Goal: Task Accomplishment & Management: Manage account settings

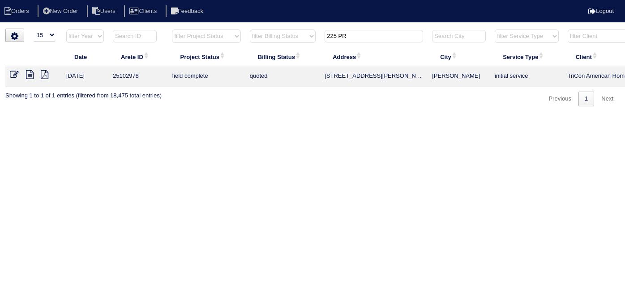
select select "15"
drag, startPoint x: 355, startPoint y: 40, endPoint x: 282, endPoint y: 14, distance: 78.0
click at [294, 29] on body "Orders New Order Users Clients Feedback Logout Orders New Order Users Clients M…" at bounding box center [312, 68] width 625 height 78
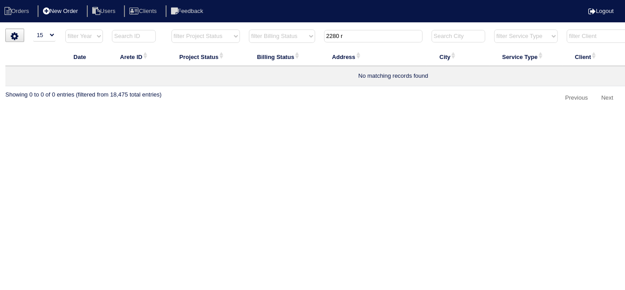
type input "2280 r"
click at [77, 10] on li "New Order" at bounding box center [61, 11] width 47 height 12
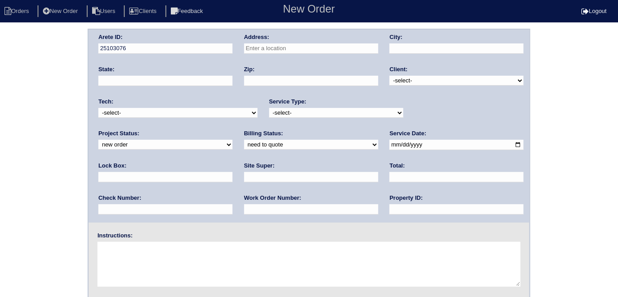
click at [321, 51] on input "text" at bounding box center [311, 48] width 134 height 10
type input "2280 Rosemary Park Ln"
type input "Lawrenceville"
type input "GA"
type input "30046"
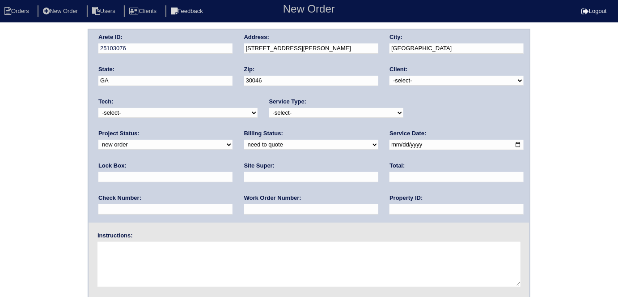
click at [401, 79] on select "-select- TriCon American Homes American Homes 4 Rent First Key Homes Zillow The…" at bounding box center [457, 81] width 134 height 10
select select "1"
click at [390, 76] on select "-select- TriCon American Homes American Homes 4 Rent First Key Homes Zillow The…" at bounding box center [457, 81] width 134 height 10
click at [299, 114] on select "-select- initial service basic service maintenance call replacement scope servi…" at bounding box center [336, 113] width 134 height 10
select select "initial service"
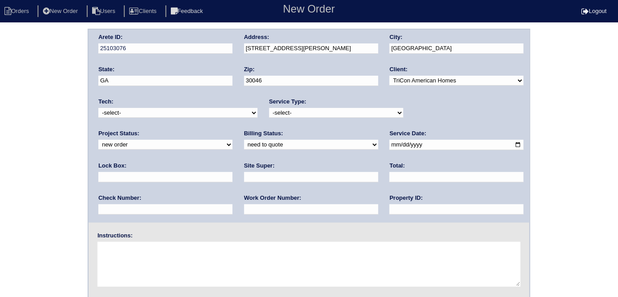
click at [269, 108] on select "-select- initial service basic service maintenance call replacement scope servi…" at bounding box center [336, 113] width 134 height 10
click at [233, 162] on div "Lock Box:" at bounding box center [165, 174] width 134 height 25
click at [233, 172] on input "text" at bounding box center [165, 177] width 134 height 10
type input "9470"
click at [390, 146] on input "date" at bounding box center [457, 145] width 134 height 10
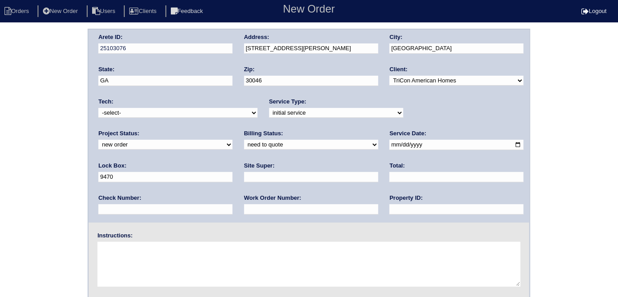
type input "2025-08-19"
click at [390, 209] on input "text" at bounding box center [457, 209] width 134 height 10
type input "N/A"
click at [244, 179] on input "text" at bounding box center [311, 177] width 134 height 10
type input "Richard Ventura"
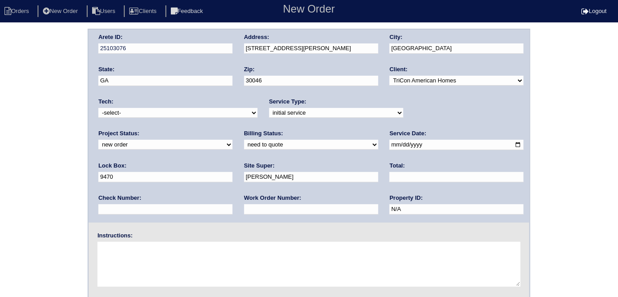
click at [151, 254] on textarea at bounding box center [309, 264] width 423 height 45
type textarea "Install smart tstats Service by 8/22 if possible"
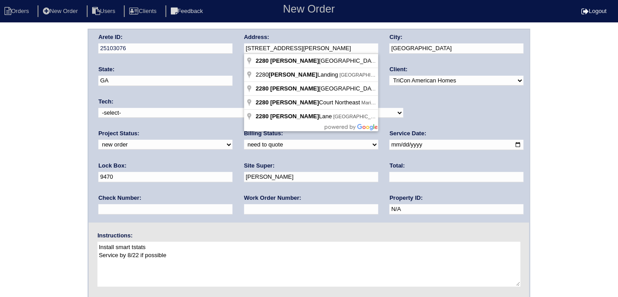
drag, startPoint x: 326, startPoint y: 45, endPoint x: 235, endPoint y: 43, distance: 90.4
click at [235, 43] on div "Arete ID: 25103076 Address: 2280 Rosemary Park Ln City: Lawrenceville State: GA…" at bounding box center [309, 126] width 441 height 193
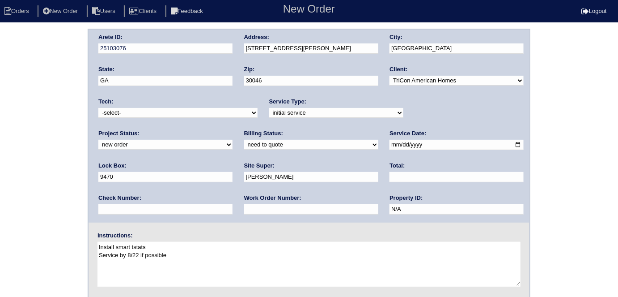
click at [0, 109] on div "Arete ID: 25103076 Address: [STREET_ADDRESS][PERSON_NAME] City: [GEOGRAPHIC_DAT…" at bounding box center [309, 210] width 618 height 362
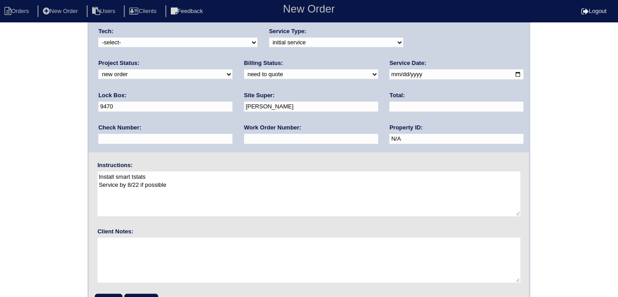
scroll to position [92, 0]
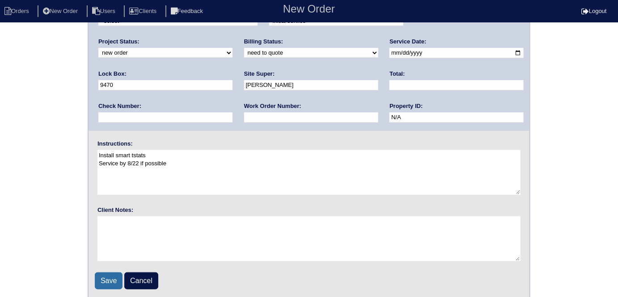
click at [99, 272] on input "Save" at bounding box center [109, 280] width 28 height 17
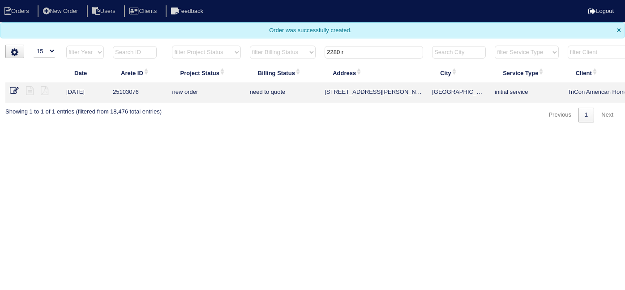
select select "15"
drag, startPoint x: 366, startPoint y: 47, endPoint x: 231, endPoint y: 14, distance: 139.0
click at [253, 29] on body "Orders New Order Users Clients Feedback Logout Orders New Order Users Clients M…" at bounding box center [312, 61] width 625 height 123
type input "1090 a"
click at [31, 91] on icon at bounding box center [30, 90] width 8 height 9
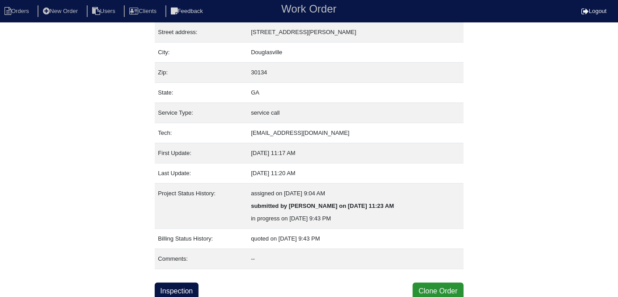
scroll to position [47, 0]
click at [192, 284] on link "Inspection" at bounding box center [177, 290] width 44 height 17
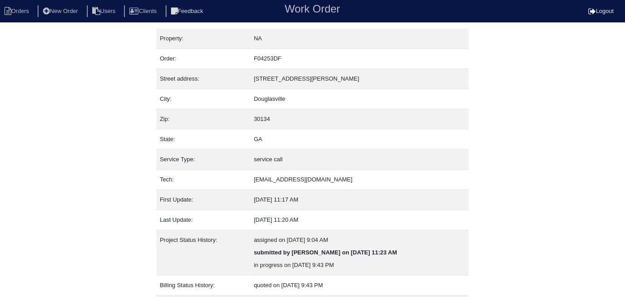
select select "0"
select select "Other"
select select "0"
select select "1"
select select "0"
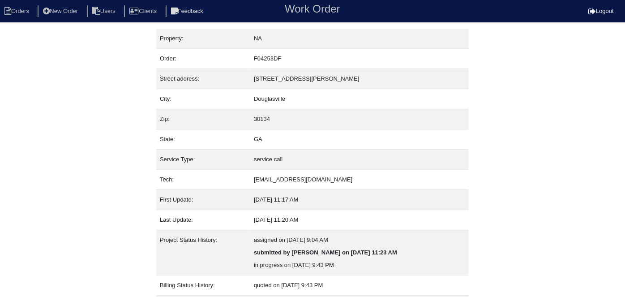
select select "0"
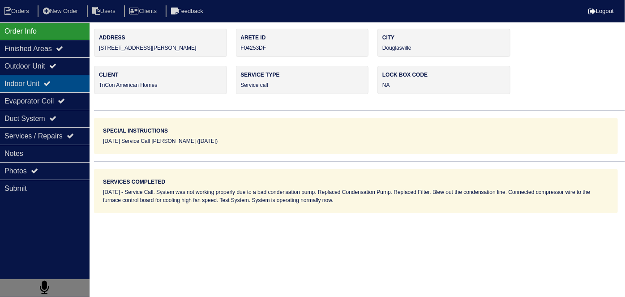
drag, startPoint x: 81, startPoint y: 127, endPoint x: 47, endPoint y: 75, distance: 62.3
click at [47, 72] on div "Outdoor Unit" at bounding box center [45, 65] width 90 height 17
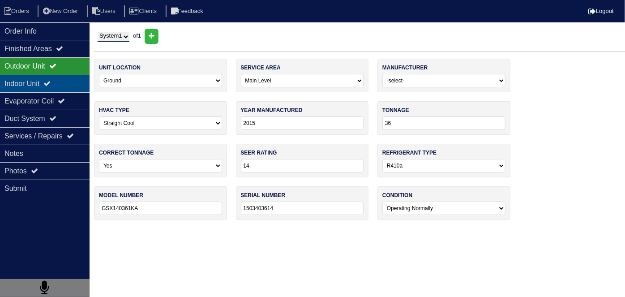
click at [44, 85] on div "Indoor Unit" at bounding box center [45, 83] width 90 height 17
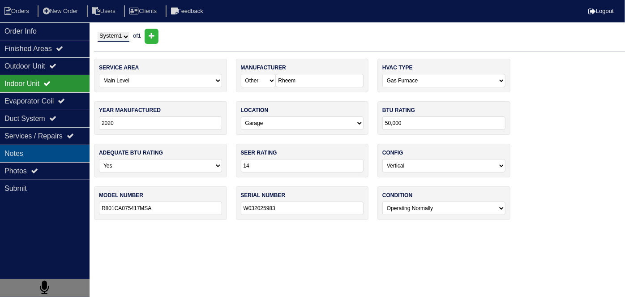
click at [54, 159] on div "Notes" at bounding box center [45, 153] width 90 height 17
type textarea "1- Condensation Pump 1- Filter"
type textarea "Service Call. System was not working properly due to a bad condensation pump. R…"
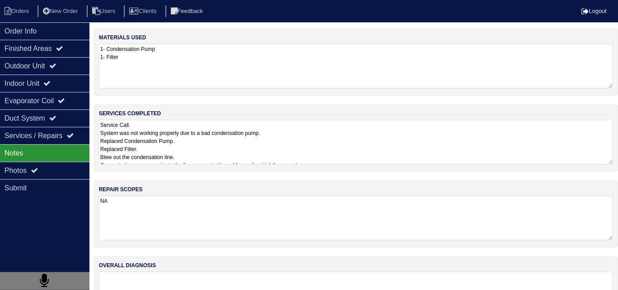
click at [229, 151] on textarea "Service Call. System was not working properly due to a bad condensation pump. R…" at bounding box center [356, 142] width 515 height 45
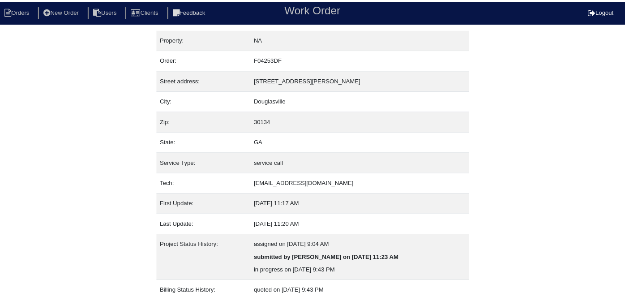
scroll to position [47, 0]
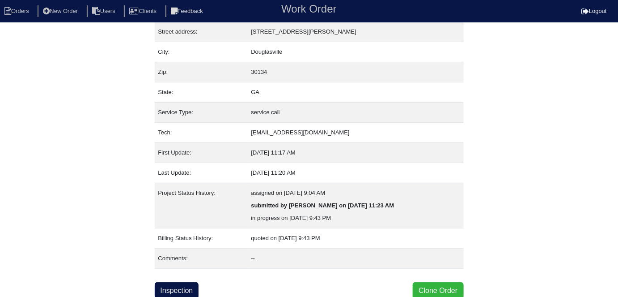
click at [436, 285] on button "Clone Order" at bounding box center [438, 290] width 51 height 17
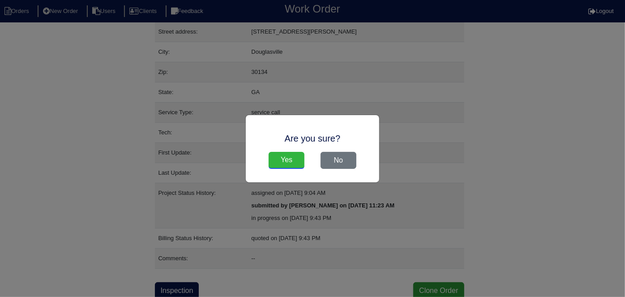
click at [287, 160] on input "Yes" at bounding box center [287, 160] width 36 height 17
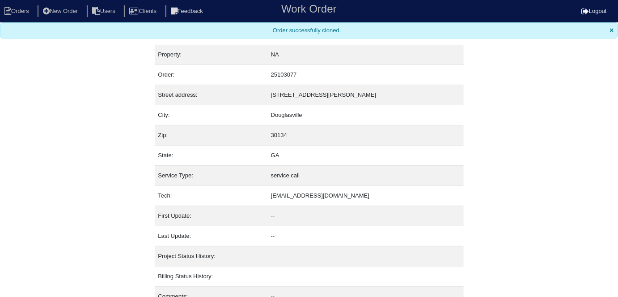
click at [21, 17] on nav "Orders New Order Users Clients Feedback Work Order Logout" at bounding box center [309, 11] width 618 height 22
click at [19, 16] on li "Orders" at bounding box center [18, 11] width 36 height 12
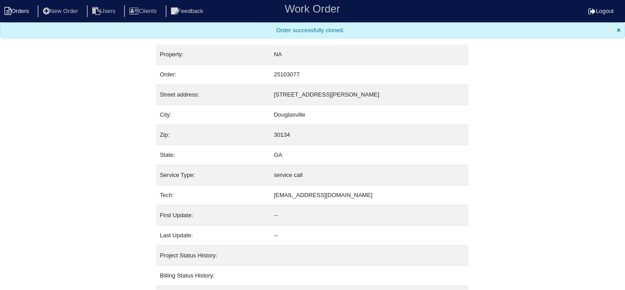
select select "15"
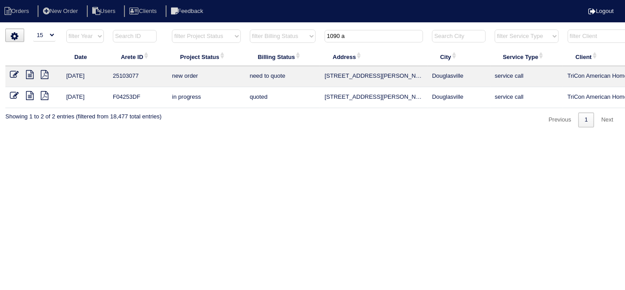
click at [17, 76] on icon at bounding box center [14, 74] width 9 height 9
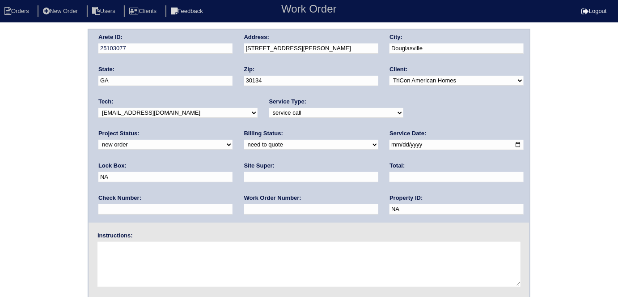
click at [294, 117] on div "Service Type: -select- initial service basic service maintenance call replaceme…" at bounding box center [336, 110] width 134 height 25
click at [286, 114] on select "-select- initial service basic service maintenance call replacement scope servi…" at bounding box center [336, 113] width 134 height 10
select select "initial service"
click at [269, 108] on select "-select- initial service basic service maintenance call replacement scope servi…" at bounding box center [336, 113] width 134 height 10
click at [244, 205] on input "text" at bounding box center [311, 209] width 134 height 10
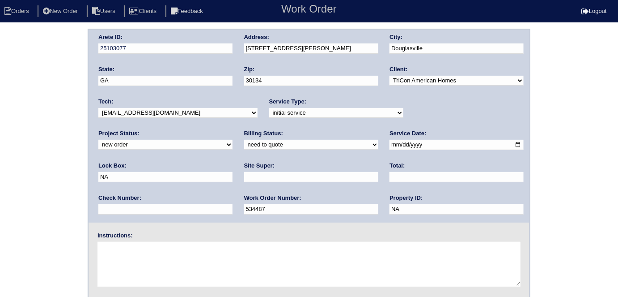
type input "534487"
drag, startPoint x: 410, startPoint y: 147, endPoint x: 359, endPoint y: 148, distance: 50.6
click at [359, 148] on div "Arete ID: 25103077 Address: 1090 Augusta Woods Dr City: Douglasville State: GA …" at bounding box center [309, 126] width 441 height 193
click at [244, 178] on input "text" at bounding box center [311, 177] width 134 height 10
type input "Richard Ventura"
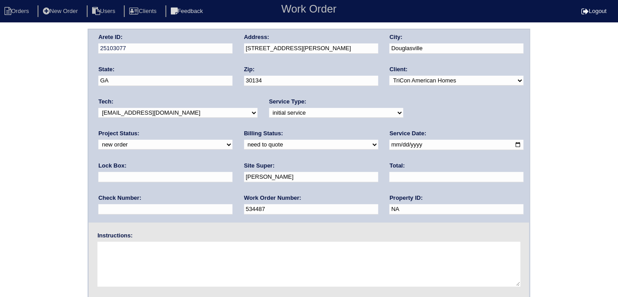
click at [154, 250] on textarea at bounding box center [309, 264] width 423 height 45
drag, startPoint x: 118, startPoint y: 246, endPoint x: 100, endPoint y: 246, distance: 17.9
click at [100, 246] on textarea "Install smart tstats" at bounding box center [309, 264] width 423 height 45
click at [100, 246] on textarea "IReplace smart tstats" at bounding box center [309, 264] width 423 height 45
type textarea "Replace smart tstats"
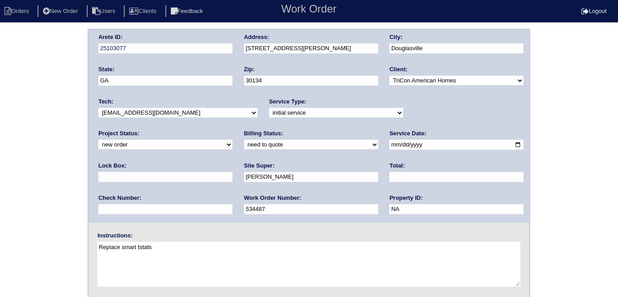
click at [228, 47] on div "Arete ID: 25103077 Address: 1090 Augusta Woods Dr City: Douglasville State: GA …" at bounding box center [309, 126] width 441 height 193
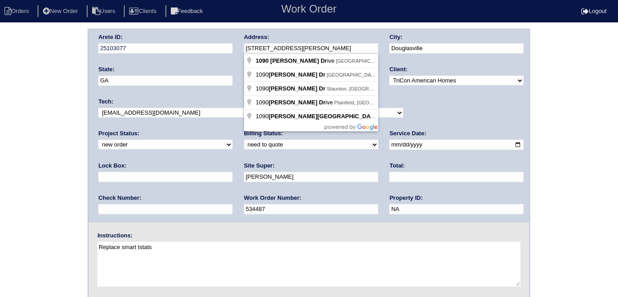
drag, startPoint x: 25, startPoint y: 100, endPoint x: 30, endPoint y: 122, distance: 22.0
click at [25, 103] on div "Arete ID: 25103077 Address: 1090 Augusta Woods Dr City: Douglasville State: GA …" at bounding box center [309, 210] width 618 height 362
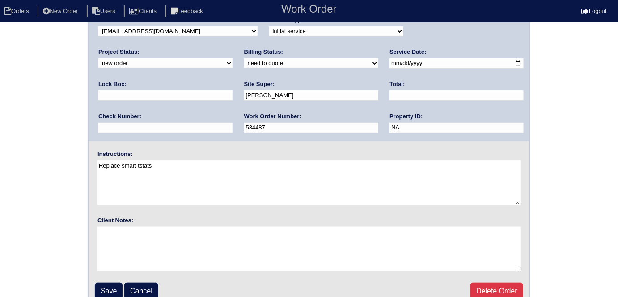
scroll to position [92, 0]
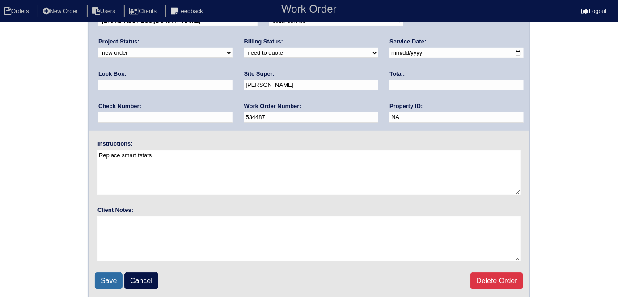
click at [110, 280] on input "Save" at bounding box center [109, 280] width 28 height 17
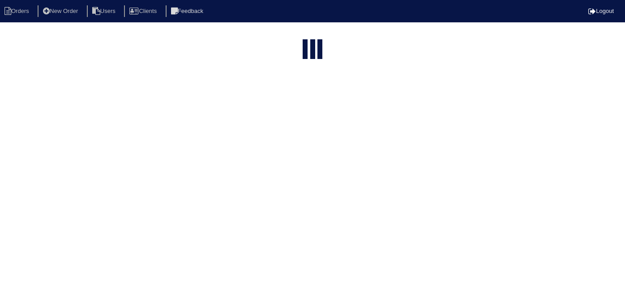
select select "15"
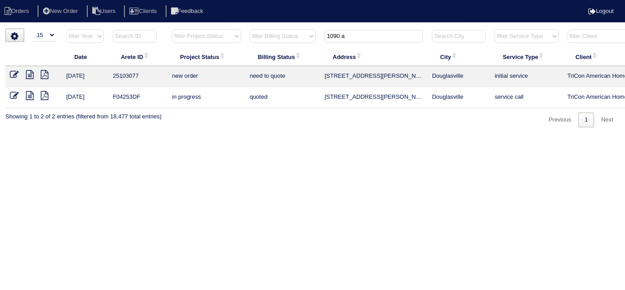
drag, startPoint x: 327, startPoint y: 38, endPoint x: 256, endPoint y: 3, distance: 78.9
click at [260, 29] on body "Orders New Order Users Clients Feedback Logout Orders New Order Users Clients M…" at bounding box center [312, 78] width 625 height 99
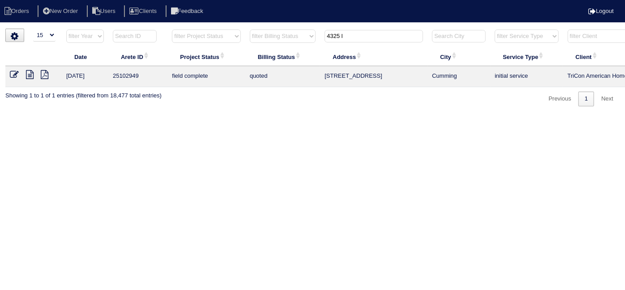
type input "4325 l"
click at [13, 74] on icon at bounding box center [14, 74] width 9 height 9
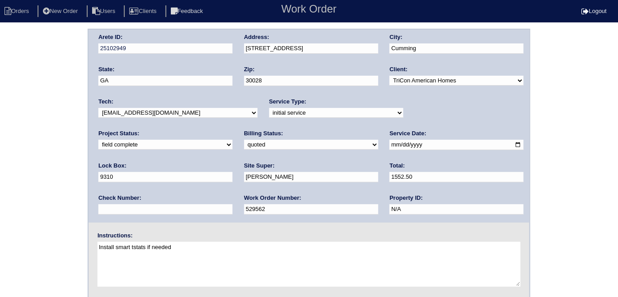
drag, startPoint x: 320, startPoint y: 51, endPoint x: 238, endPoint y: 45, distance: 81.7
click at [238, 45] on div "Arete ID: 25102949 Address: [STREET_ADDRESS] City: [GEOGRAPHIC_DATA] State: [GE…" at bounding box center [309, 126] width 441 height 193
click at [244, 145] on select "need to quote quoted need to invoice invoiced paid warranty purchase order need…" at bounding box center [311, 145] width 134 height 10
select select "need to invoice"
click at [244, 140] on select "need to quote quoted need to invoice invoiced paid warranty purchase order need…" at bounding box center [311, 145] width 134 height 10
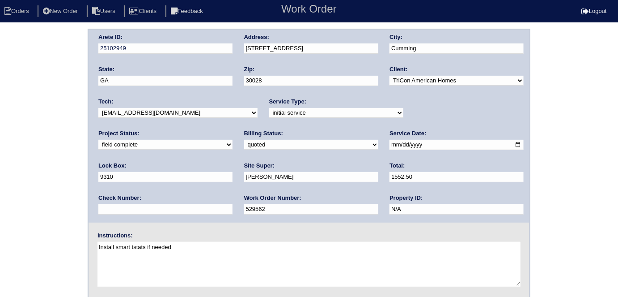
click at [233, 140] on select "new order assigned in progress field complete need to schedule admin review arc…" at bounding box center [165, 145] width 134 height 10
select select "need to schedule"
click at [233, 140] on select "new order assigned in progress field complete need to schedule admin review arc…" at bounding box center [165, 145] width 134 height 10
click at [390, 142] on input "[DATE]" at bounding box center [457, 145] width 134 height 10
type input "[DATE]"
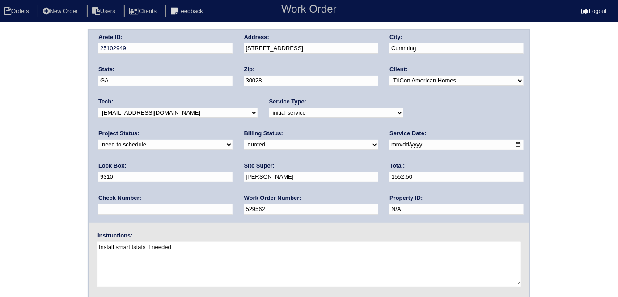
drag, startPoint x: 6, startPoint y: 157, endPoint x: 30, endPoint y: 125, distance: 39.3
click at [7, 156] on div "Arete ID: 25102949 Address: [STREET_ADDRESS] City: [GEOGRAPHIC_DATA] State: [GE…" at bounding box center [309, 210] width 618 height 362
click at [39, 126] on div "Arete ID: 25102949 Address: [STREET_ADDRESS] City: [GEOGRAPHIC_DATA] State: [GE…" at bounding box center [309, 210] width 618 height 362
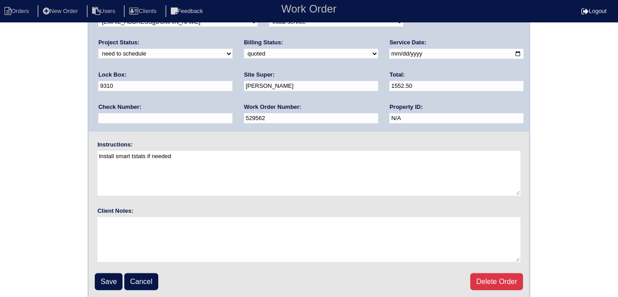
scroll to position [92, 0]
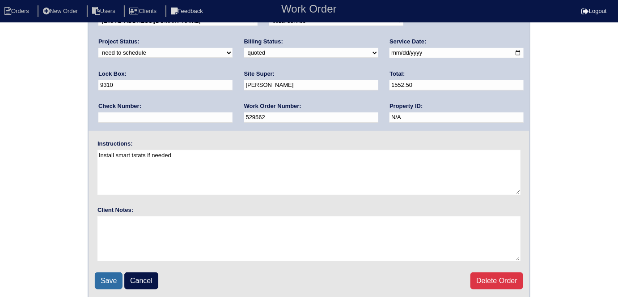
click at [97, 276] on input "Save" at bounding box center [109, 280] width 28 height 17
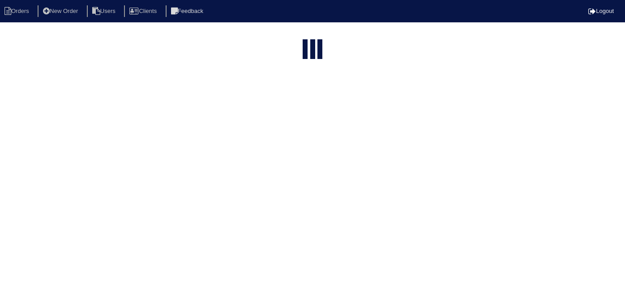
select select "15"
type input "4325 l"
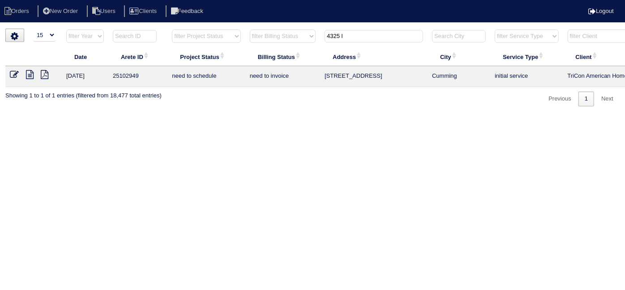
scroll to position [0, 156]
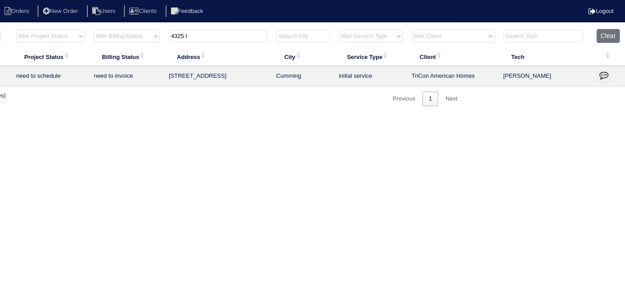
click at [605, 77] on icon "button" at bounding box center [603, 75] width 9 height 9
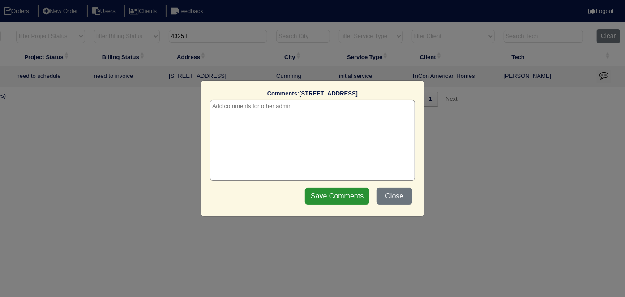
click at [232, 103] on textarea at bounding box center [312, 140] width 205 height 81
paste textarea "Clean condenser coils/test systems"
click at [211, 105] on textarea "8/19/25 - Clean condenser coils/test systems - emailed site super to see if pow…" at bounding box center [312, 140] width 205 height 81
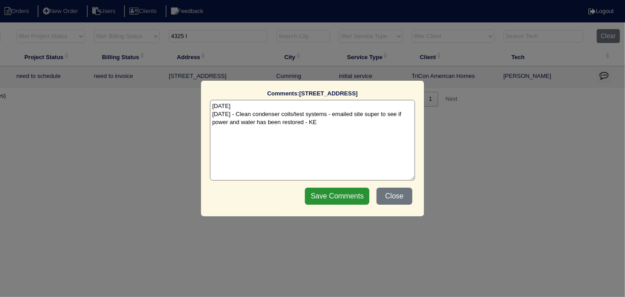
click at [237, 109] on textarea "8/18/25 8/19/25 - Clean condenser coils/test systems - emailed site super to se…" at bounding box center [312, 140] width 205 height 81
type textarea "8/18/25 - No power or water - noted on quote - KE 8/19/25 - Clean condenser coi…"
click at [328, 195] on input "Save Comments" at bounding box center [337, 196] width 64 height 17
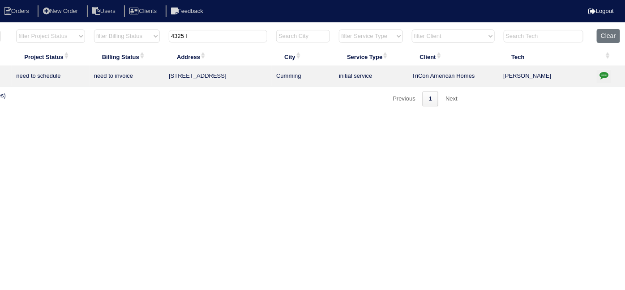
drag, startPoint x: 226, startPoint y: 33, endPoint x: 24, endPoint y: -14, distance: 206.8
click at [24, 0] on html "Orders New Order Users Clients Feedback Logout Orders New Order Users Clients M…" at bounding box center [156, 57] width 625 height 115
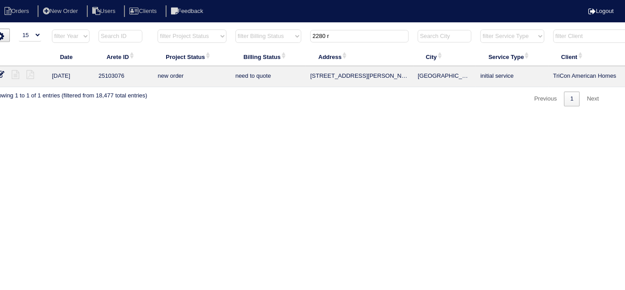
scroll to position [0, 0]
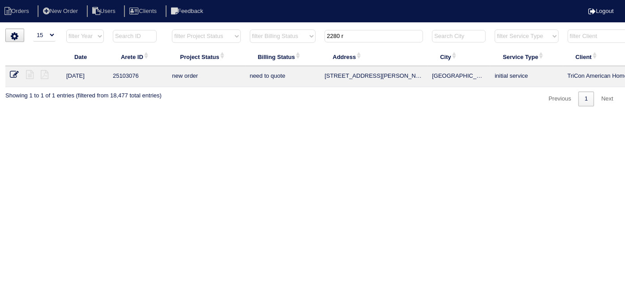
type input "2280 r"
click at [13, 74] on icon at bounding box center [14, 74] width 9 height 9
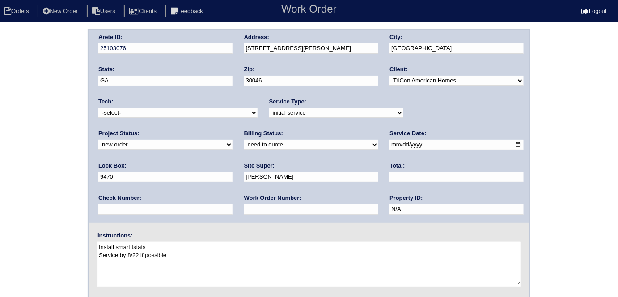
click at [244, 207] on input "text" at bounding box center [311, 209] width 134 height 10
type input "534565"
click at [0, 179] on div "Arete ID: 25103076 Address: 2280 Rosemary Park Ln City: Lawrenceville State: GA…" at bounding box center [309, 210] width 618 height 362
drag, startPoint x: 107, startPoint y: 112, endPoint x: 106, endPoint y: 116, distance: 4.6
click at [107, 112] on select "-select- aretesmg+backup-tech@gmail.com benjohnholt88@gmail.com callisonhvac@ya…" at bounding box center [177, 113] width 159 height 10
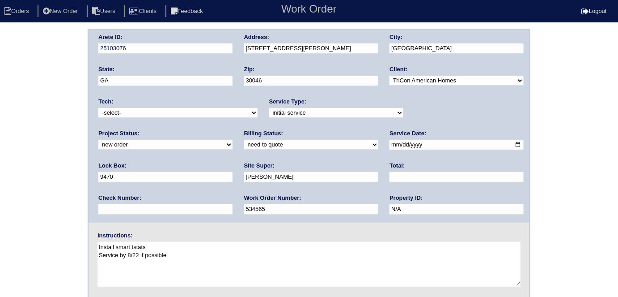
select select "33"
click at [98, 108] on select "-select- aretesmg+backup-tech@gmail.com benjohnholt88@gmail.com callisonhvac@ya…" at bounding box center [177, 113] width 159 height 10
click at [54, 134] on div "Arete ID: 25103076 Address: 2280 Rosemary Park Ln City: Lawrenceville State: GA…" at bounding box center [309, 210] width 618 height 362
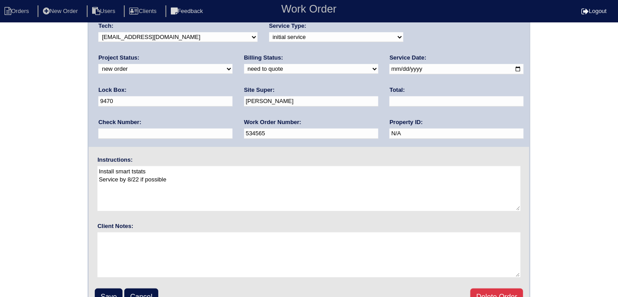
scroll to position [92, 0]
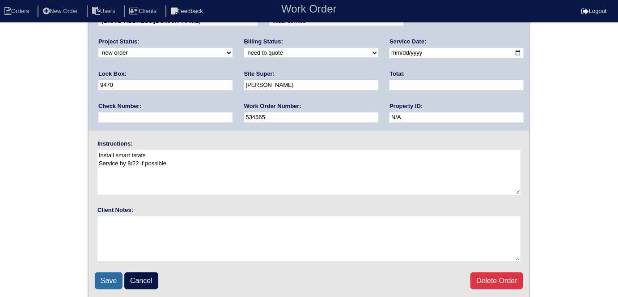
click at [115, 277] on input "Save" at bounding box center [109, 280] width 28 height 17
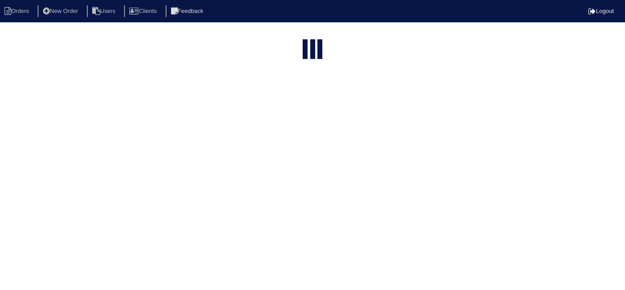
select select "15"
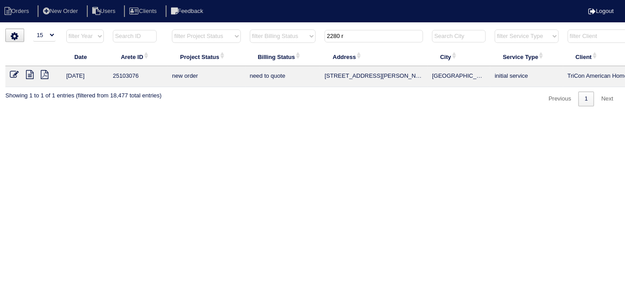
click at [344, 40] on input "2280 r" at bounding box center [373, 36] width 98 height 13
drag, startPoint x: 348, startPoint y: 38, endPoint x: 307, endPoint y: 22, distance: 44.2
click at [320, 30] on tr "filter Year -- Any Year -- 2025 2024 2023 2022 2021 2020 2019 filter Project St…" at bounding box center [393, 38] width 776 height 18
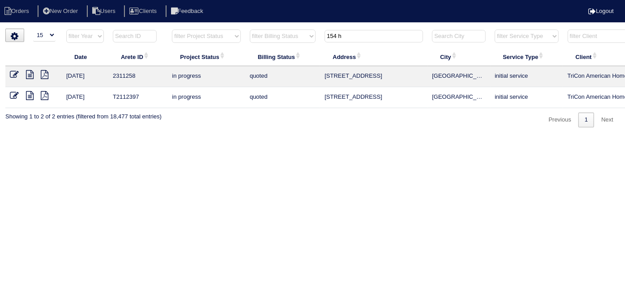
type input "154 h"
click at [33, 75] on icon at bounding box center [30, 74] width 8 height 9
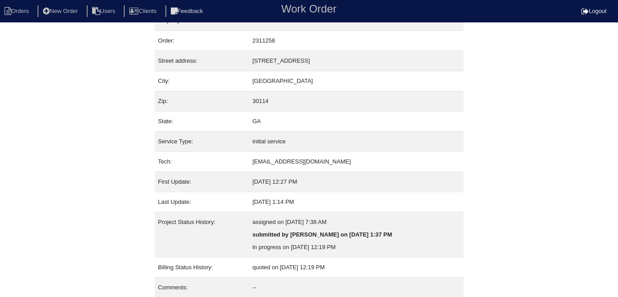
scroll to position [47, 0]
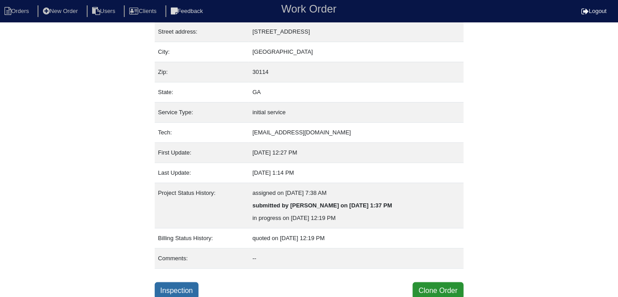
click at [191, 289] on link "Inspection" at bounding box center [177, 290] width 44 height 17
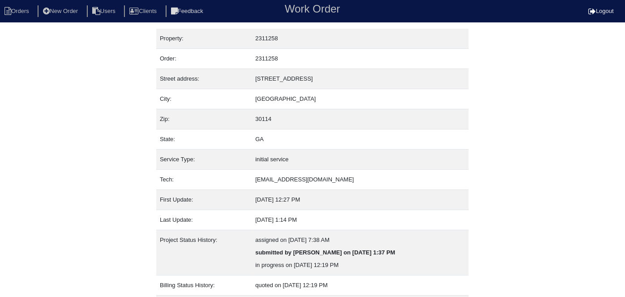
select select "0"
select select "[PERSON_NAME]"
select select "0"
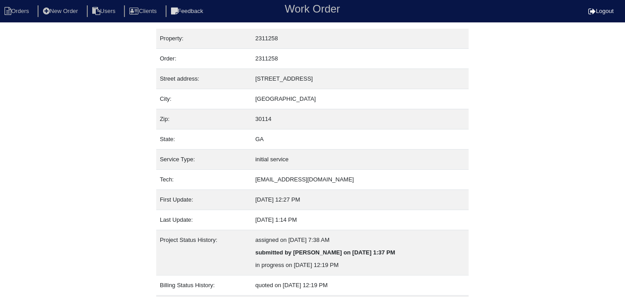
select select "1"
select select "0"
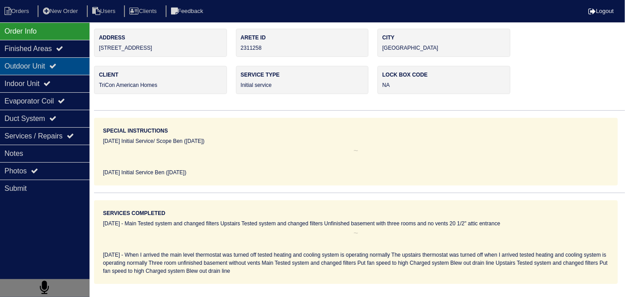
click at [51, 72] on div "Outdoor Unit" at bounding box center [45, 65] width 90 height 17
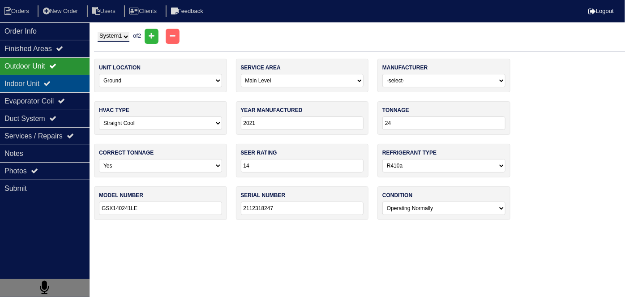
click at [49, 77] on div "Indoor Unit" at bounding box center [45, 83] width 90 height 17
type textarea "Main 2-Filters 16x25 2 pounds of r410a Nitrogen PVC coupling Upstairs 2-Filters…"
type textarea "When I arrived the main level thermostat was turned off tested heating and cool…"
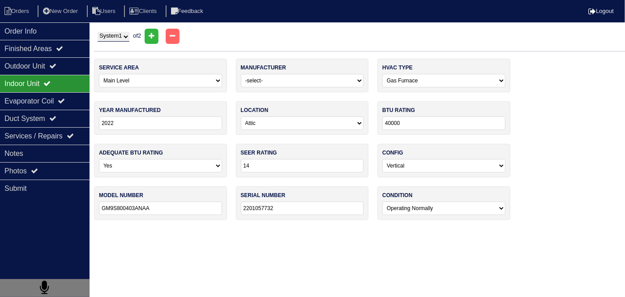
drag, startPoint x: 44, startPoint y: 149, endPoint x: 107, endPoint y: 163, distance: 64.3
click at [43, 149] on div "Notes" at bounding box center [45, 153] width 90 height 17
type textarea "Main 2-Filters 16x25 2 pounds of r410a Nitrogen PVC coupling Upstairs 2-Filters…"
type textarea "When I arrived the main level thermostat was turned off tested heating and cool…"
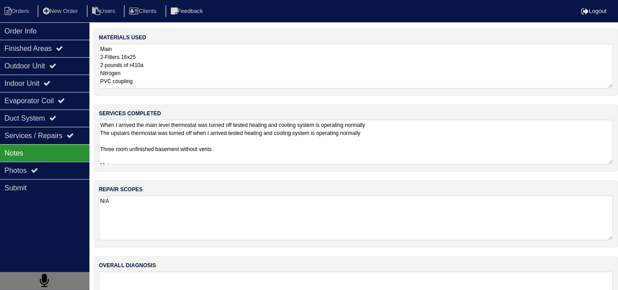
click at [290, 158] on textarea "When I arrived the main level thermostat was turned off tested heating and cool…" at bounding box center [356, 142] width 515 height 45
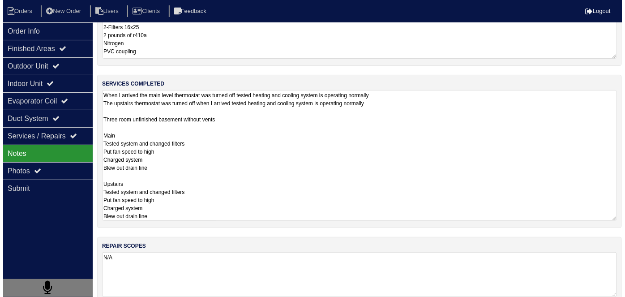
scroll to position [47, 0]
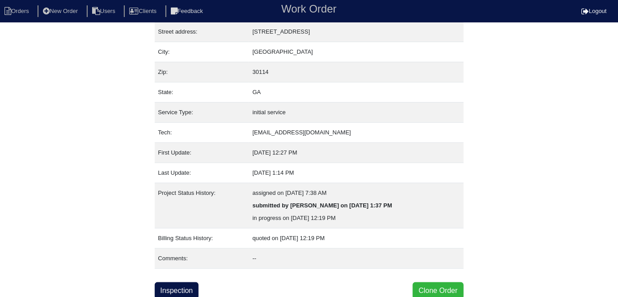
click at [431, 291] on button "Clone Order" at bounding box center [438, 290] width 51 height 17
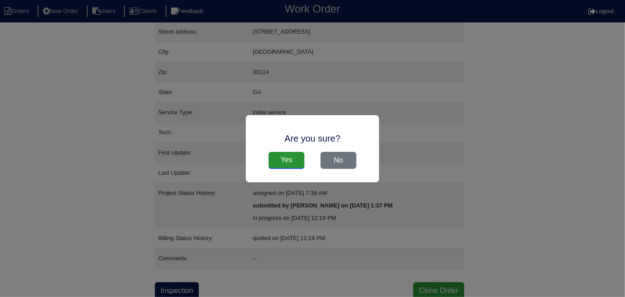
click at [294, 163] on input "Yes" at bounding box center [287, 160] width 36 height 17
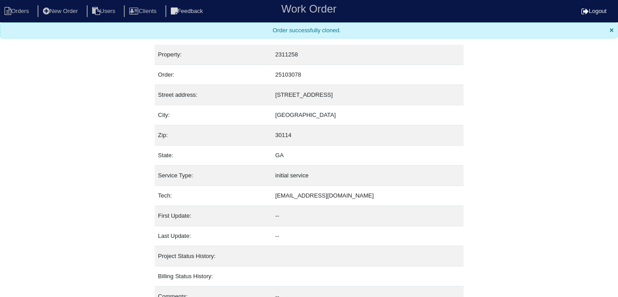
click at [31, 18] on nav "Orders New Order Users Clients Feedback Work Order Logout" at bounding box center [309, 11] width 618 height 22
click at [28, 13] on li "Orders" at bounding box center [18, 11] width 36 height 12
select select "15"
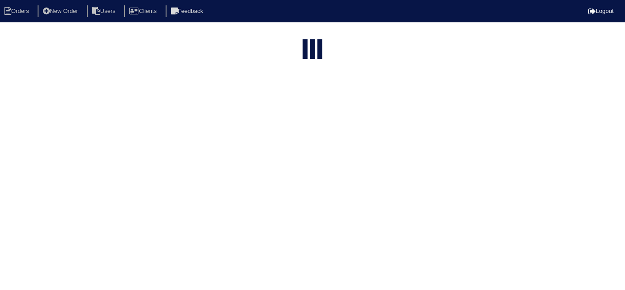
type input "154 h"
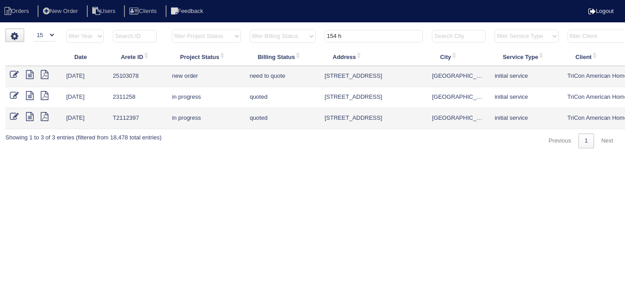
click at [14, 77] on icon at bounding box center [14, 74] width 9 height 9
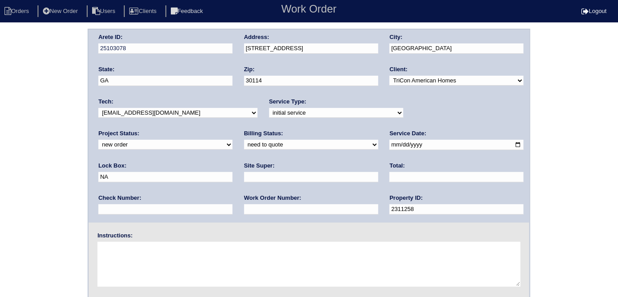
click at [244, 209] on input "text" at bounding box center [311, 209] width 134 height 10
type input "534551"
click at [51, 200] on div "Arete ID: 25103078 Address: 154 Hidden Lake Cir City: Canton State: GA Zip: 301…" at bounding box center [309, 210] width 618 height 362
click at [244, 175] on input "text" at bounding box center [311, 177] width 134 height 10
type input "Mandy Van Etten"
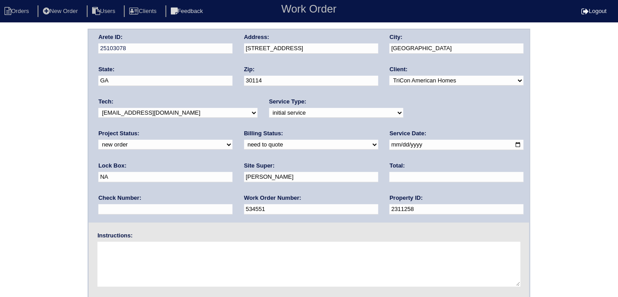
click at [109, 263] on textarea at bounding box center [309, 264] width 423 height 45
type textarea "Install smart tstats if needed"
drag, startPoint x: 418, startPoint y: 145, endPoint x: 299, endPoint y: 124, distance: 120.8
click at [311, 135] on div "Arete ID: 25103078 Address: 154 Hidden Lake Cir City: Canton State: GA Zip: 301…" at bounding box center [309, 126] width 441 height 193
type input "9310"
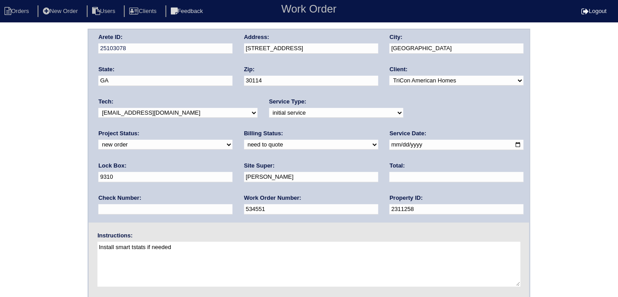
click at [184, 47] on div "Arete ID: 25103078 Address: 154 Hidden Lake Cir City: Canton State: GA Zip: 301…" at bounding box center [309, 126] width 441 height 193
click at [22, 136] on div "Arete ID: 25103078 Address: 154 Hidden Lake Cir City: Canton State: GA Zip: 301…" at bounding box center [309, 210] width 618 height 362
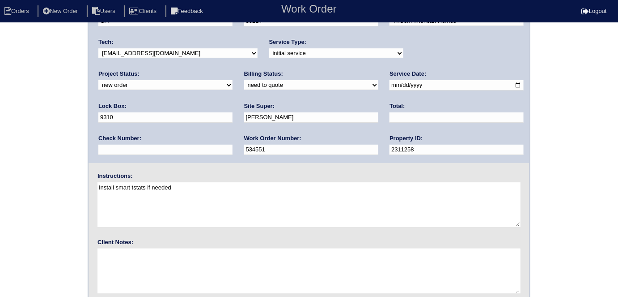
scroll to position [92, 0]
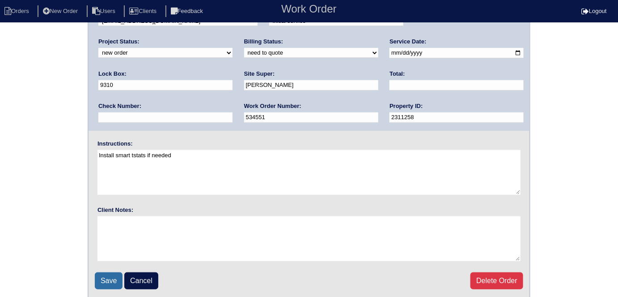
click at [110, 276] on input "Save" at bounding box center [109, 280] width 28 height 17
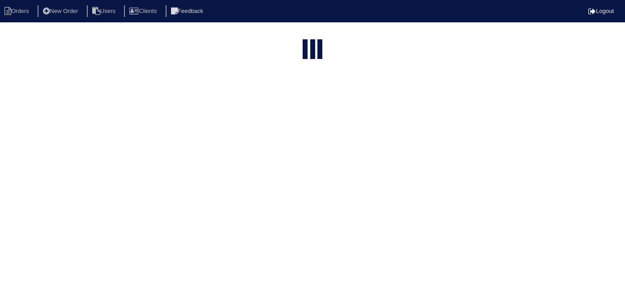
select select "15"
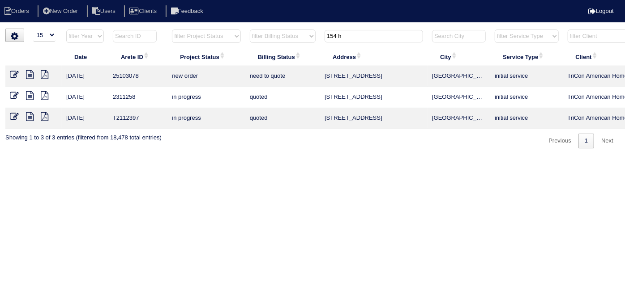
drag, startPoint x: 355, startPoint y: 31, endPoint x: 234, endPoint y: 48, distance: 122.4
click at [235, 48] on table "Date Arete ID Project Status Billing Status Address City Service Type Client Te…" at bounding box center [393, 79] width 776 height 100
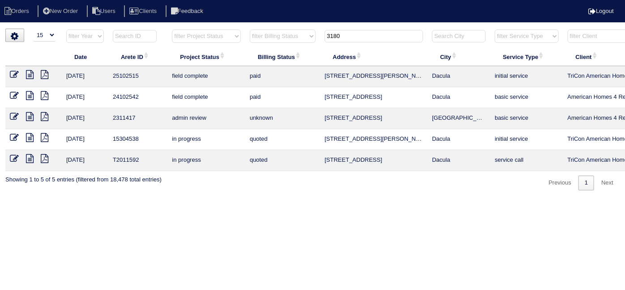
type input "3180"
click at [15, 73] on icon at bounding box center [14, 74] width 9 height 9
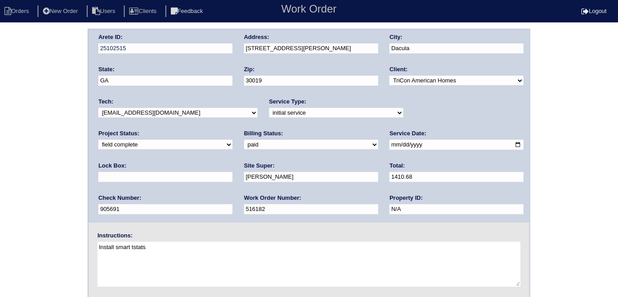
click at [4, 115] on div "Arete ID: 25102515 Address: [STREET_ADDRESS][PERSON_NAME] City: Dacula State: […" at bounding box center [309, 210] width 618 height 362
click at [9, 89] on div "Arete ID: 25102515 Address: [STREET_ADDRESS][PERSON_NAME] City: Dacula State: […" at bounding box center [309, 210] width 618 height 362
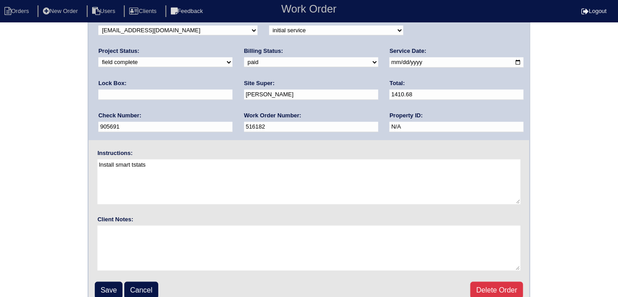
scroll to position [92, 0]
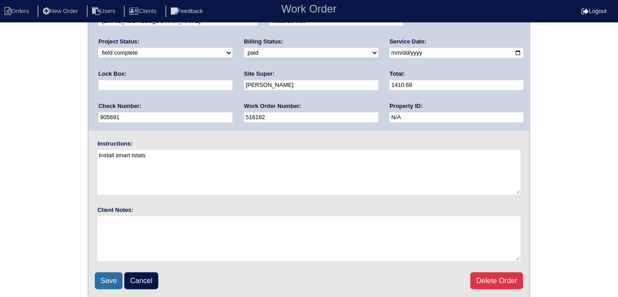
click at [101, 272] on input "Save" at bounding box center [109, 280] width 28 height 17
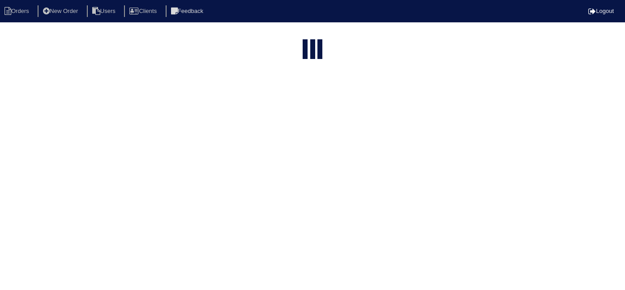
select select "15"
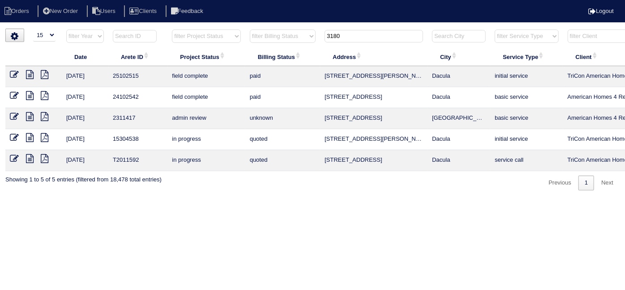
drag, startPoint x: 365, startPoint y: 42, endPoint x: 270, endPoint y: 27, distance: 96.4
click at [273, 28] on html "Orders New Order Users Clients Feedback Logout Orders New Order Users Clients M…" at bounding box center [312, 100] width 625 height 200
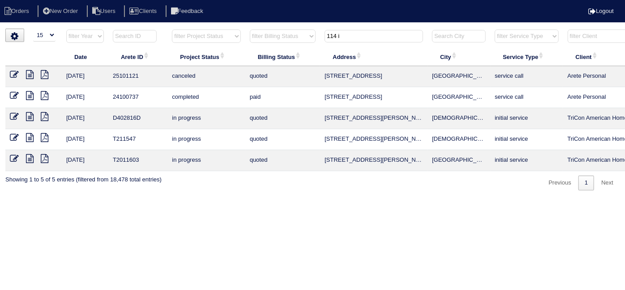
type input "114 i"
click at [32, 159] on icon at bounding box center [30, 158] width 8 height 9
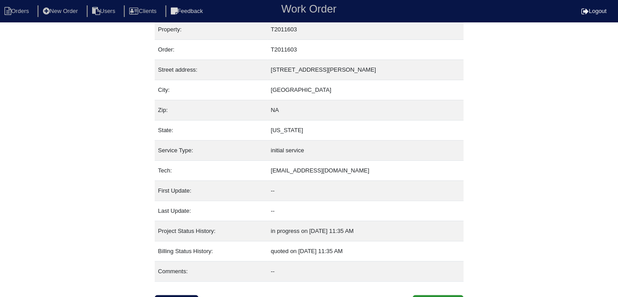
scroll to position [22, 0]
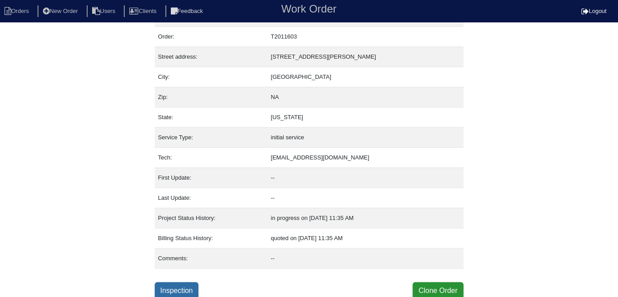
click at [191, 285] on link "Inspection" at bounding box center [177, 290] width 44 height 17
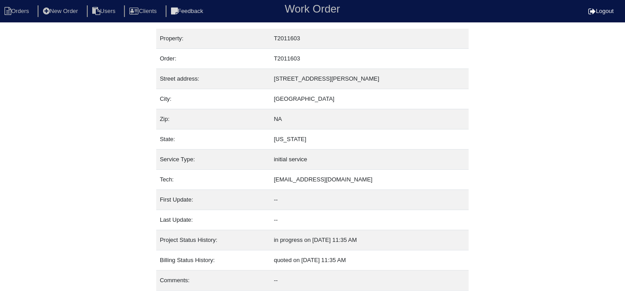
select select "0"
select select "Other"
select select "0"
select select "1"
select select "0"
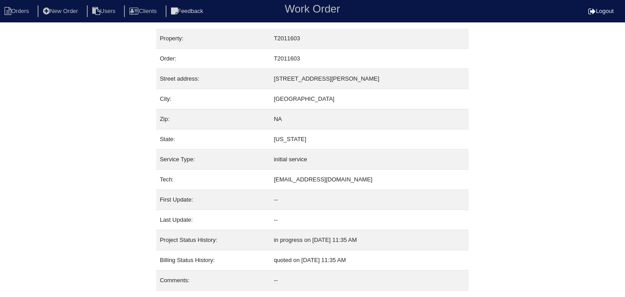
select select "2"
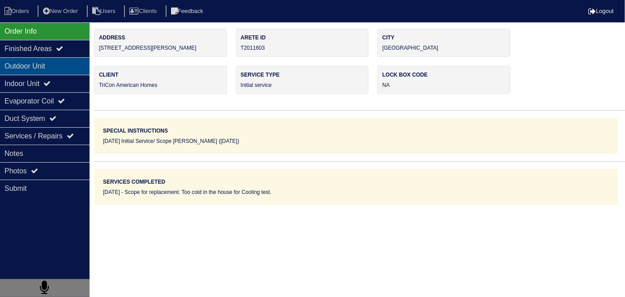
click at [44, 69] on div "Outdoor Unit" at bounding box center [45, 65] width 90 height 17
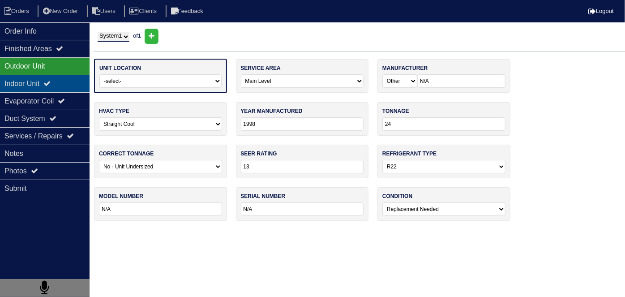
click at [39, 79] on div "Indoor Unit" at bounding box center [45, 83] width 90 height 17
type textarea "Scope for replacement. Too cold in the house for Cooling test."
type textarea "2.5 Ton A/C 2.5 Ton Coil 50,000 Furnace 20x25 Filters Misc Replacement items"
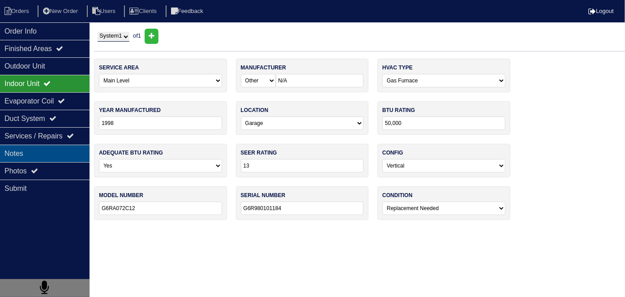
click at [45, 146] on div "Notes" at bounding box center [45, 153] width 90 height 17
type textarea "Scope for replacement. Too cold in the house for Cooling test."
type textarea "2.5 Ton A/C 2.5 Ton Coil 50,000 Furnace 20x25 Filters Misc Replacement items"
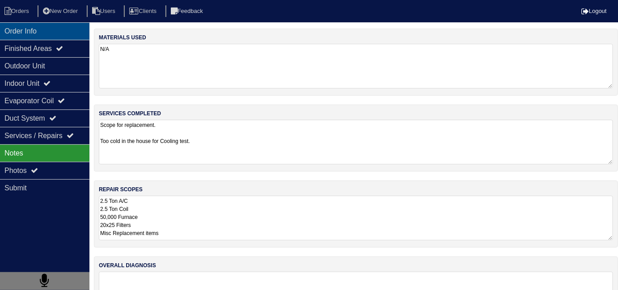
click at [56, 34] on div "Order Info" at bounding box center [45, 30] width 90 height 17
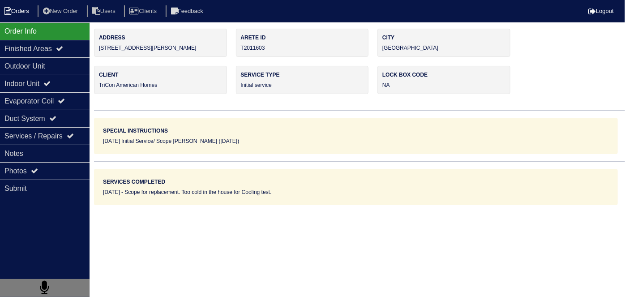
click at [12, 14] on li "Orders" at bounding box center [18, 11] width 36 height 12
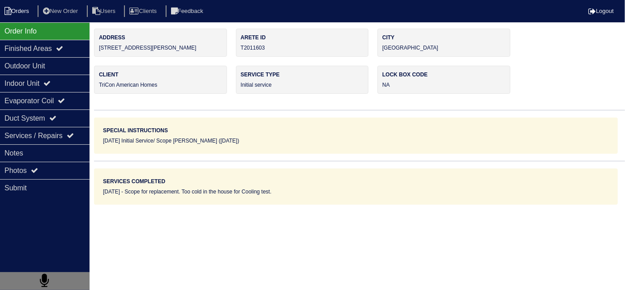
select select "15"
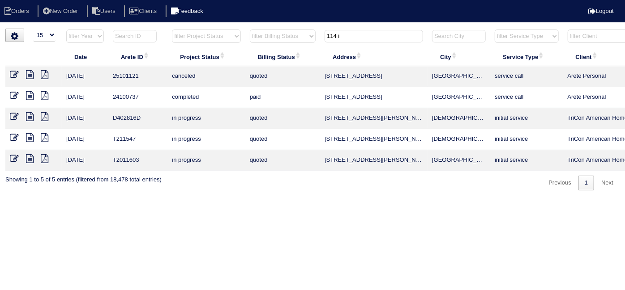
drag, startPoint x: 357, startPoint y: 33, endPoint x: 208, endPoint y: 6, distance: 151.3
click at [223, 29] on body "Orders New Order Users Clients Feedback Logout Orders New Order Users Clients M…" at bounding box center [312, 110] width 625 height 162
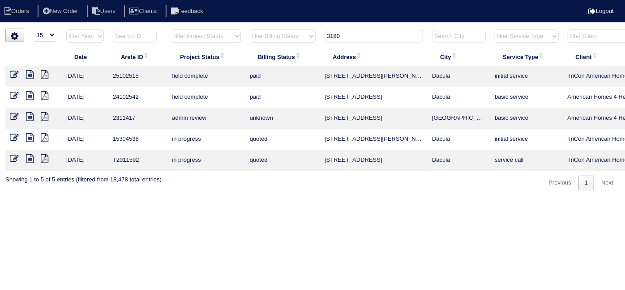
type input "3180"
click at [14, 74] on icon at bounding box center [14, 74] width 9 height 9
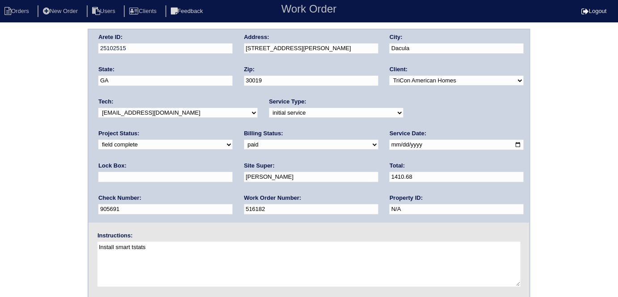
click at [233, 172] on input "text" at bounding box center [165, 177] width 134 height 10
type input "3213"
click at [5, 161] on div "Arete ID: 25102515 Address: 3180 Willow Park Dr NE City: Dacula State: GA Zip: …" at bounding box center [309, 210] width 618 height 362
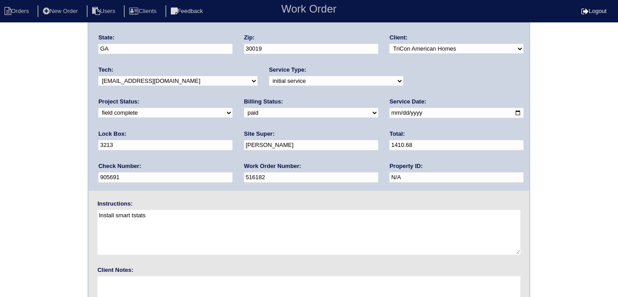
scroll to position [92, 0]
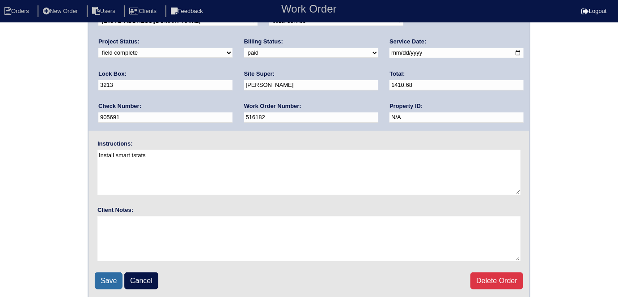
click at [117, 273] on input "Save" at bounding box center [109, 280] width 28 height 17
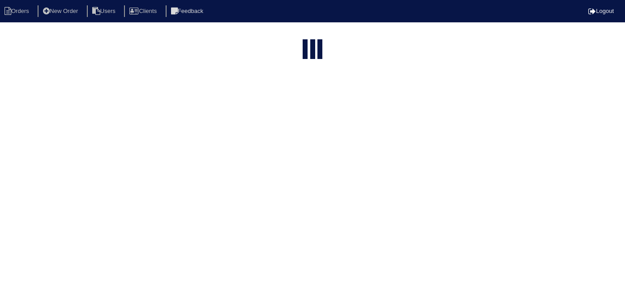
select select "15"
type input "3180"
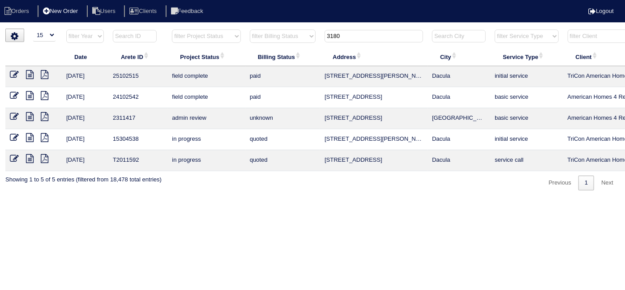
click at [85, 11] on li "New Order" at bounding box center [61, 11] width 47 height 12
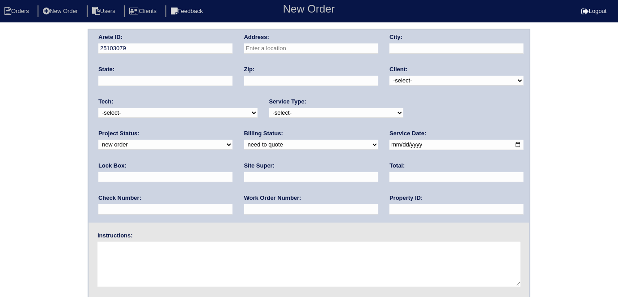
click at [257, 50] on input "text" at bounding box center [311, 48] width 134 height 10
type input "[STREET_ADDRESS][PERSON_NAME]"
type input "[GEOGRAPHIC_DATA]"
type input "GA"
type input "30157"
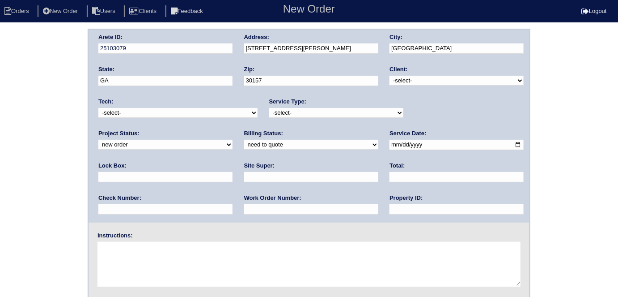
click at [410, 81] on select "-select- TriCon American Homes American Homes 4 Rent First Key Homes Zillow The…" at bounding box center [457, 81] width 134 height 10
select select "1"
click at [390, 76] on select "-select- TriCon American Homes American Homes 4 Rent First Key Homes Zillow The…" at bounding box center [457, 81] width 134 height 10
drag, startPoint x: 316, startPoint y: 105, endPoint x: 313, endPoint y: 110, distance: 5.6
click at [316, 107] on div "Service Type: -select- initial service basic service maintenance call replaceme…" at bounding box center [336, 110] width 134 height 25
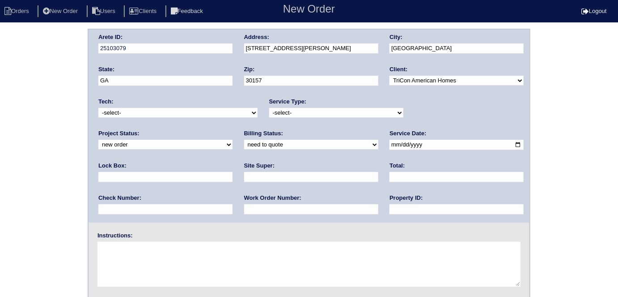
click at [313, 110] on select "-select- initial service basic service maintenance call replacement scope servi…" at bounding box center [336, 113] width 134 height 10
select select "initial service"
click at [269, 108] on select "-select- initial service basic service maintenance call replacement scope servi…" at bounding box center [336, 113] width 134 height 10
drag, startPoint x: 408, startPoint y: 146, endPoint x: 418, endPoint y: 147, distance: 10.3
click at [233, 172] on input "text" at bounding box center [165, 177] width 134 height 10
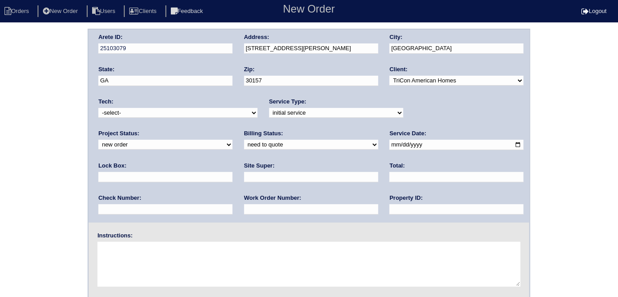
type input "9310"
click at [390, 143] on input "date" at bounding box center [457, 145] width 134 height 10
type input "[DATE]"
click at [390, 215] on div "Property ID:" at bounding box center [457, 206] width 134 height 25
click at [390, 211] on input "text" at bounding box center [457, 209] width 134 height 10
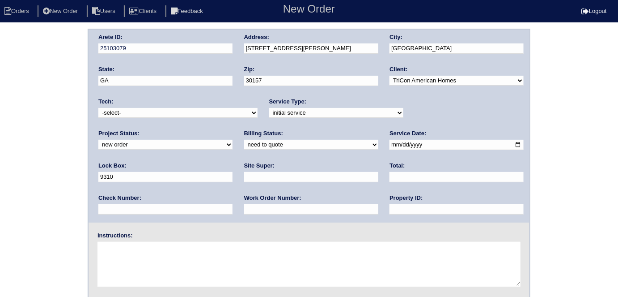
type input "N/A"
click at [244, 173] on input "text" at bounding box center [311, 177] width 134 height 10
type input "Florence Williams"
drag, startPoint x: 123, startPoint y: 207, endPoint x: 134, endPoint y: 173, distance: 35.4
click at [244, 207] on input "text" at bounding box center [311, 209] width 134 height 10
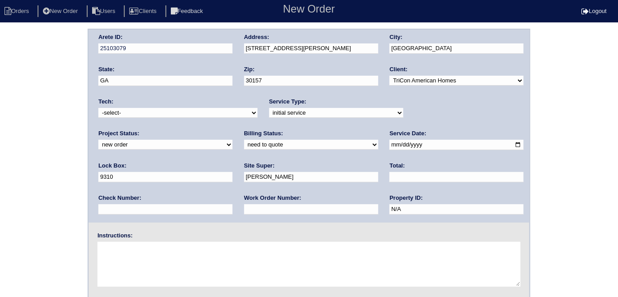
click at [244, 209] on input "text" at bounding box center [311, 209] width 134 height 10
type input "534575"
click at [142, 265] on textarea at bounding box center [309, 264] width 423 height 45
type textarea "i"
type textarea "Install smart tstats if needed"
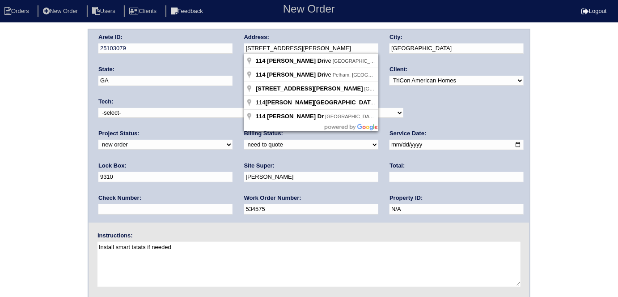
drag, startPoint x: 313, startPoint y: 48, endPoint x: 242, endPoint y: 49, distance: 70.7
click at [242, 49] on div "Arete ID: 25103079 Address: 114 Ivy Brook Dr City: Dallas State: GA Zip: 30157 …" at bounding box center [309, 126] width 441 height 193
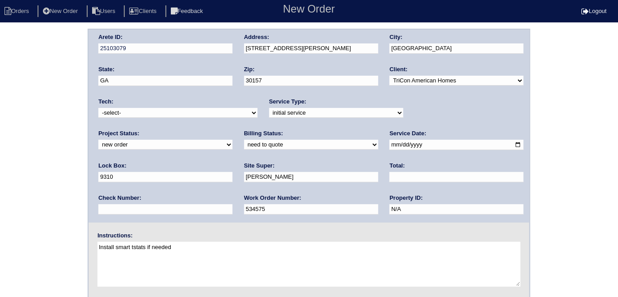
click at [4, 97] on div "Arete ID: 25103079 Address: 114 Ivy Brook Dr City: Dallas State: GA Zip: 30157 …" at bounding box center [309, 210] width 618 height 362
click at [8, 132] on div "Arete ID: 25103079 Address: 114 Ivy Brook Dr City: Dallas State: GA Zip: 30157 …" at bounding box center [309, 210] width 618 height 362
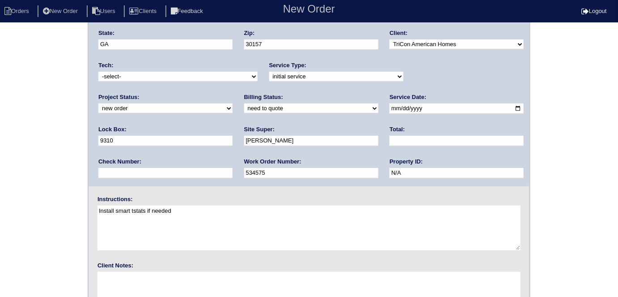
scroll to position [92, 0]
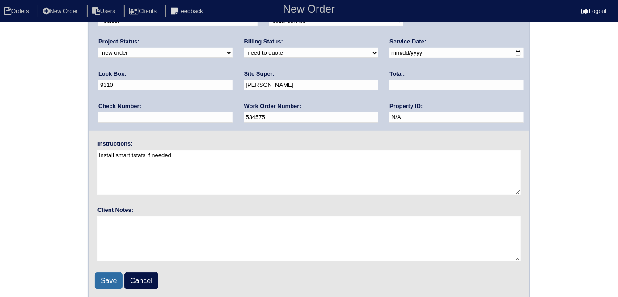
click at [100, 286] on input "Save" at bounding box center [109, 280] width 28 height 17
click at [105, 277] on div "Save Cancel" at bounding box center [309, 280] width 429 height 17
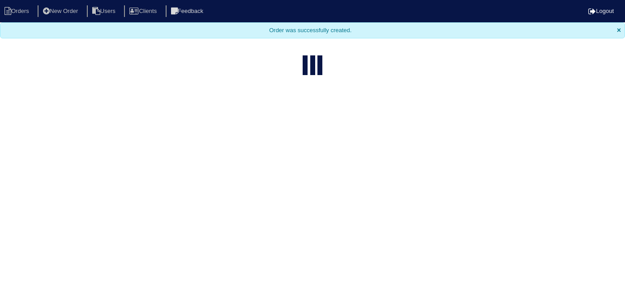
select select "15"
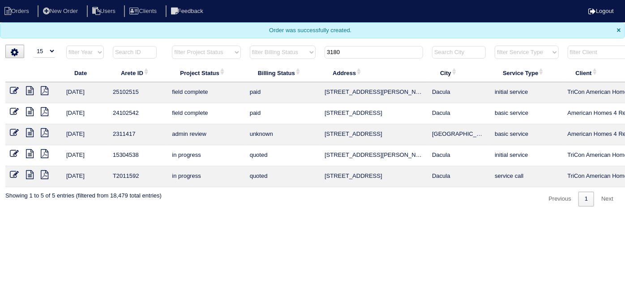
drag, startPoint x: 363, startPoint y: 48, endPoint x: 217, endPoint y: 4, distance: 152.8
click at [217, 4] on body "Orders New Order Users Clients Feedback Logout Orders New Order Users Clients M…" at bounding box center [312, 103] width 625 height 207
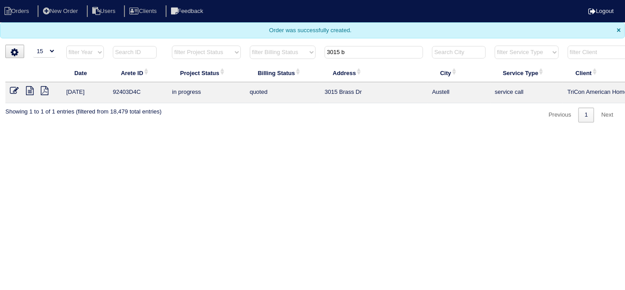
type input "3015 b"
click at [63, 7] on li "New Order" at bounding box center [61, 11] width 47 height 12
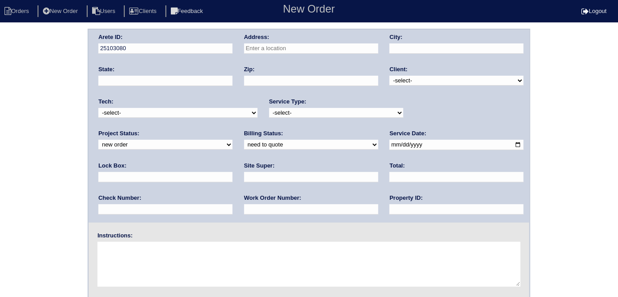
click at [308, 46] on input "text" at bounding box center [311, 48] width 134 height 10
type input "3015 Button Cir"
type input "[GEOGRAPHIC_DATA]"
type input "GA"
type input "30052"
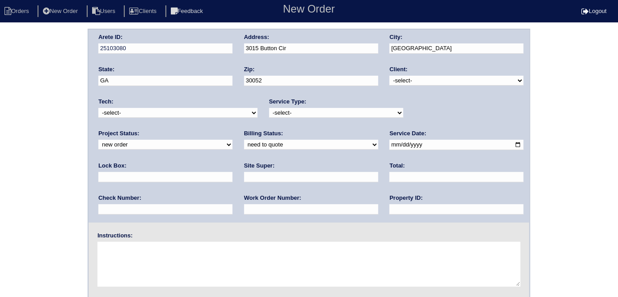
click at [418, 81] on select "-select- TriCon American Homes American Homes 4 Rent First Key Homes Zillow The…" at bounding box center [457, 81] width 134 height 10
select select "1"
click at [390, 76] on select "-select- TriCon American Homes American Homes 4 Rent First Key Homes Zillow The…" at bounding box center [457, 81] width 134 height 10
drag, startPoint x: 326, startPoint y: 113, endPoint x: 321, endPoint y: 116, distance: 5.8
click at [324, 113] on select "-select- initial service basic service maintenance call replacement scope servi…" at bounding box center [336, 113] width 134 height 10
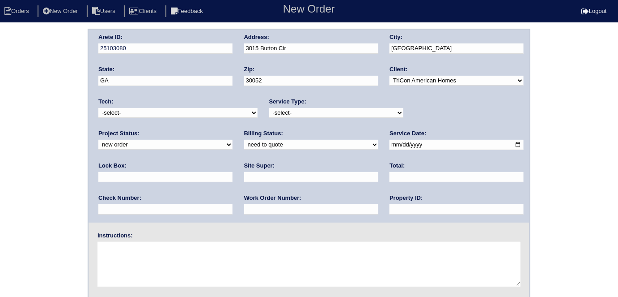
select select "scope only"
click at [269, 108] on select "-select- initial service basic service maintenance call replacement scope servi…" at bounding box center [336, 113] width 134 height 10
click at [233, 172] on input "text" at bounding box center [165, 177] width 134 height 10
type input "0302 - back door"
click at [390, 144] on input "date" at bounding box center [457, 145] width 134 height 10
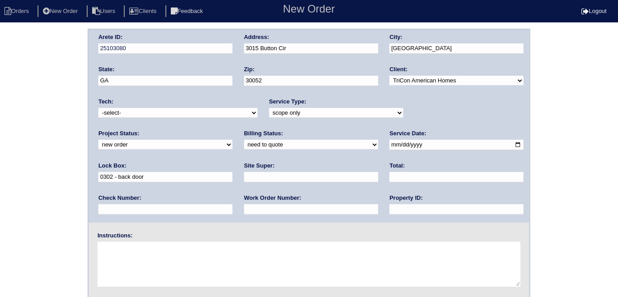
type input "2025-08-19"
drag, startPoint x: 279, startPoint y: 212, endPoint x: 277, endPoint y: 179, distance: 32.7
click at [390, 211] on input "text" at bounding box center [457, 209] width 134 height 10
type input "N/A"
click at [244, 177] on input "text" at bounding box center [311, 177] width 134 height 10
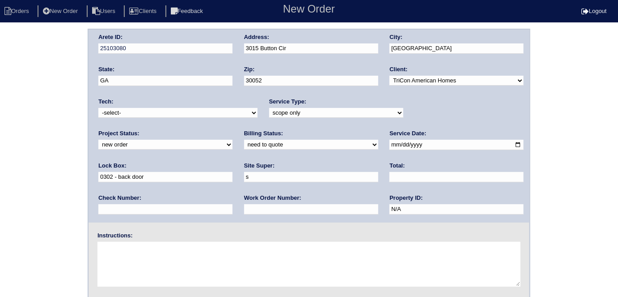
type input "Sharon Campana"
click at [146, 257] on textarea at bounding box center [309, 264] width 423 height 45
type textarea "Scope for service/repairs needed"
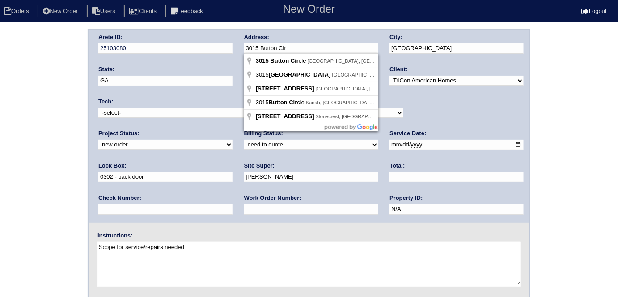
drag, startPoint x: 334, startPoint y: 53, endPoint x: 269, endPoint y: 55, distance: 64.9
click at [247, 56] on body "Orders New Order Users Clients Feedback New Order Logout New Order Orders New O…" at bounding box center [309, 210] width 618 height 362
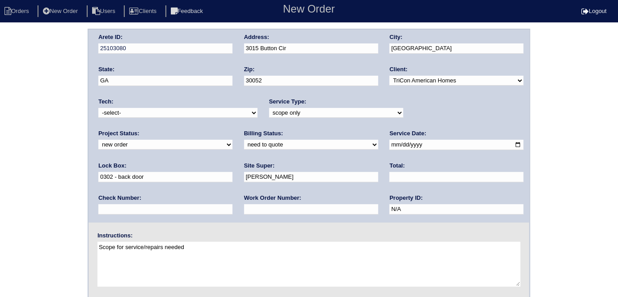
click at [1, 168] on div "Arete ID: 25103080 Address: 3015 Button Cir City: Loganville State: GA Zip: 300…" at bounding box center [309, 210] width 618 height 362
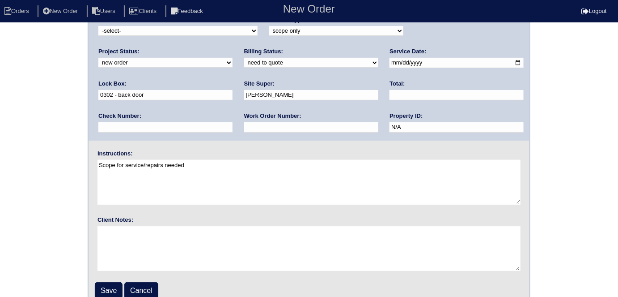
scroll to position [92, 0]
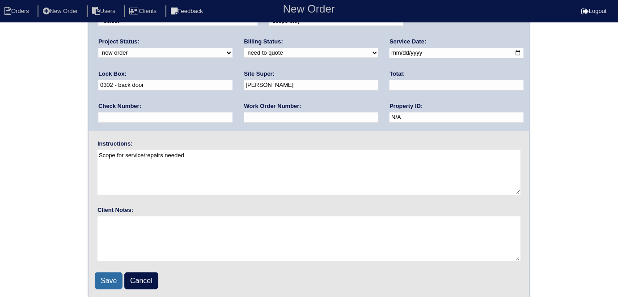
click at [102, 277] on input "Save" at bounding box center [109, 280] width 28 height 17
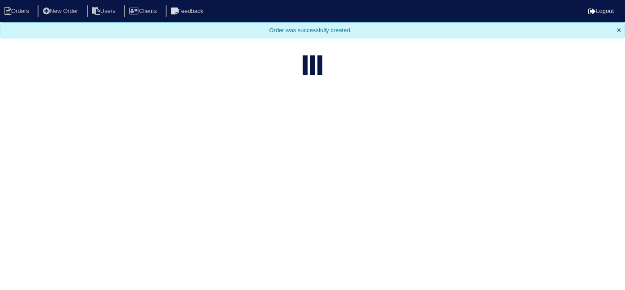
select select "15"
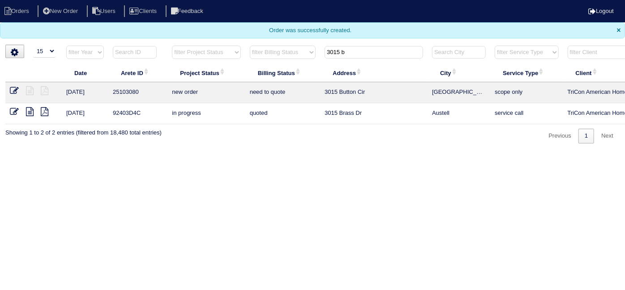
drag, startPoint x: 361, startPoint y: 53, endPoint x: 232, endPoint y: 32, distance: 130.1
click at [235, 35] on body "Orders New Order Users Clients Feedback Logout Orders New Order Users Clients M…" at bounding box center [312, 72] width 625 height 144
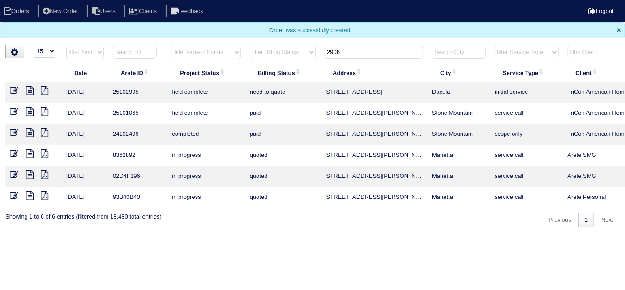
type input "2906"
click at [30, 89] on icon at bounding box center [30, 90] width 8 height 9
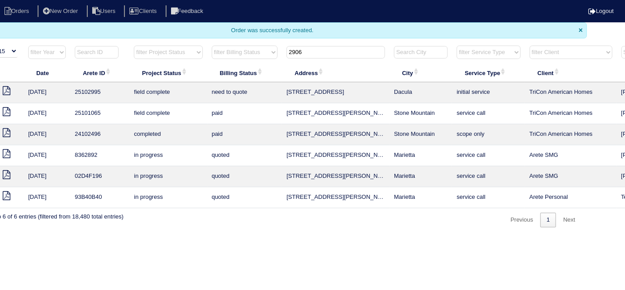
scroll to position [0, 156]
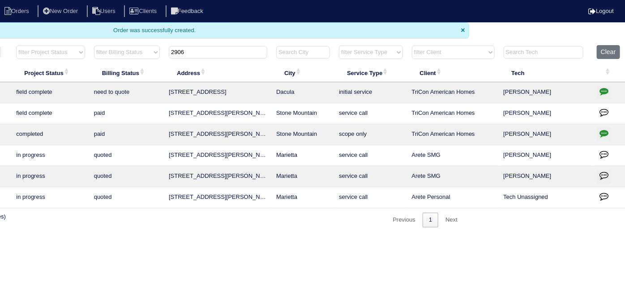
drag, startPoint x: 607, startPoint y: 88, endPoint x: 580, endPoint y: 90, distance: 27.8
click at [607, 88] on icon "button" at bounding box center [603, 91] width 9 height 9
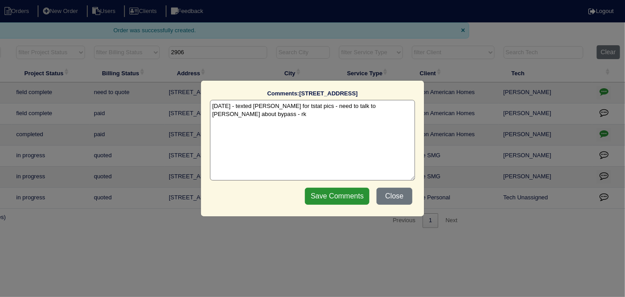
click at [407, 106] on textarea "[DATE] - texted [PERSON_NAME] for tstat pics - need to talk to [PERSON_NAME] ab…" at bounding box center [312, 140] width 205 height 81
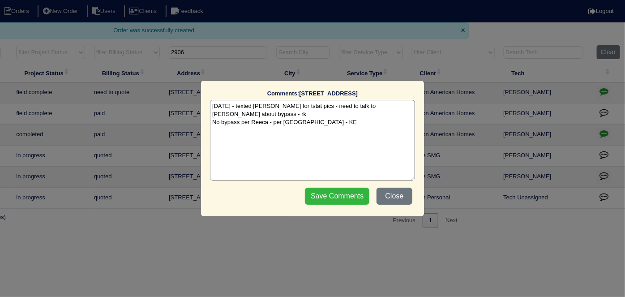
type textarea "8/19/25 - texted Matt for tstat pics - need to talk to Payton about bypass - rk…"
click at [358, 190] on input "Save Comments" at bounding box center [337, 196] width 64 height 17
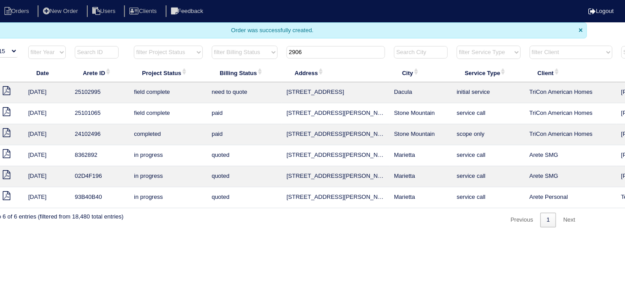
scroll to position [0, 3]
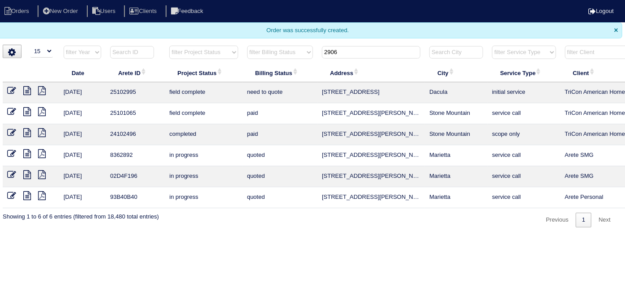
drag, startPoint x: 388, startPoint y: 95, endPoint x: 321, endPoint y: 95, distance: 66.7
click at [321, 95] on td "[STREET_ADDRESS]" at bounding box center [370, 92] width 107 height 21
copy td "[STREET_ADDRESS]"
click at [12, 89] on icon at bounding box center [11, 90] width 9 height 9
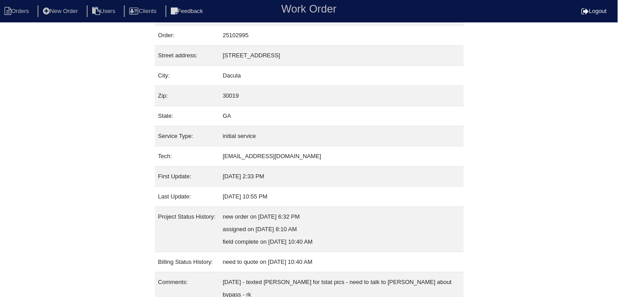
scroll to position [47, 0]
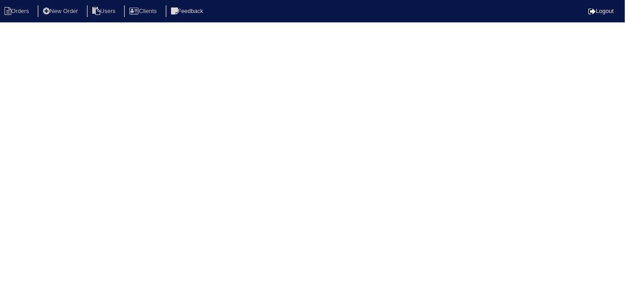
select select "0"
select select "[PERSON_NAME]"
select select "0"
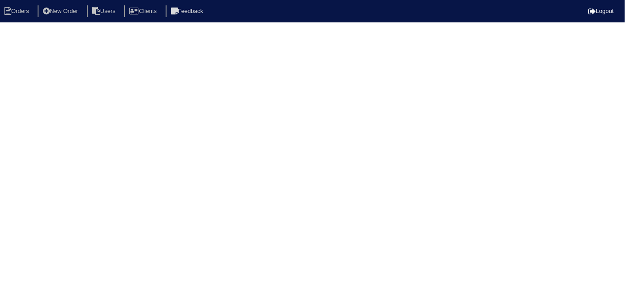
select select "1"
select select "0"
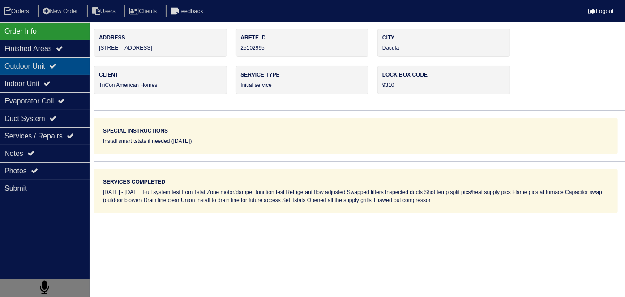
click at [39, 61] on div "Outdoor Unit" at bounding box center [45, 65] width 90 height 17
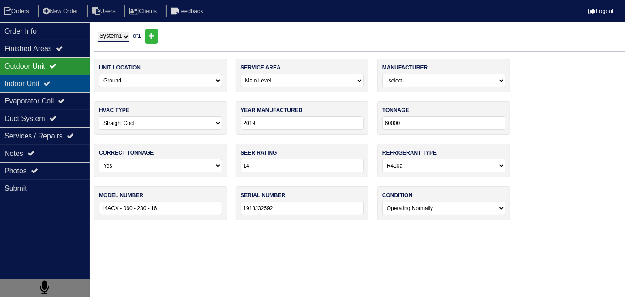
click at [37, 79] on div "Indoor Unit" at bounding box center [45, 83] width 90 height 17
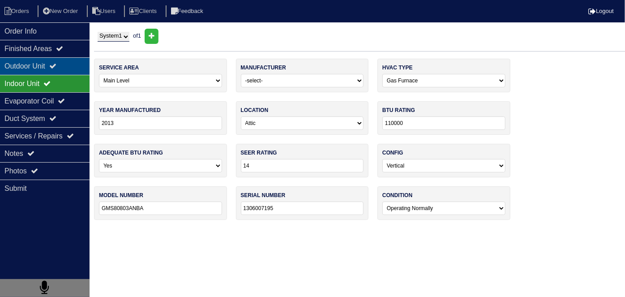
click at [32, 68] on div "Outdoor Unit" at bounding box center [45, 65] width 90 height 17
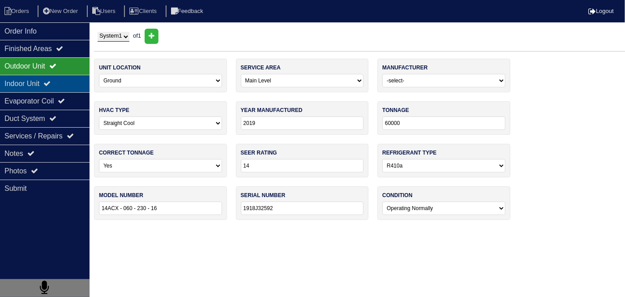
click at [48, 86] on div "Indoor Unit" at bounding box center [45, 83] width 90 height 17
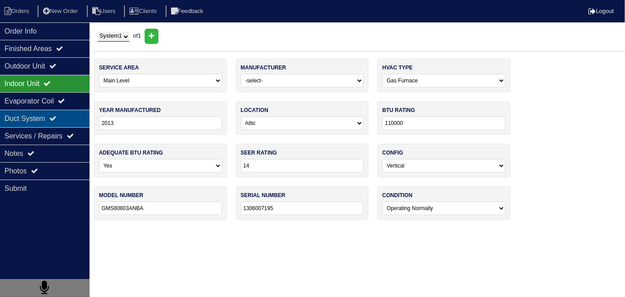
click at [43, 114] on div "Duct System" at bounding box center [45, 118] width 90 height 17
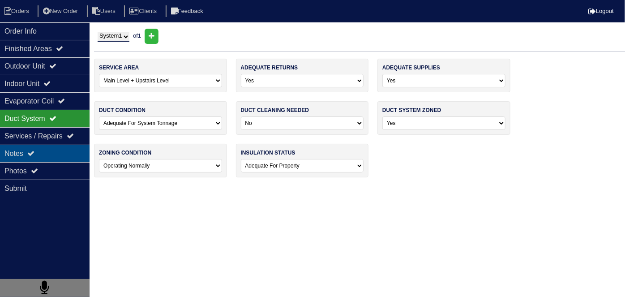
click at [50, 146] on div "Notes" at bounding box center [45, 153] width 90 height 17
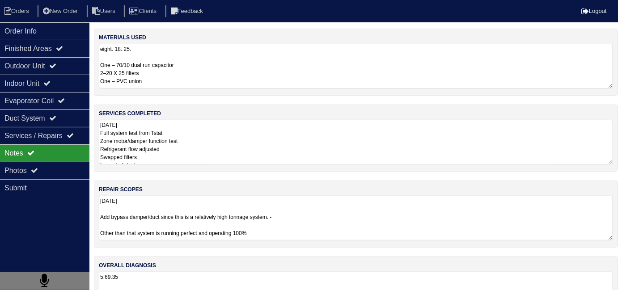
click at [194, 149] on textarea "8.18.25 Full system test from Tstat Zone motor/damper function test Refrigerant…" at bounding box center [356, 142] width 515 height 45
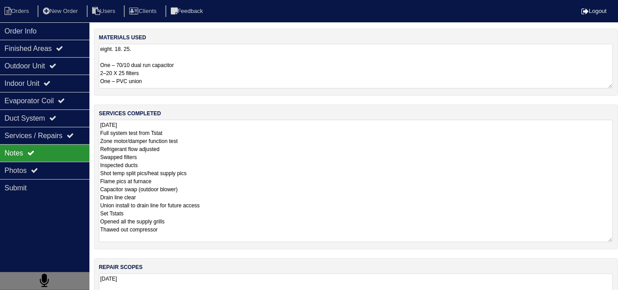
click at [284, 56] on textarea "eight. 18. 25. One – 70/10 dual run capacitor 2–20 X 25 filters One – PVC union" at bounding box center [356, 66] width 515 height 45
click at [313, 163] on textarea "8.18.25 Full system test from Tstat Zone motor/damper function test Refrigerant…" at bounding box center [356, 181] width 515 height 123
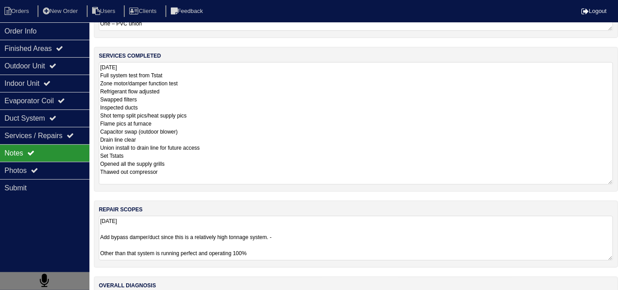
scroll to position [118, 0]
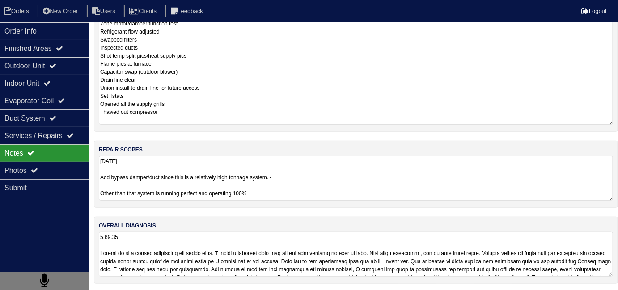
click at [365, 243] on textarea at bounding box center [356, 254] width 515 height 45
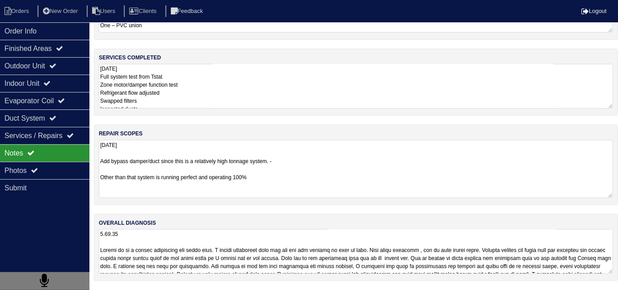
scroll to position [53, 0]
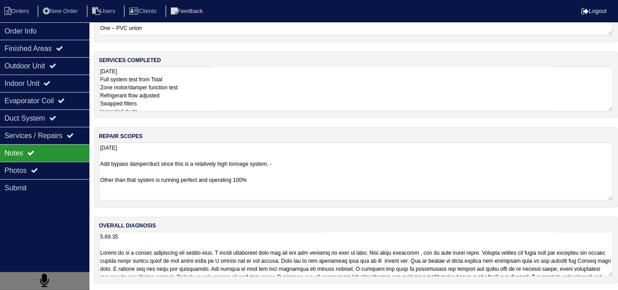
click at [339, 147] on textarea "8.18.25 Add bypass damper/duct since this is a relatively high tonnage system. …" at bounding box center [356, 172] width 515 height 58
click at [304, 88] on textarea "8.18.25 Full system test from Tstat Zone motor/damper function test Refrigerant…" at bounding box center [356, 89] width 515 height 45
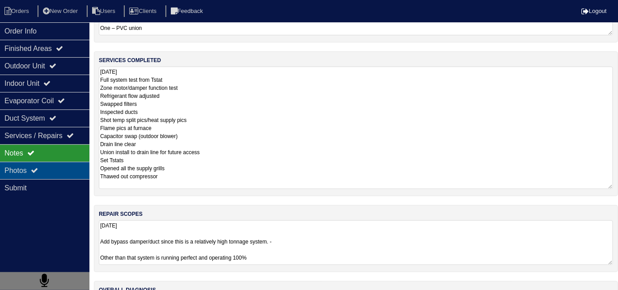
click at [18, 170] on div "Photos" at bounding box center [45, 170] width 90 height 17
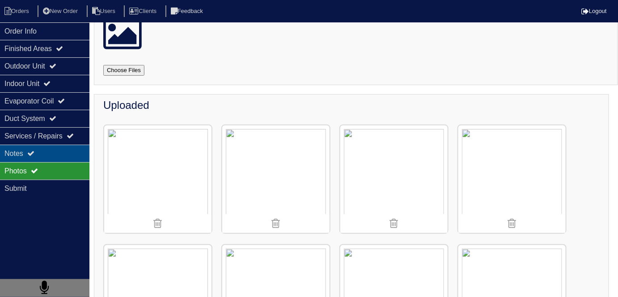
click at [55, 146] on div "Notes" at bounding box center [45, 153] width 90 height 17
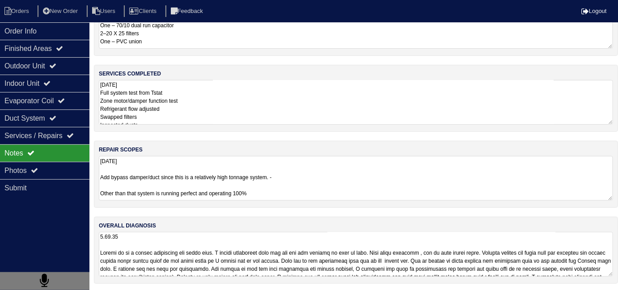
click at [235, 110] on textarea "8.18.25 Full system test from Tstat Zone motor/damper function test Refrigerant…" at bounding box center [356, 102] width 515 height 45
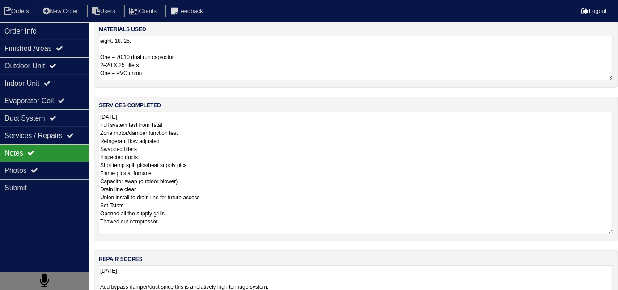
scroll to position [0, 0]
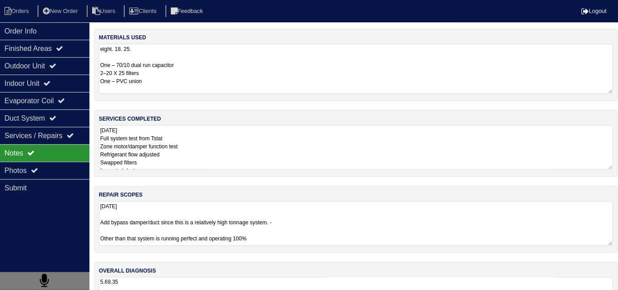
click at [244, 55] on textarea "eight. 18. 25. One – 70/10 dual run capacitor 2–20 X 25 filters One – PVC union" at bounding box center [356, 69] width 515 height 50
click at [276, 144] on textarea "8.18.25 Full system test from Tstat Zone motor/damper function test Refrigerant…" at bounding box center [356, 147] width 515 height 45
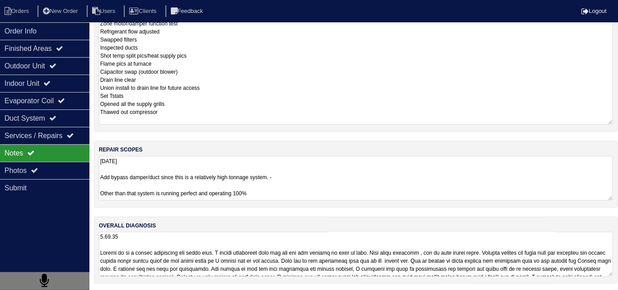
scroll to position [2, 0]
click at [324, 186] on textarea "8.18.25 Add bypass damper/duct since this is a relatively high tonnage system. …" at bounding box center [356, 178] width 515 height 45
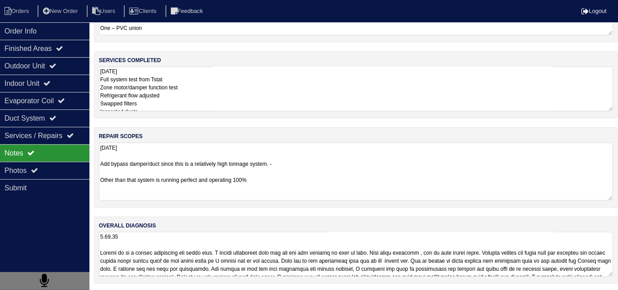
scroll to position [30, 0]
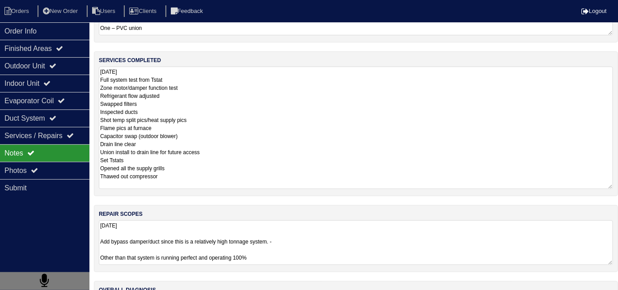
click at [287, 108] on textarea "8.18.25 Full system test from Tstat Zone motor/damper function test Refrigerant…" at bounding box center [356, 128] width 515 height 123
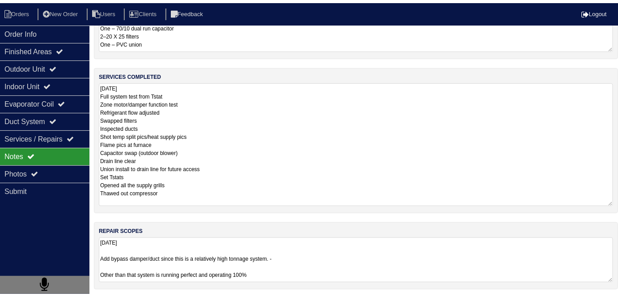
scroll to position [47, 0]
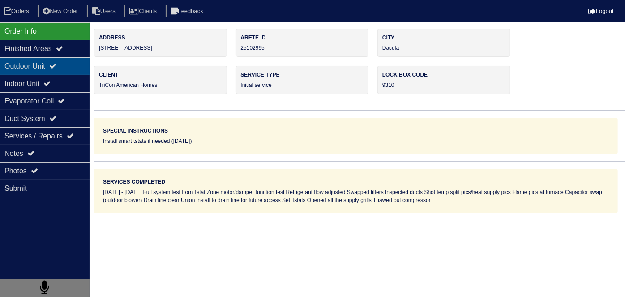
drag, startPoint x: 47, startPoint y: 69, endPoint x: 43, endPoint y: 86, distance: 17.4
click at [47, 70] on div "Outdoor Unit" at bounding box center [45, 65] width 90 height 17
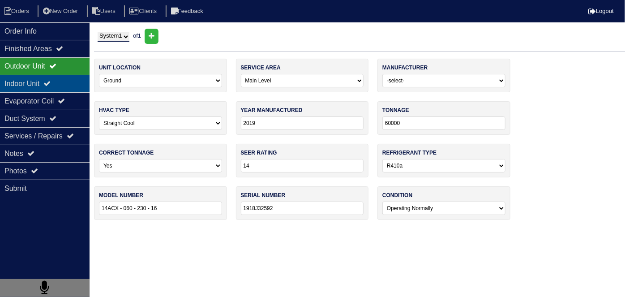
click at [43, 86] on div "Indoor Unit" at bounding box center [45, 83] width 90 height 17
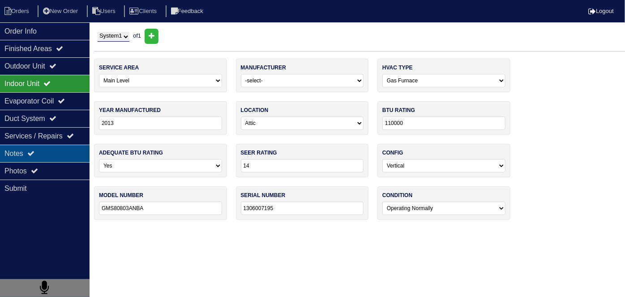
click at [38, 147] on div "Notes" at bounding box center [45, 153] width 90 height 17
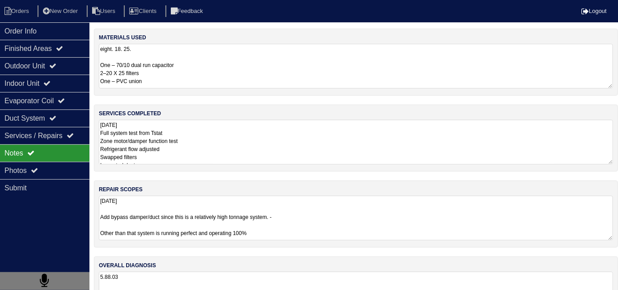
click at [239, 155] on textarea "8.18.25 Full system test from Tstat Zone motor/damper function test Refrigerant…" at bounding box center [356, 142] width 515 height 45
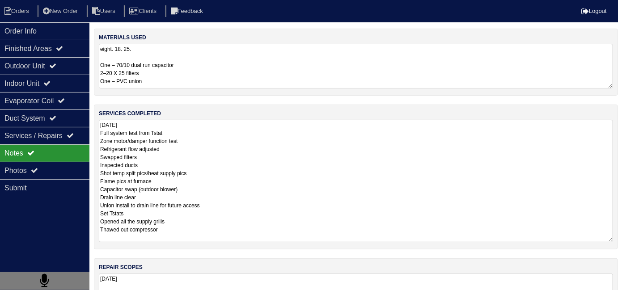
scroll to position [0, 0]
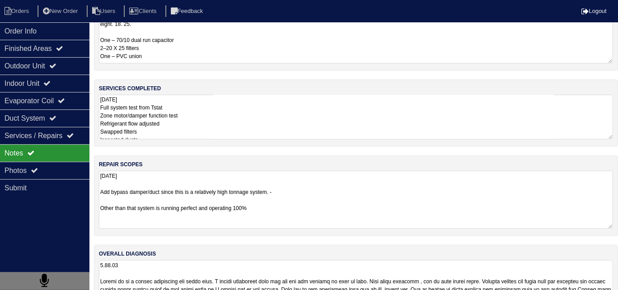
click at [330, 261] on div "materials used eight. 18. 25. One – 70/10 dual run capacitor 2–20 X 25 filters …" at bounding box center [356, 163] width 525 height 318
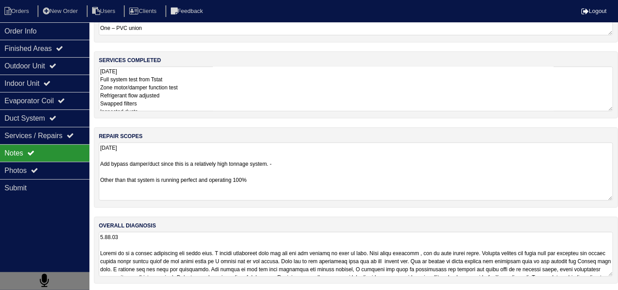
scroll to position [0, 0]
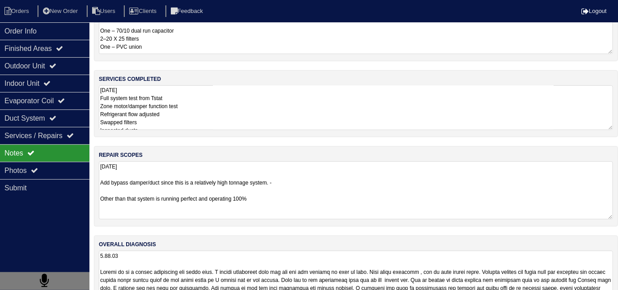
click at [212, 105] on textarea "8.18.25 Full system test from Tstat Zone motor/damper function test Refrigerant…" at bounding box center [356, 107] width 515 height 45
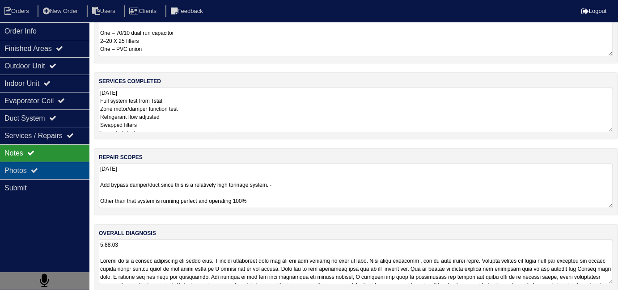
click at [42, 166] on div "Photos" at bounding box center [45, 170] width 90 height 17
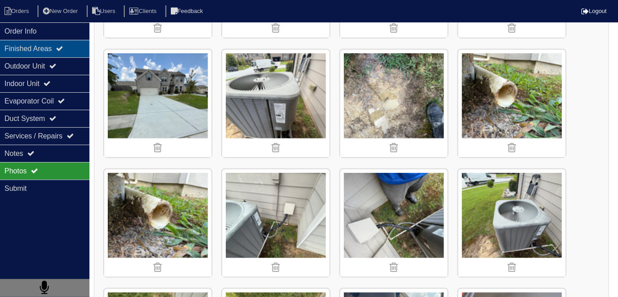
scroll to position [235, 0]
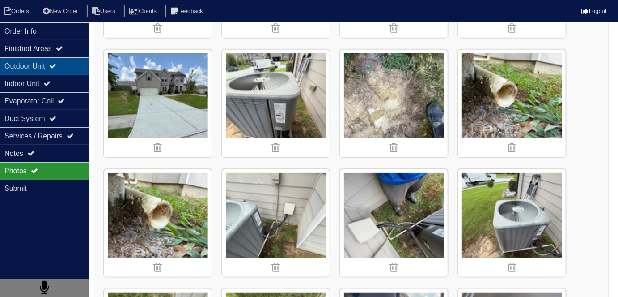
click at [12, 67] on div "Outdoor Unit" at bounding box center [45, 65] width 90 height 17
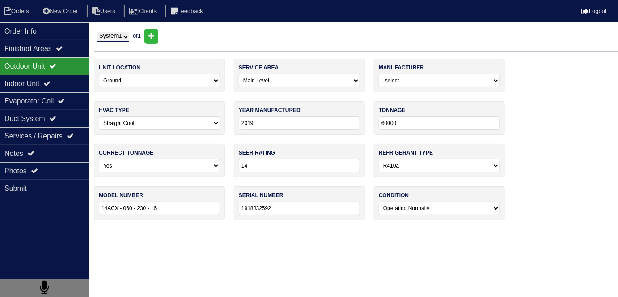
scroll to position [0, 0]
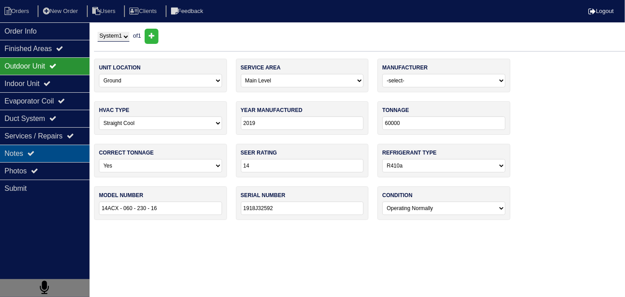
click at [33, 154] on icon at bounding box center [30, 152] width 7 height 7
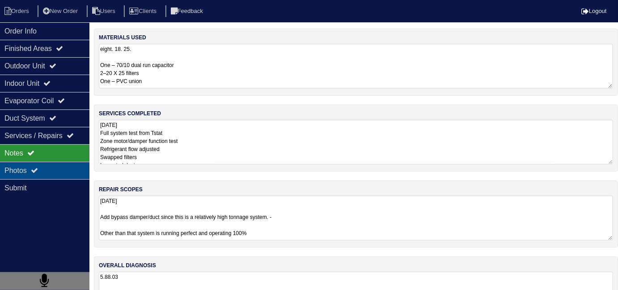
click at [34, 165] on div "Photos" at bounding box center [45, 170] width 90 height 17
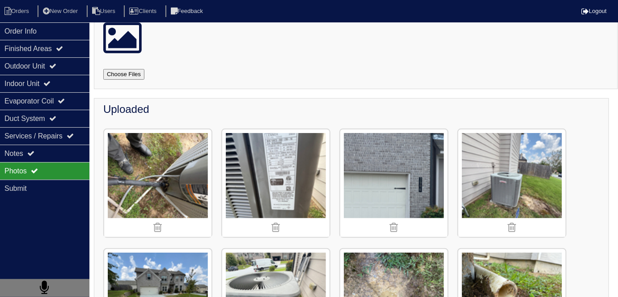
scroll to position [35, 0]
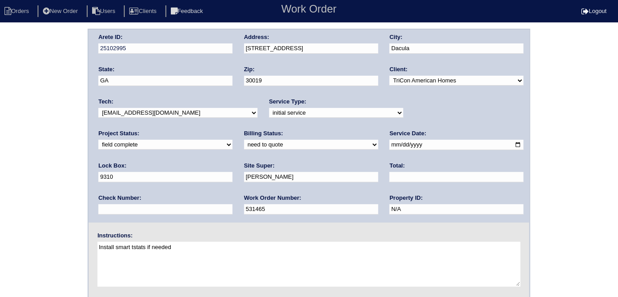
click at [244, 140] on select "need to quote quoted need to invoice invoiced paid warranty purchase order need…" at bounding box center [311, 145] width 134 height 10
select select "quoted"
click at [244, 140] on select "need to quote quoted need to invoice invoiced paid warranty purchase order need…" at bounding box center [311, 145] width 134 height 10
click at [390, 180] on input "text" at bounding box center [457, 177] width 134 height 10
type input "665.00"
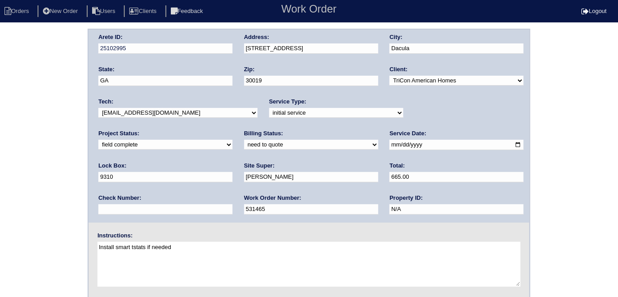
click at [18, 98] on div "Arete ID: 25102995 Address: [STREET_ADDRESS] City: Dacula State: [GEOGRAPHIC_DA…" at bounding box center [309, 210] width 618 height 362
click at [35, 129] on div "Arete ID: 25102995 Address: [STREET_ADDRESS] City: Dacula State: [GEOGRAPHIC_DA…" at bounding box center [309, 210] width 618 height 362
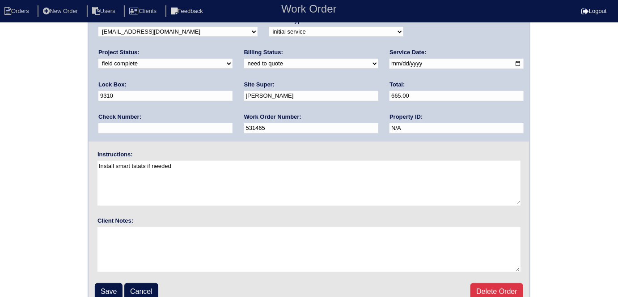
scroll to position [81, 0]
click at [103, 286] on input "Save" at bounding box center [109, 291] width 28 height 17
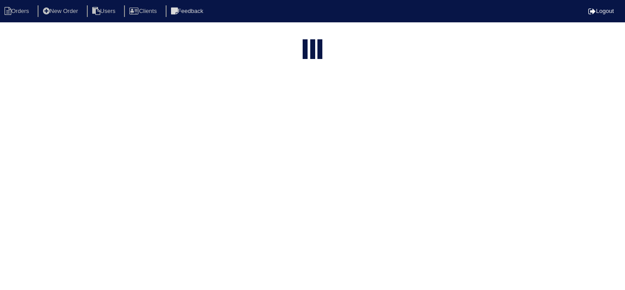
select select "15"
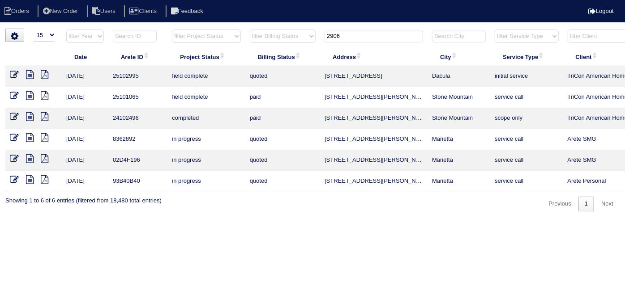
drag, startPoint x: 345, startPoint y: 36, endPoint x: 267, endPoint y: 9, distance: 83.4
click at [269, 29] on body "Orders New Order Users Clients Feedback Logout Orders New Order Users Clients M…" at bounding box center [312, 120] width 625 height 183
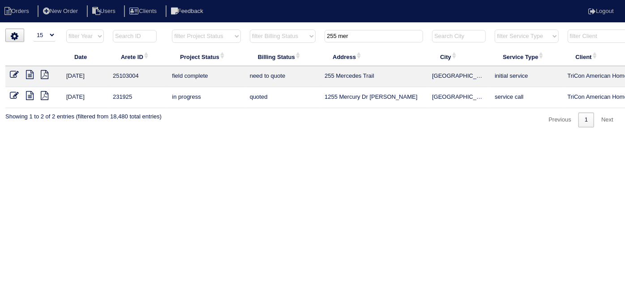
type input "255 mer"
click at [31, 70] on icon at bounding box center [30, 74] width 8 height 9
click at [14, 74] on icon at bounding box center [14, 74] width 9 height 9
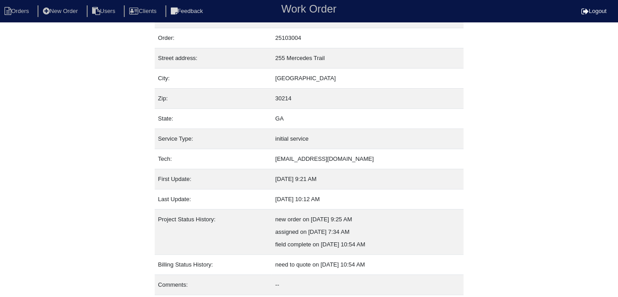
scroll to position [47, 0]
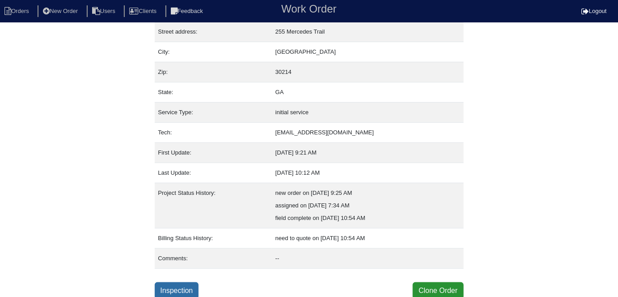
click at [186, 285] on link "Inspection" at bounding box center [177, 290] width 44 height 17
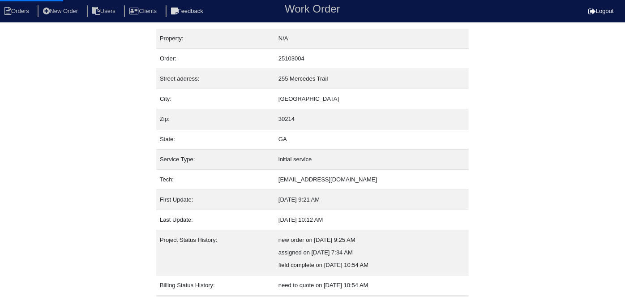
select select "0"
select select "[PERSON_NAME]"
select select "0"
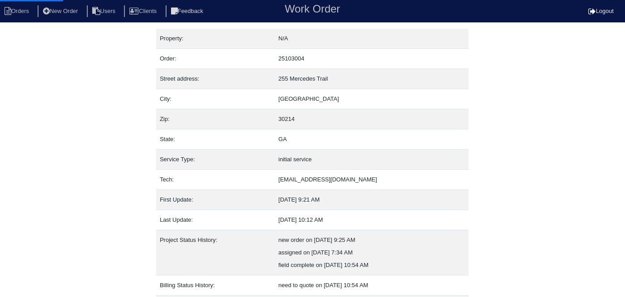
select select "1"
select select "2"
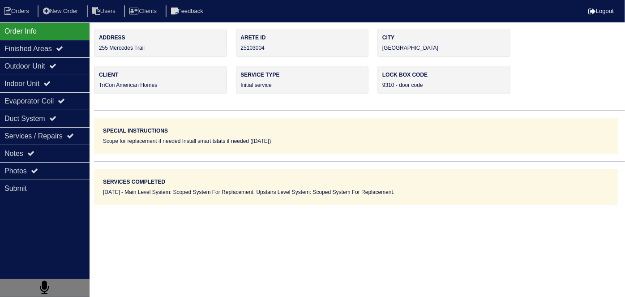
click at [36, 69] on div "Outdoor Unit" at bounding box center [45, 65] width 90 height 17
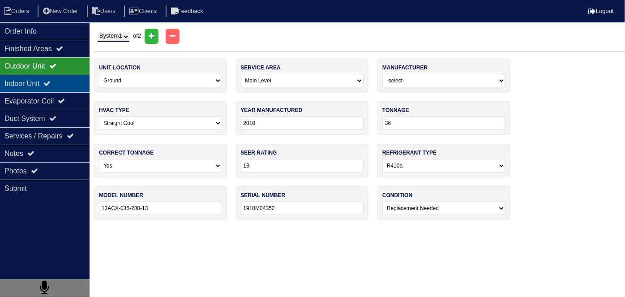
click at [36, 78] on div "Indoor Unit" at bounding box center [45, 83] width 90 height 17
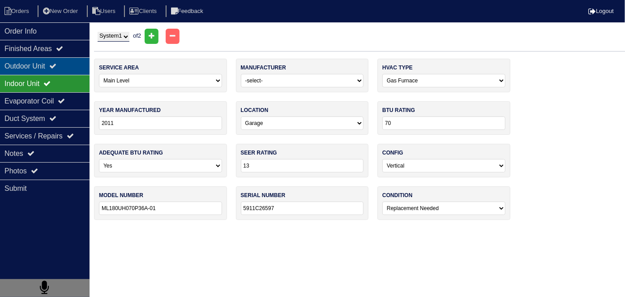
click at [32, 64] on div "Outdoor Unit" at bounding box center [45, 65] width 90 height 17
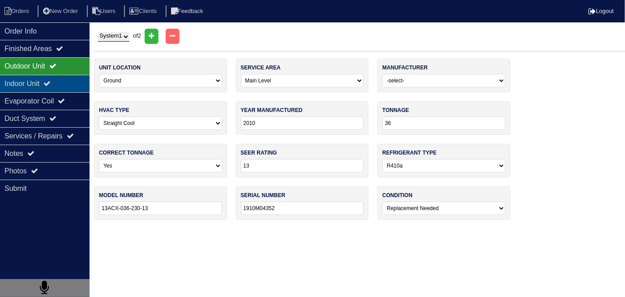
click at [52, 87] on div "Indoor Unit" at bounding box center [45, 83] width 90 height 17
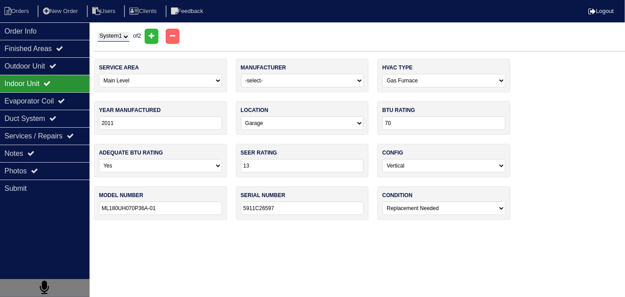
click at [51, 75] on div "Indoor Unit" at bounding box center [45, 83] width 90 height 17
click at [48, 71] on div "Outdoor Unit" at bounding box center [45, 65] width 90 height 17
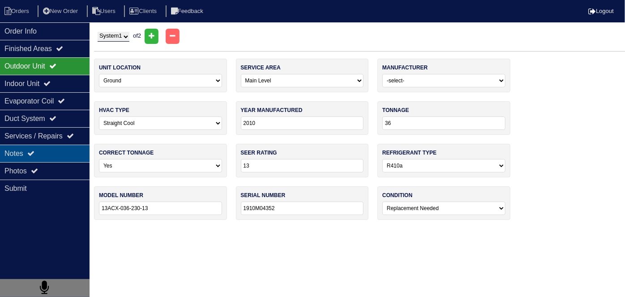
click at [34, 154] on icon at bounding box center [30, 152] width 7 height 7
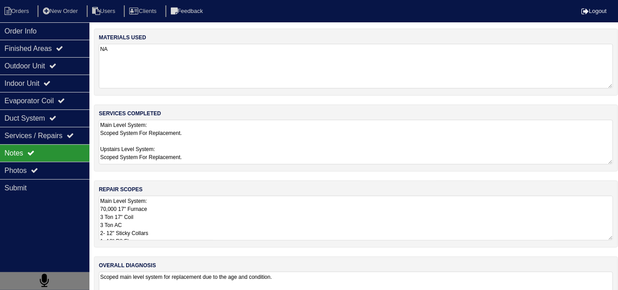
click at [292, 226] on textarea "Main Level System: 70,000 17" Furnace 3 Ton 17" Coil 3 Ton AC 2- 12" Sticky Col…" at bounding box center [356, 218] width 515 height 45
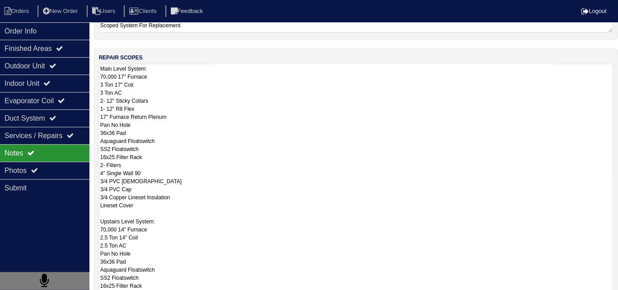
scroll to position [132, 0]
click at [41, 68] on div "Outdoor Unit" at bounding box center [45, 65] width 90 height 17
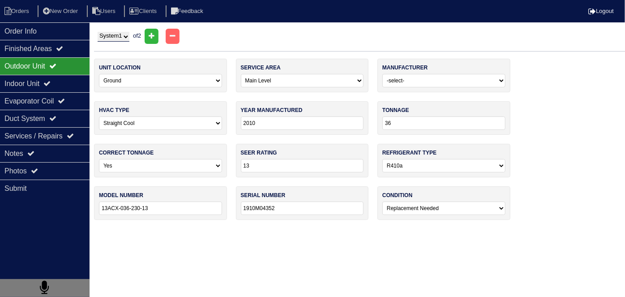
click at [116, 39] on select "System 1 System 2" at bounding box center [114, 37] width 32 height 10
select select "2"
click at [98, 32] on select "System 1 System 2" at bounding box center [114, 37] width 32 height 10
select select "1"
type input "2007"
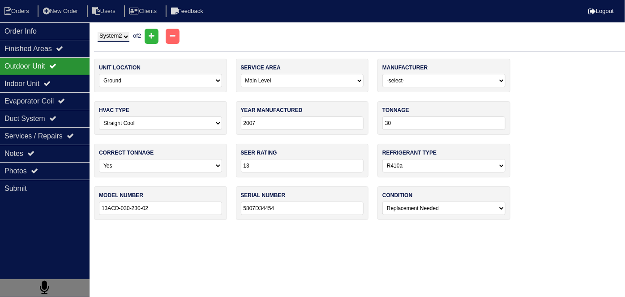
type input "30"
select select "0"
type input "13ACD-030-230-02"
type input "5807D34454"
select select "1"
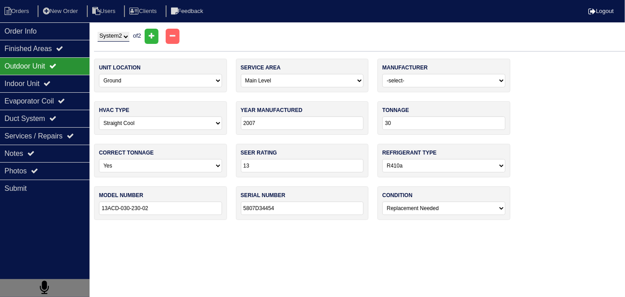
type input "2007"
select select "0"
type input "G40UH-36A-070-15"
type input "5907017388"
click at [65, 79] on div "Indoor Unit" at bounding box center [45, 83] width 90 height 17
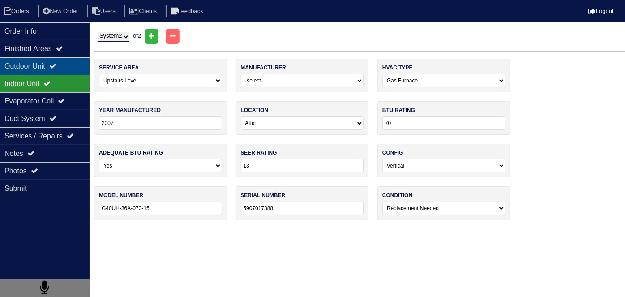
click at [56, 66] on icon at bounding box center [52, 65] width 7 height 7
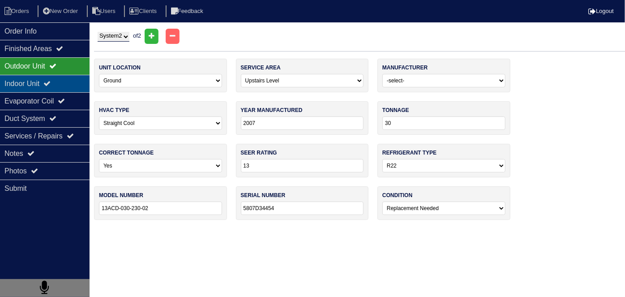
click at [58, 79] on div "Indoor Unit" at bounding box center [45, 83] width 90 height 17
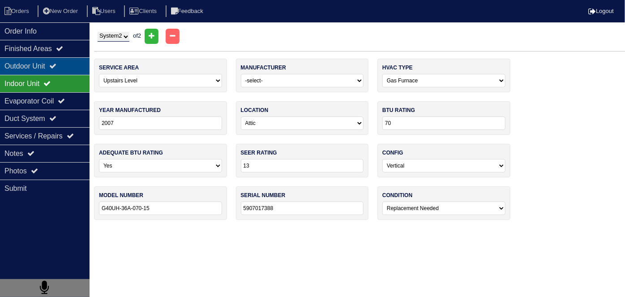
click at [56, 64] on icon at bounding box center [52, 65] width 7 height 7
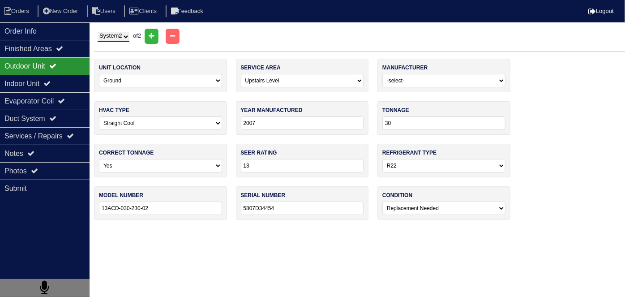
drag, startPoint x: 126, startPoint y: 35, endPoint x: 123, endPoint y: 39, distance: 5.7
click at [126, 35] on select "System 1 System 2" at bounding box center [114, 37] width 32 height 10
select select "1"
click at [98, 32] on select "System 1 System 2" at bounding box center [114, 37] width 32 height 10
select select "0"
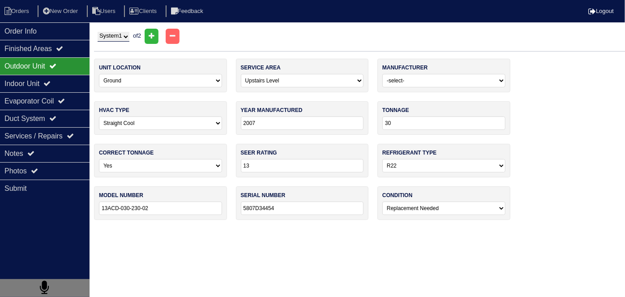
type input "2010"
type input "36"
select select "1"
type input "13ACX-036-230-13"
type input "1910M04352"
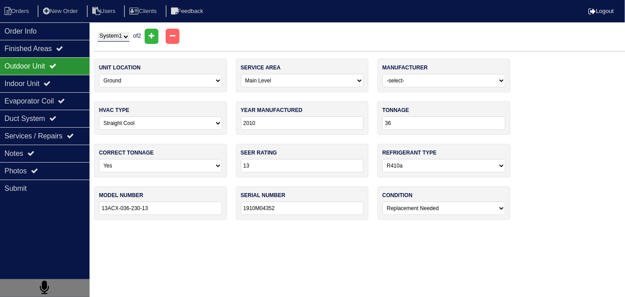
click at [116, 38] on select "System 1 System 2" at bounding box center [114, 37] width 32 height 10
select select "2"
click at [98, 32] on select "System 1 System 2" at bounding box center [114, 37] width 32 height 10
select select "1"
type input "2007"
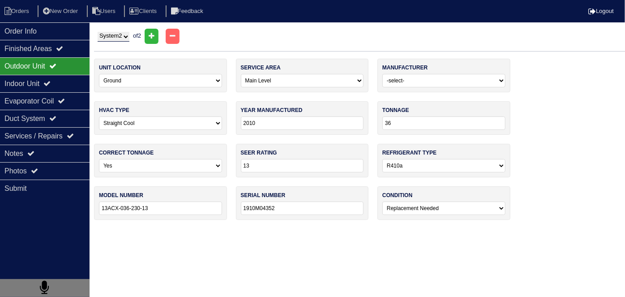
type input "30"
select select "0"
type input "13ACD-030-230-02"
type input "5807D34454"
click at [119, 38] on select "System 1 System 2" at bounding box center [114, 37] width 32 height 10
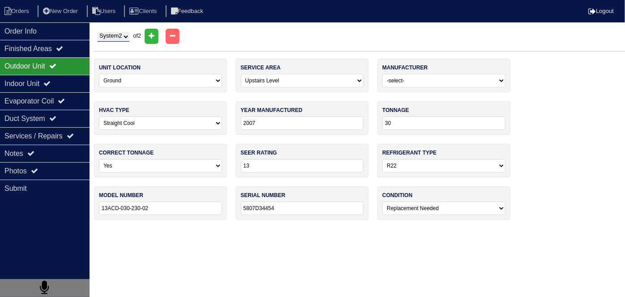
select select "1"
click at [98, 32] on select "System 1 System 2" at bounding box center [114, 37] width 32 height 10
select select "0"
type input "2010"
type input "36"
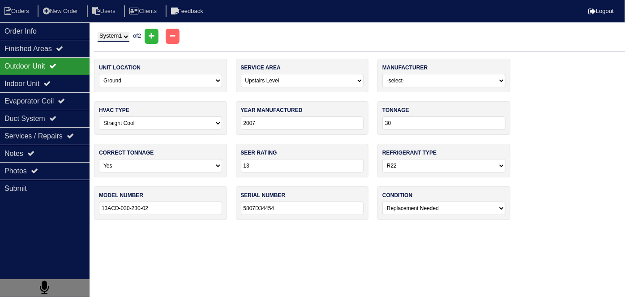
select select "1"
type input "13ACX-036-230-13"
type input "1910M04352"
click at [115, 36] on select "System 1 System 2" at bounding box center [114, 37] width 32 height 10
select select "2"
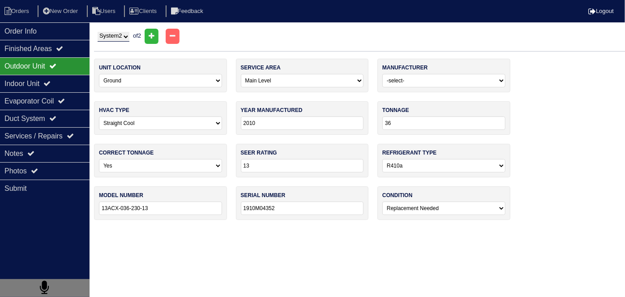
click at [98, 32] on select "System 1 System 2" at bounding box center [114, 37] width 32 height 10
select select "1"
type input "2007"
type input "30"
select select "0"
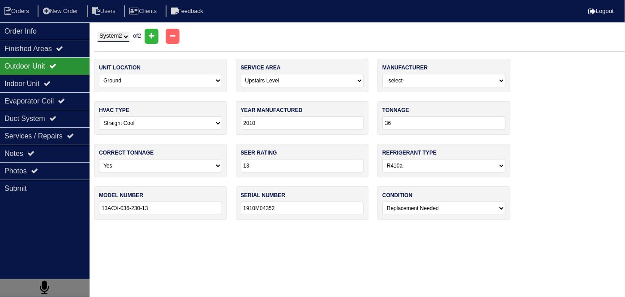
type input "13ACD-030-230-02"
type input "5807D34454"
click at [45, 154] on div "Notes" at bounding box center [45, 153] width 90 height 17
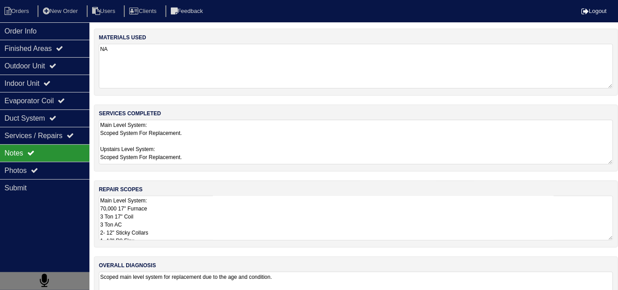
drag, startPoint x: 280, startPoint y: 211, endPoint x: 303, endPoint y: 198, distance: 26.8
click at [282, 208] on textarea "Main Level System: 70,000 17" Furnace 3 Ton 17" Coil 3 Ton AC 2- 12" Sticky Col…" at bounding box center [356, 218] width 515 height 45
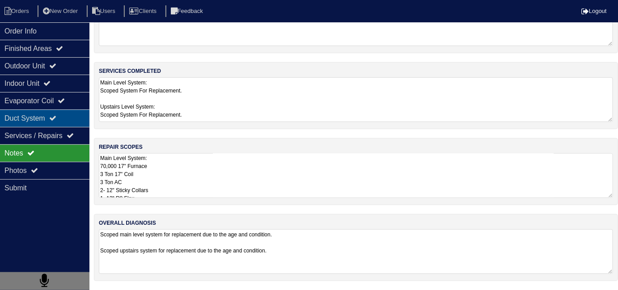
scroll to position [40, 0]
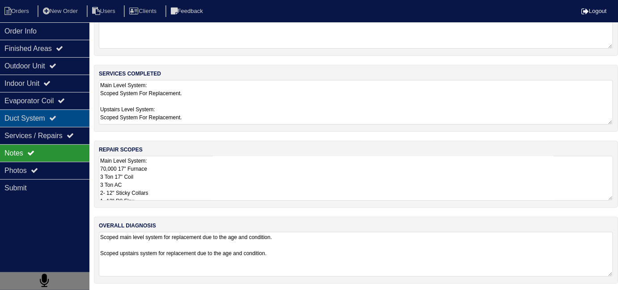
click at [39, 121] on div "Duct System" at bounding box center [45, 118] width 90 height 17
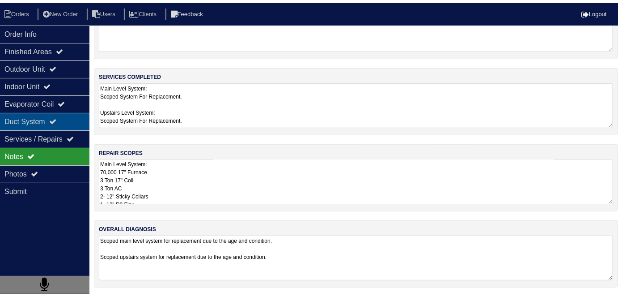
scroll to position [0, 0]
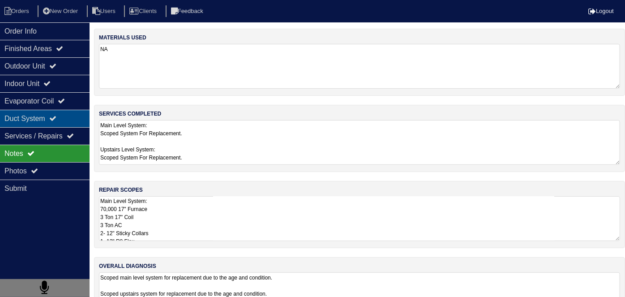
select select "2"
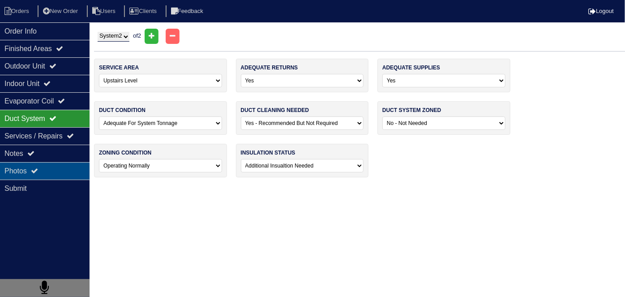
click at [47, 167] on div "Photos" at bounding box center [45, 170] width 90 height 17
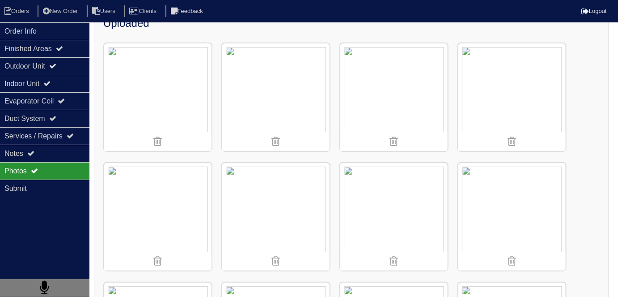
scroll to position [122, 0]
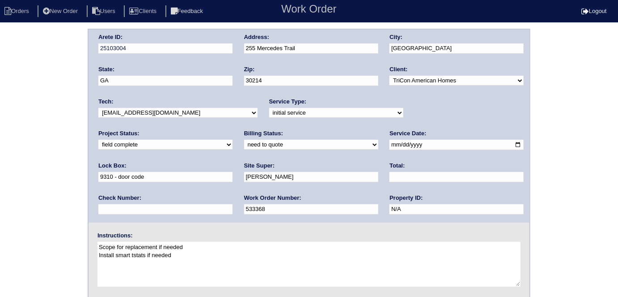
click at [244, 144] on select "need to quote quoted need to invoice invoiced paid warranty purchase order need…" at bounding box center [311, 145] width 134 height 10
click at [244, 140] on select "need to quote quoted need to invoice invoiced paid warranty purchase order need…" at bounding box center [311, 145] width 134 height 10
click at [244, 145] on select "need to quote quoted need to invoice invoiced paid warranty purchase order need…" at bounding box center [311, 145] width 134 height 10
select select "quoted"
click at [244, 140] on select "need to quote quoted need to invoice invoiced paid warranty purchase order need…" at bounding box center [311, 145] width 134 height 10
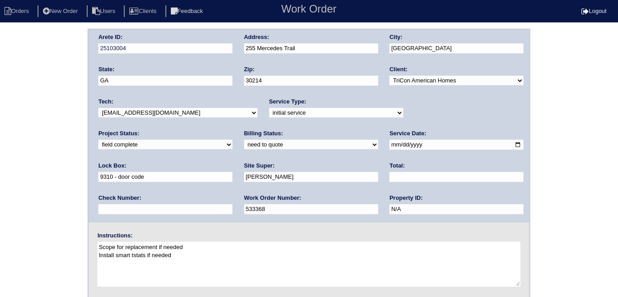
click at [390, 178] on input "text" at bounding box center [457, 177] width 134 height 10
type input "11340.00"
click at [31, 113] on div "Arete ID: 25103004 Address: 255 Mercedes Trail City: Fayetteville State: GA Zip…" at bounding box center [309, 210] width 618 height 362
click at [2, 177] on div "Arete ID: 25103004 Address: 255 Mercedes Trail City: Fayetteville State: GA Zip…" at bounding box center [309, 210] width 618 height 362
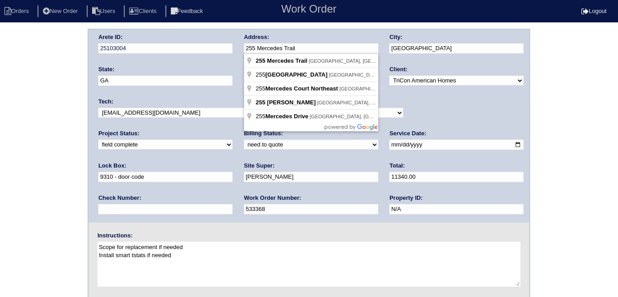
drag, startPoint x: 326, startPoint y: 51, endPoint x: 243, endPoint y: 50, distance: 83.2
click at [243, 50] on div "Arete ID: 25103004 Address: 255 Mercedes Trail City: Fayetteville State: GA Zip…" at bounding box center [309, 126] width 441 height 193
click at [66, 105] on div "Arete ID: 25103004 Address: 255 Mercedes Trail City: Fayetteville State: GA Zip…" at bounding box center [309, 210] width 618 height 362
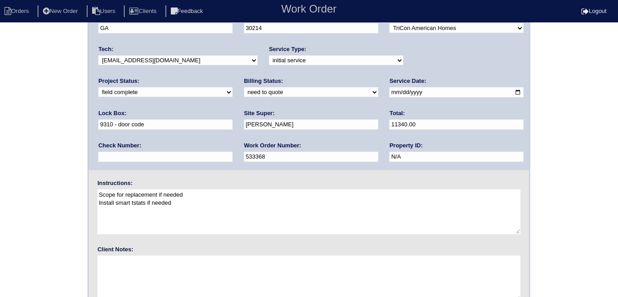
scroll to position [92, 0]
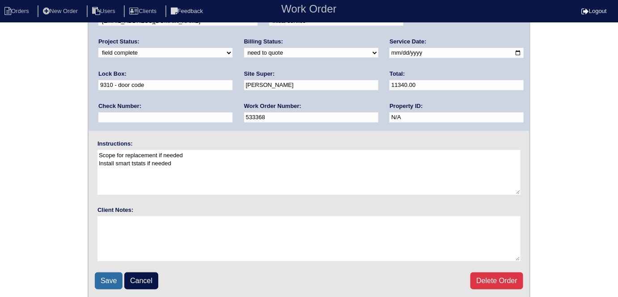
click at [113, 276] on input "Save" at bounding box center [109, 280] width 28 height 17
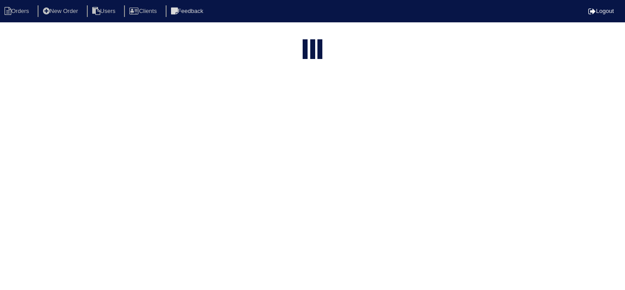
select select "15"
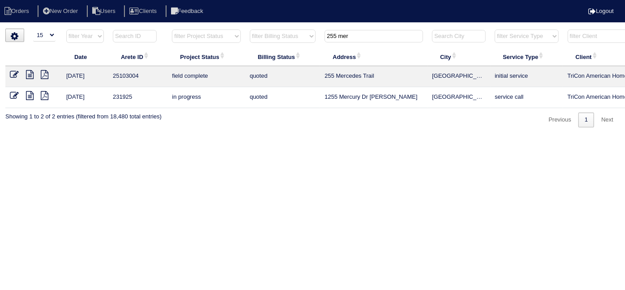
drag, startPoint x: 353, startPoint y: 32, endPoint x: 260, endPoint y: 15, distance: 94.6
click at [262, 29] on body "Orders New Order Users Clients Feedback Logout Orders New Order Users Clients M…" at bounding box center [312, 78] width 625 height 99
type input "4475"
click at [29, 75] on icon at bounding box center [30, 74] width 8 height 9
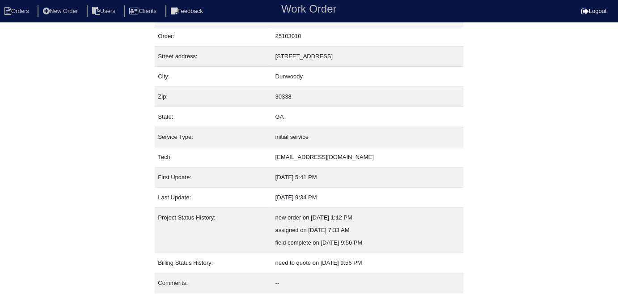
scroll to position [47, 0]
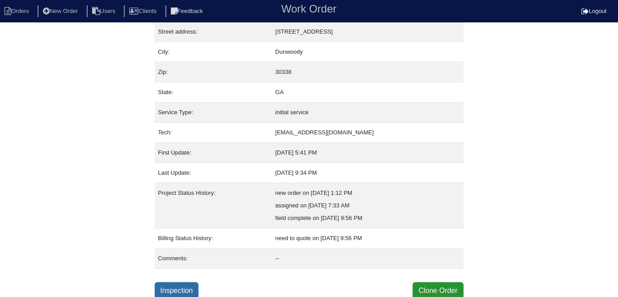
click at [166, 282] on link "Inspection" at bounding box center [177, 290] width 44 height 17
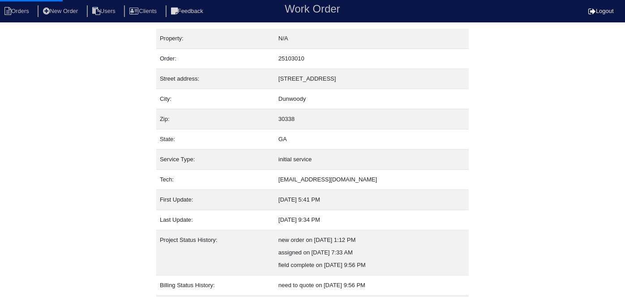
select select "0"
select select "Trane"
select select "0"
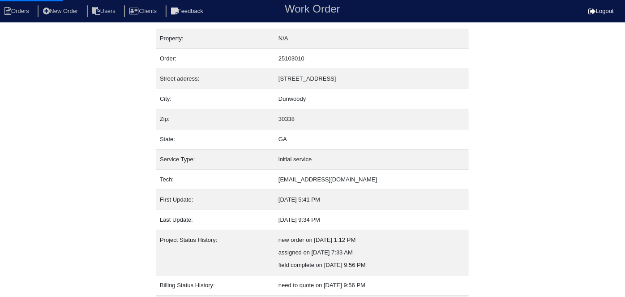
select select "0"
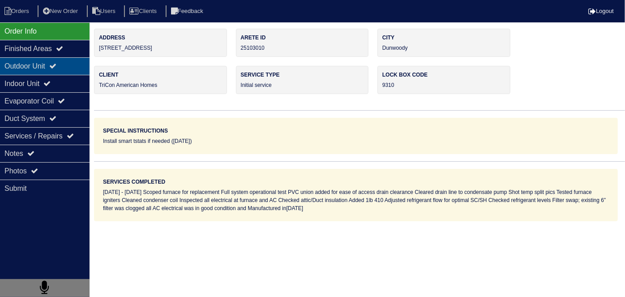
click at [65, 73] on div "Outdoor Unit" at bounding box center [45, 65] width 90 height 17
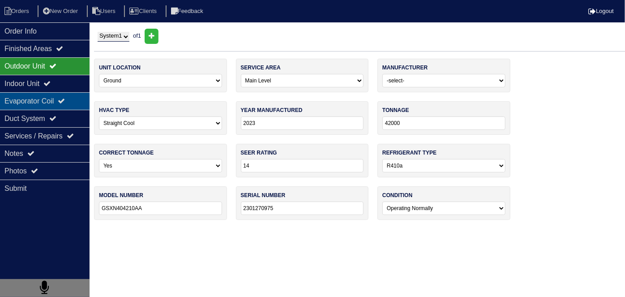
click at [60, 101] on div "Evaporator Coil" at bounding box center [45, 100] width 90 height 17
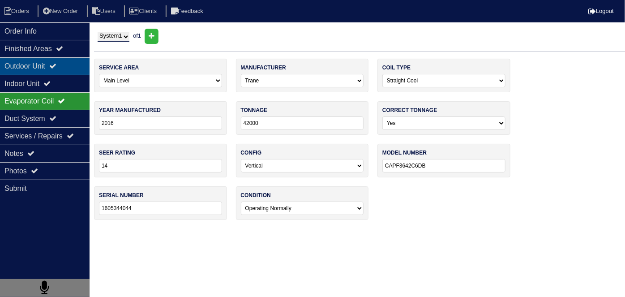
click at [57, 70] on div "Outdoor Unit" at bounding box center [45, 65] width 90 height 17
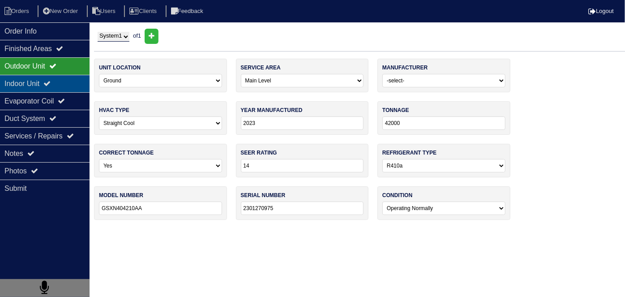
click at [51, 84] on icon at bounding box center [46, 83] width 7 height 7
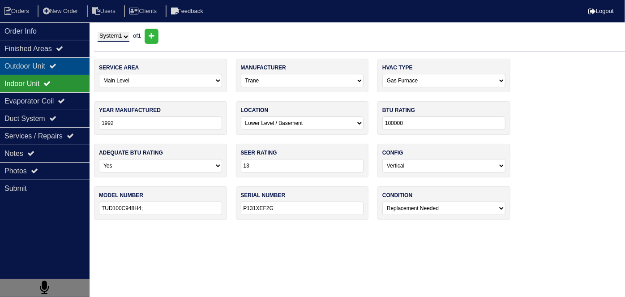
click at [76, 69] on div "Outdoor Unit" at bounding box center [45, 65] width 90 height 17
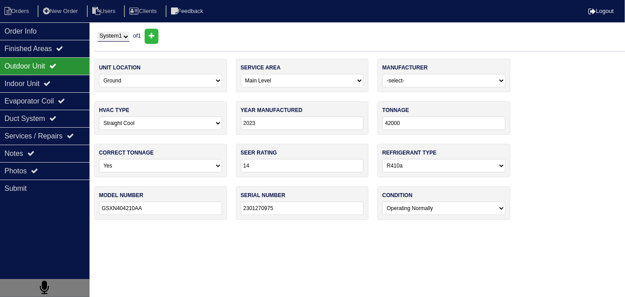
click at [32, 69] on div "Outdoor Unit" at bounding box center [45, 65] width 90 height 17
click at [35, 100] on div "Evaporator Coil" at bounding box center [45, 100] width 90 height 17
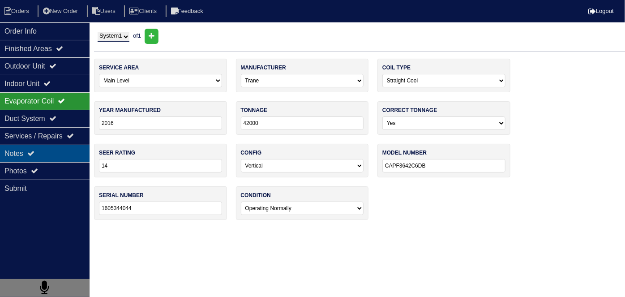
click at [39, 154] on div "Notes" at bounding box center [45, 153] width 90 height 17
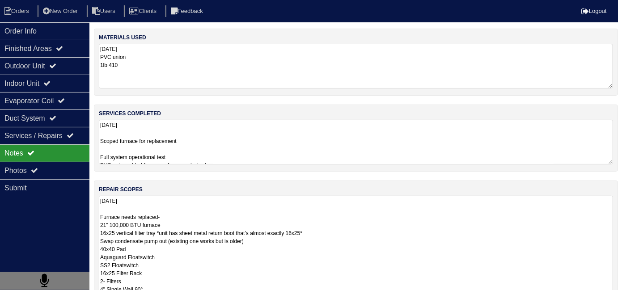
drag, startPoint x: 250, startPoint y: 207, endPoint x: 327, endPoint y: 210, distance: 76.6
click at [251, 207] on textarea "8.18.25 Furnace needs replaced- 21” 100,000 BTU furnace 16x25 vertical filter t…" at bounding box center [356, 253] width 515 height 115
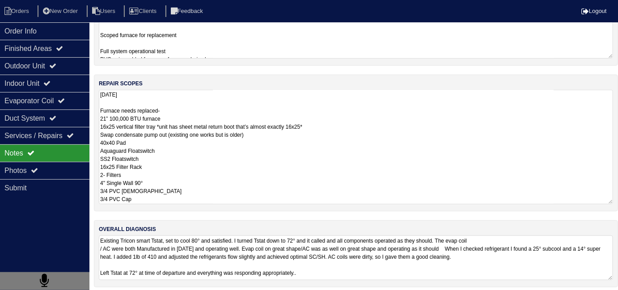
scroll to position [110, 0]
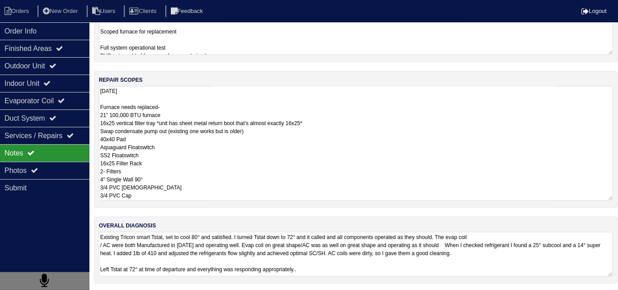
click at [303, 47] on textarea "8.18.25 Scoped furnace for replacement Full system operational test PVC union a…" at bounding box center [356, 32] width 515 height 45
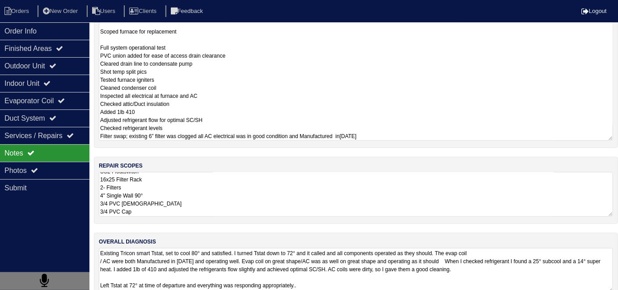
click at [438, 205] on div "repair scopes 8.18.25 Furnace needs replaced- 21” 100,000 BTU furnace 16x25 ver…" at bounding box center [356, 190] width 525 height 67
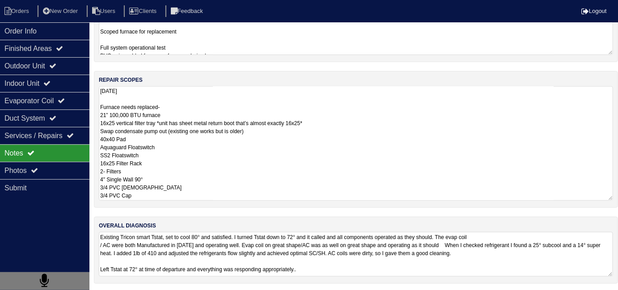
click at [427, 261] on textarea "Existing Tricon smart Tstat, set to cool 80° and satisfied. I turned Tstat down…" at bounding box center [356, 254] width 515 height 45
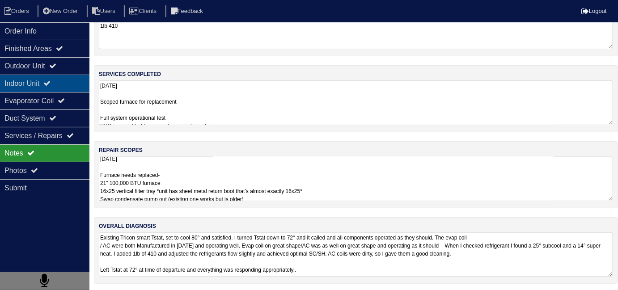
scroll to position [3, 0]
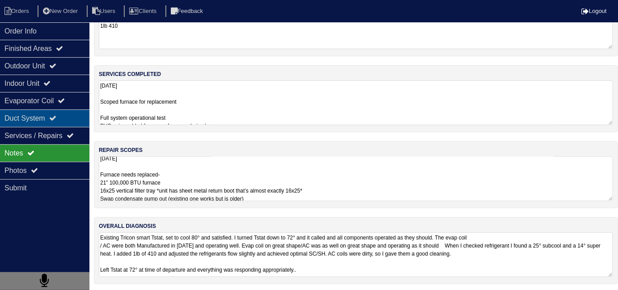
click at [24, 121] on div "Duct System" at bounding box center [45, 118] width 90 height 17
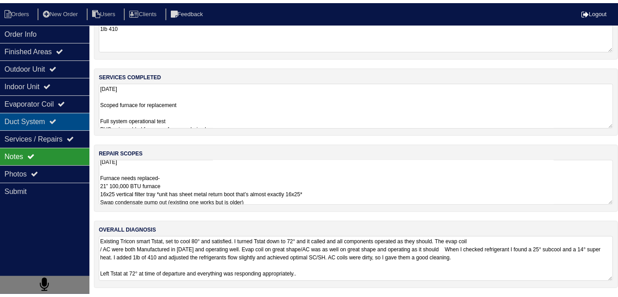
scroll to position [0, 0]
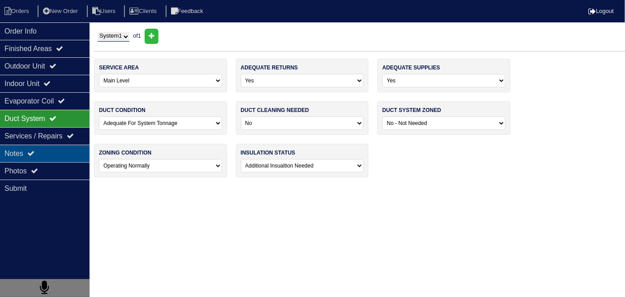
click at [27, 158] on div "Notes" at bounding box center [45, 153] width 90 height 17
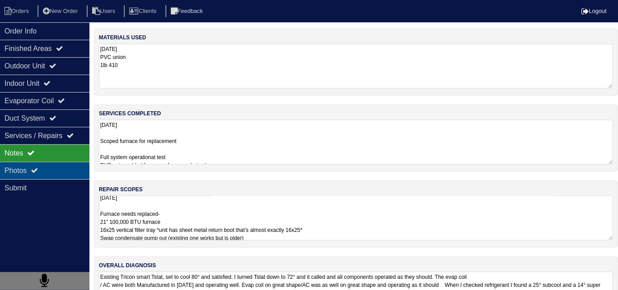
drag, startPoint x: 30, startPoint y: 173, endPoint x: 36, endPoint y: 166, distance: 8.9
click at [30, 171] on div "Photos" at bounding box center [45, 170] width 90 height 17
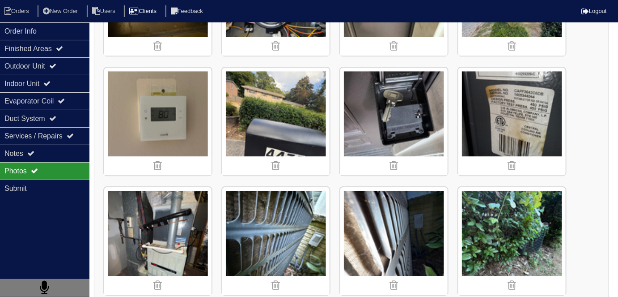
scroll to position [814, 0]
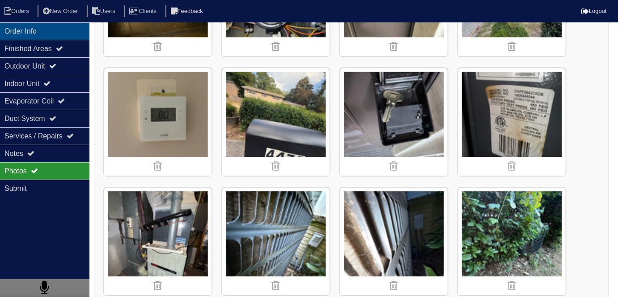
drag, startPoint x: 34, startPoint y: 28, endPoint x: 53, endPoint y: 36, distance: 20.6
click at [34, 28] on div "Order Info" at bounding box center [45, 30] width 90 height 17
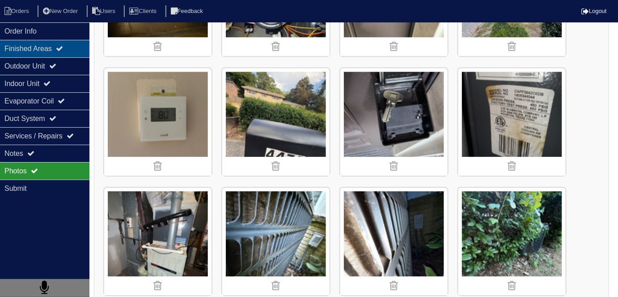
scroll to position [0, 0]
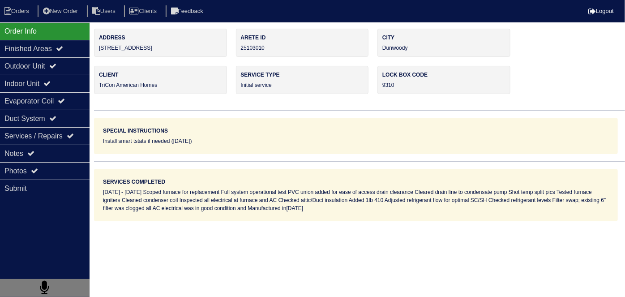
drag, startPoint x: 166, startPoint y: 48, endPoint x: 82, endPoint y: 25, distance: 87.7
click at [82, 29] on body "Orders New Order Users Clients Feedback Logout Orders New Order Users Clients M…" at bounding box center [312, 125] width 625 height 192
click at [160, 58] on div "Address 4475 N Peachtree Rd Arete ID 25103010 City Dunwoody Client TriCon Ameri…" at bounding box center [359, 125] width 531 height 192
drag, startPoint x: 163, startPoint y: 49, endPoint x: 96, endPoint y: 54, distance: 67.7
click at [96, 54] on div "Address 4475 N Peachtree Rd" at bounding box center [160, 43] width 133 height 28
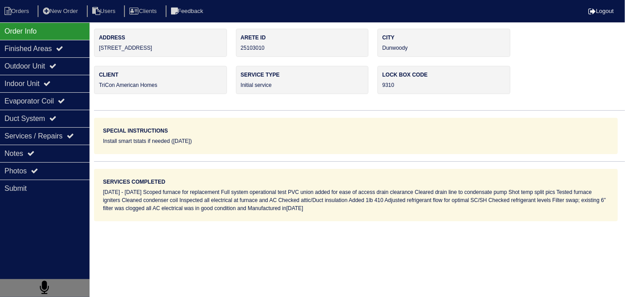
copy div "4475 N Peachtree Rd"
click at [69, 121] on div "Duct System" at bounding box center [45, 118] width 90 height 17
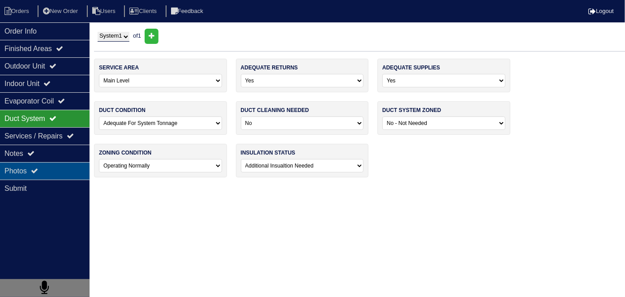
click at [65, 162] on div "Photos" at bounding box center [45, 170] width 90 height 17
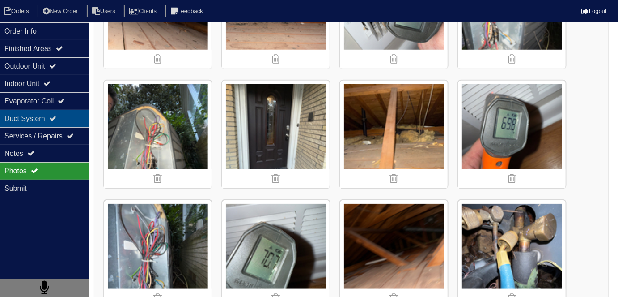
scroll to position [204, 0]
click at [39, 118] on div "Duct System" at bounding box center [45, 118] width 90 height 17
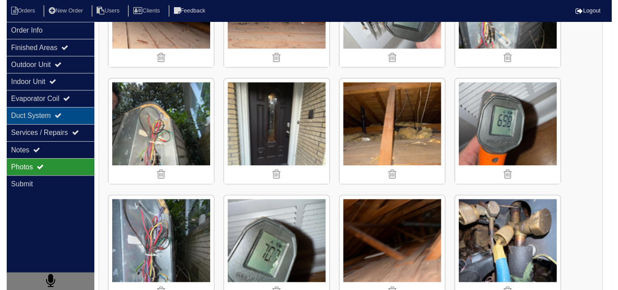
scroll to position [0, 0]
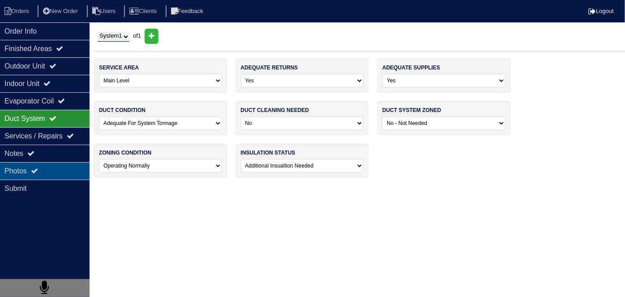
click at [42, 165] on div "Photos" at bounding box center [45, 170] width 90 height 17
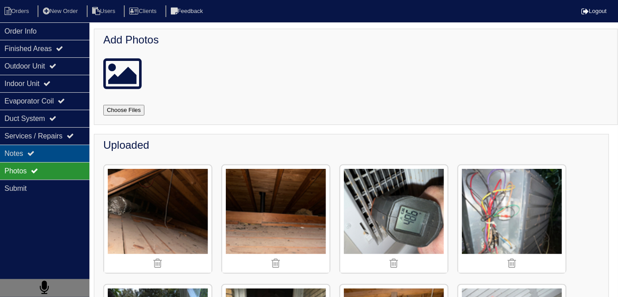
click at [44, 155] on div "Notes" at bounding box center [45, 153] width 90 height 17
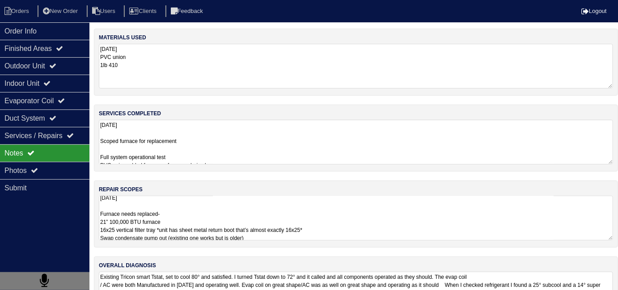
scroll to position [0, 0]
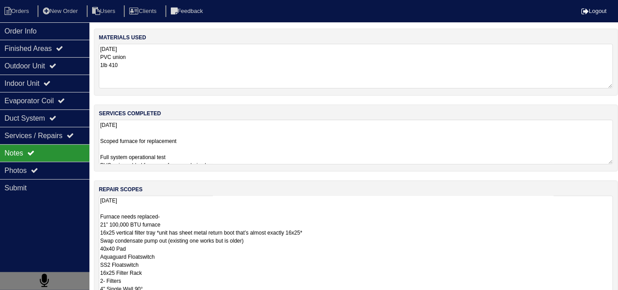
drag, startPoint x: 374, startPoint y: 233, endPoint x: 336, endPoint y: 251, distance: 42.6
click at [334, 251] on textarea "8.18.25 Furnace needs replaced- 21” 100,000 BTU furnace 16x25 vertical filter t…" at bounding box center [356, 253] width 515 height 115
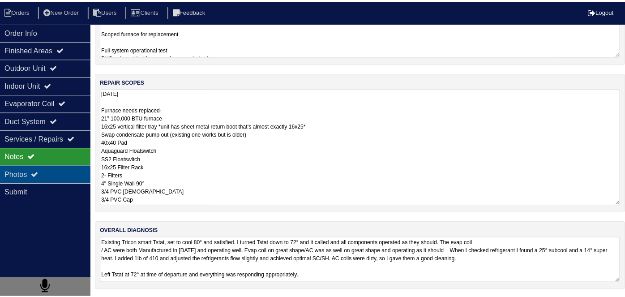
scroll to position [40, 0]
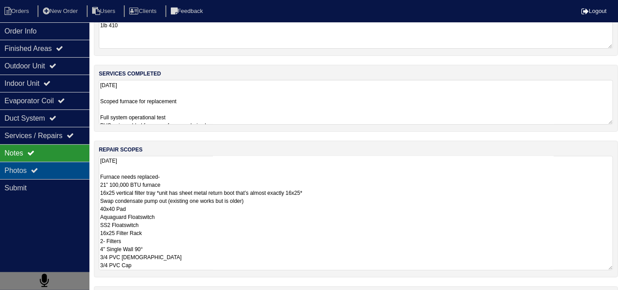
click at [53, 163] on div "Photos" at bounding box center [45, 170] width 90 height 17
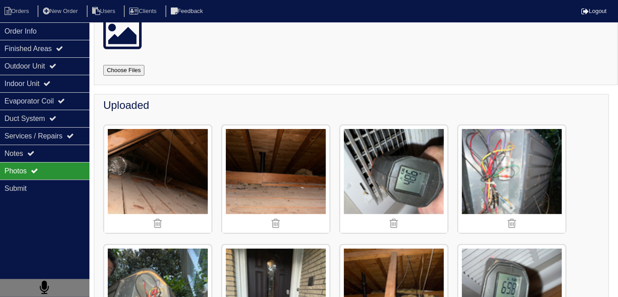
click at [256, 161] on img at bounding box center [275, 178] width 107 height 107
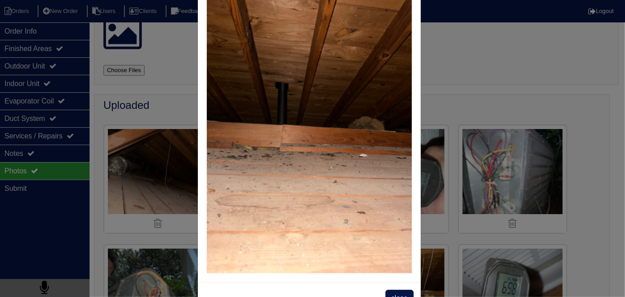
scroll to position [51, 0]
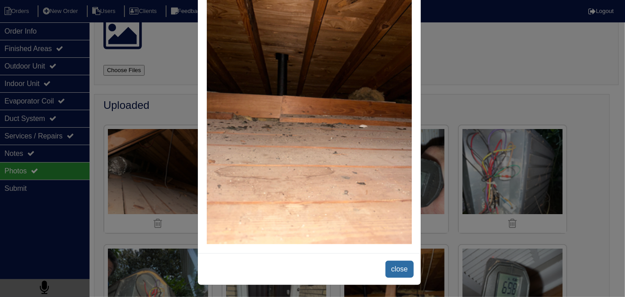
click at [385, 265] on span "close" at bounding box center [399, 268] width 28 height 17
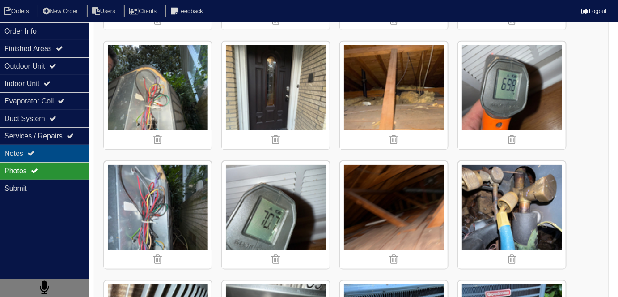
scroll to position [243, 0]
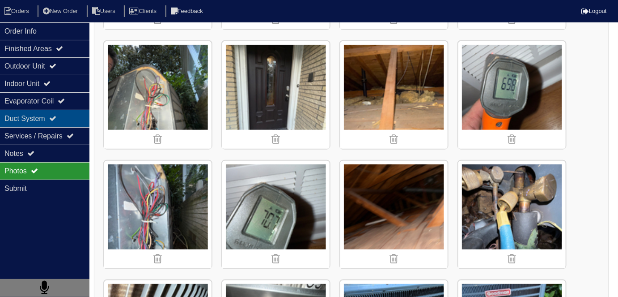
click at [70, 122] on div "Duct System" at bounding box center [45, 118] width 90 height 17
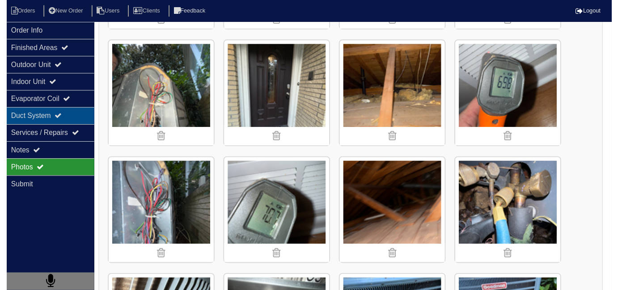
scroll to position [0, 0]
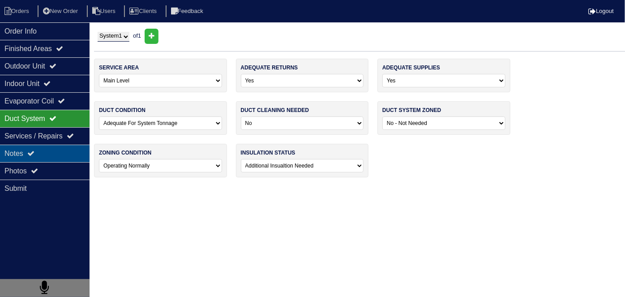
click at [61, 156] on div "Notes" at bounding box center [45, 153] width 90 height 17
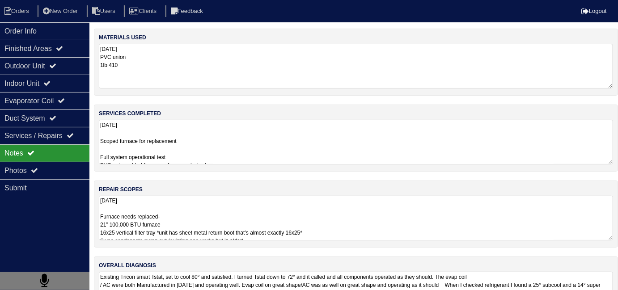
click at [224, 150] on textarea "8.18.25 Scoped furnace for replacement Full system operational test PVC union a…" at bounding box center [356, 142] width 515 height 45
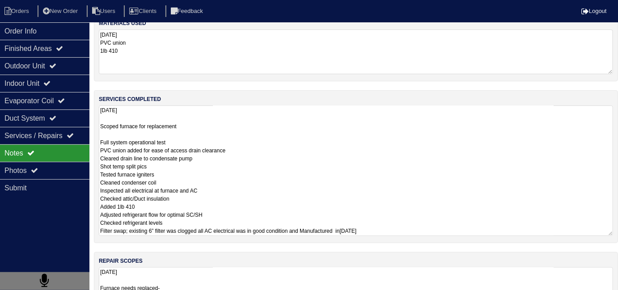
scroll to position [126, 0]
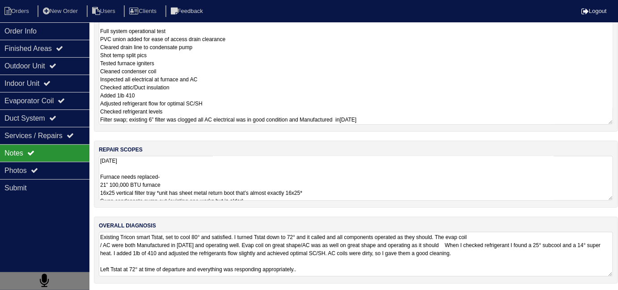
click at [398, 184] on textarea "8.18.25 Furnace needs replaced- 21” 100,000 BTU furnace 16x25 vertical filter t…" at bounding box center [356, 178] width 515 height 45
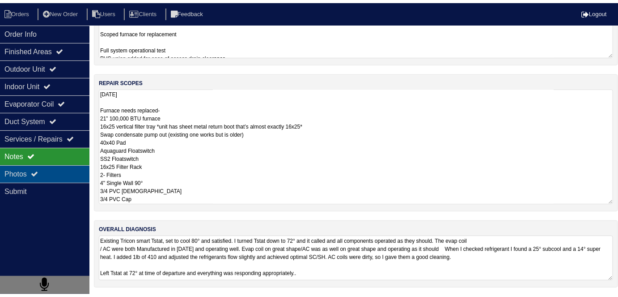
scroll to position [40, 0]
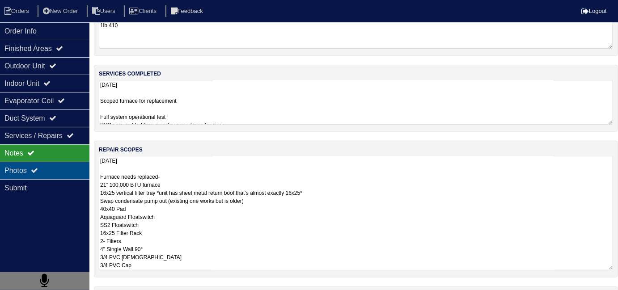
click at [45, 165] on div "Photos" at bounding box center [45, 170] width 90 height 17
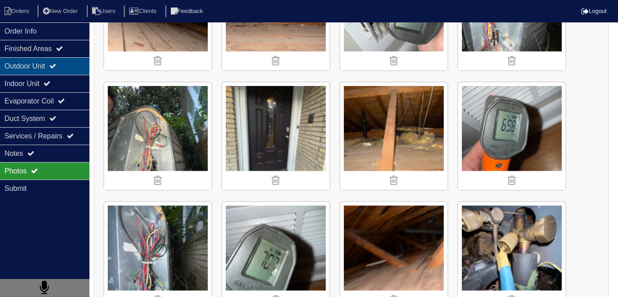
scroll to position [203, 0]
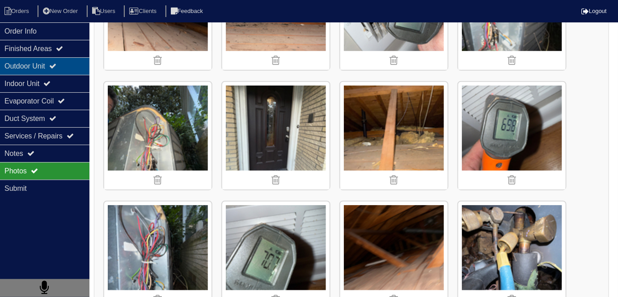
click at [45, 57] on div "Outdoor Unit" at bounding box center [45, 65] width 90 height 17
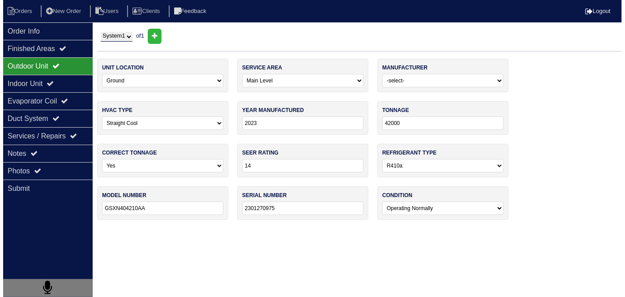
scroll to position [0, 0]
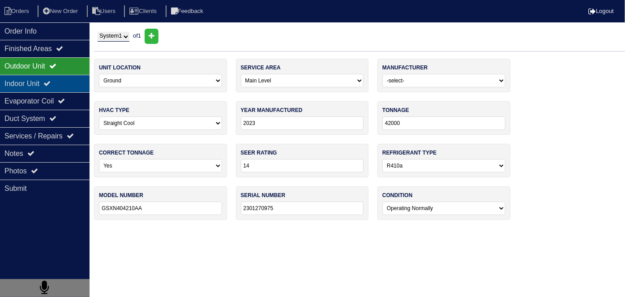
click at [48, 78] on div "Indoor Unit" at bounding box center [45, 83] width 90 height 17
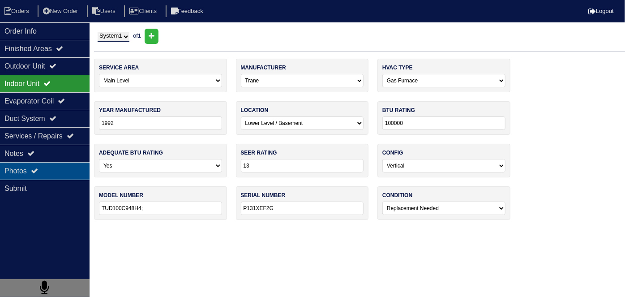
click at [34, 163] on div "Photos" at bounding box center [45, 170] width 90 height 17
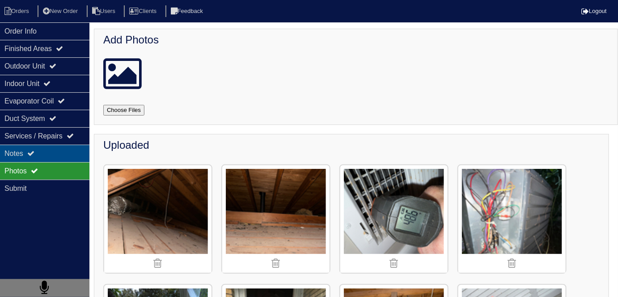
click at [34, 152] on icon at bounding box center [30, 152] width 7 height 7
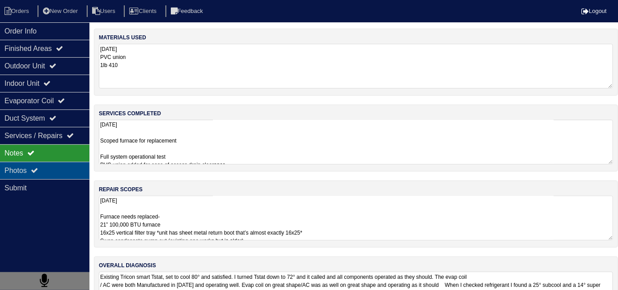
click at [43, 167] on div "Photos" at bounding box center [45, 170] width 90 height 17
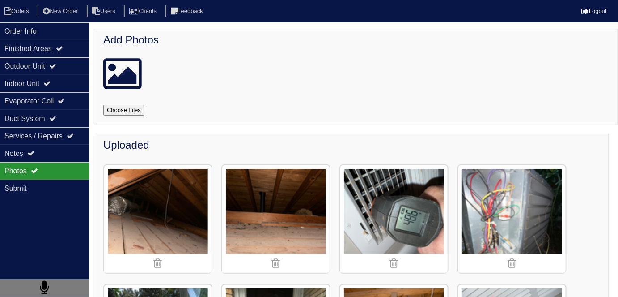
click at [205, 200] on img at bounding box center [157, 218] width 107 height 107
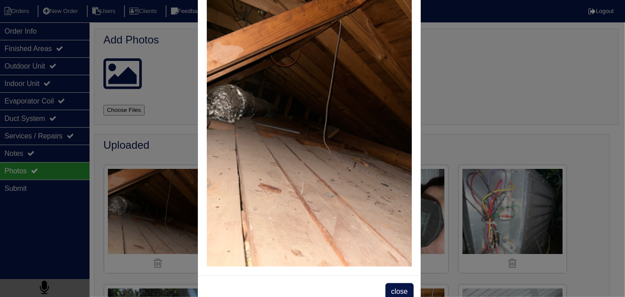
scroll to position [51, 0]
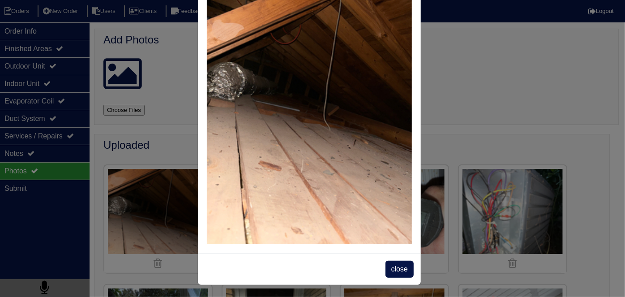
click at [392, 263] on span "close" at bounding box center [399, 268] width 28 height 17
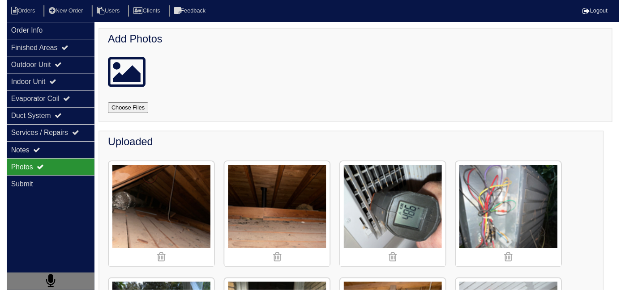
scroll to position [0, 0]
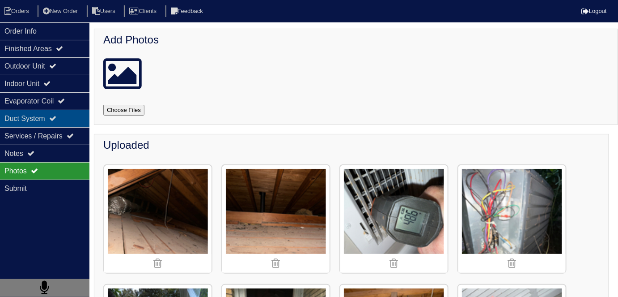
click at [25, 118] on div "Duct System" at bounding box center [45, 118] width 90 height 17
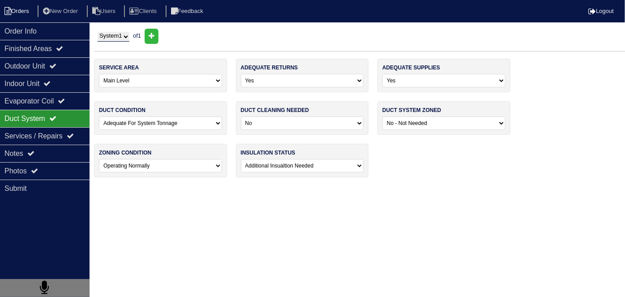
click at [21, 14] on li "Orders" at bounding box center [18, 11] width 36 height 12
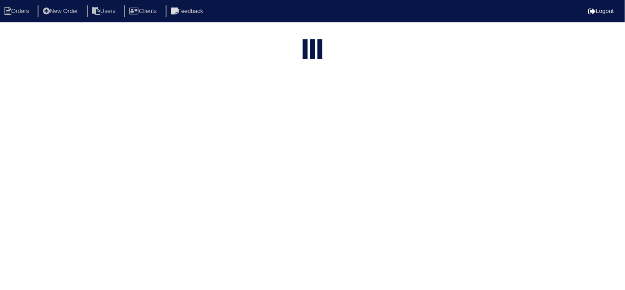
select select "15"
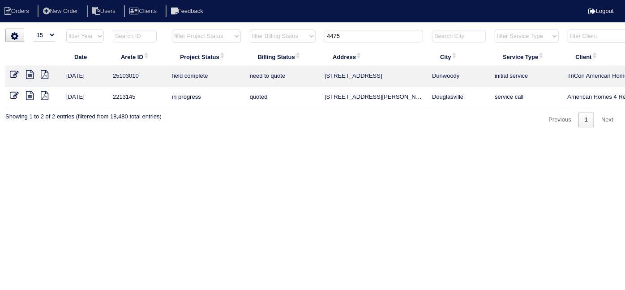
drag, startPoint x: 345, startPoint y: 42, endPoint x: 255, endPoint y: 30, distance: 90.2
click at [264, 38] on tr "filter Year -- Any Year -- 2025 2024 2023 2022 2021 2020 2019 filter Project St…" at bounding box center [393, 38] width 776 height 18
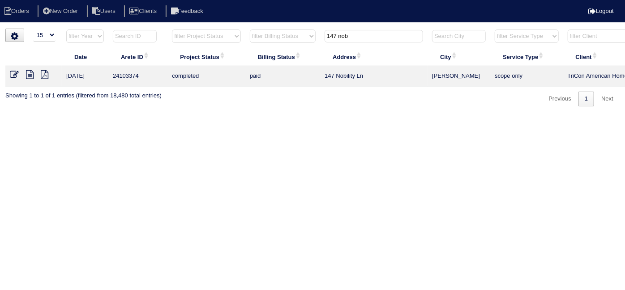
type input "147 nob"
click at [30, 76] on icon at bounding box center [30, 74] width 8 height 9
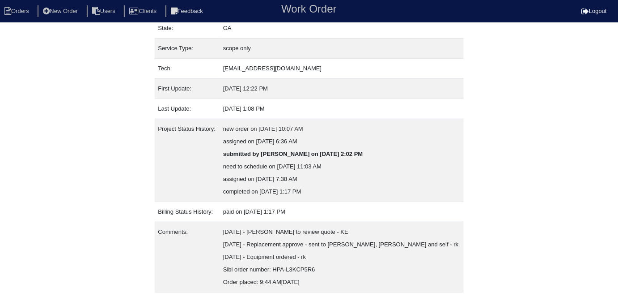
scroll to position [135, 0]
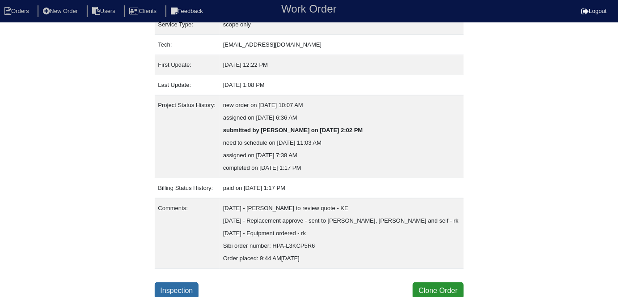
click at [166, 286] on link "Inspection" at bounding box center [177, 290] width 44 height 17
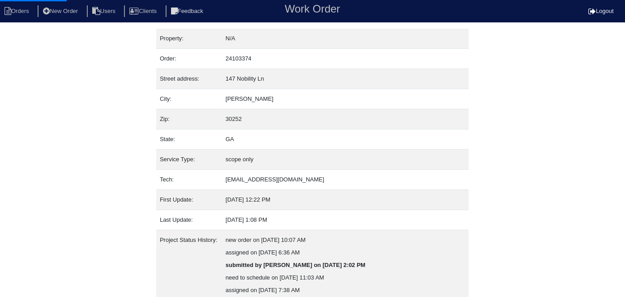
select select "0"
select select "Rheem"
select select "1"
select select "0"
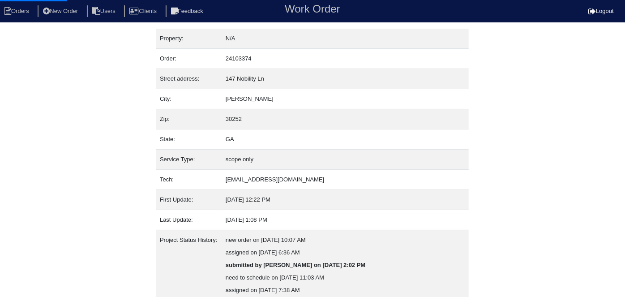
select select "1"
select select "0"
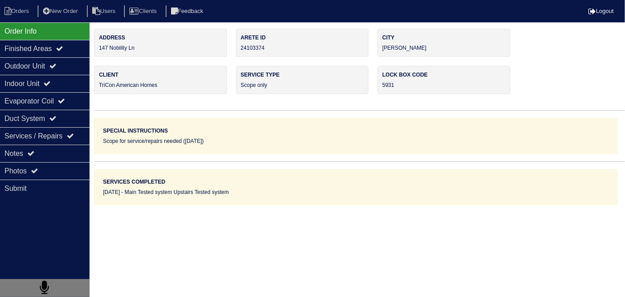
click at [32, 67] on div "Outdoor Unit" at bounding box center [45, 65] width 90 height 17
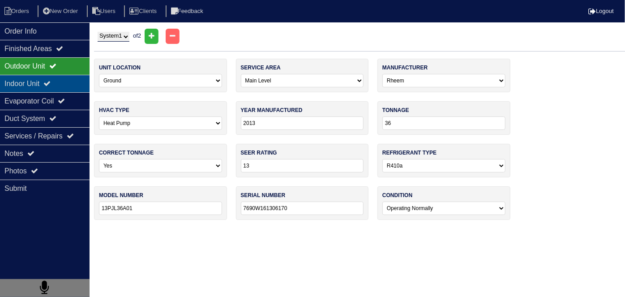
click at [36, 85] on div "Indoor Unit" at bounding box center [45, 83] width 90 height 17
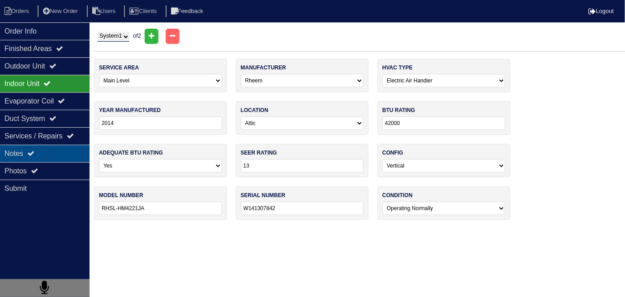
click at [34, 149] on icon at bounding box center [30, 152] width 7 height 7
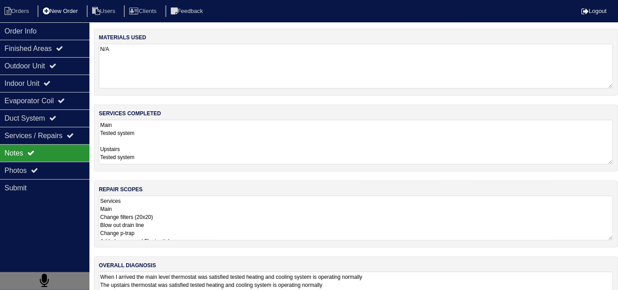
click at [82, 10] on li "New Order" at bounding box center [61, 11] width 47 height 12
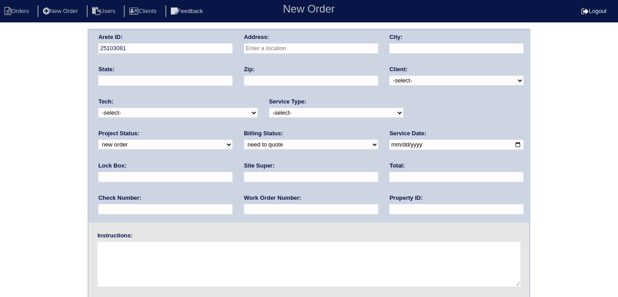
click at [269, 49] on input "text" at bounding box center [311, 48] width 134 height 10
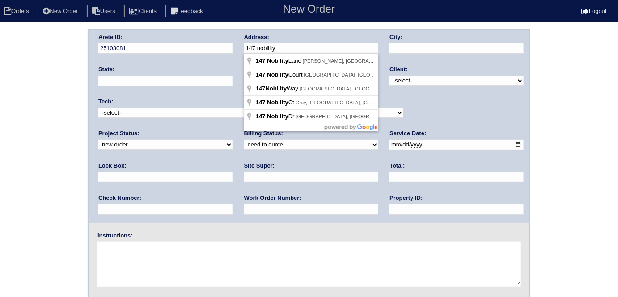
click at [60, 103] on div "Arete ID: 25103081 Address: 147 nobility City: State: Zip: Client: -select- Tri…" at bounding box center [309, 210] width 618 height 362
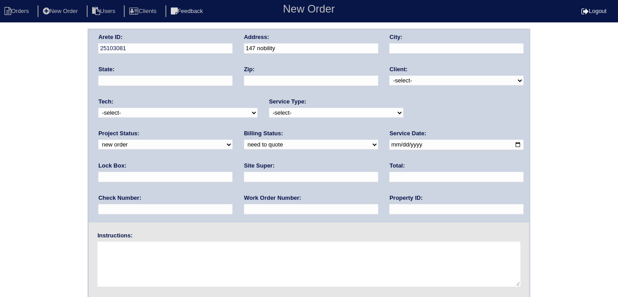
click at [309, 51] on input "147 nobility" at bounding box center [311, 48] width 134 height 10
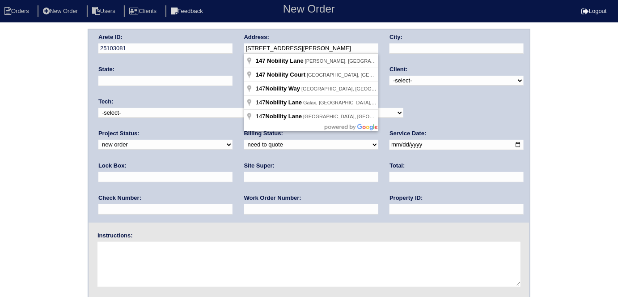
type input "147 Nobility Ln"
type input "[PERSON_NAME]"
type input "GA"
type input "30252"
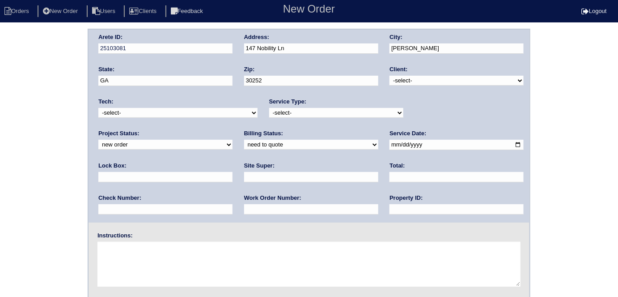
click at [413, 80] on select "-select- TriCon American Homes American Homes 4 Rent First Key Homes Zillow The…" at bounding box center [457, 81] width 134 height 10
select select "1"
click at [390, 76] on select "-select- TriCon American Homes American Homes 4 Rent First Key Homes Zillow The…" at bounding box center [457, 81] width 134 height 10
click at [323, 108] on select "-select- initial service basic service maintenance call replacement scope servi…" at bounding box center [336, 113] width 134 height 10
select select "scope only"
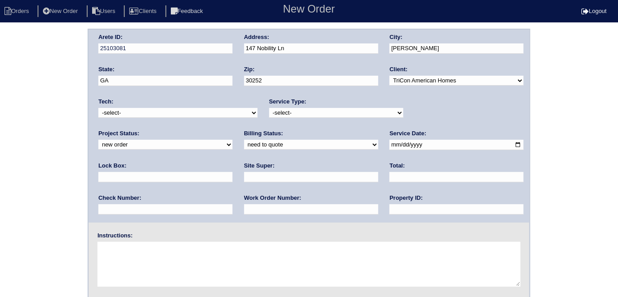
click at [269, 108] on select "-select- initial service basic service maintenance call replacement scope servi…" at bounding box center [336, 113] width 134 height 10
drag, startPoint x: 398, startPoint y: 148, endPoint x: 405, endPoint y: 145, distance: 7.6
click at [233, 172] on input "text" at bounding box center [165, 177] width 134 height 10
type input "9470"
drag, startPoint x: 373, startPoint y: 143, endPoint x: 344, endPoint y: 162, distance: 35.3
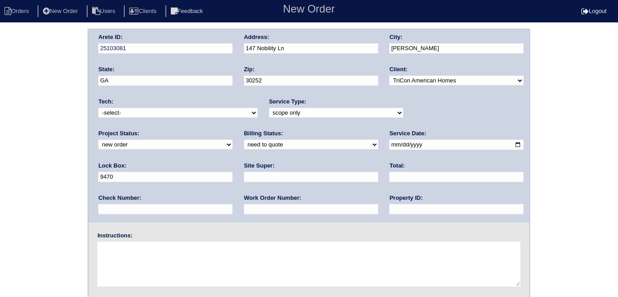
click at [390, 143] on input "date" at bounding box center [457, 145] width 134 height 10
type input "[DATE]"
drag, startPoint x: 277, startPoint y: 209, endPoint x: 278, endPoint y: 196, distance: 13.5
click at [390, 207] on input "text" at bounding box center [457, 209] width 134 height 10
type input "N/A"
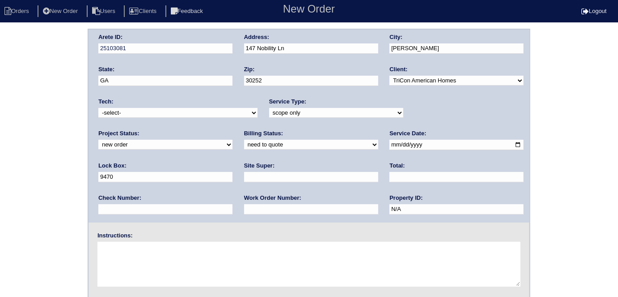
click at [244, 179] on input "text" at bounding box center [311, 177] width 134 height 10
type input "Ackeem Cadet"
click at [143, 242] on textarea at bounding box center [309, 264] width 423 height 45
click at [212, 243] on textarea "Scope for service/repairs needed" at bounding box center [309, 264] width 423 height 45
paste textarea "power is on but all breakers are off in the garage. Please make sure to switch …"
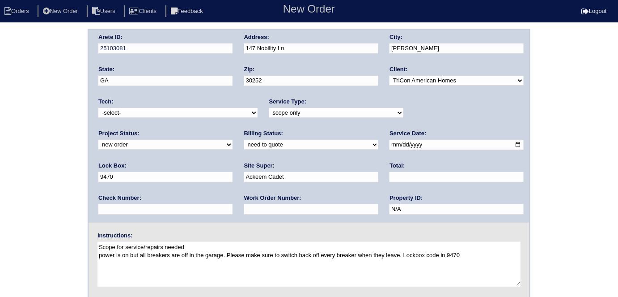
drag, startPoint x: 512, startPoint y: 254, endPoint x: 448, endPoint y: 254, distance: 64.4
click at [448, 254] on textarea "Scope for service/repairs needed power is on but all breakers are off in the ga…" at bounding box center [309, 264] width 423 height 45
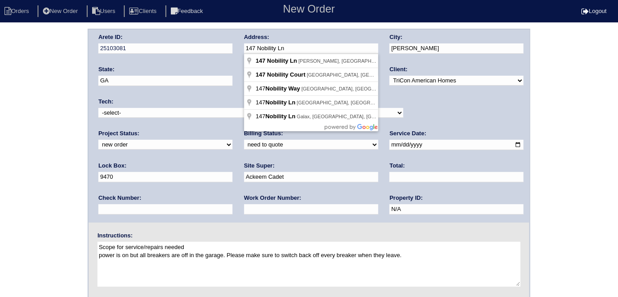
drag, startPoint x: 308, startPoint y: 50, endPoint x: 237, endPoint y: 51, distance: 71.2
click at [237, 51] on div "Arete ID: 25103081 Address: 147 Nobility Ln City: McDonough State: GA Zip: 3025…" at bounding box center [309, 126] width 441 height 193
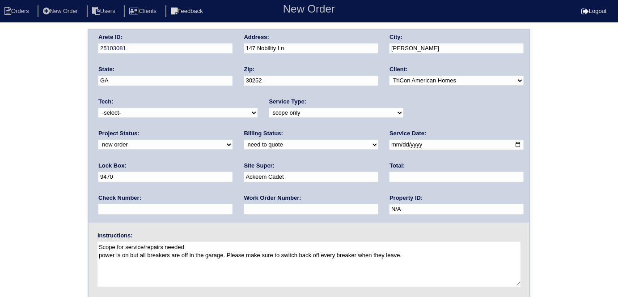
click at [101, 254] on textarea "Scope for service/repairs needed power is on but all breakers are off in the ga…" at bounding box center [309, 264] width 423 height 45
type textarea "Scope for service/repairs needed Power is on but all breakers are off in the ga…"
click at [62, 192] on div "Arete ID: 25103081 Address: 147 Nobility Ln City: McDonough State: GA Zip: 3025…" at bounding box center [309, 210] width 618 height 362
click at [47, 157] on div "Arete ID: 25103081 Address: 147 Nobility Ln City: McDonough State: GA Zip: 3025…" at bounding box center [309, 210] width 618 height 362
click at [71, 143] on div "Arete ID: 25103081 Address: 147 Nobility Ln City: McDonough State: GA Zip: 3025…" at bounding box center [309, 210] width 618 height 362
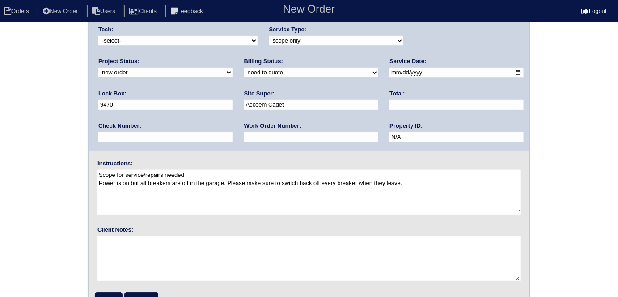
scroll to position [92, 0]
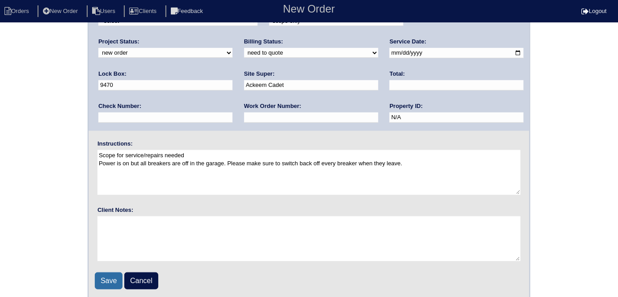
click at [99, 276] on input "Save" at bounding box center [109, 280] width 28 height 17
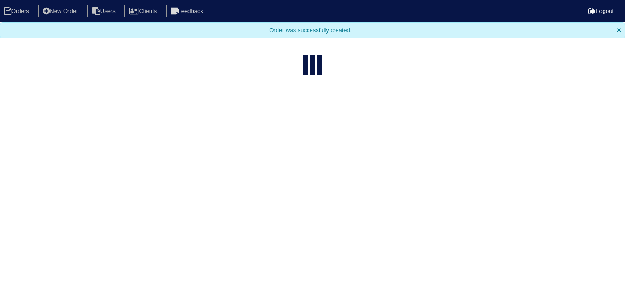
select select "15"
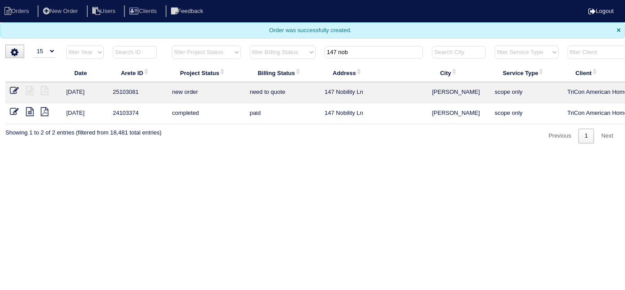
drag, startPoint x: 391, startPoint y: 57, endPoint x: 240, endPoint y: 18, distance: 156.3
click at [250, 25] on body "Orders New Order Users Clients Feedback Logout Orders New Order Users Clients M…" at bounding box center [312, 72] width 625 height 144
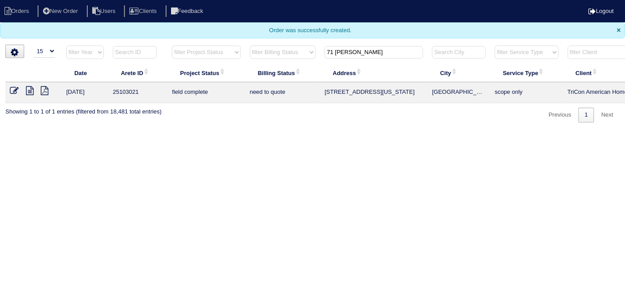
type input "71 [PERSON_NAME]"
click at [26, 89] on icon at bounding box center [30, 90] width 8 height 9
click at [15, 87] on icon at bounding box center [14, 90] width 9 height 9
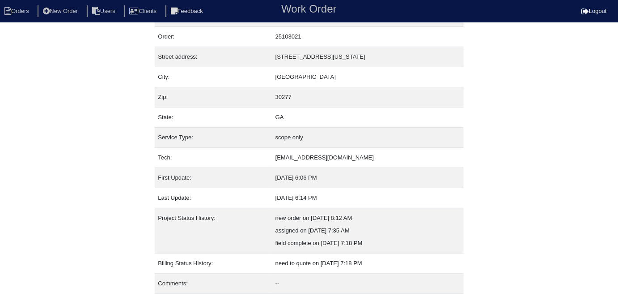
scroll to position [47, 0]
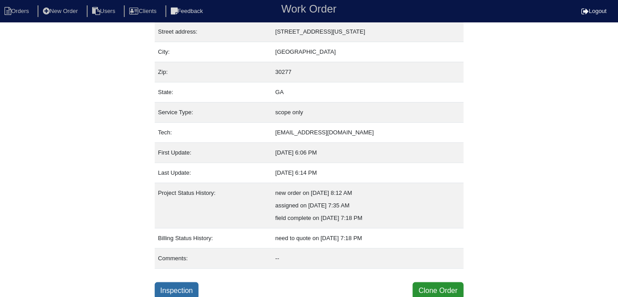
click at [167, 288] on link "Inspection" at bounding box center [177, 290] width 44 height 17
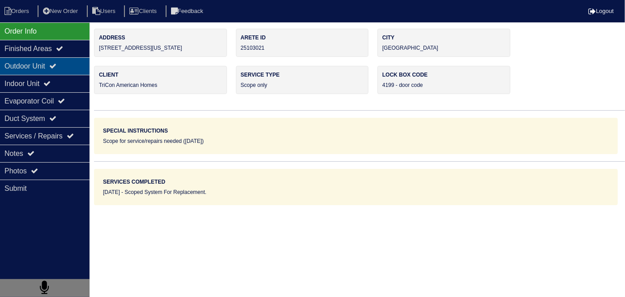
click at [18, 68] on div "Outdoor Unit" at bounding box center [45, 65] width 90 height 17
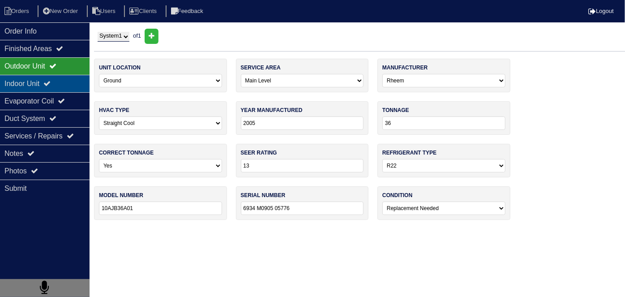
click at [24, 81] on div "Indoor Unit" at bounding box center [45, 83] width 90 height 17
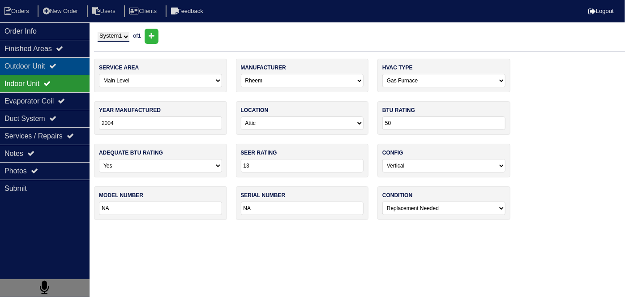
click at [24, 68] on div "Outdoor Unit" at bounding box center [45, 65] width 90 height 17
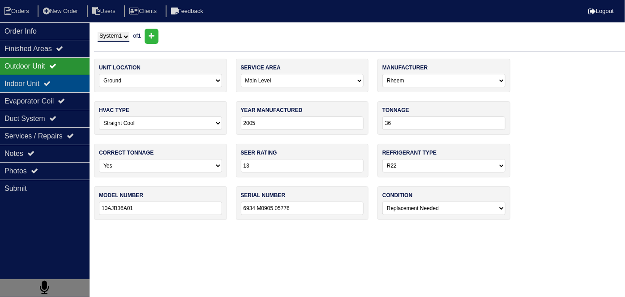
click at [58, 88] on div "Indoor Unit" at bounding box center [45, 83] width 90 height 17
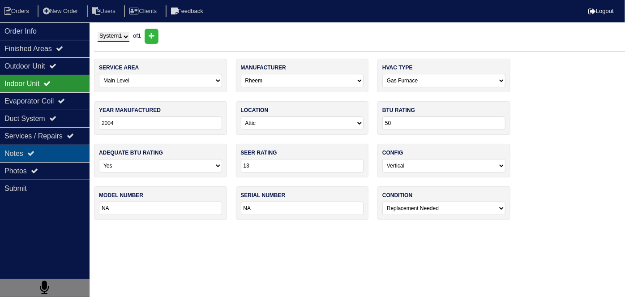
click at [47, 148] on div "Notes" at bounding box center [45, 153] width 90 height 17
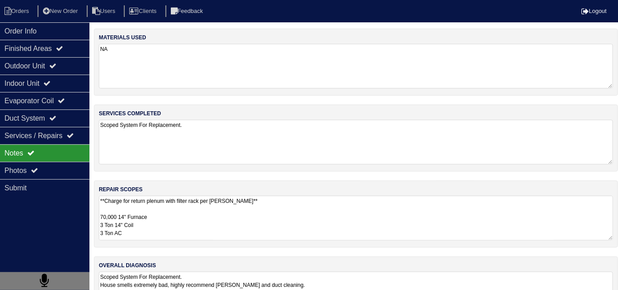
click at [302, 217] on textarea "**Charge for return plenum with filter rack per Dan** 70,000 14" Furnace 3 Ton …" at bounding box center [356, 218] width 515 height 45
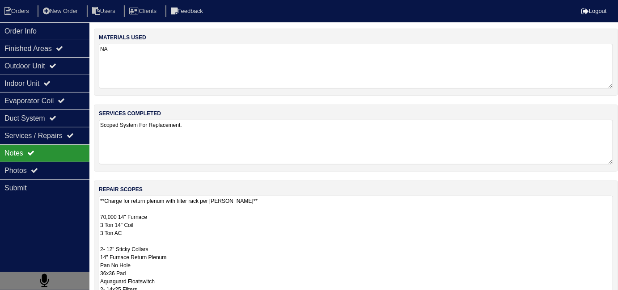
click at [311, 240] on textarea "**Charge for return plenum with filter rack per Dan** 70,000 14" Furnace 3 Ton …" at bounding box center [356, 277] width 515 height 163
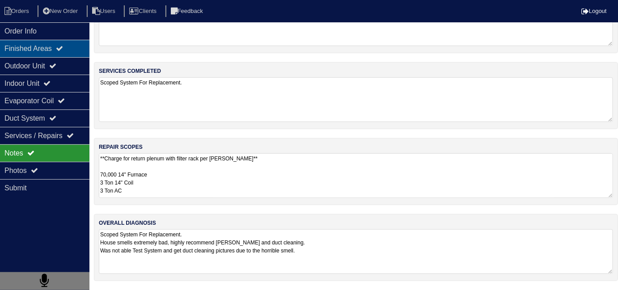
click at [58, 51] on div "Finished Areas" at bounding box center [45, 48] width 90 height 17
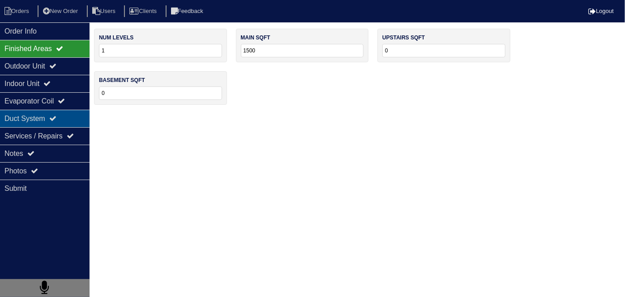
click at [49, 115] on div "Duct System" at bounding box center [45, 118] width 90 height 17
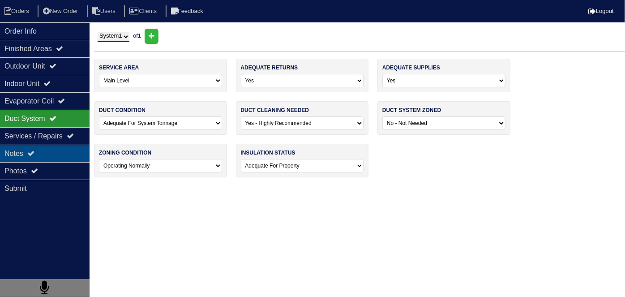
click at [50, 159] on div "Notes" at bounding box center [45, 153] width 90 height 17
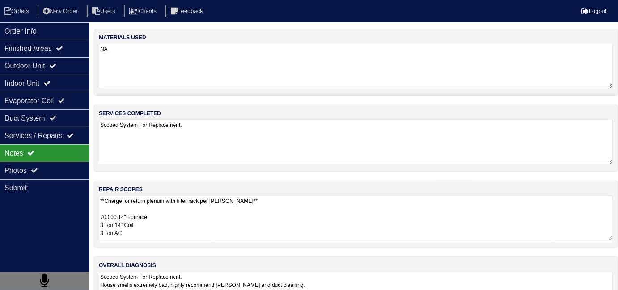
click at [320, 211] on textarea "**Charge for return plenum with filter rack per Dan** 70,000 14" Furnace 3 Ton …" at bounding box center [356, 218] width 515 height 45
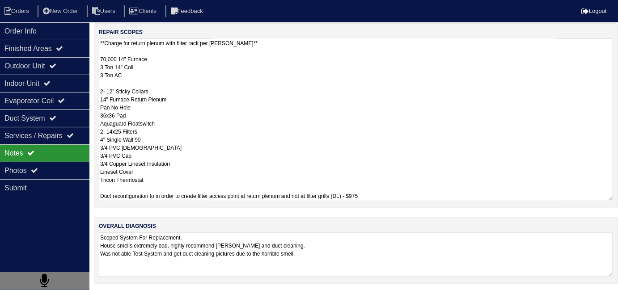
scroll to position [158, 0]
click at [53, 166] on div "Photos" at bounding box center [45, 170] width 90 height 17
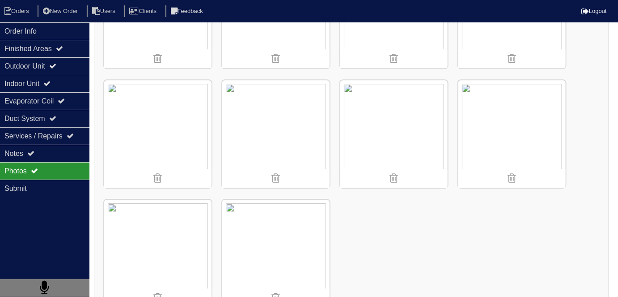
scroll to position [827, 0]
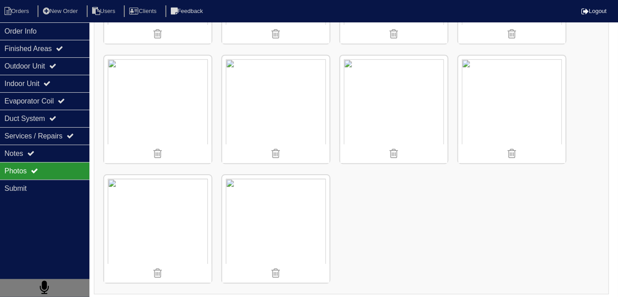
scroll to position [47, 0]
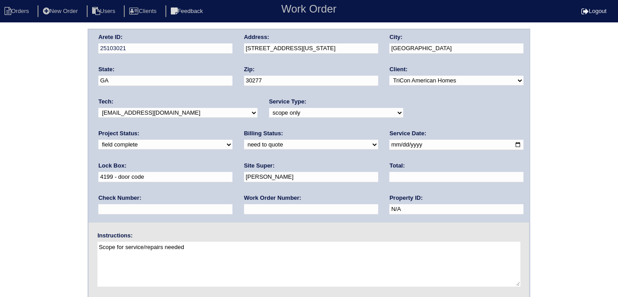
click at [244, 147] on select "need to quote quoted need to invoice invoiced paid warranty purchase order need…" at bounding box center [311, 145] width 134 height 10
select select "quoted"
click at [244, 140] on select "need to quote quoted need to invoice invoiced paid warranty purchase order need…" at bounding box center [311, 145] width 134 height 10
drag, startPoint x: 148, startPoint y: 209, endPoint x: 148, endPoint y: 204, distance: 4.9
click at [244, 209] on input "text" at bounding box center [311, 209] width 134 height 10
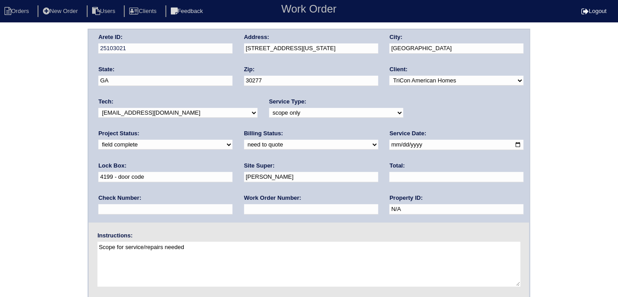
type input "requested"
click at [390, 174] on input "text" at bounding box center [457, 177] width 134 height 10
type input "7135.00"
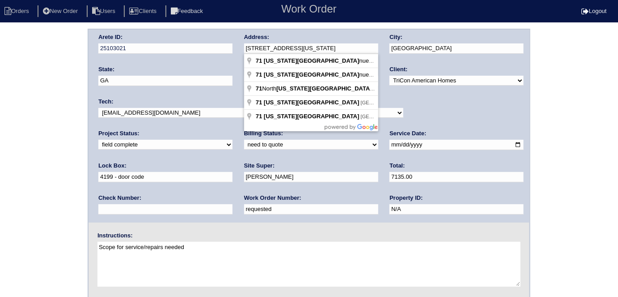
click at [228, 50] on div "Arete ID: 25103021 Address: [STREET_ADDRESS][US_STATE] City: [GEOGRAPHIC_DATA] …" at bounding box center [309, 126] width 441 height 193
click at [236, 184] on div "Arete ID: 25103021 Address: [STREET_ADDRESS][US_STATE] City: [GEOGRAPHIC_DATA] …" at bounding box center [309, 126] width 441 height 193
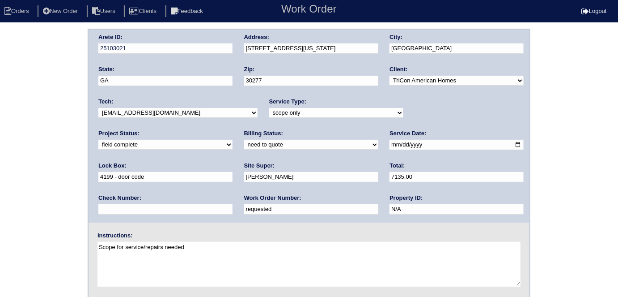
click at [82, 156] on div "Arete ID: 25103021 Address: [STREET_ADDRESS][US_STATE] City: [GEOGRAPHIC_DATA] …" at bounding box center [309, 210] width 618 height 362
click at [244, 162] on label "Site Super:" at bounding box center [259, 166] width 31 height 8
click at [52, 156] on div "Arete ID: 25103021 Address: [STREET_ADDRESS][US_STATE] City: [GEOGRAPHIC_DATA] …" at bounding box center [309, 210] width 618 height 362
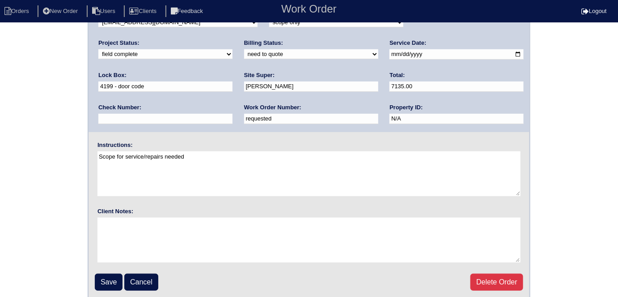
scroll to position [92, 0]
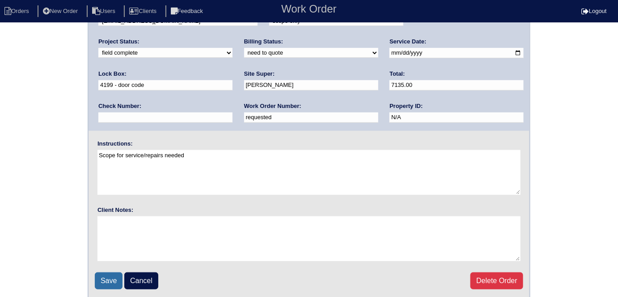
click at [106, 277] on input "Save" at bounding box center [109, 280] width 28 height 17
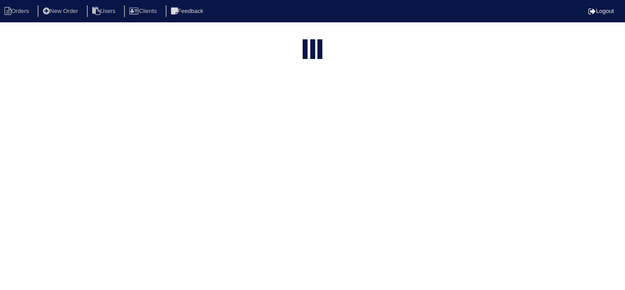
select select "15"
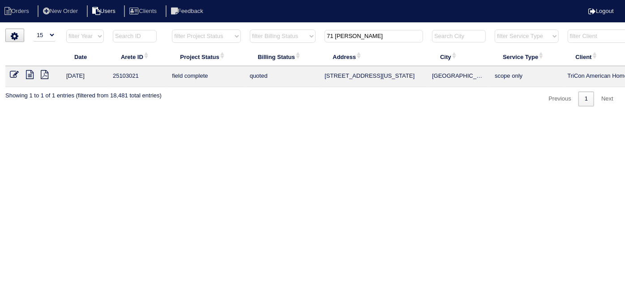
drag, startPoint x: 355, startPoint y: 34, endPoint x: 120, endPoint y: 8, distance: 236.4
click at [120, 29] on body "Orders New Order Users Clients Feedback Logout Orders New Order Users Clients M…" at bounding box center [312, 68] width 625 height 78
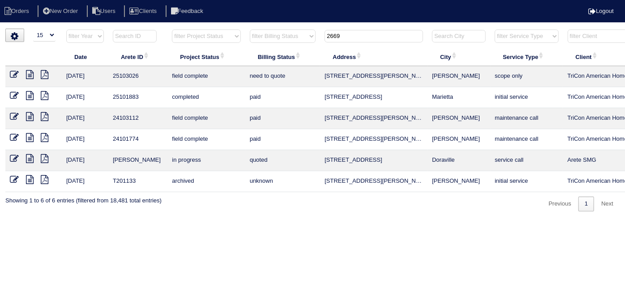
type input "2669"
click at [29, 75] on icon at bounding box center [30, 74] width 8 height 9
click at [13, 71] on icon at bounding box center [14, 74] width 9 height 9
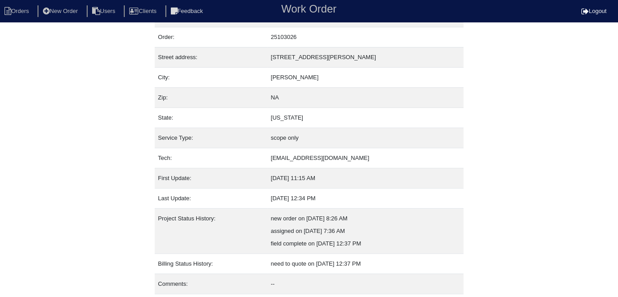
scroll to position [47, 0]
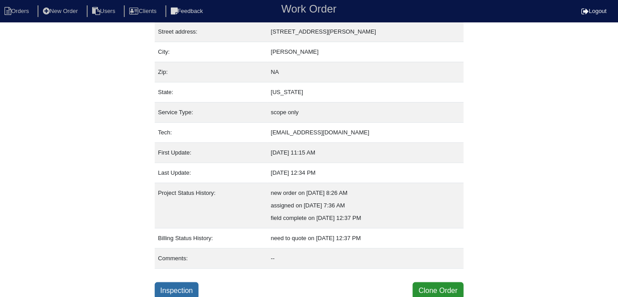
click at [191, 285] on link "Inspection" at bounding box center [177, 290] width 44 height 17
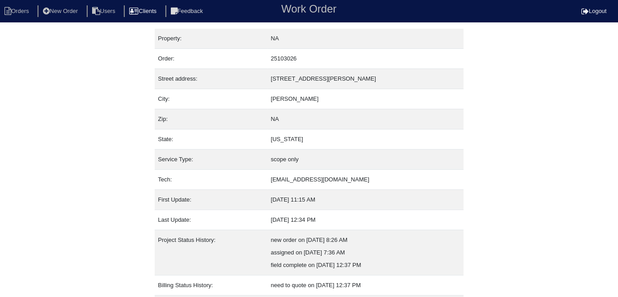
select select "0"
select select "Trane"
select select "0"
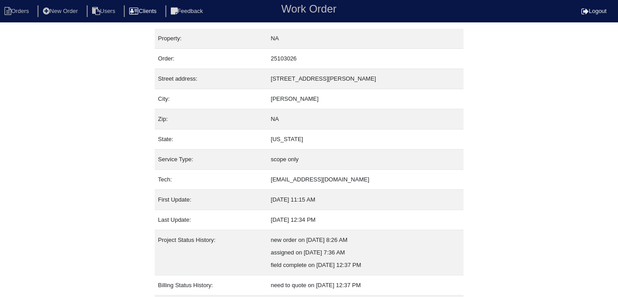
select select "1"
select select "0"
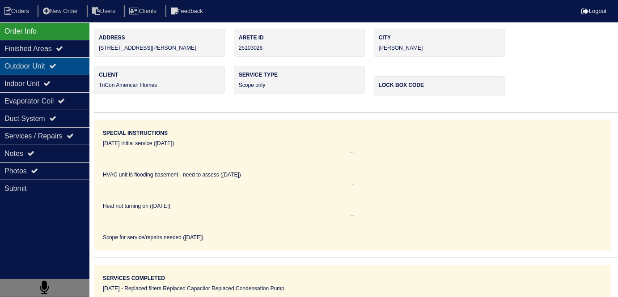
click at [60, 60] on div "Outdoor Unit" at bounding box center [45, 65] width 90 height 17
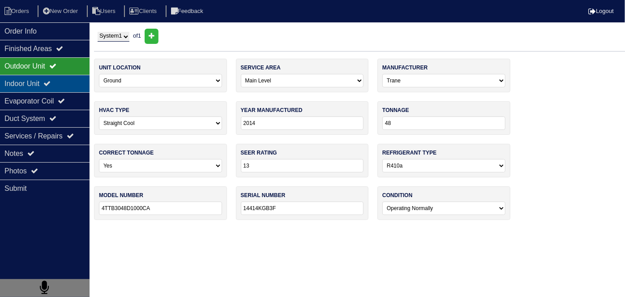
click at [51, 80] on icon at bounding box center [46, 83] width 7 height 7
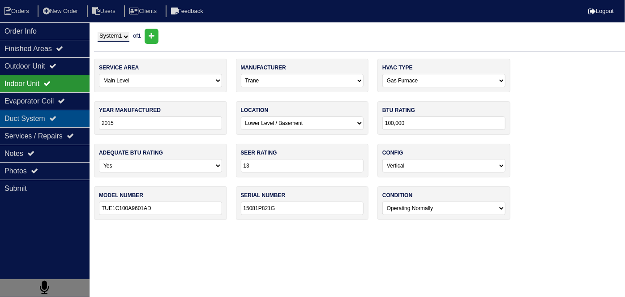
click at [52, 117] on div "Duct System" at bounding box center [45, 118] width 90 height 17
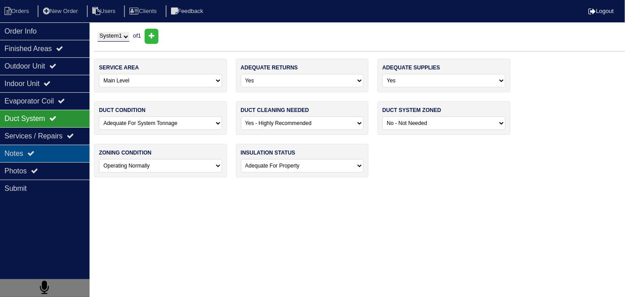
click at [29, 147] on div "Notes" at bounding box center [45, 153] width 90 height 17
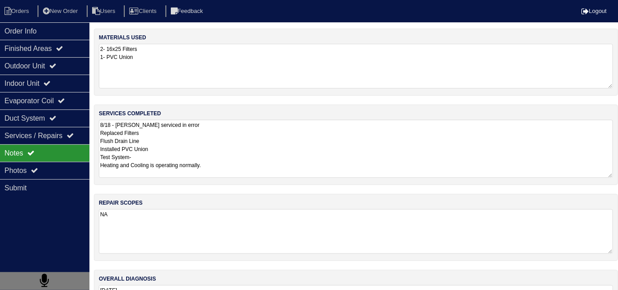
click at [243, 152] on textarea "8/18 - Justin serviced in error Replaced Filters Flush Drain Line Installed PVC…" at bounding box center [356, 149] width 515 height 58
click at [283, 155] on textarea "8/18 - Justin serviced in error Replaced Filters Flush Drain Line Installed PVC…" at bounding box center [356, 149] width 515 height 58
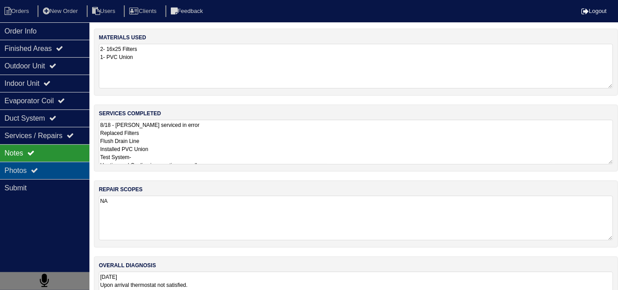
click at [30, 168] on div "Photos" at bounding box center [45, 170] width 90 height 17
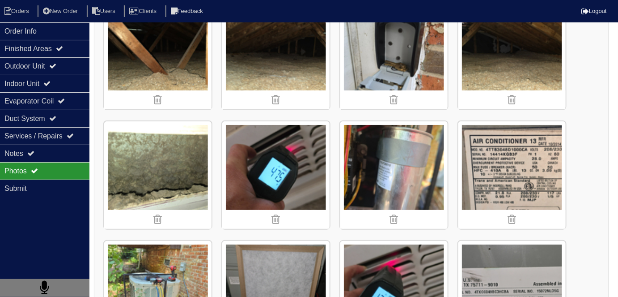
scroll to position [163, 0]
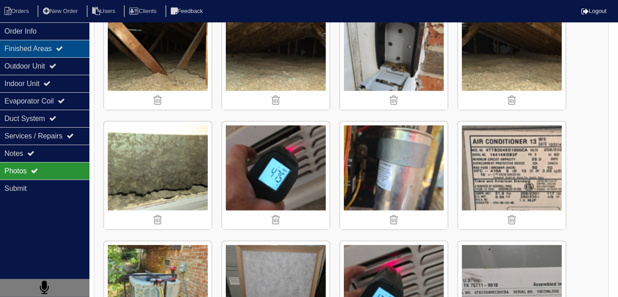
click at [50, 55] on div "Finished Areas" at bounding box center [45, 48] width 90 height 17
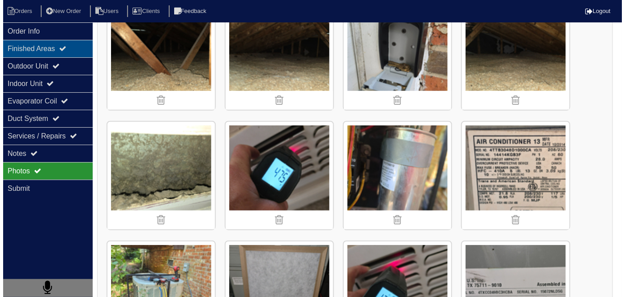
scroll to position [0, 0]
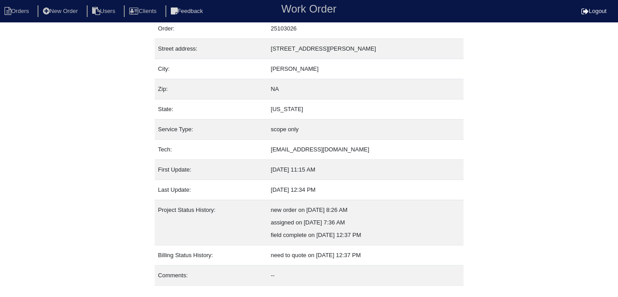
scroll to position [47, 0]
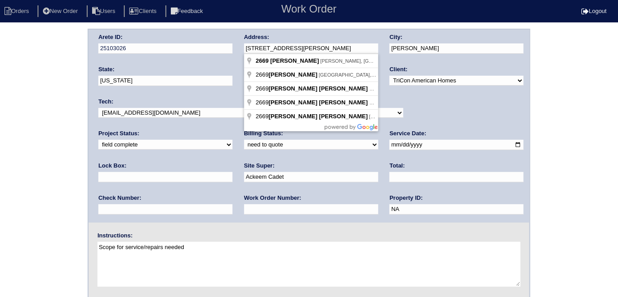
drag, startPoint x: 316, startPoint y: 46, endPoint x: 247, endPoint y: 52, distance: 69.2
click at [247, 52] on input "[STREET_ADDRESS][PERSON_NAME]" at bounding box center [311, 48] width 134 height 10
click at [37, 185] on div "Arete ID: 25103026 Address: 2669 Peggy Sue Lane City: Morrow State: Georgia Zip…" at bounding box center [309, 210] width 618 height 362
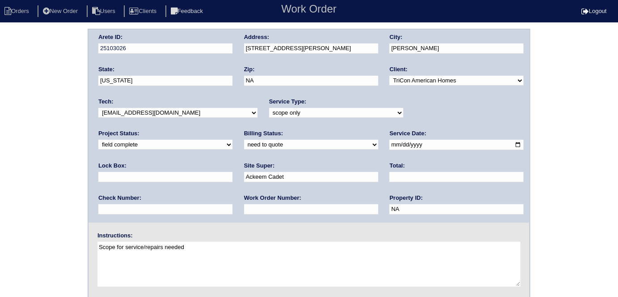
drag, startPoint x: 117, startPoint y: 143, endPoint x: 115, endPoint y: 148, distance: 5.1
click at [244, 143] on select "need to quote quoted need to invoice invoiced paid warranty purchase order need…" at bounding box center [311, 145] width 134 height 10
select select "quoted"
click at [244, 140] on select "need to quote quoted need to invoice invoiced paid warranty purchase order need…" at bounding box center [311, 145] width 134 height 10
drag, startPoint x: 129, startPoint y: 204, endPoint x: 131, endPoint y: 199, distance: 5.2
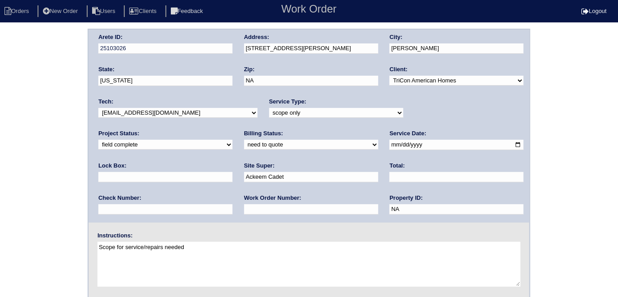
click at [244, 204] on input "text" at bounding box center [311, 209] width 134 height 10
type input "requested"
click at [390, 184] on div "Total:" at bounding box center [457, 174] width 134 height 25
click at [390, 182] on div "Total:" at bounding box center [457, 174] width 134 height 25
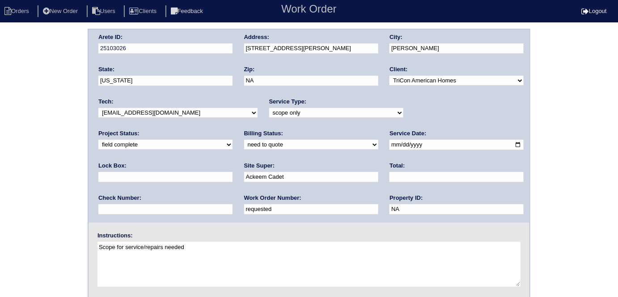
click at [390, 171] on div "Total:" at bounding box center [457, 174] width 134 height 25
click at [390, 178] on input "text" at bounding box center [457, 177] width 134 height 10
click at [390, 177] on input "1400.00" at bounding box center [457, 177] width 134 height 10
type input "1440.00"
click at [19, 147] on div "Arete ID: 25103026 Address: 2669 Peggy Sue Lane City: Morrow State: Georgia Zip…" at bounding box center [309, 210] width 618 height 362
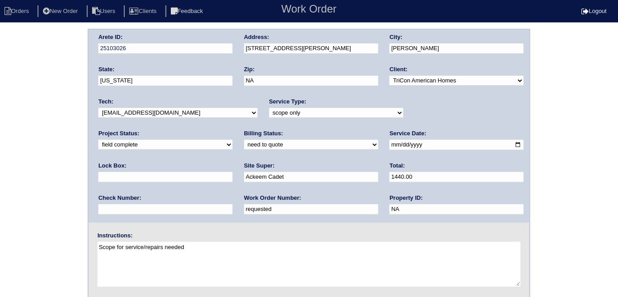
click at [542, 139] on div "Arete ID: 25103026 Address: 2669 Peggy Sue Lane City: Morrow State: Georgia Zip…" at bounding box center [309, 210] width 618 height 362
click at [27, 173] on div "Arete ID: 25103026 Address: 2669 Peggy Sue Lane City: Morrow State: Georgia Zip…" at bounding box center [309, 210] width 618 height 362
click at [3, 145] on div "Arete ID: 25103026 Address: 2669 Peggy Sue Lane City: Morrow State: Georgia Zip…" at bounding box center [309, 210] width 618 height 362
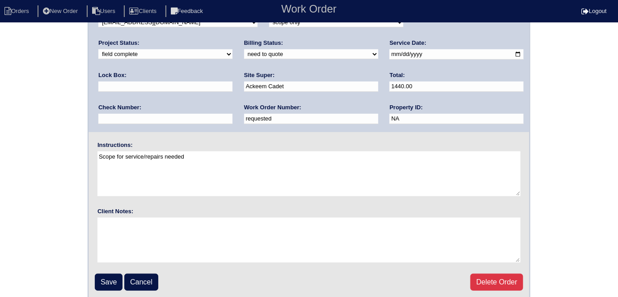
scroll to position [92, 0]
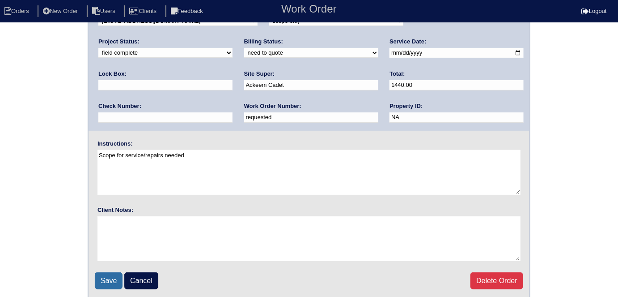
click at [107, 276] on input "Save" at bounding box center [109, 280] width 28 height 17
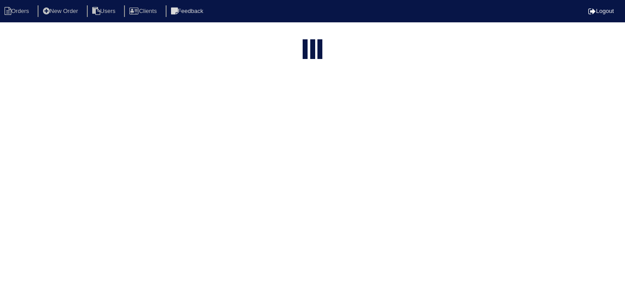
select select "15"
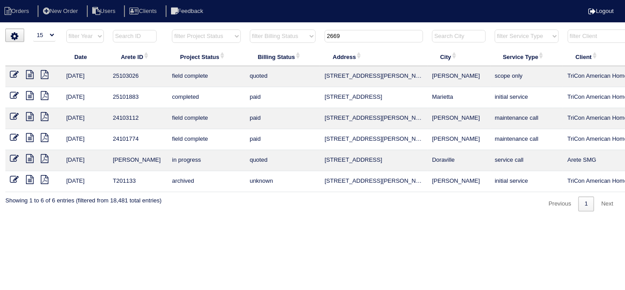
drag, startPoint x: 351, startPoint y: 34, endPoint x: 305, endPoint y: 30, distance: 45.8
click at [311, 32] on tr "filter Year -- Any Year -- 2025 2024 2023 2022 2021 2020 2019 filter Project St…" at bounding box center [393, 38] width 776 height 18
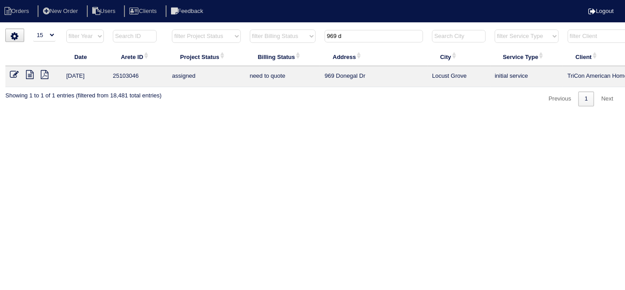
type input "969 d"
click at [32, 77] on icon at bounding box center [30, 74] width 8 height 9
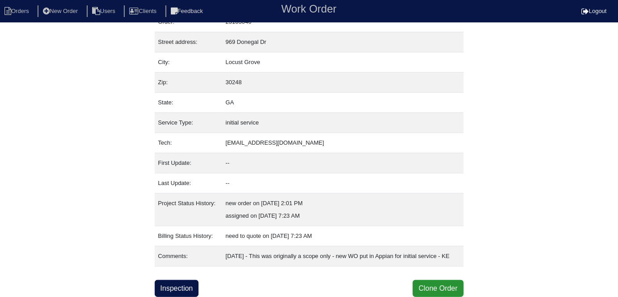
scroll to position [47, 0]
click at [179, 289] on link "Inspection" at bounding box center [177, 288] width 44 height 17
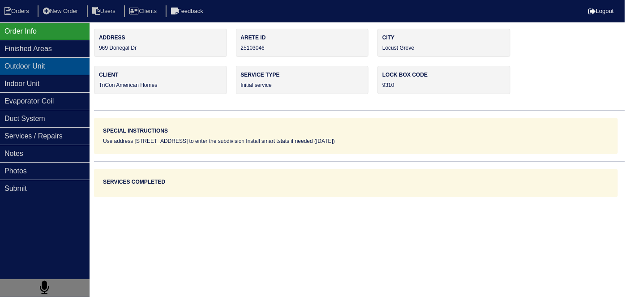
click at [24, 68] on div "Outdoor Unit" at bounding box center [45, 65] width 90 height 17
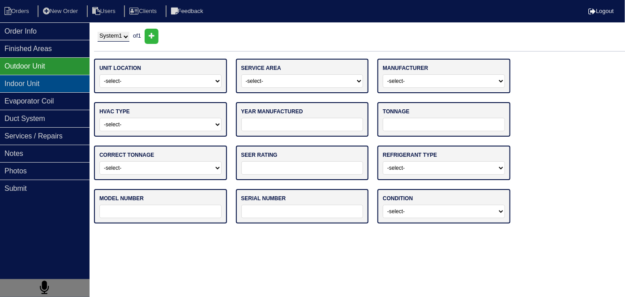
click at [22, 78] on div "Indoor Unit" at bounding box center [45, 83] width 90 height 17
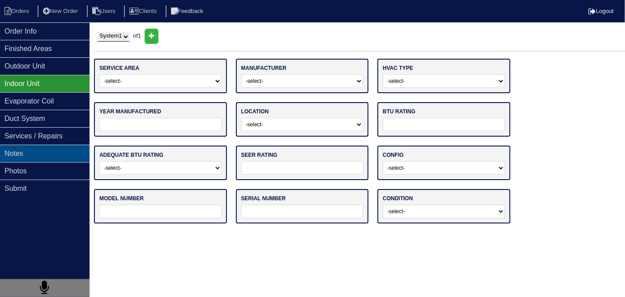
click at [31, 149] on div "Notes" at bounding box center [45, 153] width 90 height 17
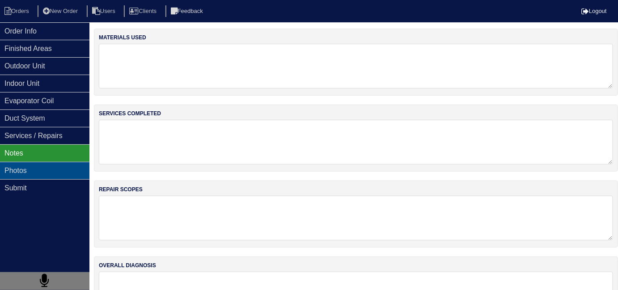
click at [47, 163] on div "Photos" at bounding box center [45, 170] width 90 height 17
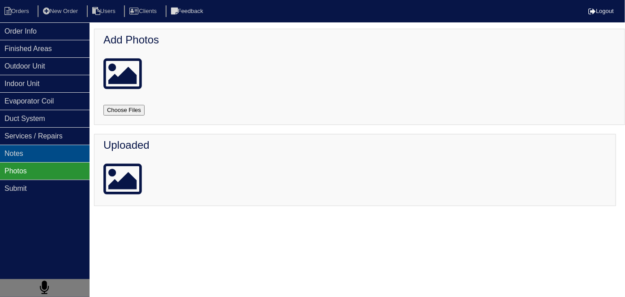
click at [38, 152] on div "Notes" at bounding box center [45, 153] width 90 height 17
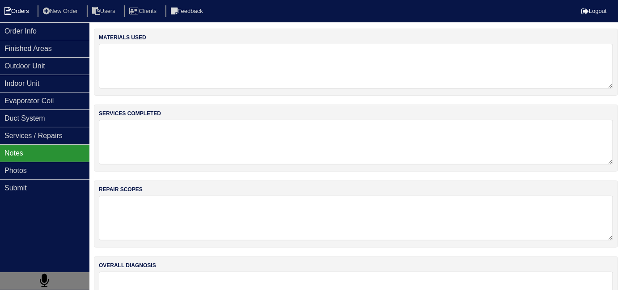
click at [22, 9] on li "Orders" at bounding box center [18, 11] width 36 height 12
select select "15"
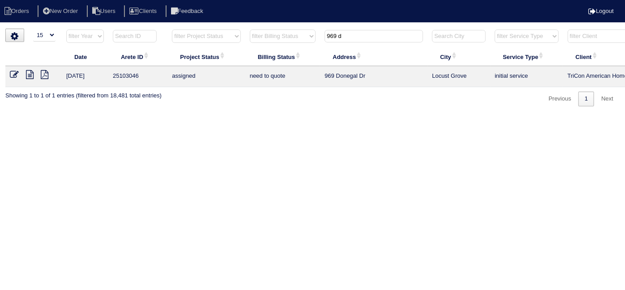
drag, startPoint x: 368, startPoint y: 37, endPoint x: 302, endPoint y: 33, distance: 66.4
click at [306, 34] on tr "filter Year -- Any Year -- 2025 2024 2023 2022 2021 2020 2019 filter Project St…" at bounding box center [393, 38] width 776 height 18
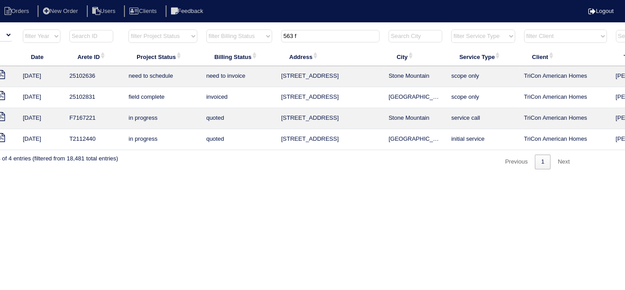
scroll to position [0, 156]
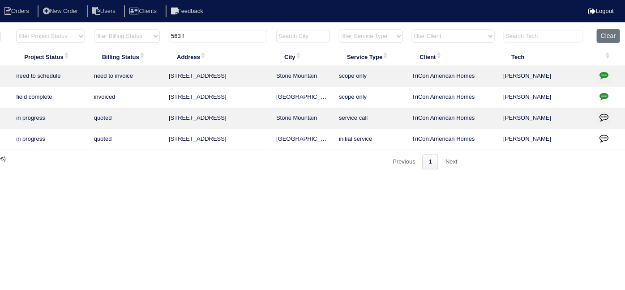
type input "563 f"
click at [600, 76] on icon "button" at bounding box center [603, 75] width 9 height 9
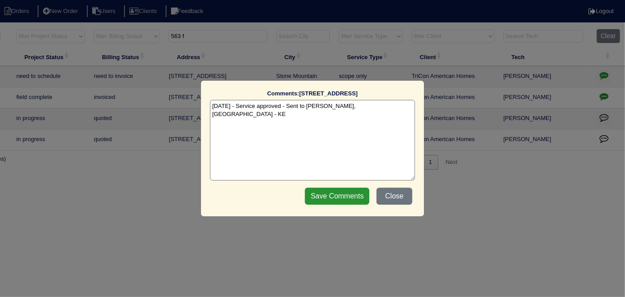
click at [365, 107] on textarea "8/19/25 - Service approved - Sent to Dan, Payton - KE" at bounding box center [312, 140] width 205 height 81
click at [396, 198] on button "Close" at bounding box center [394, 196] width 36 height 17
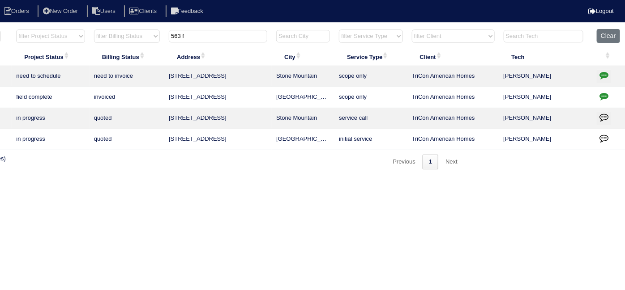
click at [606, 73] on icon "button" at bounding box center [603, 75] width 9 height 9
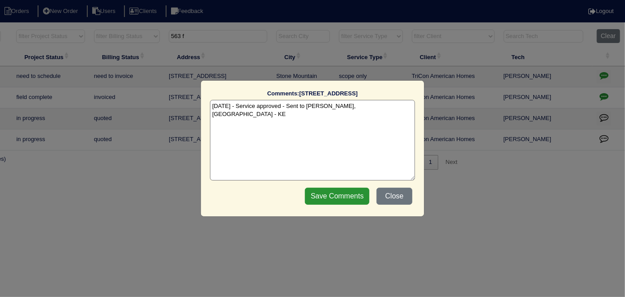
click at [359, 107] on textarea "8/19/25 - Service approved - Sent to Dan, Payton - KE" at bounding box center [312, 140] width 205 height 81
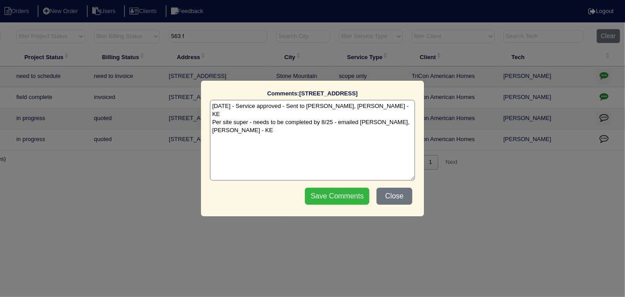
type textarea "8/19/25 - Service approved - Sent to Dan, Payton - KE Per site super - needs to…"
click at [340, 189] on input "Save Comments" at bounding box center [337, 196] width 64 height 17
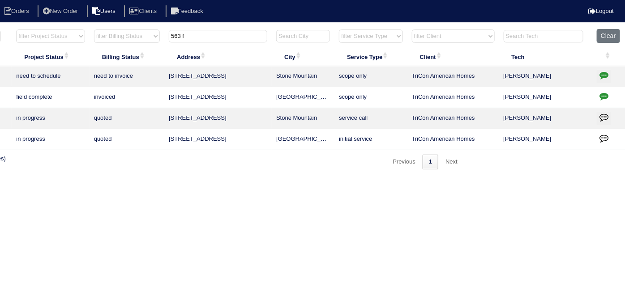
drag, startPoint x: 212, startPoint y: 37, endPoint x: 60, endPoint y: -3, distance: 157.8
click at [60, 0] on html "Orders New Order Users Clients Feedback Logout Orders New Order Users Clients M…" at bounding box center [156, 89] width 625 height 179
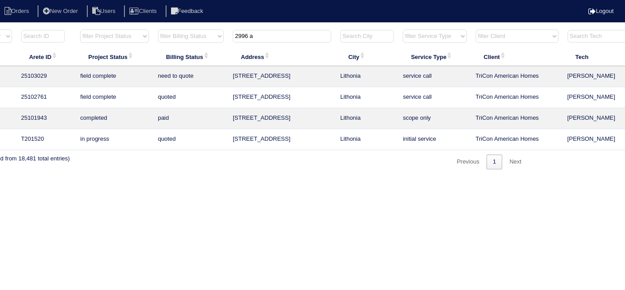
scroll to position [0, 0]
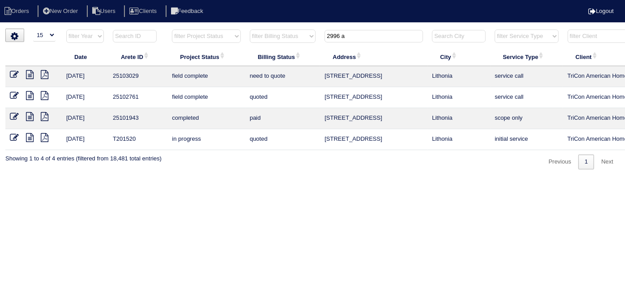
type input "2996 a"
click at [29, 73] on icon at bounding box center [30, 74] width 8 height 9
click at [30, 94] on icon at bounding box center [30, 95] width 8 height 9
click at [29, 73] on icon at bounding box center [30, 74] width 8 height 9
click at [11, 74] on icon at bounding box center [14, 74] width 9 height 9
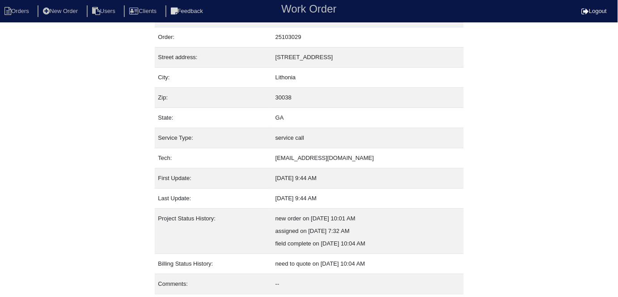
scroll to position [47, 0]
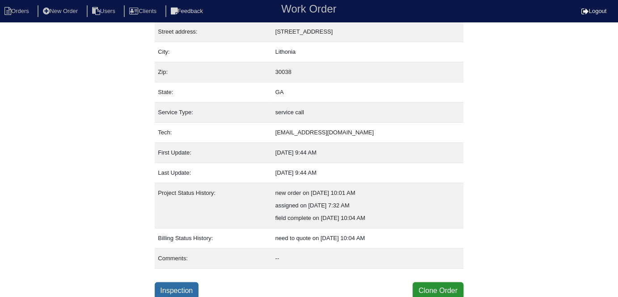
click at [188, 284] on link "Inspection" at bounding box center [177, 290] width 44 height 17
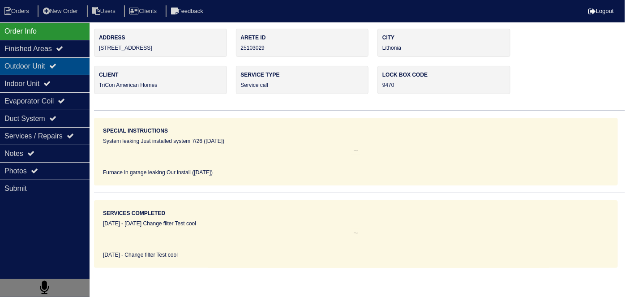
drag, startPoint x: 49, startPoint y: 63, endPoint x: 49, endPoint y: 72, distance: 9.0
click at [49, 63] on div "Outdoor Unit" at bounding box center [45, 65] width 90 height 17
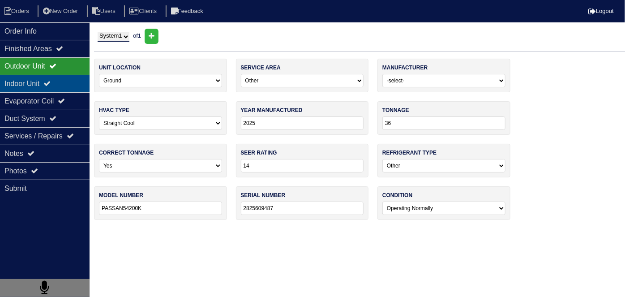
click at [49, 78] on div "Indoor Unit" at bounding box center [45, 83] width 90 height 17
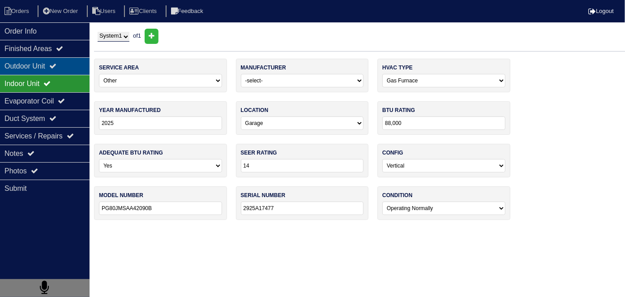
click at [49, 68] on div "Outdoor Unit" at bounding box center [45, 65] width 90 height 17
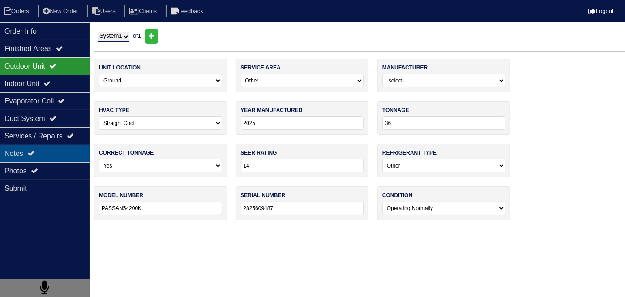
click at [12, 151] on div "Notes" at bounding box center [45, 153] width 90 height 17
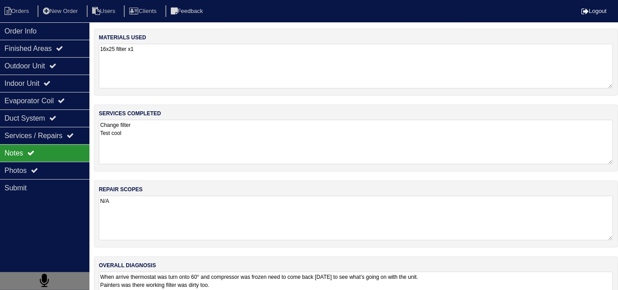
drag, startPoint x: 348, startPoint y: 282, endPoint x: 355, endPoint y: 254, distance: 28.7
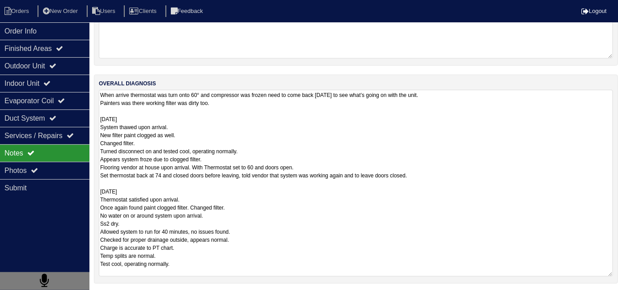
scroll to position [0, 0]
click at [274, 260] on textarea "When arrive thermostat was turn onto 60° and compressor was frozen need to come…" at bounding box center [356, 183] width 515 height 187
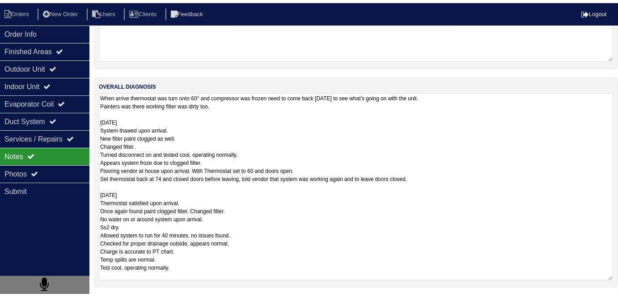
scroll to position [40, 0]
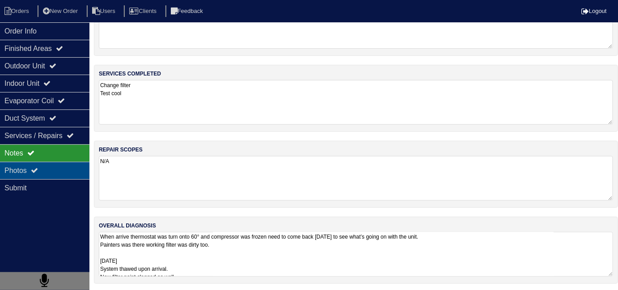
drag, startPoint x: 48, startPoint y: 168, endPoint x: 57, endPoint y: 166, distance: 9.2
click at [48, 168] on div "Photos" at bounding box center [45, 170] width 90 height 17
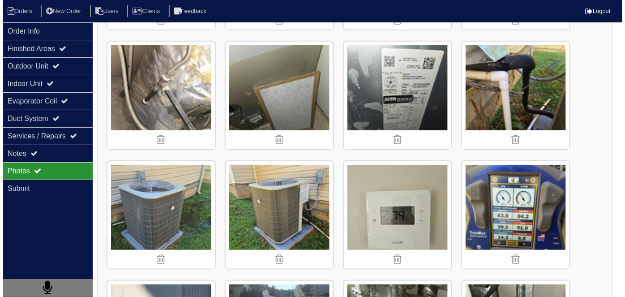
scroll to position [243, 0]
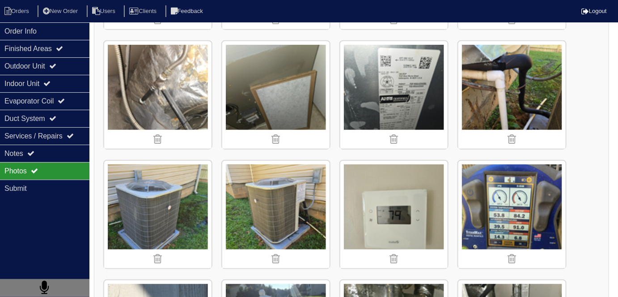
click at [282, 92] on img at bounding box center [275, 94] width 107 height 107
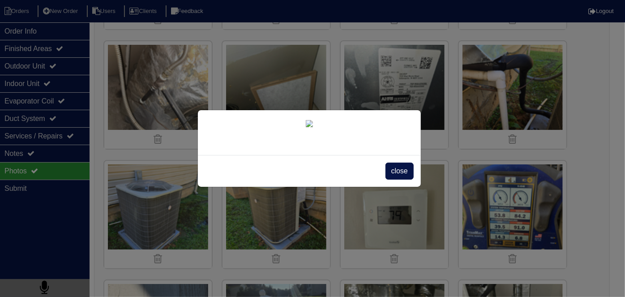
scroll to position [51, 0]
drag, startPoint x: 394, startPoint y: 268, endPoint x: 372, endPoint y: 182, distance: 88.6
click at [393, 179] on span "close" at bounding box center [399, 170] width 28 height 17
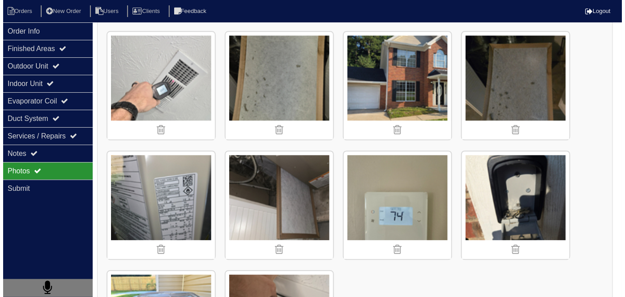
scroll to position [731, 0]
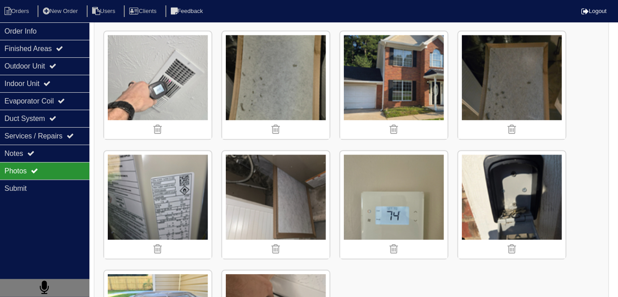
click at [505, 76] on img at bounding box center [512, 84] width 107 height 107
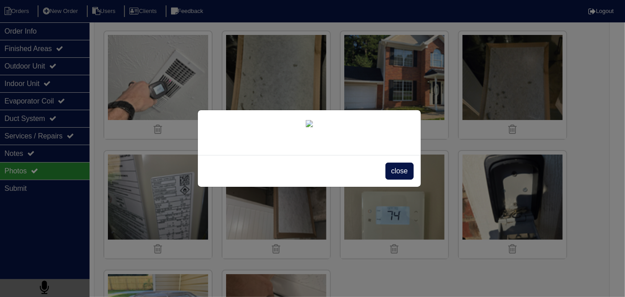
scroll to position [51, 0]
click at [389, 179] on span "close" at bounding box center [399, 170] width 28 height 17
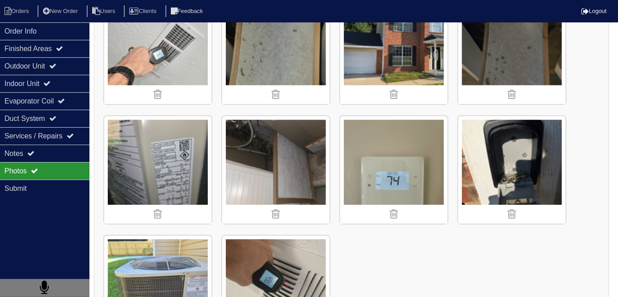
scroll to position [827, 0]
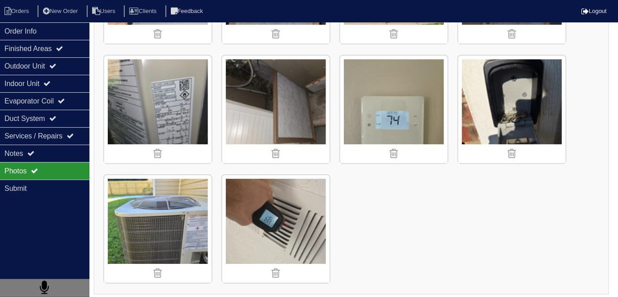
scroll to position [47, 0]
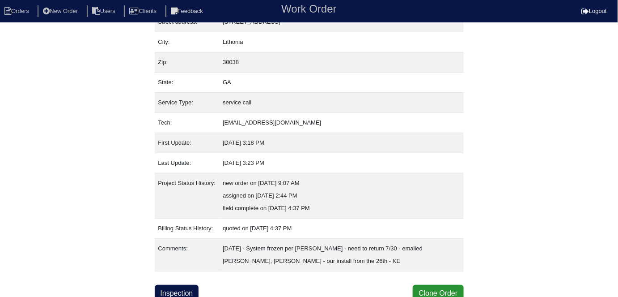
scroll to position [60, 0]
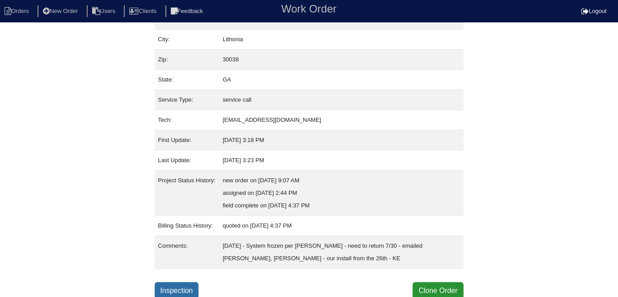
click at [195, 283] on link "Inspection" at bounding box center [177, 290] width 44 height 17
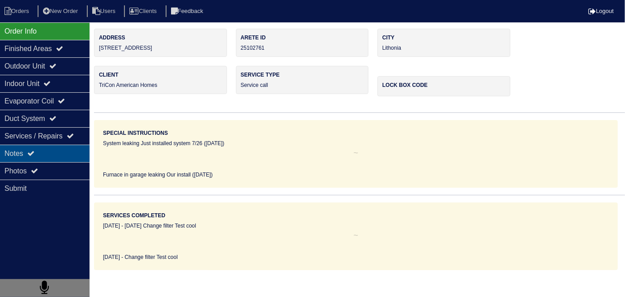
click at [34, 150] on icon at bounding box center [30, 152] width 7 height 7
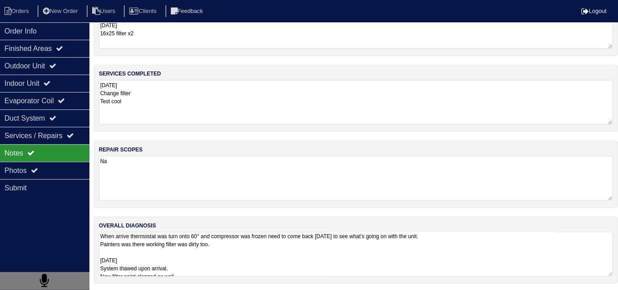
scroll to position [0, 0]
click at [294, 269] on textarea "When arrive thermostat was turn onto 60° and compressor was frozen need to come…" at bounding box center [356, 254] width 515 height 45
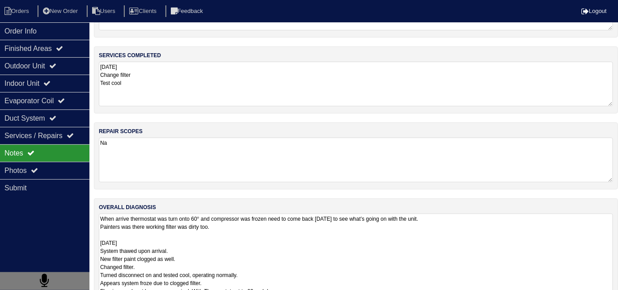
scroll to position [94, 0]
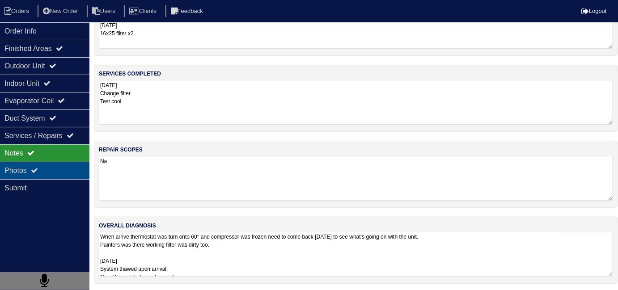
click at [50, 164] on div "Photos" at bounding box center [45, 170] width 90 height 17
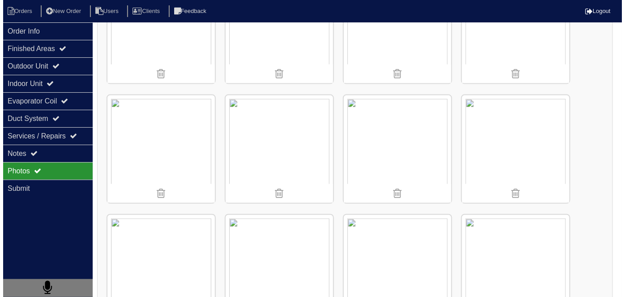
scroll to position [1504, 0]
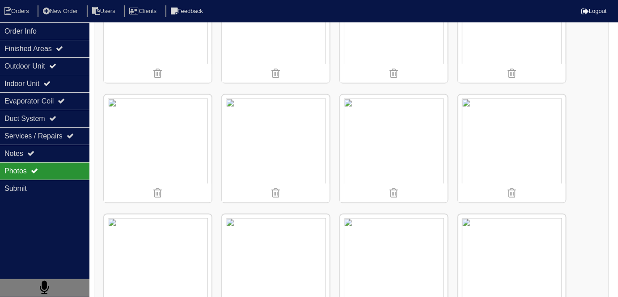
click at [259, 46] on img at bounding box center [275, 28] width 107 height 107
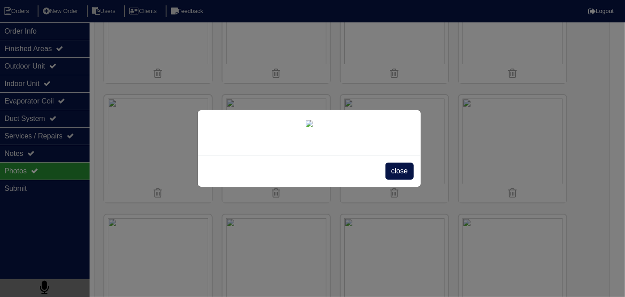
scroll to position [51, 0]
click at [402, 179] on span "close" at bounding box center [399, 170] width 28 height 17
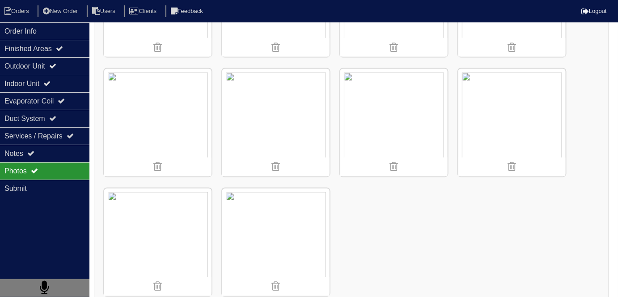
scroll to position [1659, 0]
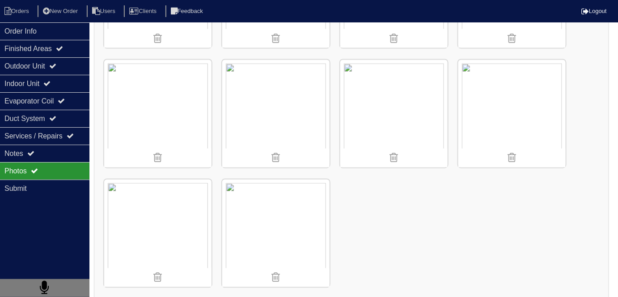
scroll to position [60, 0]
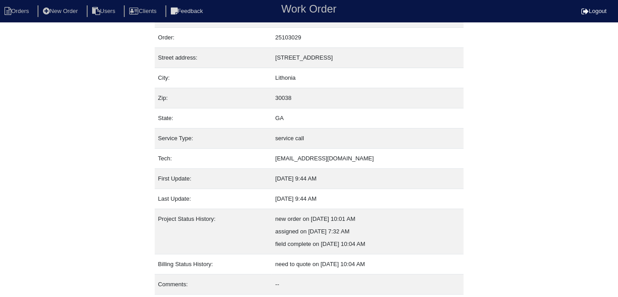
scroll to position [47, 0]
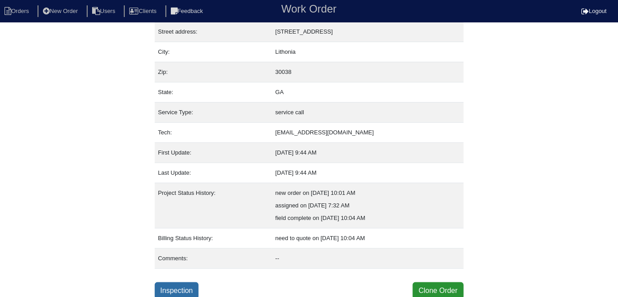
click at [193, 284] on link "Inspection" at bounding box center [177, 290] width 44 height 17
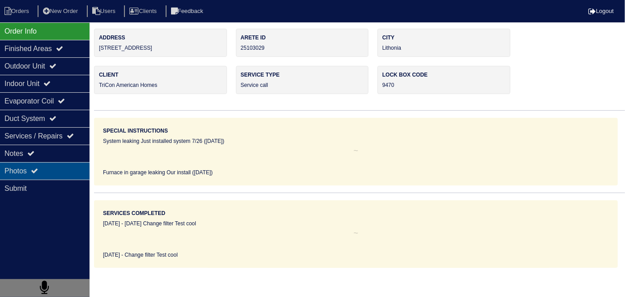
click at [54, 177] on div "Photos" at bounding box center [45, 170] width 90 height 17
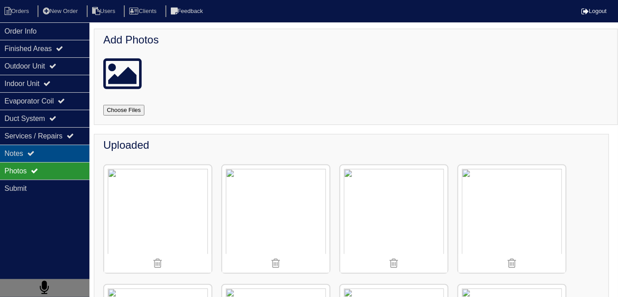
click at [69, 152] on div "Notes" at bounding box center [45, 153] width 90 height 17
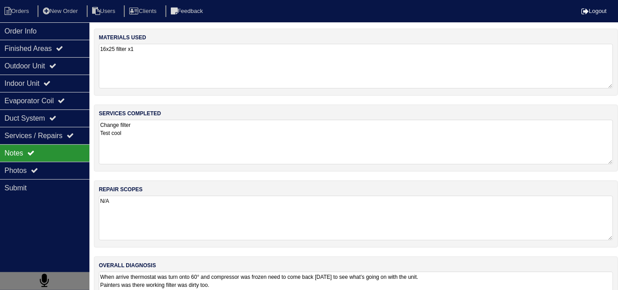
click at [278, 234] on textarea "N/A" at bounding box center [356, 218] width 515 height 45
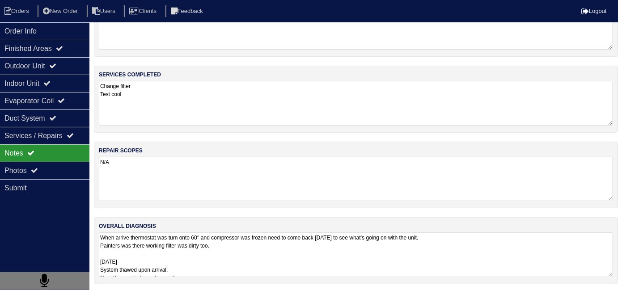
scroll to position [39, 0]
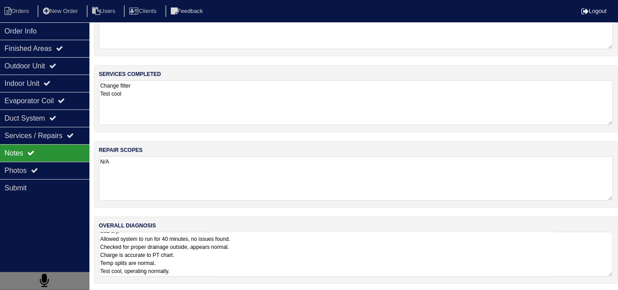
click at [328, 251] on textarea "When arrive thermostat was turn onto 60° and compressor was frozen need to come…" at bounding box center [356, 254] width 515 height 45
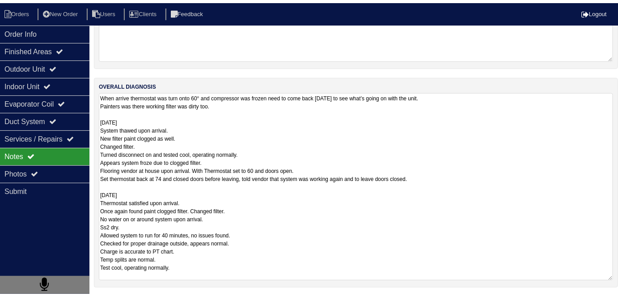
scroll to position [40, 0]
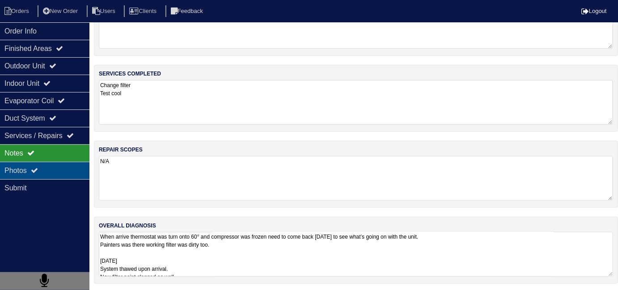
click at [75, 173] on div "Photos" at bounding box center [45, 170] width 90 height 17
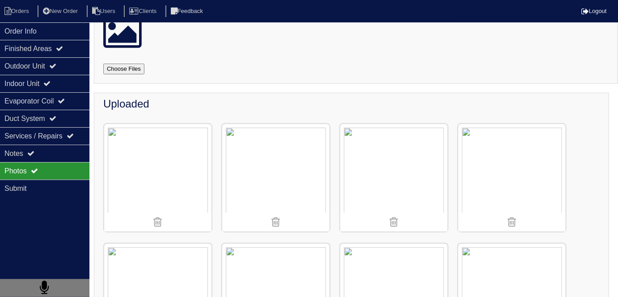
click at [403, 174] on img at bounding box center [394, 177] width 107 height 107
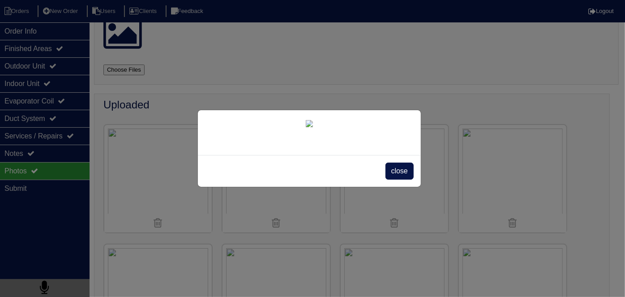
scroll to position [51, 0]
click at [391, 179] on span "close" at bounding box center [399, 170] width 28 height 17
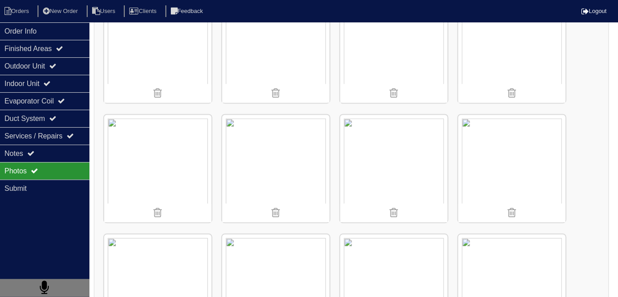
scroll to position [529, 0]
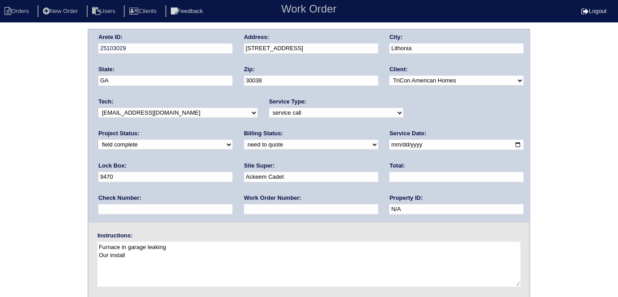
click at [244, 142] on select "need to quote quoted need to invoice invoiced paid warranty purchase order need…" at bounding box center [311, 145] width 134 height 10
select select "quoted"
click at [244, 140] on select "need to quote quoted need to invoice invoiced paid warranty purchase order need…" at bounding box center [311, 145] width 134 height 10
click at [244, 207] on input "text" at bounding box center [311, 209] width 134 height 10
type input "requested"
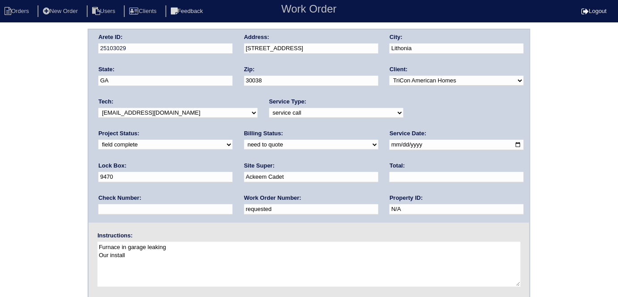
click at [390, 181] on input "text" at bounding box center [457, 177] width 134 height 10
type input "195.00"
click at [0, 161] on div "Arete ID: 25103029 Address: [STREET_ADDRESS] City: [GEOGRAPHIC_DATA] State: [GE…" at bounding box center [309, 210] width 618 height 362
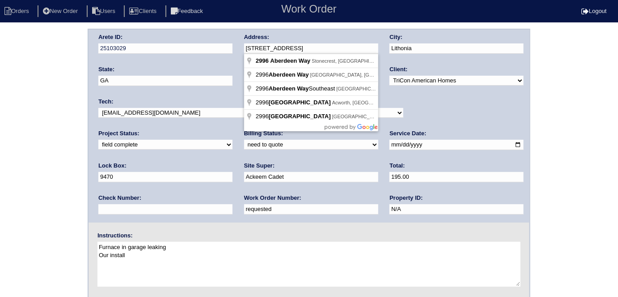
drag, startPoint x: 329, startPoint y: 52, endPoint x: 230, endPoint y: 53, distance: 99.4
click at [233, 52] on div "Arete ID: 25103029 Address: 2996 Aberdeen Way City: Lithonia State: GA Zip: 300…" at bounding box center [309, 126] width 441 height 193
click at [0, 155] on div "Arete ID: 25103029 Address: 2996 Aberdeen Way City: Lithonia State: GA Zip: 300…" at bounding box center [309, 210] width 618 height 362
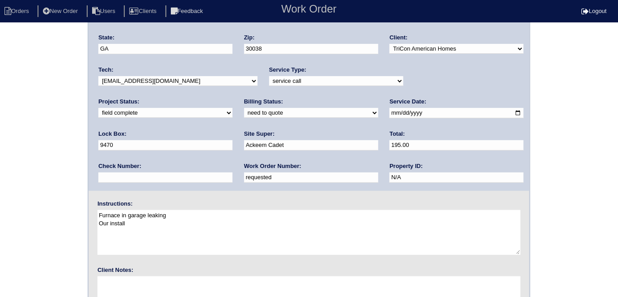
scroll to position [92, 0]
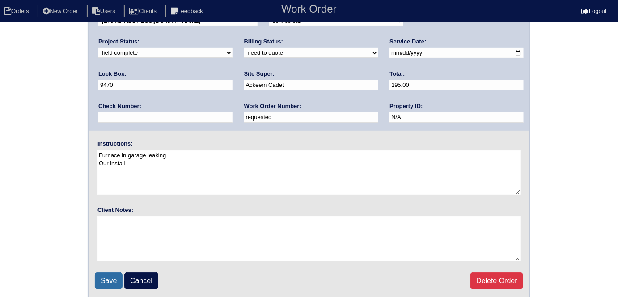
click at [104, 273] on input "Save" at bounding box center [109, 280] width 28 height 17
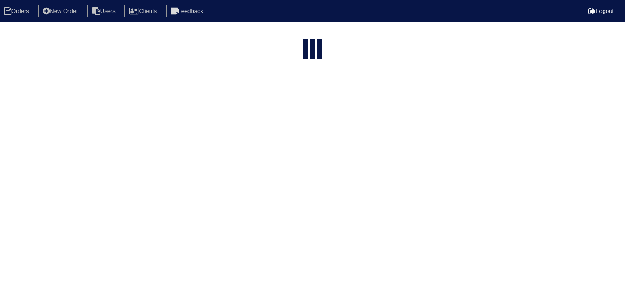
select select "15"
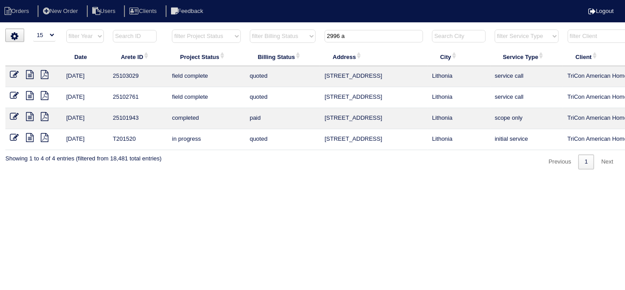
drag, startPoint x: 351, startPoint y: 34, endPoint x: 296, endPoint y: 29, distance: 55.3
click at [296, 29] on tr "filter Year -- Any Year -- 2025 2024 2023 2022 2021 2020 2019 filter Project St…" at bounding box center [393, 38] width 776 height 18
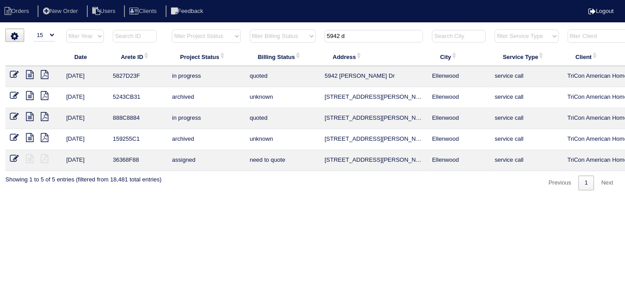
type input "5942 d"
click at [29, 72] on icon at bounding box center [30, 74] width 8 height 9
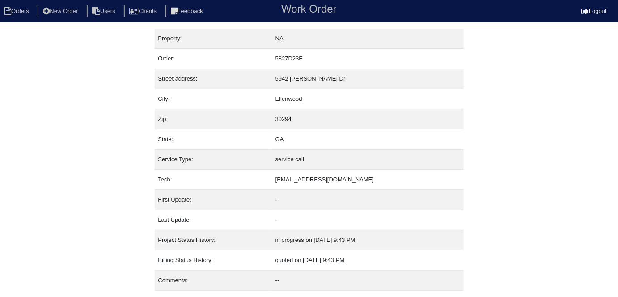
scroll to position [22, 0]
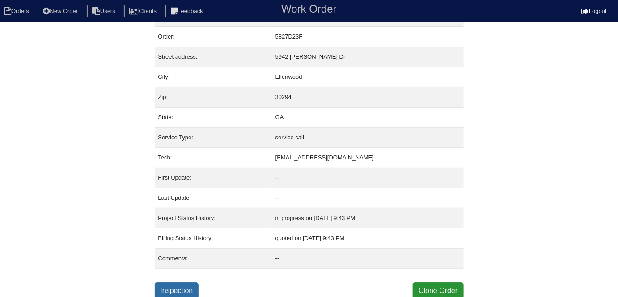
click at [187, 288] on link "Inspection" at bounding box center [177, 290] width 44 height 17
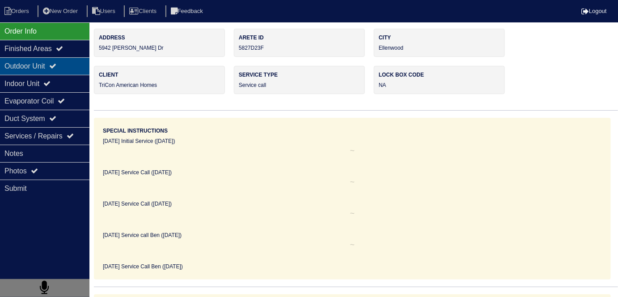
click at [45, 66] on div "Outdoor Unit" at bounding box center [45, 65] width 90 height 17
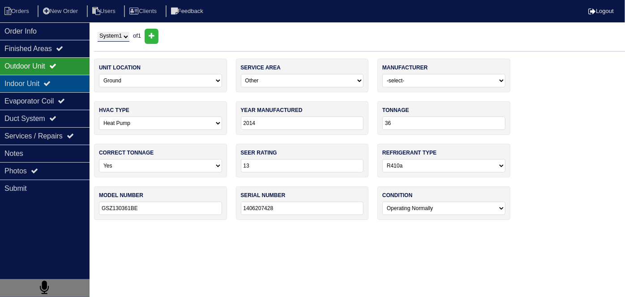
click at [44, 77] on div "Indoor Unit" at bounding box center [45, 83] width 90 height 17
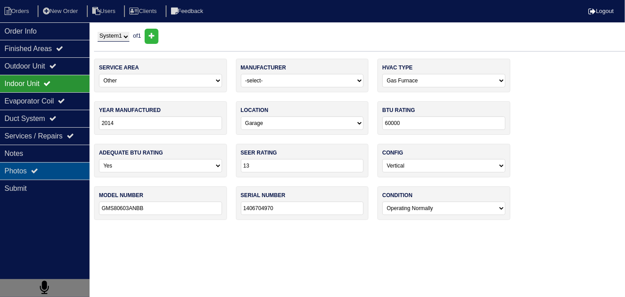
click at [22, 162] on div "Photos" at bounding box center [45, 170] width 90 height 17
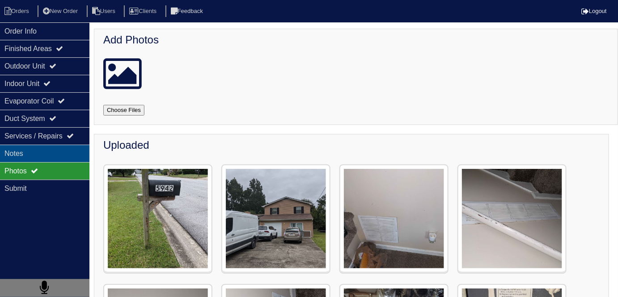
click at [26, 154] on div "Notes" at bounding box center [45, 153] width 90 height 17
type textarea "Filters Half pound of r410a 45+5 MFD Capacitor"
type textarea "Tested system and changed filters Charged system Changed outdoor capacitor"
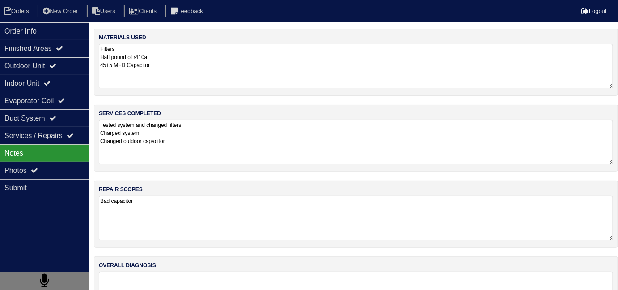
click at [235, 149] on textarea "Tested system and changed filters Charged system Changed outdoor capacitor" at bounding box center [356, 142] width 515 height 45
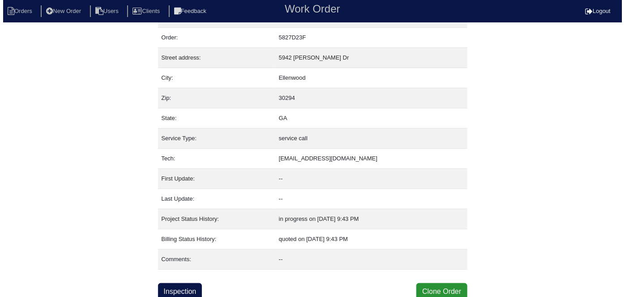
scroll to position [22, 0]
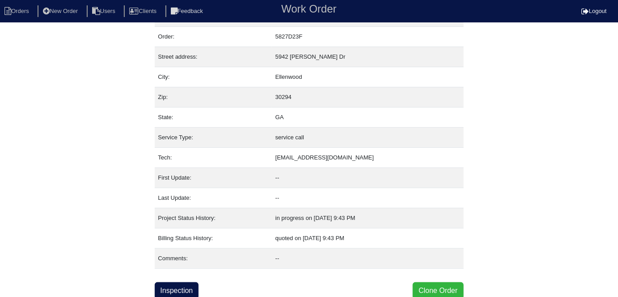
click at [443, 284] on button "Clone Order" at bounding box center [438, 290] width 51 height 17
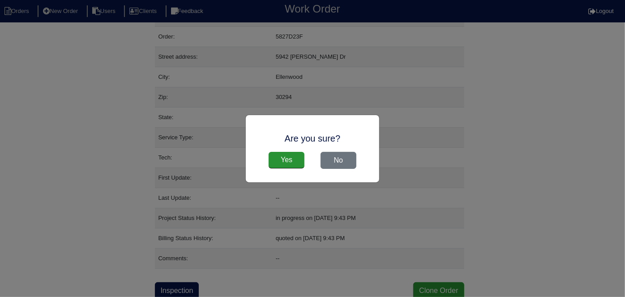
click at [292, 151] on div "Yes No" at bounding box center [312, 160] width 115 height 26
click at [292, 157] on input "Yes" at bounding box center [287, 160] width 36 height 17
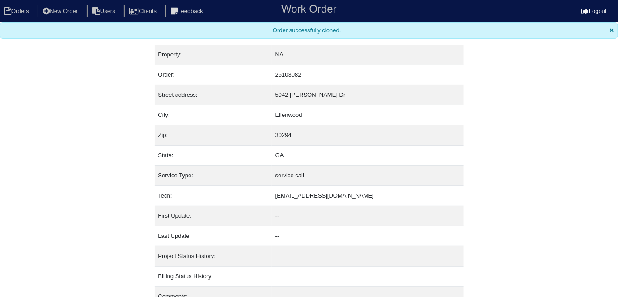
click at [20, 17] on nav "Orders New Order Users Clients Feedback Work Order Logout" at bounding box center [309, 11] width 618 height 22
click at [18, 14] on li "Orders" at bounding box center [18, 11] width 36 height 12
select select "15"
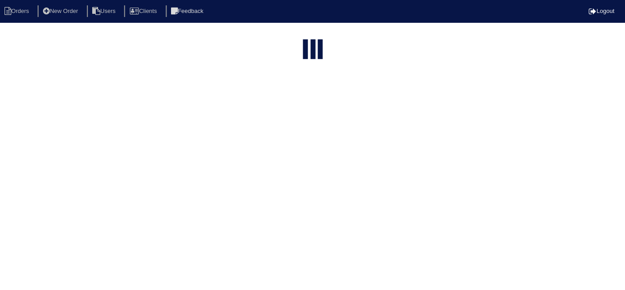
type input "5942 d"
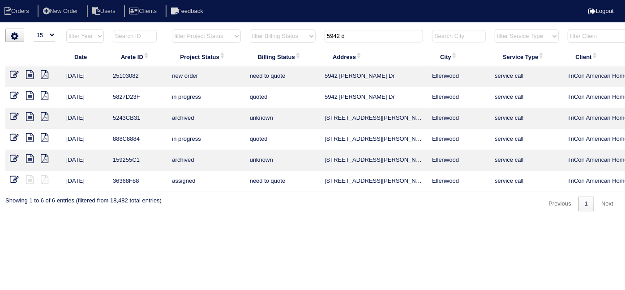
click at [15, 71] on icon at bounding box center [14, 74] width 9 height 9
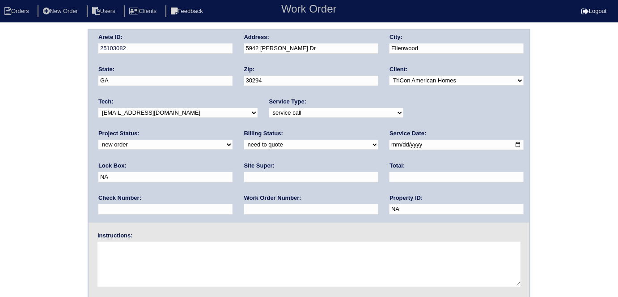
click at [269, 111] on select "-select- initial service basic service maintenance call replacement scope servi…" at bounding box center [336, 113] width 134 height 10
select select "scope only"
click at [269, 108] on select "-select- initial service basic service maintenance call replacement scope servi…" at bounding box center [336, 113] width 134 height 10
drag, startPoint x: 411, startPoint y: 144, endPoint x: 354, endPoint y: 144, distance: 56.8
click at [354, 144] on div "Arete ID: 25103082 Address: 5942 Dan Dr City: Ellenwood State: GA Zip: 30294 Cl…" at bounding box center [309, 126] width 441 height 193
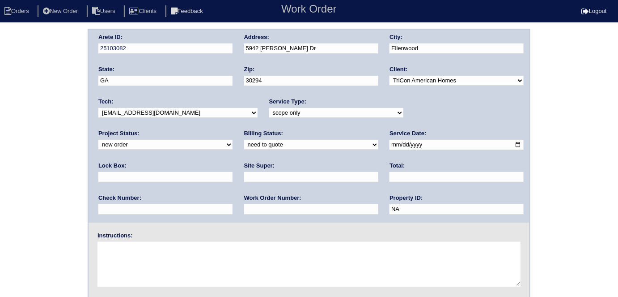
click at [244, 175] on input "text" at bounding box center [311, 177] width 134 height 10
type input "Ithamar Yehudah"
click at [162, 239] on div "Instructions:" at bounding box center [309, 259] width 441 height 57
click at [175, 265] on textarea at bounding box center [309, 264] width 423 height 45
type textarea "Scope for service/repairs needed"
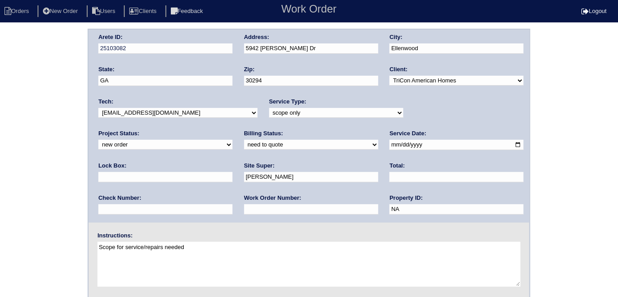
drag, startPoint x: 285, startPoint y: 44, endPoint x: 234, endPoint y: 43, distance: 51.0
click at [234, 43] on div "Arete ID: 25103082 Address: 5942 Dan Dr City: Ellenwood State: GA Zip: 30294 Cl…" at bounding box center [309, 126] width 441 height 193
click at [51, 130] on div "Arete ID: 25103082 Address: 5942 Dan Dr City: Ellenwood State: GA Zip: 30294 Cl…" at bounding box center [309, 210] width 618 height 362
click at [24, 100] on div "Arete ID: 25103082 Address: 5942 Dan Dr City: Ellenwood State: GA Zip: 30294 Cl…" at bounding box center [309, 210] width 618 height 362
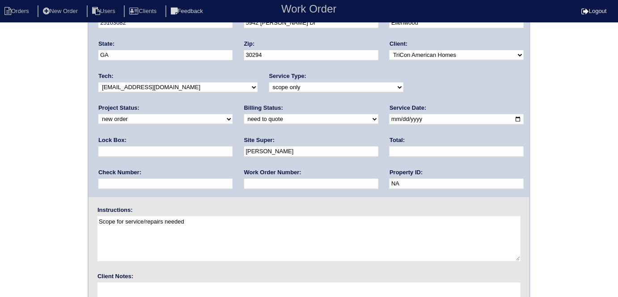
scroll to position [92, 0]
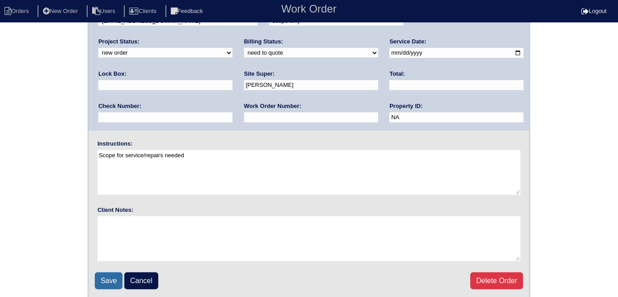
click at [104, 273] on input "Save" at bounding box center [109, 280] width 28 height 17
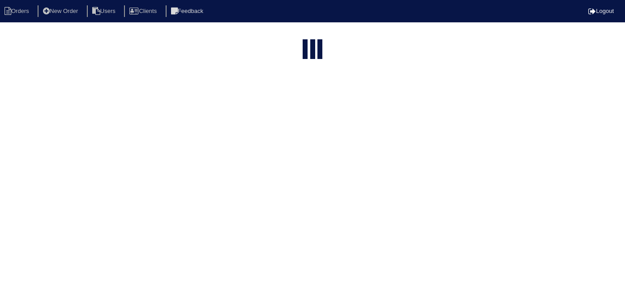
select select "15"
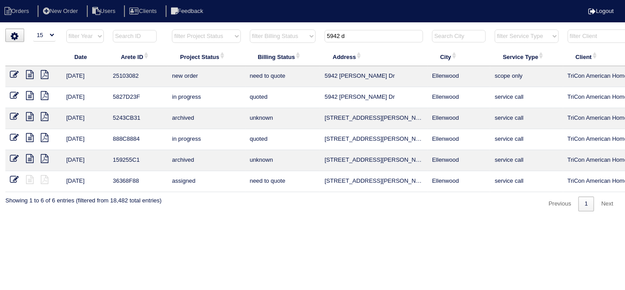
click at [31, 77] on icon at bounding box center [30, 74] width 8 height 9
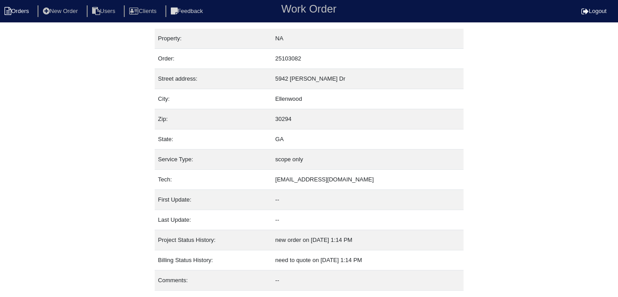
click at [9, 11] on icon at bounding box center [7, 11] width 7 height 8
select select "15"
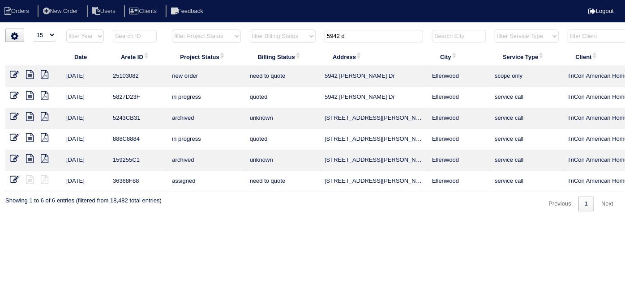
drag, startPoint x: 365, startPoint y: 31, endPoint x: 203, endPoint y: 32, distance: 162.5
click at [222, 35] on tr "filter Year -- Any Year -- 2025 2024 2023 2022 2021 2020 2019 filter Project St…" at bounding box center [393, 38] width 776 height 18
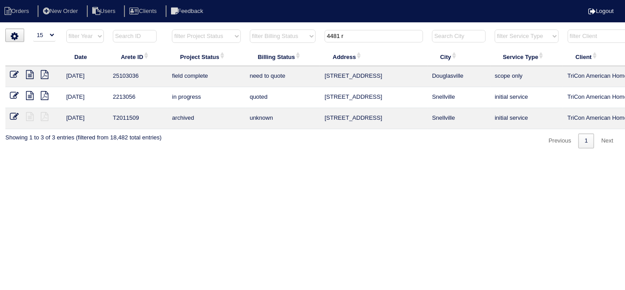
type input "4481 r"
click at [27, 73] on icon at bounding box center [30, 74] width 8 height 9
click at [272, 158] on html "Orders New Order Users Clients Feedback Logout Orders New Order Users Clients M…" at bounding box center [312, 79] width 625 height 158
click at [15, 71] on icon at bounding box center [14, 74] width 9 height 9
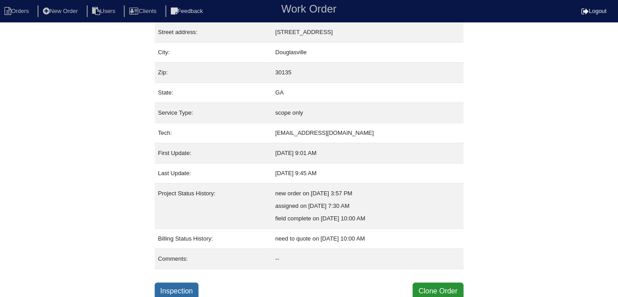
scroll to position [47, 0]
click at [186, 291] on link "Inspection" at bounding box center [177, 290] width 44 height 17
select select "0"
select select "Ruud"
select select "0"
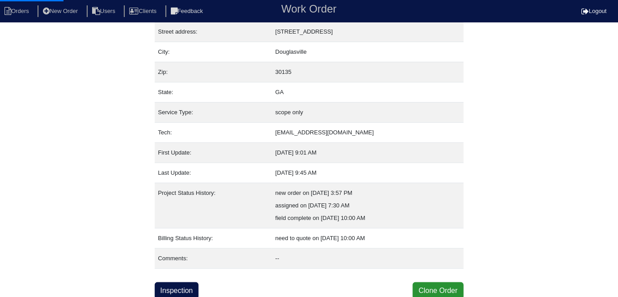
select select "0"
select select "2"
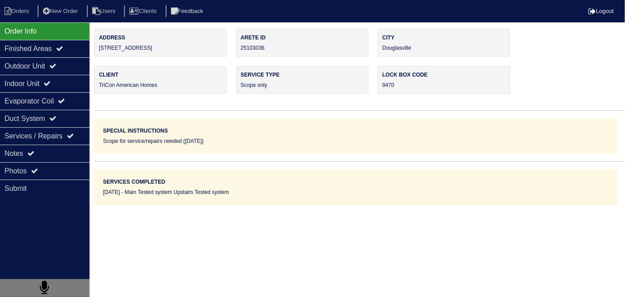
click at [56, 67] on icon at bounding box center [52, 65] width 7 height 7
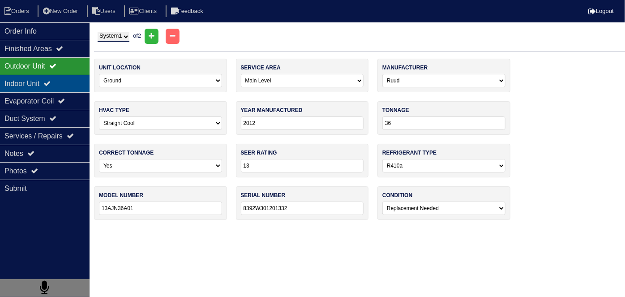
click at [50, 76] on div "Indoor Unit" at bounding box center [45, 83] width 90 height 17
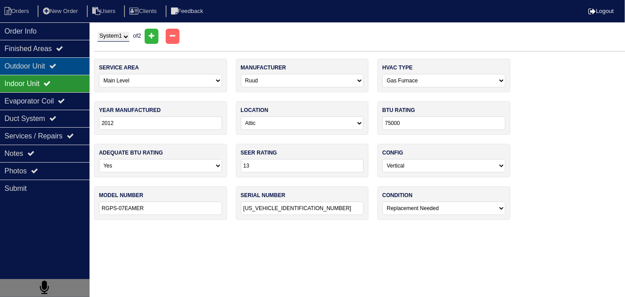
click at [45, 65] on div "Outdoor Unit" at bounding box center [45, 65] width 90 height 17
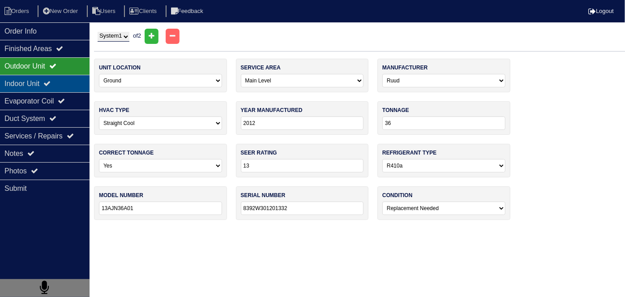
click at [68, 78] on div "Indoor Unit" at bounding box center [45, 83] width 90 height 17
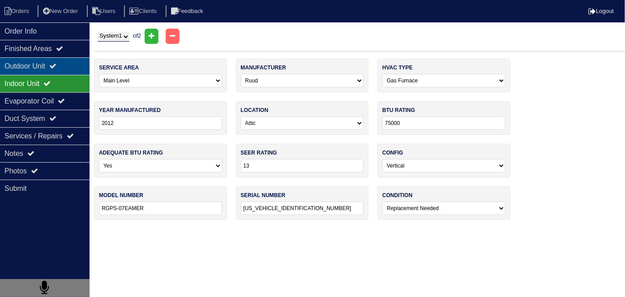
click at [56, 68] on icon at bounding box center [52, 65] width 7 height 7
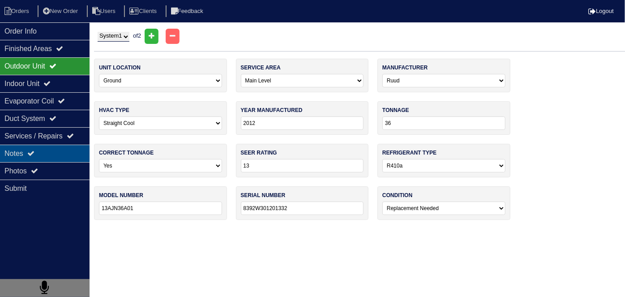
click at [43, 150] on div "Notes" at bounding box center [45, 153] width 90 height 17
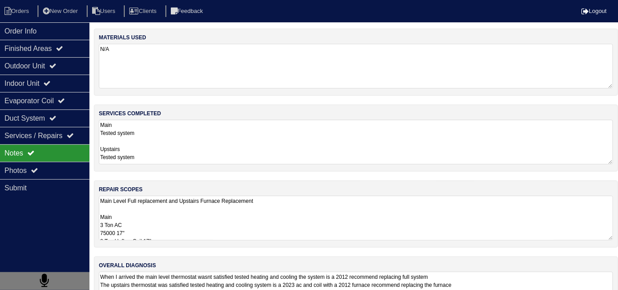
click at [249, 222] on textarea "Main Level Full replacement and Upstairs Furnace Replacement Main 3 Ton AC 7500…" at bounding box center [356, 218] width 515 height 45
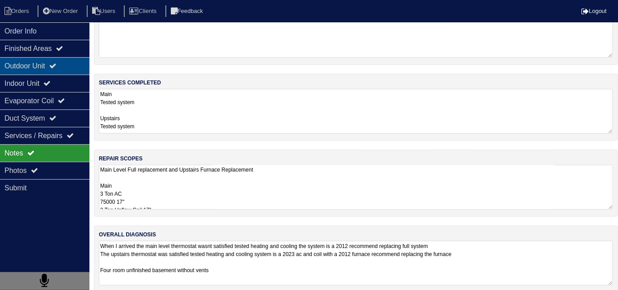
click at [29, 60] on div "Outdoor Unit" at bounding box center [45, 65] width 90 height 17
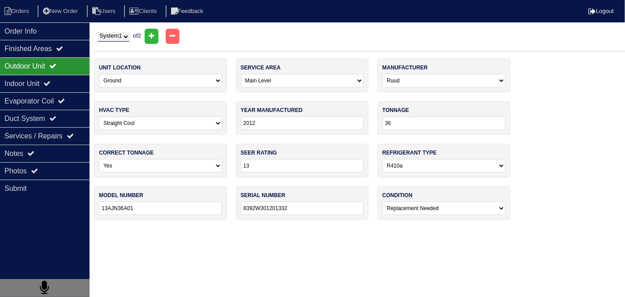
click at [123, 32] on select "System 1 System 2" at bounding box center [114, 37] width 32 height 10
select select "2"
click at [98, 32] on select "System 1 System 2" at bounding box center [114, 37] width 32 height 10
select select "1"
select select "Goodman"
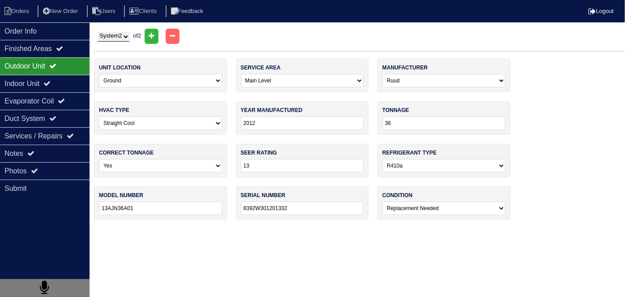
type input "2023"
type input "14"
type input "GSXN403610AA"
type input "2306226539"
select select "0"
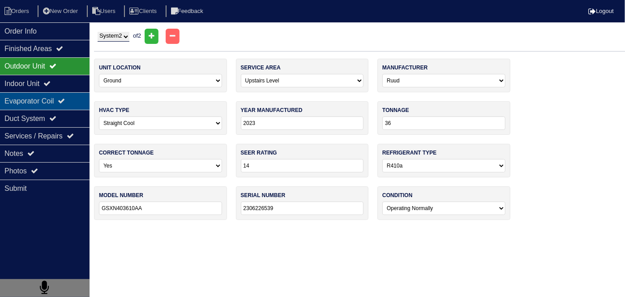
click at [10, 101] on div "Evaporator Coil" at bounding box center [45, 100] width 90 height 17
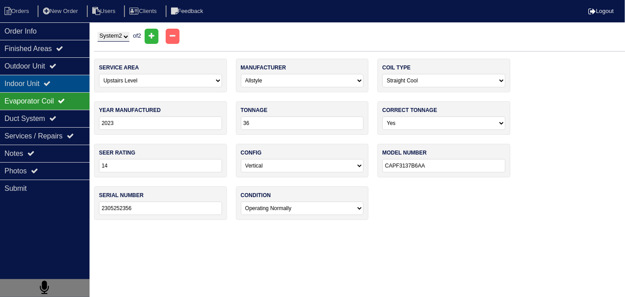
click at [19, 87] on div "Indoor Unit" at bounding box center [45, 83] width 90 height 17
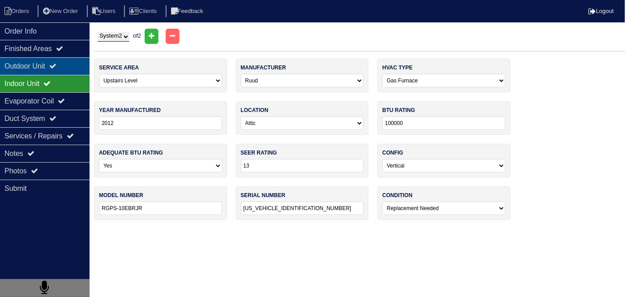
click at [19, 64] on div "Outdoor Unit" at bounding box center [45, 65] width 90 height 17
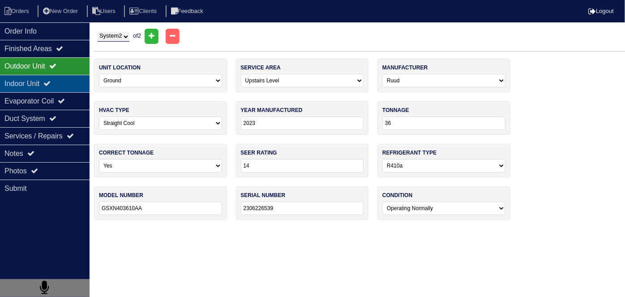
click at [27, 80] on div "Indoor Unit" at bounding box center [45, 83] width 90 height 17
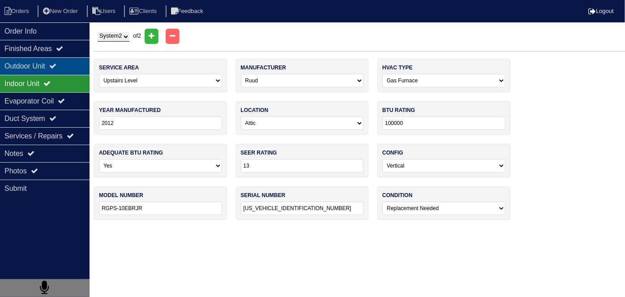
drag, startPoint x: 34, startPoint y: 71, endPoint x: 29, endPoint y: 101, distance: 30.0
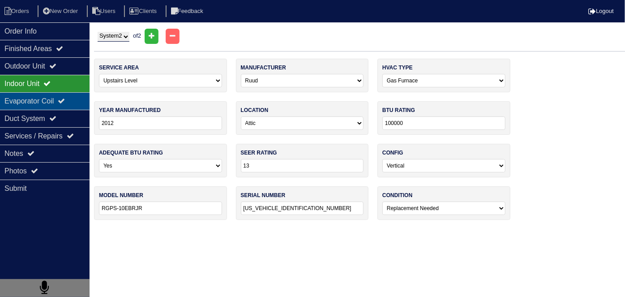
click at [34, 72] on div "Outdoor Unit" at bounding box center [45, 65] width 90 height 17
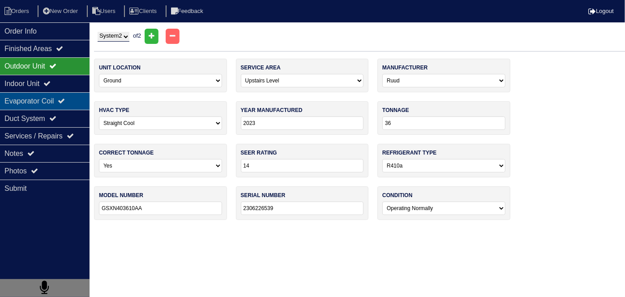
click at [29, 102] on div "Evaporator Coil" at bounding box center [45, 100] width 90 height 17
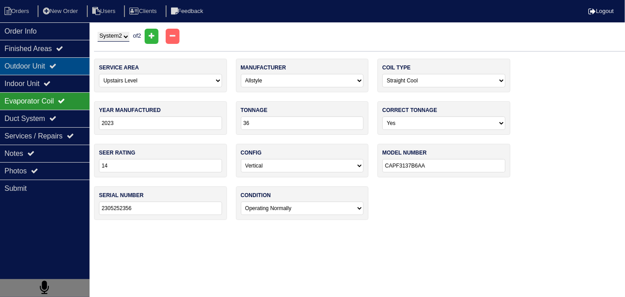
click at [23, 65] on div "Outdoor Unit" at bounding box center [45, 65] width 90 height 17
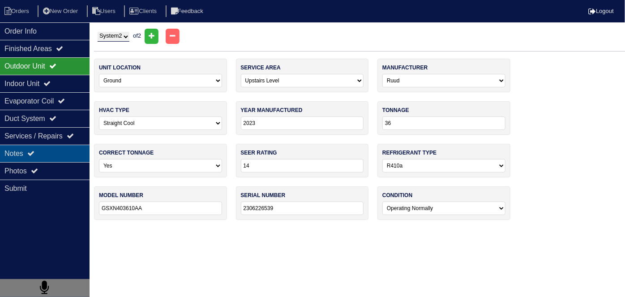
click at [43, 149] on div "Notes" at bounding box center [45, 153] width 90 height 17
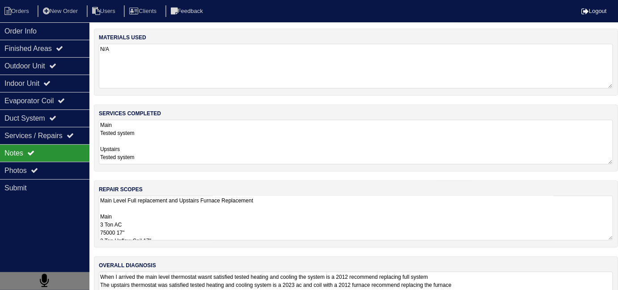
click at [252, 229] on textarea "Main Level Full replacement and Upstairs Furnace Replacement Main 3 Ton AC 7500…" at bounding box center [356, 218] width 515 height 45
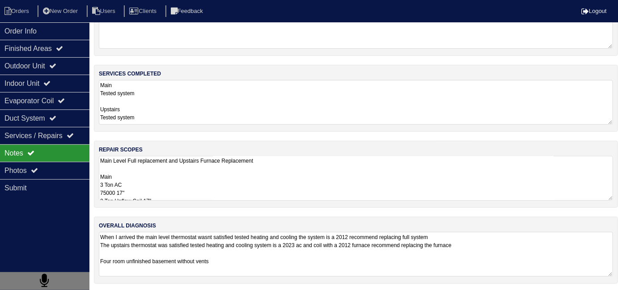
scroll to position [0, 0]
click at [285, 195] on textarea "Main Level Full replacement and Upstairs Furnace Replacement Main 3 Ton AC 7500…" at bounding box center [356, 178] width 515 height 45
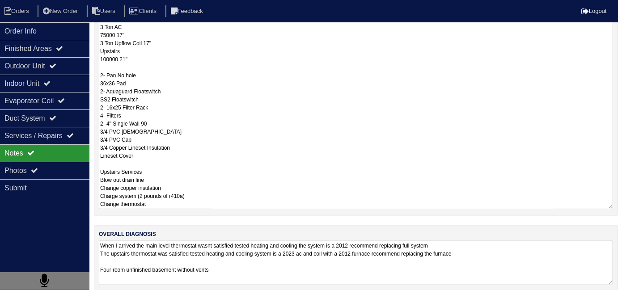
scroll to position [206, 0]
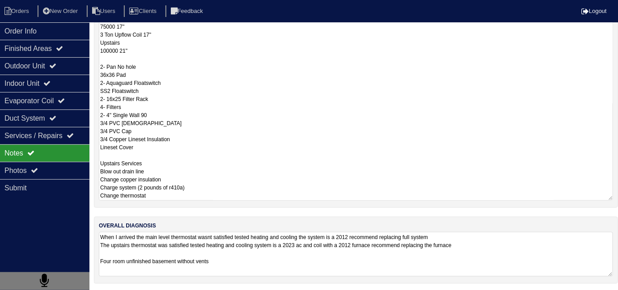
click at [334, 267] on textarea "When I arrived the main level thermostat wasnt satisfied tested heating and coo…" at bounding box center [356, 254] width 515 height 45
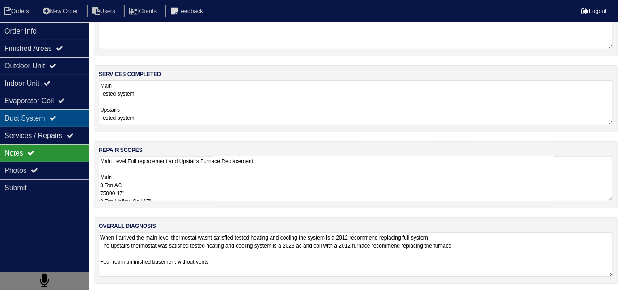
click at [15, 119] on div "Duct System" at bounding box center [45, 118] width 90 height 17
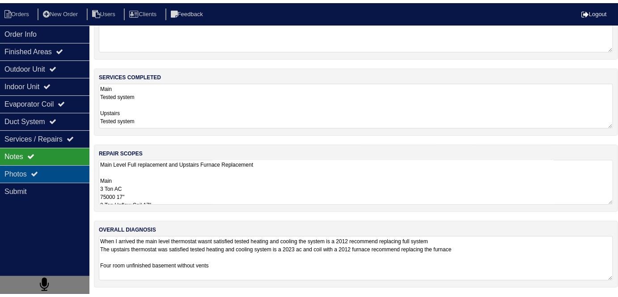
scroll to position [0, 0]
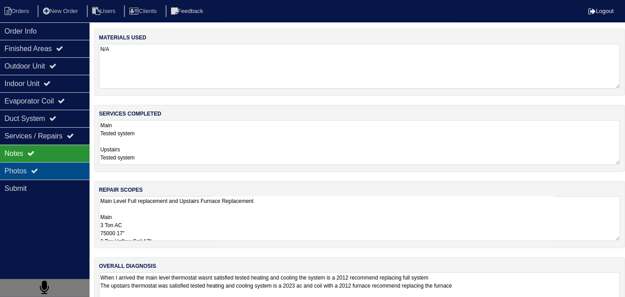
select select "2"
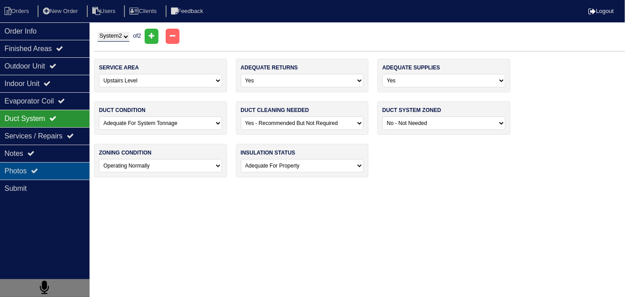
click at [27, 162] on div "Photos" at bounding box center [45, 170] width 90 height 17
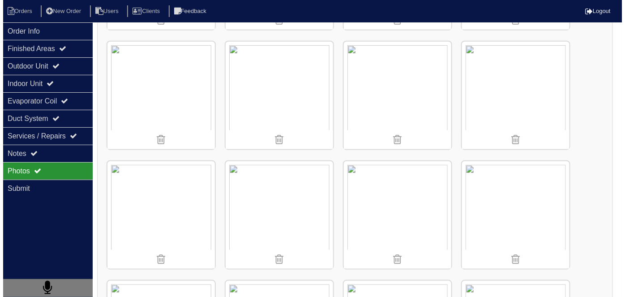
scroll to position [244, 0]
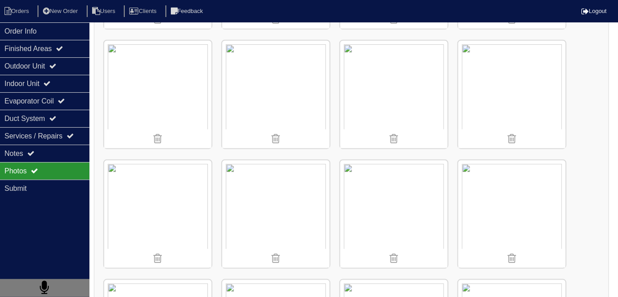
click at [496, 89] on img at bounding box center [512, 94] width 107 height 107
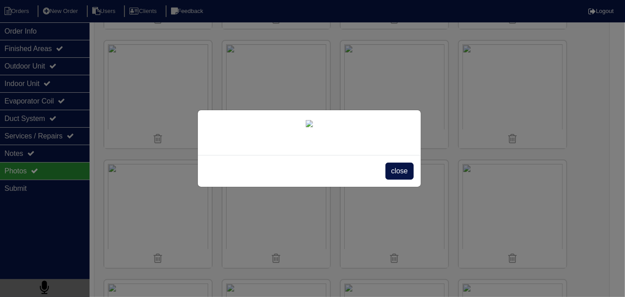
scroll to position [51, 0]
click at [394, 179] on span "close" at bounding box center [399, 170] width 28 height 17
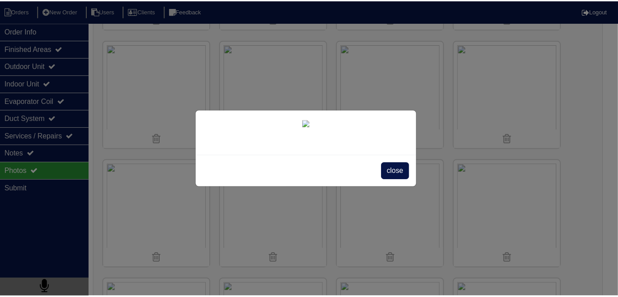
scroll to position [0, 0]
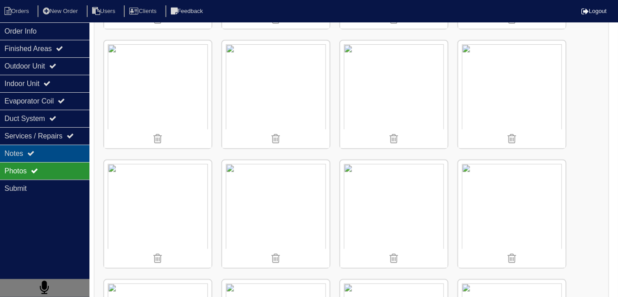
click at [54, 149] on div "Notes" at bounding box center [45, 153] width 90 height 17
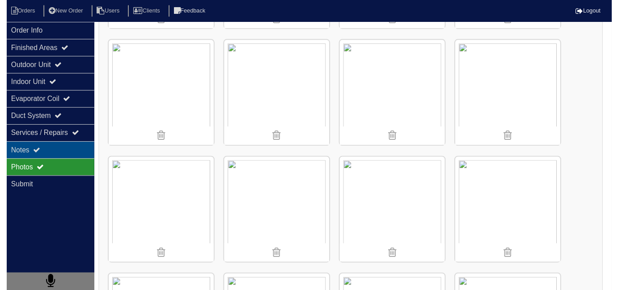
scroll to position [40, 0]
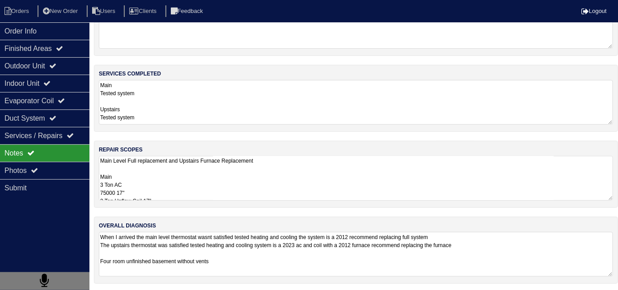
click at [188, 170] on textarea "Main Level Full replacement and Upstairs Furnace Replacement Main 3 Ton AC 7500…" at bounding box center [356, 178] width 515 height 45
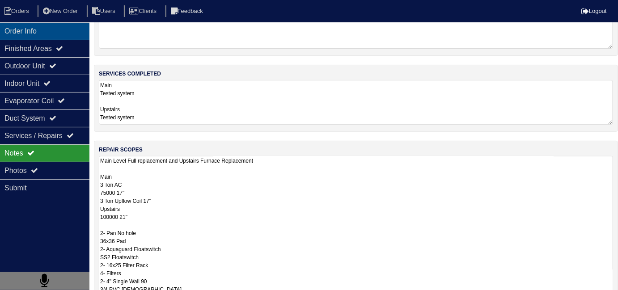
click at [71, 33] on div "Order Info" at bounding box center [45, 30] width 90 height 17
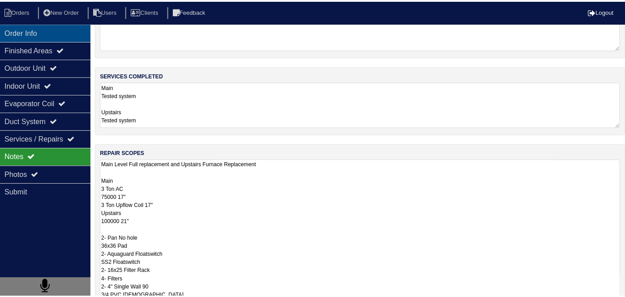
scroll to position [0, 0]
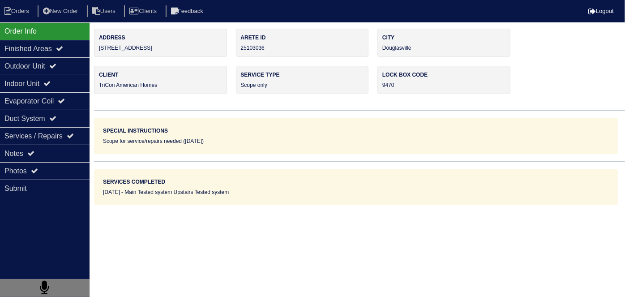
drag, startPoint x: 165, startPoint y: 50, endPoint x: 99, endPoint y: 55, distance: 65.5
click at [99, 55] on div "Address 4481 Ridge Mill Terrace" at bounding box center [160, 43] width 133 height 28
copy div "4481 Ridge Mill Terrace"
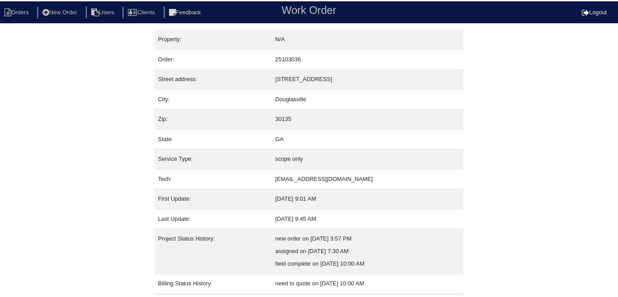
scroll to position [47, 0]
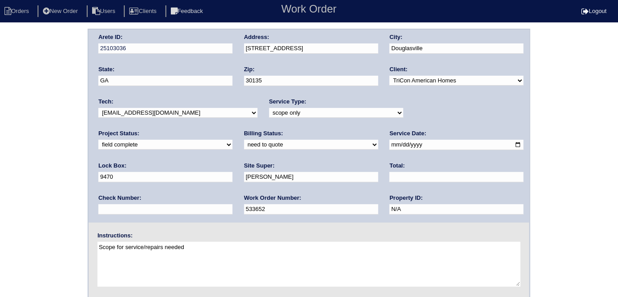
click at [244, 146] on select "need to quote quoted need to invoice invoiced paid warranty purchase order need…" at bounding box center [311, 145] width 134 height 10
select select "quoted"
click at [244, 140] on select "need to quote quoted need to invoice invoiced paid warranty purchase order need…" at bounding box center [311, 145] width 134 height 10
click at [390, 175] on input "text" at bounding box center [457, 177] width 134 height 10
type input "7440.00"
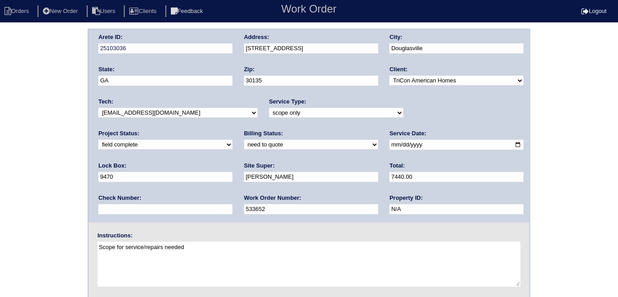
click at [50, 123] on div "Arete ID: 25103036 Address: [STREET_ADDRESS] City: [GEOGRAPHIC_DATA] State: [GE…" at bounding box center [309, 210] width 618 height 362
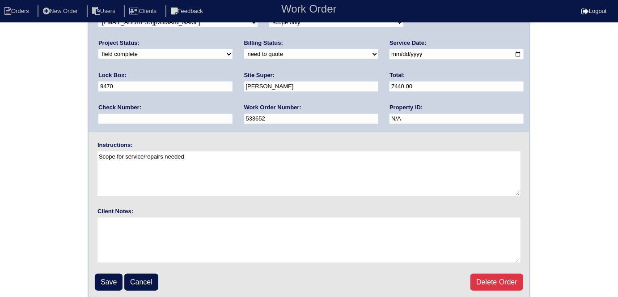
scroll to position [92, 0]
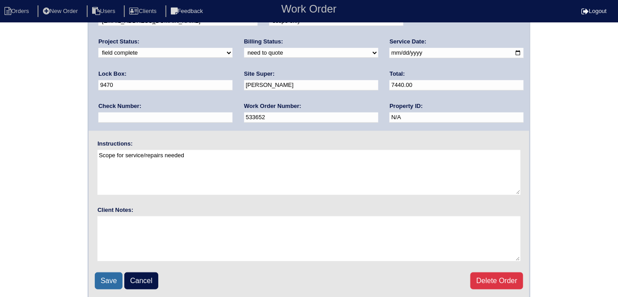
click at [108, 278] on input "Save" at bounding box center [109, 280] width 28 height 17
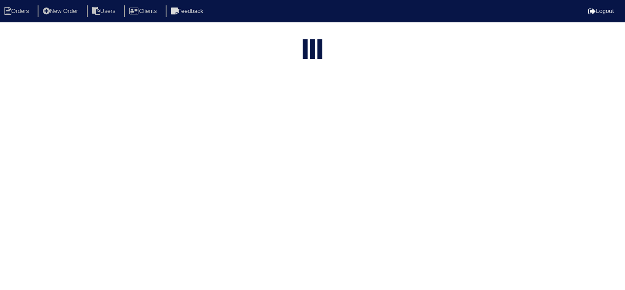
select select "15"
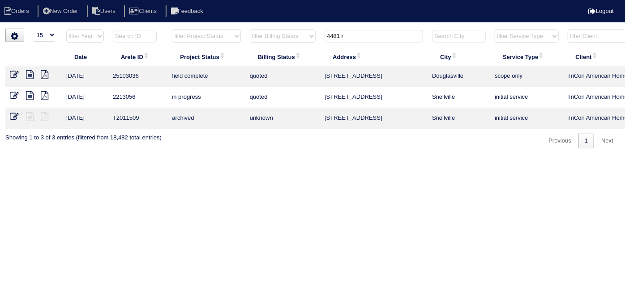
drag, startPoint x: 371, startPoint y: 37, endPoint x: 123, endPoint y: -17, distance: 253.6
click at [123, 0] on html "Orders New Order Users Clients Feedback Logout Orders New Order Users Clients M…" at bounding box center [312, 79] width 625 height 158
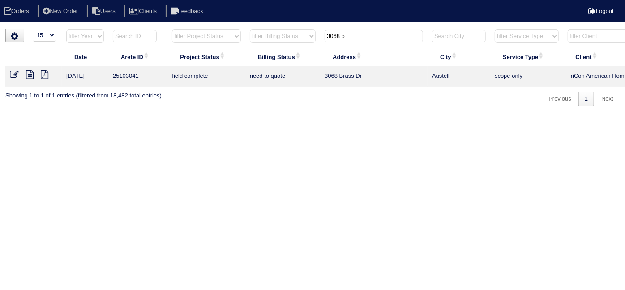
type input "3068 b"
click at [33, 76] on icon at bounding box center [30, 74] width 8 height 9
click at [11, 72] on icon at bounding box center [14, 74] width 9 height 9
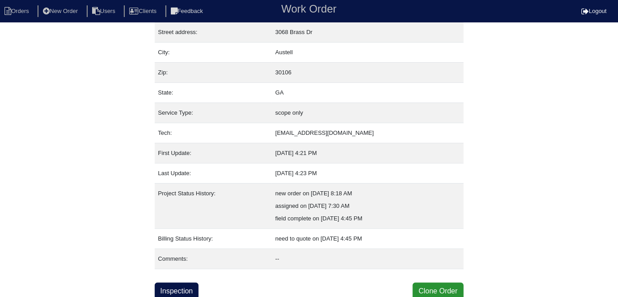
scroll to position [47, 0]
click at [187, 288] on link "Inspection" at bounding box center [177, 290] width 44 height 17
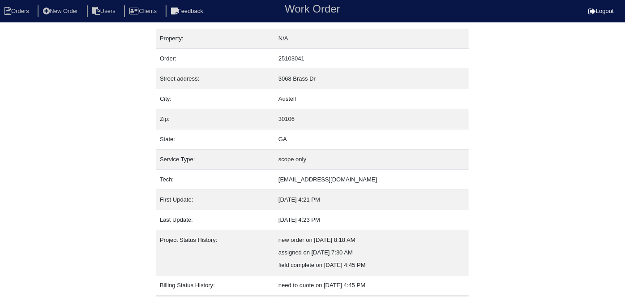
select select "3"
select select "Trane"
select select "0"
select select "1"
select select "0"
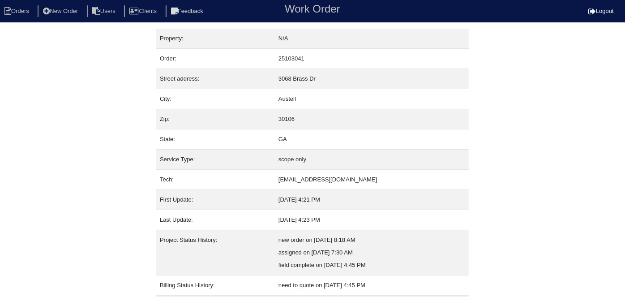
select select "0"
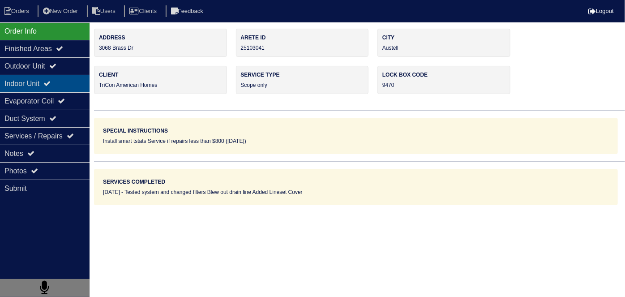
drag, startPoint x: 56, startPoint y: 68, endPoint x: 51, endPoint y: 79, distance: 12.2
click at [56, 68] on icon at bounding box center [52, 65] width 7 height 7
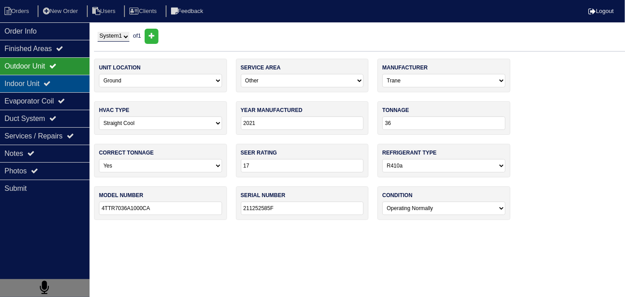
click at [49, 84] on div "Indoor Unit" at bounding box center [45, 83] width 90 height 17
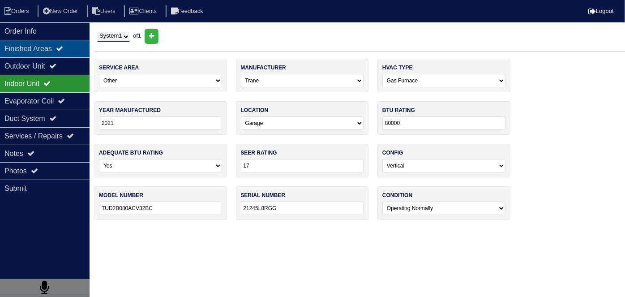
click at [51, 54] on div "Finished Areas" at bounding box center [45, 48] width 90 height 17
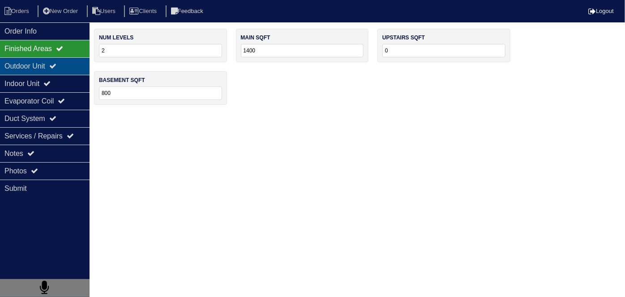
click at [75, 66] on div "Outdoor Unit" at bounding box center [45, 65] width 90 height 17
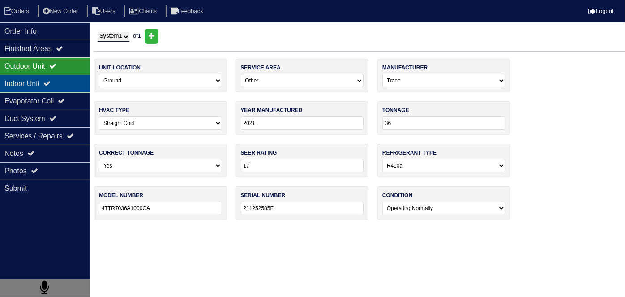
click at [61, 80] on div "Indoor Unit" at bounding box center [45, 83] width 90 height 17
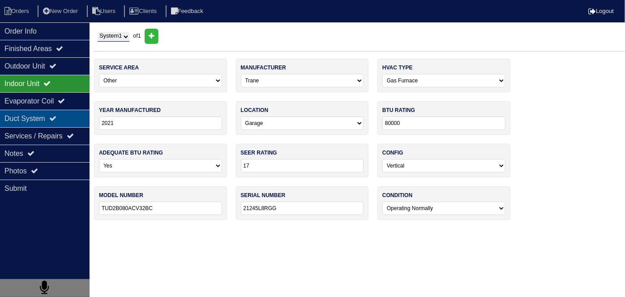
click at [55, 124] on div "Duct System" at bounding box center [45, 118] width 90 height 17
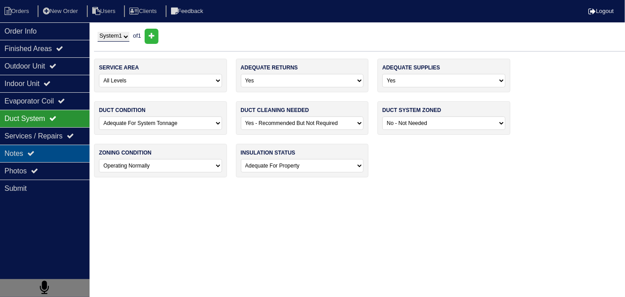
click at [43, 149] on div "Notes" at bounding box center [45, 153] width 90 height 17
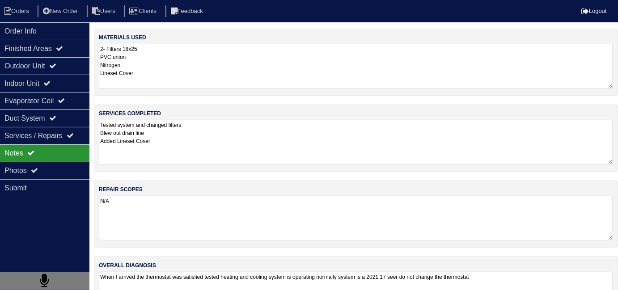
click at [184, 164] on div "services completed Tested system and changed filters Blew out drain line Added …" at bounding box center [356, 138] width 525 height 67
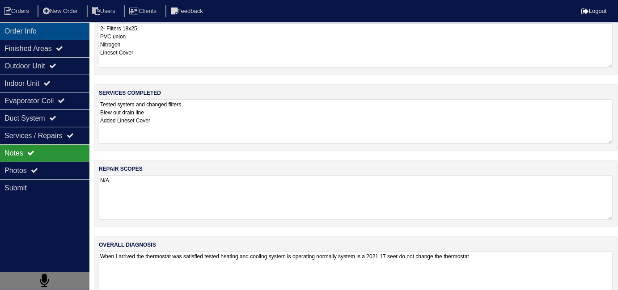
click at [21, 35] on div "Order Info" at bounding box center [45, 30] width 90 height 17
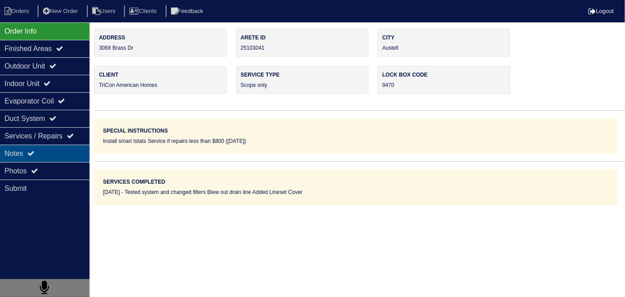
click at [30, 150] on icon at bounding box center [30, 152] width 7 height 7
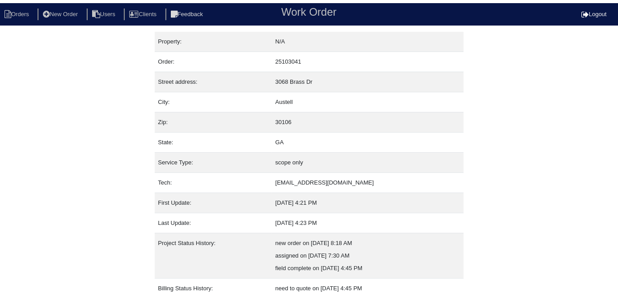
scroll to position [47, 0]
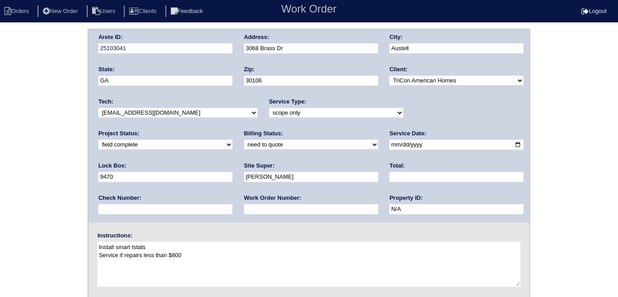
click at [244, 143] on select "need to quote quoted need to invoice invoiced paid warranty purchase order need…" at bounding box center [311, 145] width 134 height 10
select select "quoted"
click at [244, 140] on select "need to quote quoted need to invoice invoiced paid warranty purchase order need…" at bounding box center [311, 145] width 134 height 10
click at [244, 211] on input "text" at bounding box center [311, 209] width 134 height 10
type input "requested"
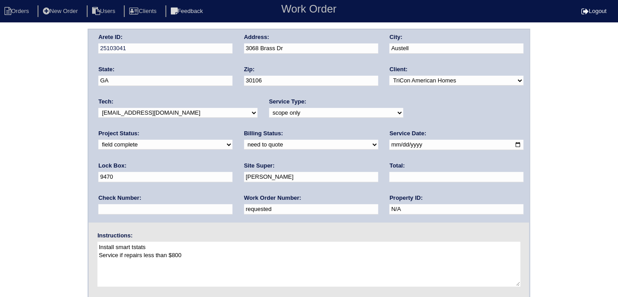
click at [390, 179] on input "text" at bounding box center [457, 177] width 134 height 10
type input "515.00"
drag, startPoint x: 302, startPoint y: 51, endPoint x: 244, endPoint y: 49, distance: 57.8
click at [244, 49] on input "3068 Brass Dr" at bounding box center [311, 48] width 134 height 10
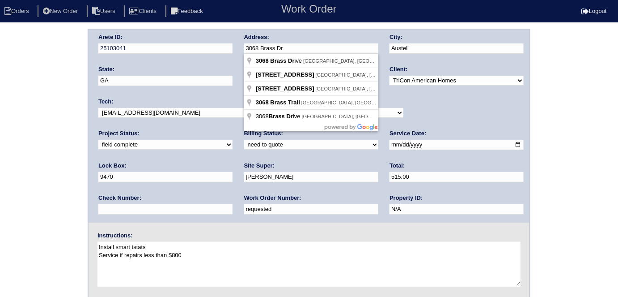
click at [32, 168] on div "Arete ID: 25103041 Address: 3068 Brass Dr City: Austell State: GA Zip: 30106 Cl…" at bounding box center [309, 210] width 618 height 362
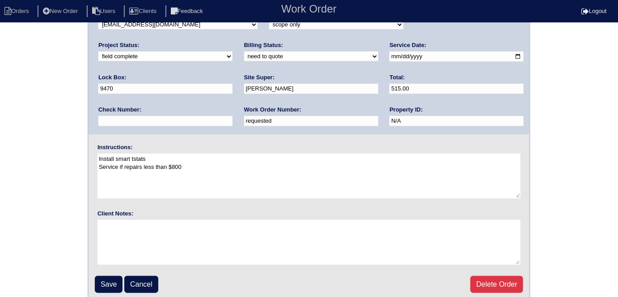
scroll to position [92, 0]
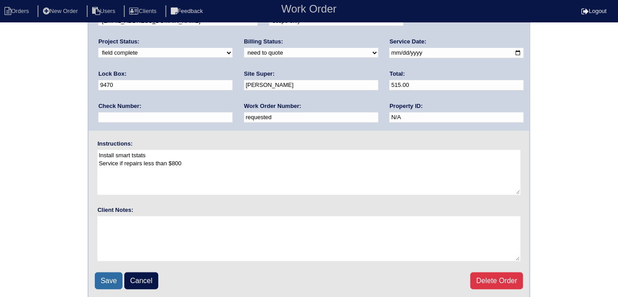
click at [110, 273] on input "Save" at bounding box center [109, 280] width 28 height 17
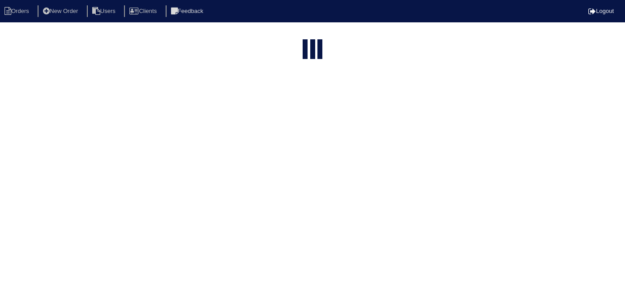
select select "15"
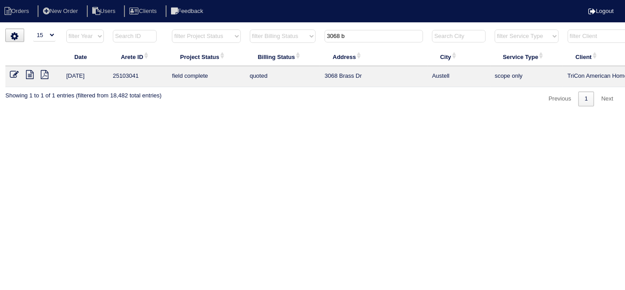
drag, startPoint x: 357, startPoint y: 36, endPoint x: 273, endPoint y: 7, distance: 89.0
click at [273, 29] on body "Orders New Order Users Clients Feedback Logout Orders New Order Users Clients M…" at bounding box center [312, 68] width 625 height 78
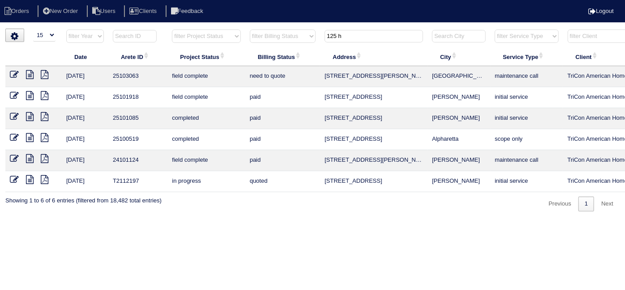
type input "125 h"
click at [30, 72] on icon at bounding box center [30, 74] width 8 height 9
click at [17, 71] on icon at bounding box center [14, 74] width 9 height 9
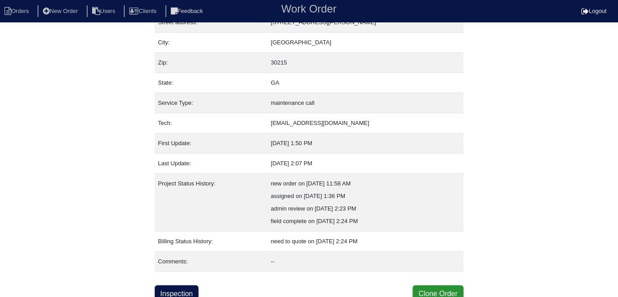
scroll to position [60, 0]
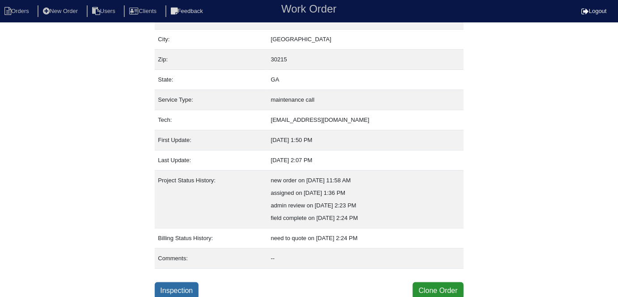
click at [182, 283] on link "Inspection" at bounding box center [177, 290] width 44 height 17
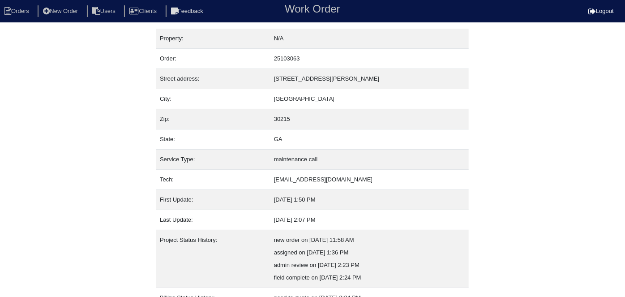
select select "0"
select select "1"
select select "Lennox"
select select "0"
select select "1"
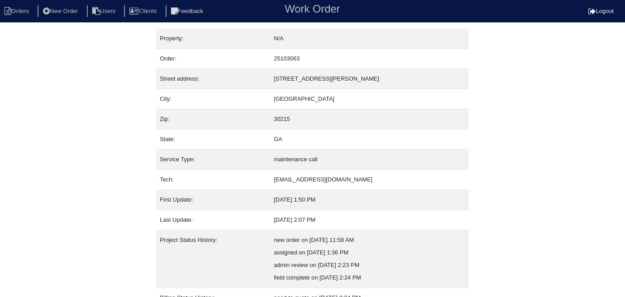
select select "0"
select select "2"
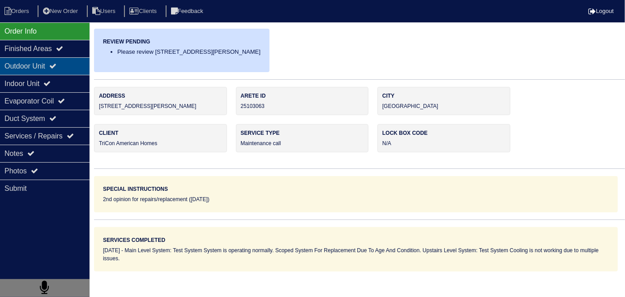
click at [56, 64] on icon at bounding box center [52, 65] width 7 height 7
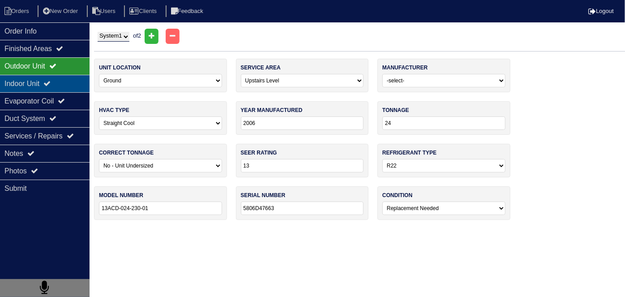
click at [49, 79] on div "Indoor Unit" at bounding box center [45, 83] width 90 height 17
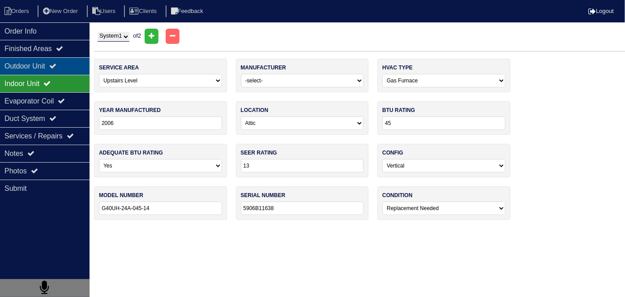
click at [46, 66] on div "Outdoor Unit" at bounding box center [45, 65] width 90 height 17
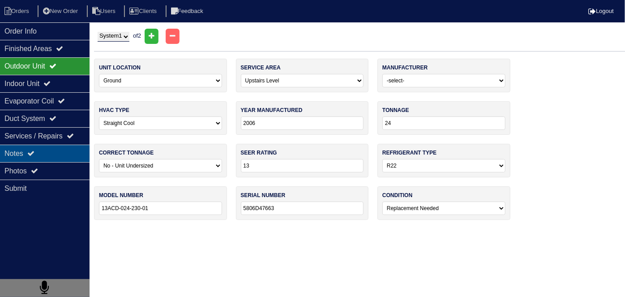
click at [46, 154] on div "Notes" at bounding box center [45, 153] width 90 height 17
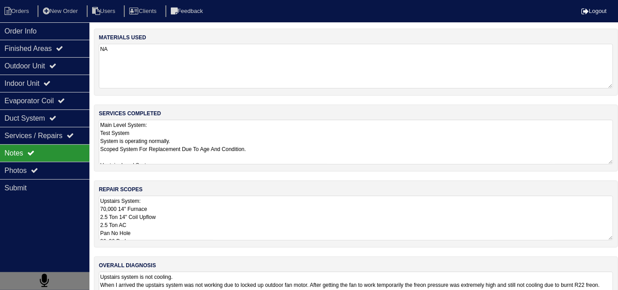
click at [252, 208] on textarea "Upstairs System: 70,000 14" Furnace 2.5 Ton 14" Coil Upflow 2.5 Ton AC Pan No H…" at bounding box center [356, 218] width 515 height 45
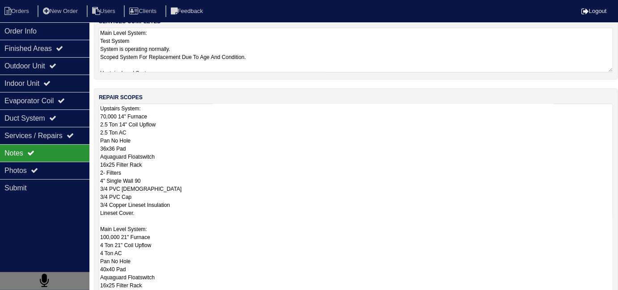
scroll to position [93, 0]
click at [300, 59] on textarea "Main Level System: Test System System is operating normally. Scoped System For …" at bounding box center [356, 49] width 515 height 45
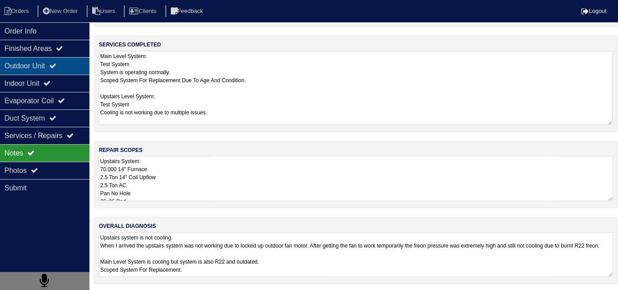
scroll to position [0, 0]
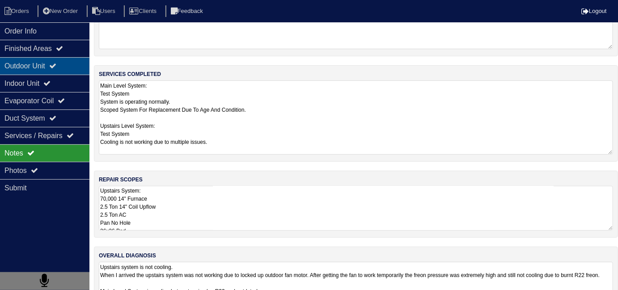
click at [52, 62] on div "Outdoor Unit" at bounding box center [45, 65] width 90 height 17
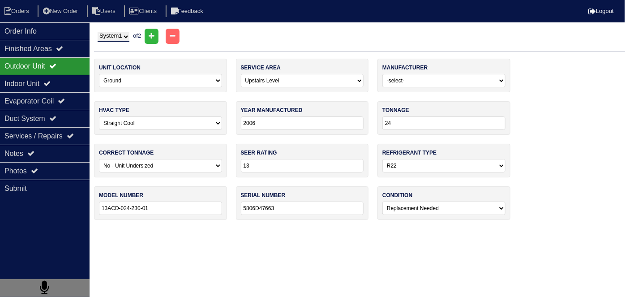
drag, startPoint x: 109, startPoint y: 32, endPoint x: 104, endPoint y: 41, distance: 9.8
click at [109, 32] on select "System 1 System 2" at bounding box center [114, 37] width 32 height 10
click at [104, 56] on div "System 1 System 2 of 2 Review Pending Please review 125 Hazel Ct ASAP. Address …" at bounding box center [359, 129] width 531 height 200
click at [110, 37] on select "System 1 System 2" at bounding box center [114, 37] width 32 height 10
select select "2"
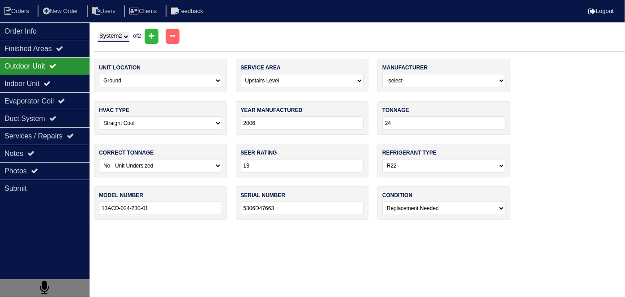
click at [98, 32] on select "System 1 System 2" at bounding box center [114, 37] width 32 height 10
select select "0"
type input "48"
select select "0"
type input "13ACD-048-230-02"
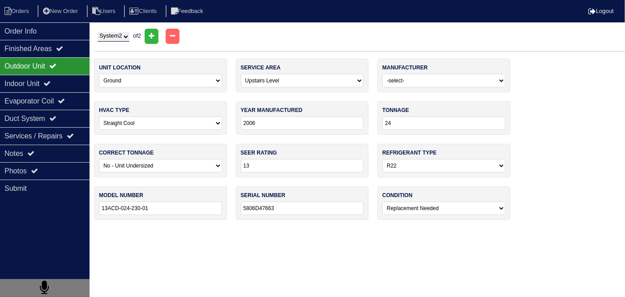
type input "5806F32332"
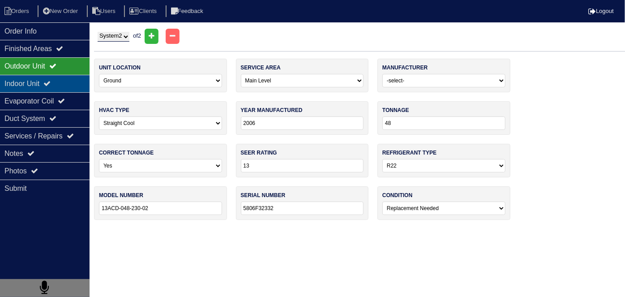
click at [49, 81] on div "Indoor Unit" at bounding box center [45, 83] width 90 height 17
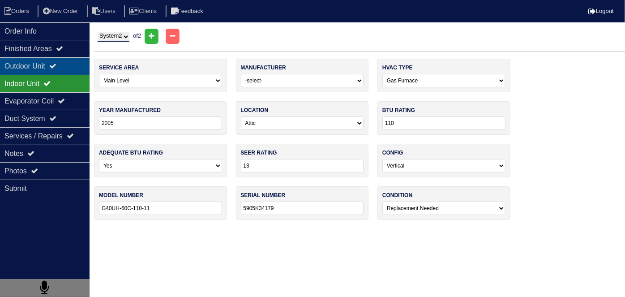
click at [47, 63] on div "Outdoor Unit" at bounding box center [45, 65] width 90 height 17
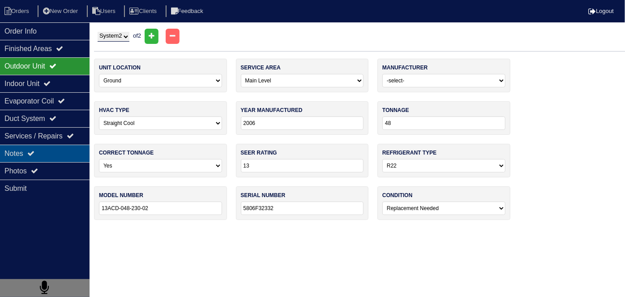
click at [73, 145] on div "Notes" at bounding box center [45, 153] width 90 height 17
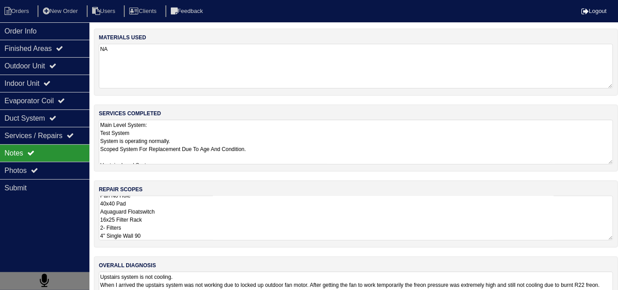
click at [239, 202] on textarea "Upstairs System: 70,000 14" Furnace 2.5 Ton 14" Coil Upflow 2.5 Ton AC Pan No H…" at bounding box center [356, 218] width 515 height 45
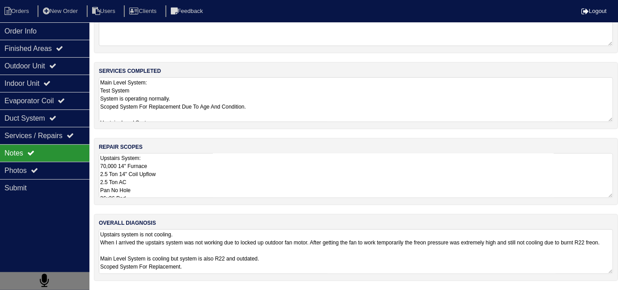
scroll to position [40, 0]
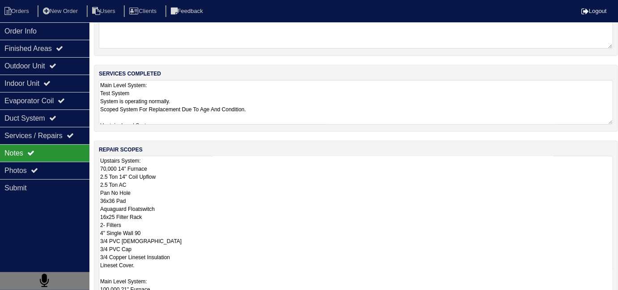
drag, startPoint x: 240, startPoint y: 214, endPoint x: 268, endPoint y: 186, distance: 39.6
click at [240, 213] on textarea "Upstairs System: 70,000 14" Furnace 2.5 Ton 14" Coil Upflow 2.5 Ton AC Pan No H…" at bounding box center [356, 273] width 515 height 235
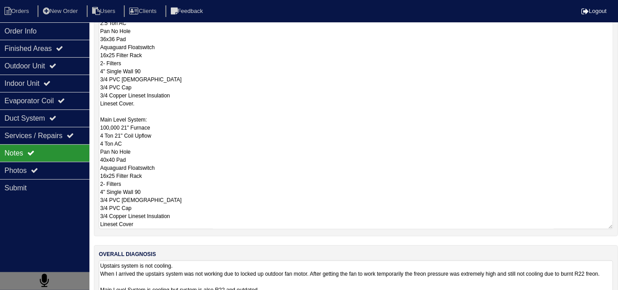
scroll to position [202, 0]
click at [51, 70] on div "Outdoor Unit" at bounding box center [45, 65] width 90 height 17
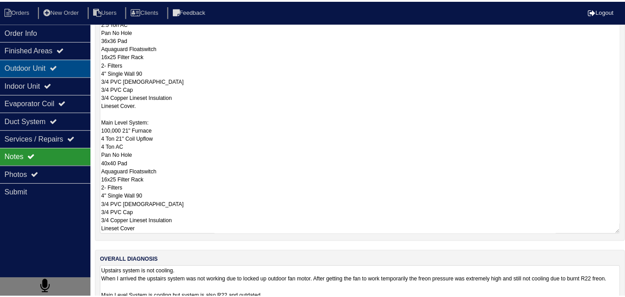
select select "2"
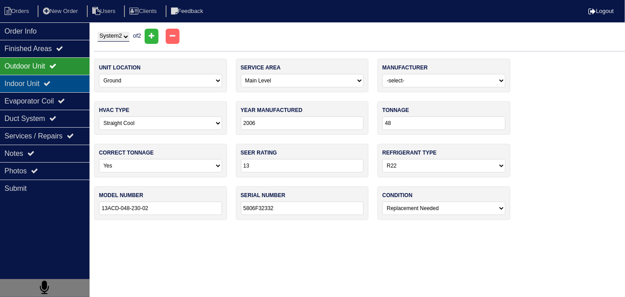
click at [46, 85] on div "Indoor Unit" at bounding box center [45, 83] width 90 height 17
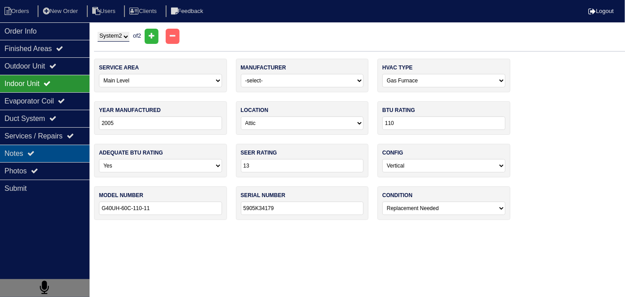
click at [54, 158] on div "Notes" at bounding box center [45, 153] width 90 height 17
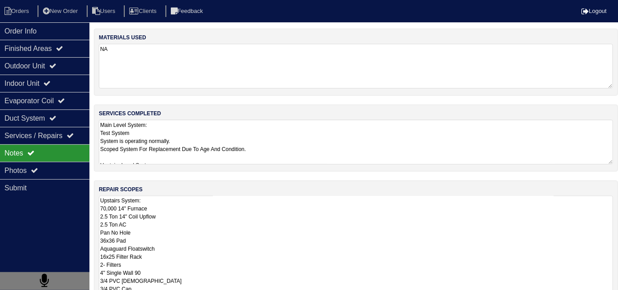
click at [311, 151] on textarea "Main Level System: Test System System is operating normally. Scoped System For …" at bounding box center [356, 142] width 515 height 45
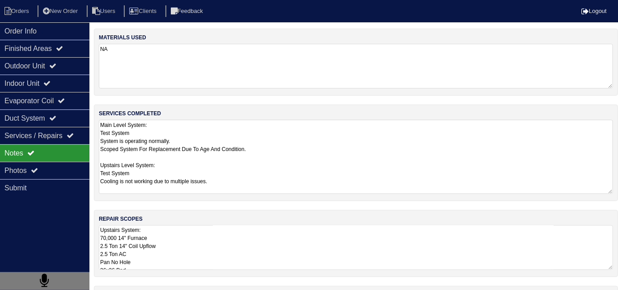
click at [333, 239] on textarea "Upstairs System: 70,000 14" Furnace 2.5 Ton 14" Coil Upflow 2.5 Ton AC Pan No H…" at bounding box center [356, 248] width 515 height 45
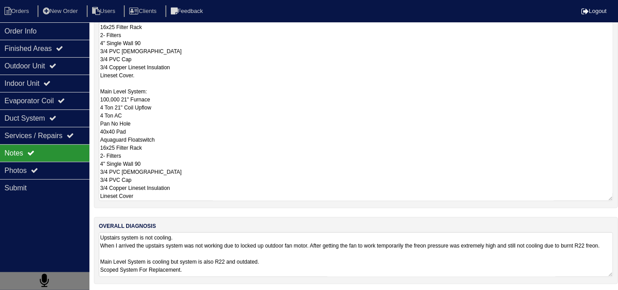
click at [327, 256] on textarea "Upstairs system is not cooling. When I arrived the upstairs system was not work…" at bounding box center [356, 255] width 515 height 45
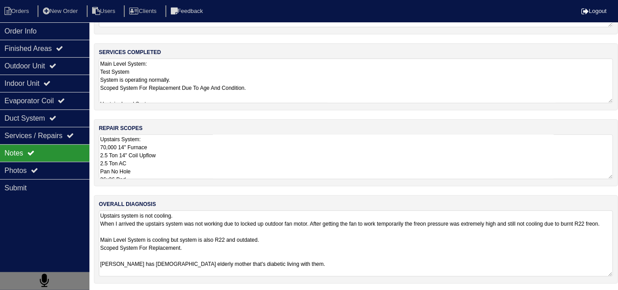
scroll to position [61, 0]
click at [235, 172] on textarea "Upstairs System: 70,000 14" Furnace 2.5 Ton 14" Coil Upflow 2.5 Ton AC Pan No H…" at bounding box center [356, 157] width 515 height 45
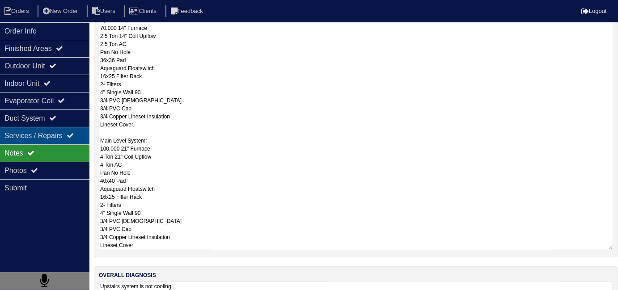
scroll to position [40, 0]
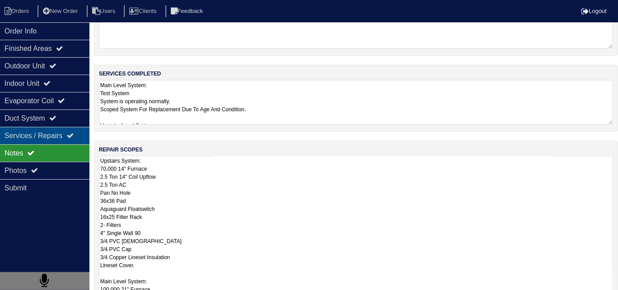
click at [21, 128] on div "Services / Repairs" at bounding box center [45, 135] width 90 height 17
select select "2"
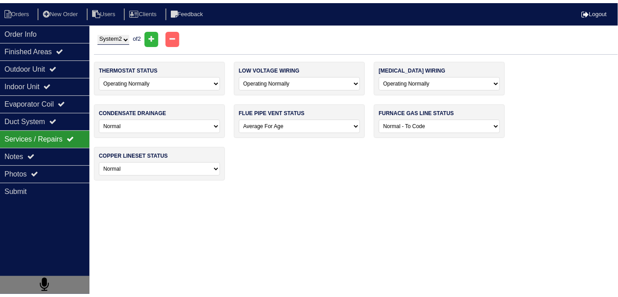
scroll to position [0, 0]
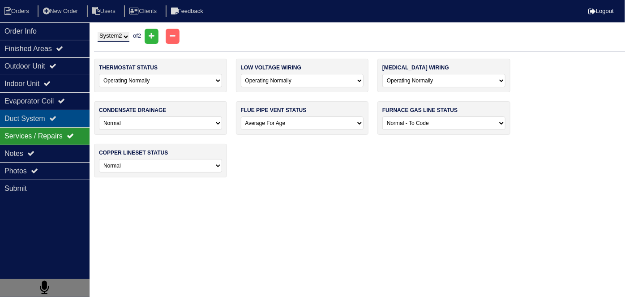
click at [22, 123] on div "Duct System" at bounding box center [45, 118] width 90 height 17
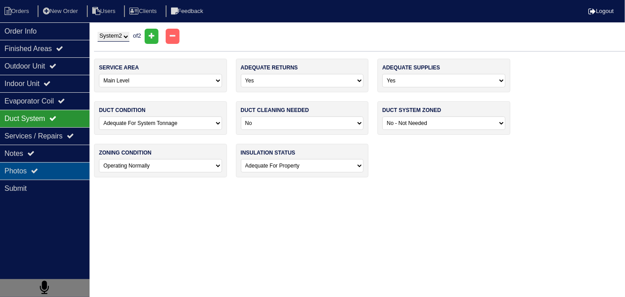
click at [30, 170] on div "Photos" at bounding box center [45, 170] width 90 height 17
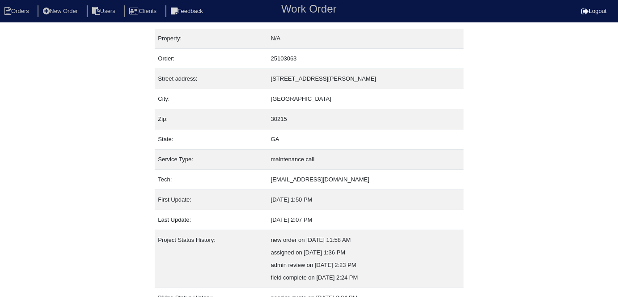
scroll to position [60, 0]
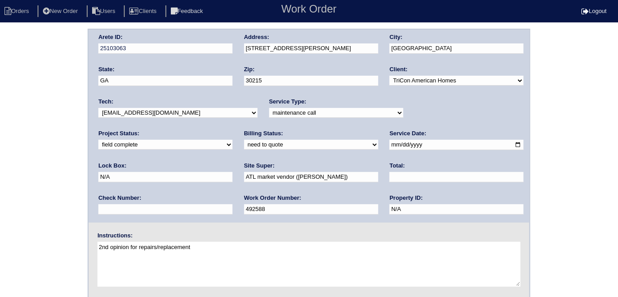
click at [244, 140] on select "need to quote quoted need to invoice invoiced paid warranty purchase order need…" at bounding box center [311, 145] width 134 height 10
select select "quoted"
click at [244, 140] on select "need to quote quoted need to invoice invoiced paid warranty purchase order need…" at bounding box center [311, 145] width 134 height 10
click at [390, 180] on input "text" at bounding box center [457, 177] width 134 height 10
type input "9950.00"
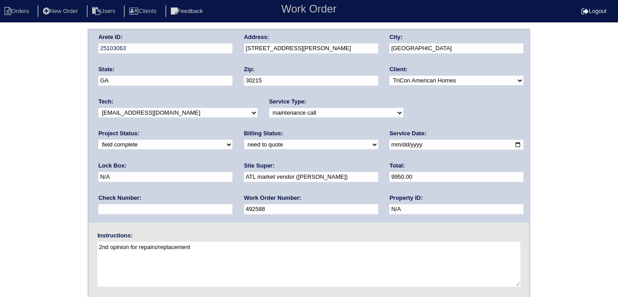
click at [7, 110] on div "Arete ID: 25103063 Address: [STREET_ADDRESS][PERSON_NAME] City: [GEOGRAPHIC_DAT…" at bounding box center [309, 210] width 618 height 362
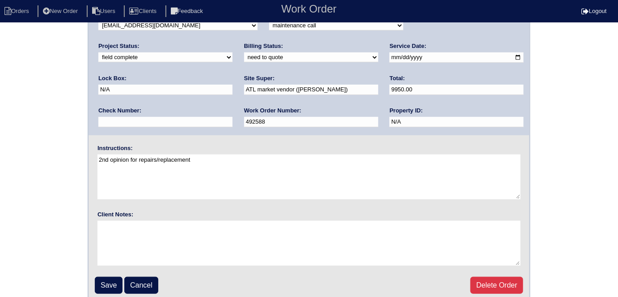
scroll to position [92, 0]
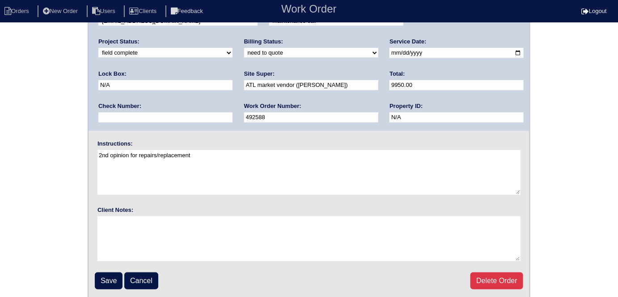
drag, startPoint x: 110, startPoint y: 277, endPoint x: 111, endPoint y: 273, distance: 4.7
click at [110, 277] on input "Save" at bounding box center [109, 280] width 28 height 17
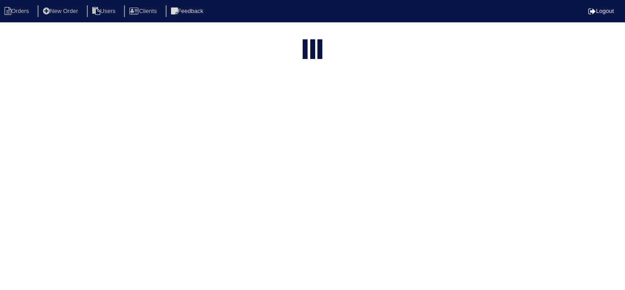
select select "15"
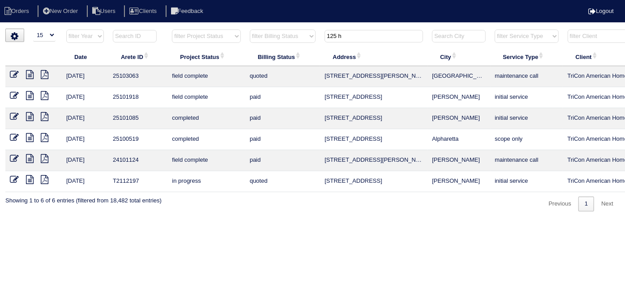
drag, startPoint x: 348, startPoint y: 38, endPoint x: 183, endPoint y: -1, distance: 169.9
click at [183, 0] on html "Orders New Order Users Clients Feedback Logout Orders New Order Users Clients M…" at bounding box center [312, 110] width 625 height 221
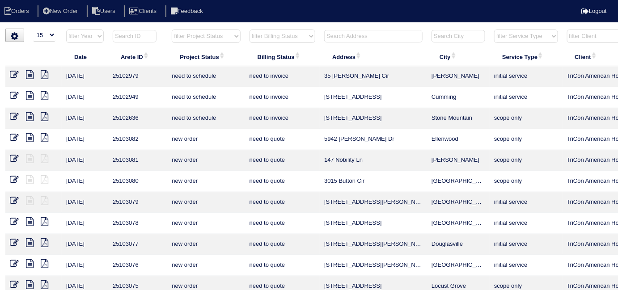
click at [381, 35] on input "text" at bounding box center [373, 36] width 98 height 13
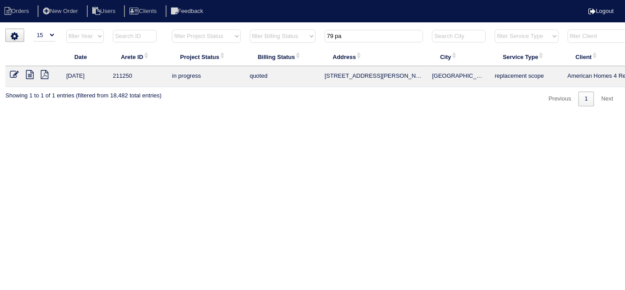
type input "79 pa"
click at [55, 15] on li "New Order" at bounding box center [61, 11] width 47 height 12
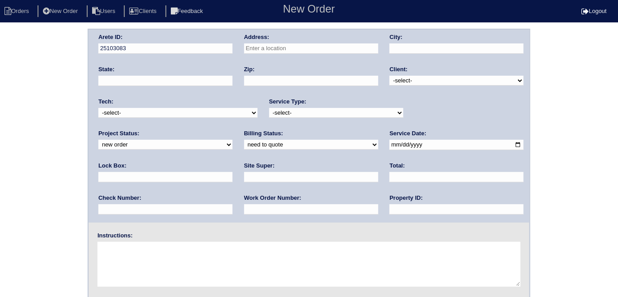
click at [279, 48] on input "text" at bounding box center [311, 48] width 134 height 10
drag, startPoint x: 297, startPoint y: 64, endPoint x: 324, endPoint y: 59, distance: 27.8
type input "79 Paradise Trail"
type input "Douglasville"
type input "GA"
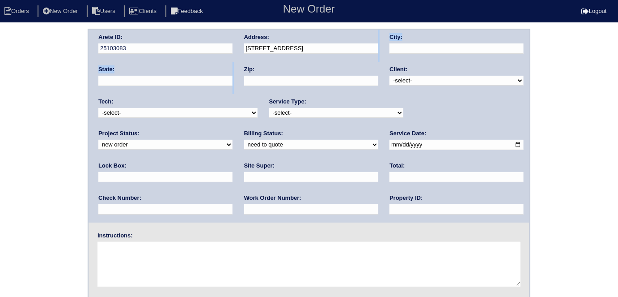
type input "30134"
click at [431, 67] on div "Client: -select- TriCon American Homes American Homes 4 Rent First Key Homes Zi…" at bounding box center [457, 77] width 134 height 25
drag, startPoint x: 435, startPoint y: 81, endPoint x: 425, endPoint y: 84, distance: 10.5
click at [435, 81] on select "-select- TriCon American Homes American Homes 4 Rent First Key Homes Zillow The…" at bounding box center [457, 81] width 134 height 10
select select "1"
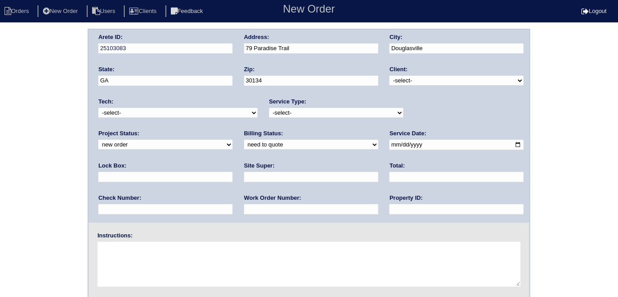
click at [390, 76] on select "-select- TriCon American Homes American Homes 4 Rent First Key Homes Zillow The…" at bounding box center [457, 81] width 134 height 10
click at [322, 111] on select "-select- initial service basic service maintenance call replacement scope servi…" at bounding box center [336, 113] width 134 height 10
select select "initial service"
click at [269, 108] on select "-select- initial service basic service maintenance call replacement scope servi…" at bounding box center [336, 113] width 134 height 10
click at [390, 147] on input "date" at bounding box center [457, 145] width 134 height 10
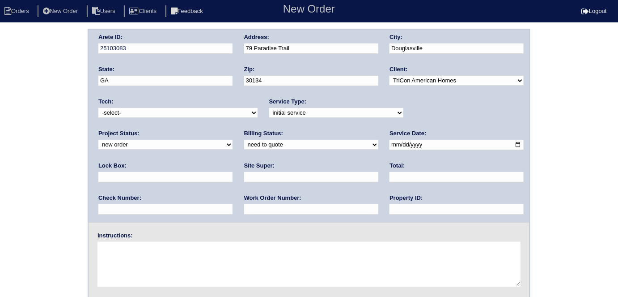
type input "2025-08-19"
drag, startPoint x: 297, startPoint y: 210, endPoint x: 301, endPoint y: 203, distance: 8.2
click at [390, 210] on input "text" at bounding box center [457, 209] width 134 height 10
type input "N/A"
click at [244, 209] on input "text" at bounding box center [311, 209] width 134 height 10
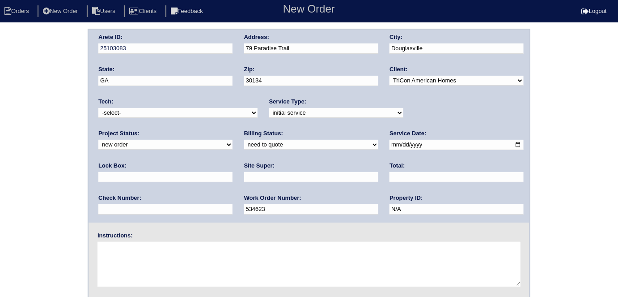
type input "534623"
click at [244, 181] on input "text" at bounding box center [311, 177] width 134 height 10
type input "Eric Artherton"
click at [171, 264] on textarea at bounding box center [309, 264] width 423 height 45
type textarea "Install smart tstats if needed"
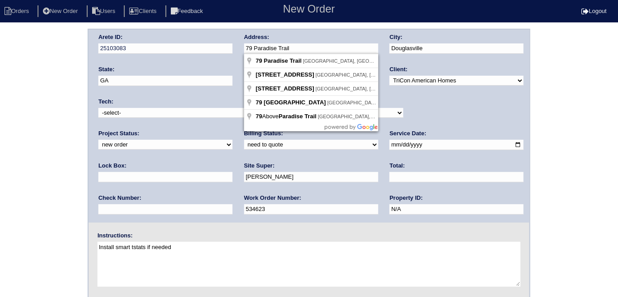
drag, startPoint x: 304, startPoint y: 53, endPoint x: 245, endPoint y: 51, distance: 59.5
click at [245, 51] on input "79 Paradise Trail" at bounding box center [311, 48] width 134 height 10
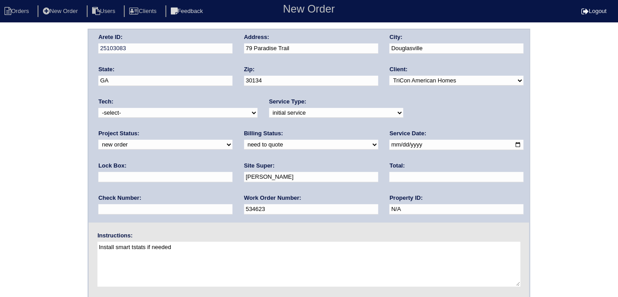
click at [0, 107] on div "Arete ID: 25103083 Address: 79 Paradise Trail City: Douglasville State: GA Zip:…" at bounding box center [309, 210] width 618 height 362
click at [52, 96] on div "Arete ID: 25103083 Address: 79 Paradise Trail City: Douglasville State: GA Zip:…" at bounding box center [309, 210] width 618 height 362
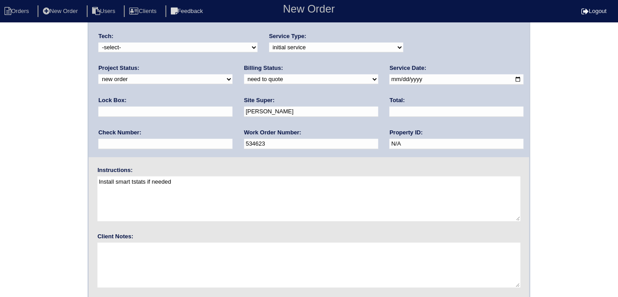
scroll to position [92, 0]
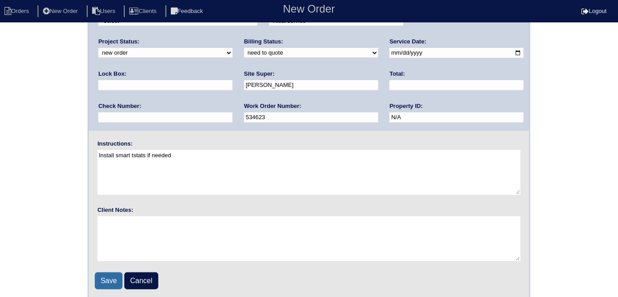
click at [97, 281] on input "Save" at bounding box center [109, 280] width 28 height 17
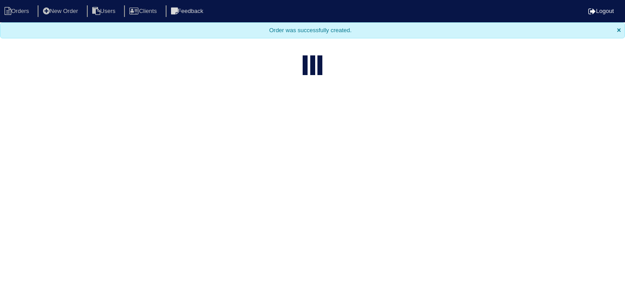
select select "15"
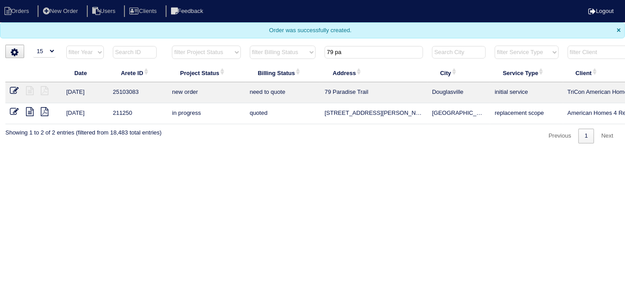
drag, startPoint x: 343, startPoint y: 57, endPoint x: 328, endPoint y: 57, distance: 15.7
click at [328, 57] on input "79 pa" at bounding box center [373, 52] width 98 height 13
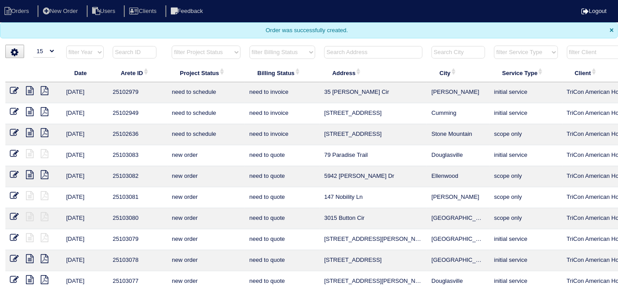
drag, startPoint x: 224, startPoint y: 51, endPoint x: 210, endPoint y: 56, distance: 14.2
click at [224, 51] on select "filter Project Status -- Any Project Status -- new order assigned in progress f…" at bounding box center [206, 52] width 68 height 13
click at [172, 46] on select "filter Project Status -- Any Project Status -- new order assigned in progress f…" at bounding box center [206, 52] width 68 height 13
select select "field complete"
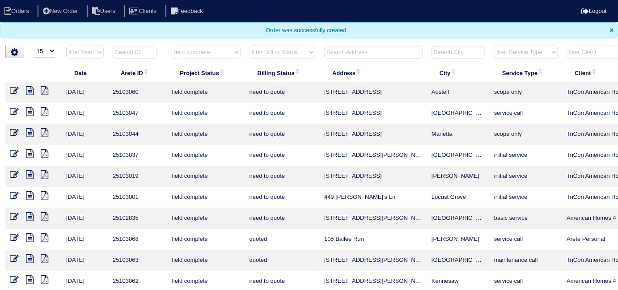
click at [290, 56] on select "filter Billing Status -- Any Billing Status -- need to quote quoted need to inv…" at bounding box center [283, 52] width 66 height 13
select select "need to quote"
click at [250, 46] on select "filter Billing Status -- Any Billing Status -- need to quote quoted need to inv…" at bounding box center [283, 52] width 66 height 13
select select "field complete"
select select "need to quote"
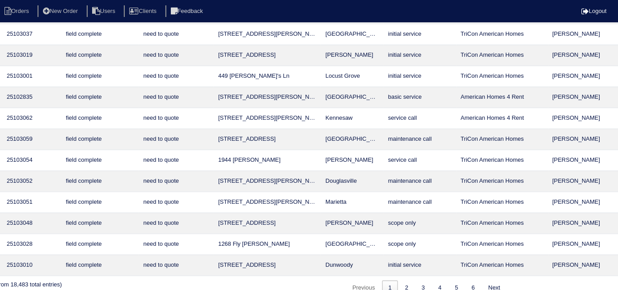
scroll to position [121, 0]
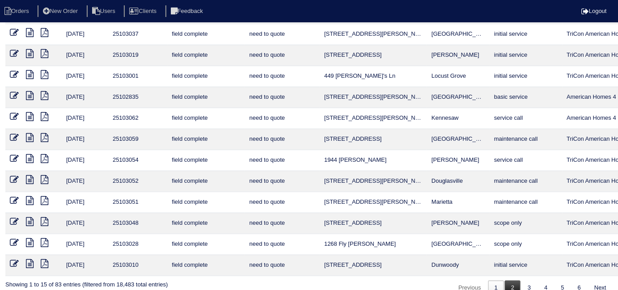
click at [513, 282] on link "2" at bounding box center [513, 288] width 16 height 15
select select "field complete"
select select "need to quote"
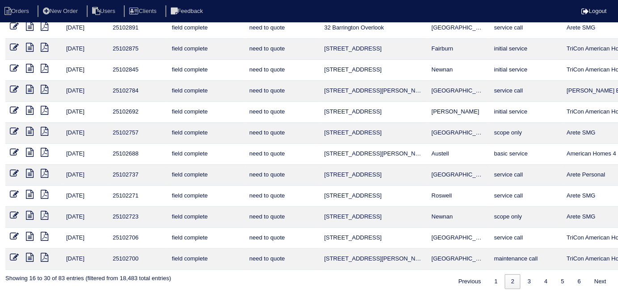
scroll to position [128, 0]
click at [431, 277] on div "▼ 10 15 25 50 200 500 Search: Date Arete ID Project Status Billing Status Addre…" at bounding box center [309, 103] width 608 height 372
click at [500, 278] on link "1" at bounding box center [497, 281] width 16 height 15
select select "field complete"
select select "need to quote"
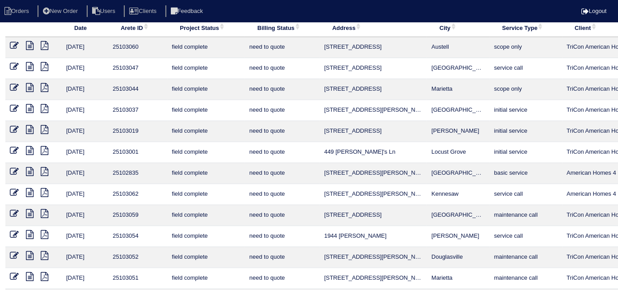
scroll to position [0, 0]
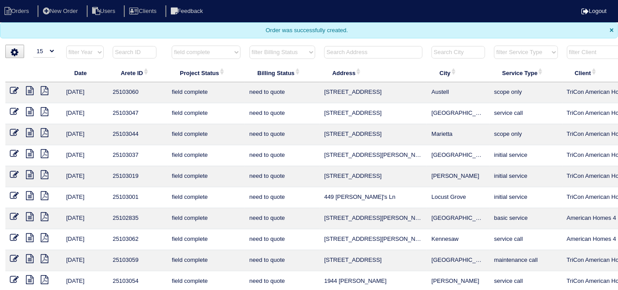
click at [205, 49] on select "filter Project Status -- Any Project Status -- new order assigned in progress f…" at bounding box center [206, 52] width 68 height 13
click at [210, 55] on select "filter Project Status -- Any Project Status -- new order assigned in progress f…" at bounding box center [206, 52] width 68 height 13
select select
click at [172, 46] on select "filter Project Status -- Any Project Status -- new order assigned in progress f…" at bounding box center [206, 52] width 68 height 13
select select "need to quote"
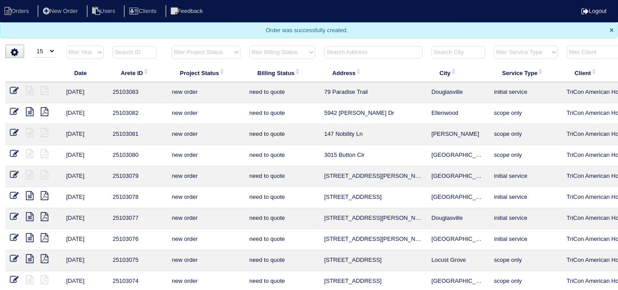
click at [260, 55] on select "filter Billing Status -- Any Billing Status -- need to quote quoted need to inv…" at bounding box center [283, 52] width 66 height 13
select select
click at [250, 46] on select "filter Billing Status -- Any Billing Status -- need to quote quoted need to inv…" at bounding box center [283, 52] width 66 height 13
click at [351, 56] on input "text" at bounding box center [373, 52] width 98 height 13
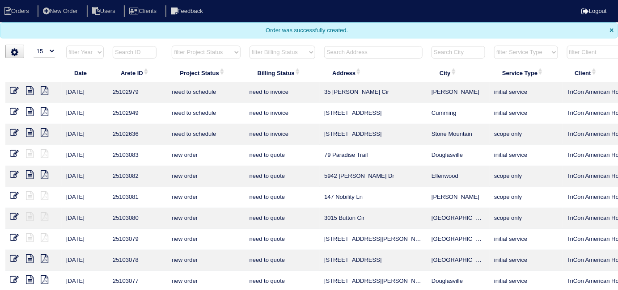
type input "0"
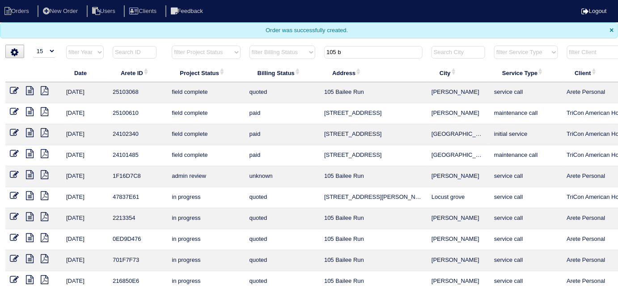
type input "105 b"
click at [17, 90] on icon at bounding box center [14, 90] width 9 height 9
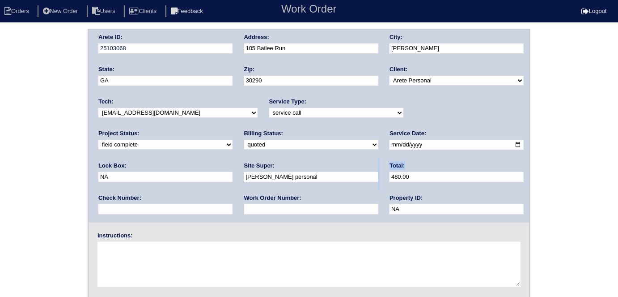
drag, startPoint x: 296, startPoint y: 182, endPoint x: 229, endPoint y: 178, distance: 66.8
click at [229, 178] on div "Arete ID: 25103068 Address: 105 Bailee Run City: Tyrone State: GA Zip: 30290 Cl…" at bounding box center [309, 126] width 441 height 193
click at [390, 178] on input "480.00" at bounding box center [457, 177] width 134 height 10
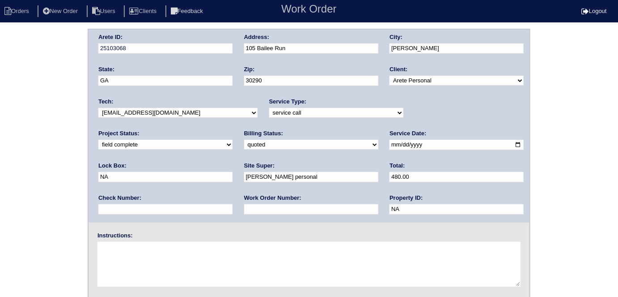
click at [390, 178] on input "480.00" at bounding box center [457, 177] width 134 height 10
click at [390, 173] on input "480.00" at bounding box center [457, 177] width 134 height 10
drag, startPoint x: 279, startPoint y: 175, endPoint x: 216, endPoint y: 171, distance: 63.2
click at [217, 172] on div "Arete ID: 25103068 Address: 105 Bailee Run City: Tyrone State: GA Zip: 30290 Cl…" at bounding box center [309, 126] width 441 height 193
type input "504.00"
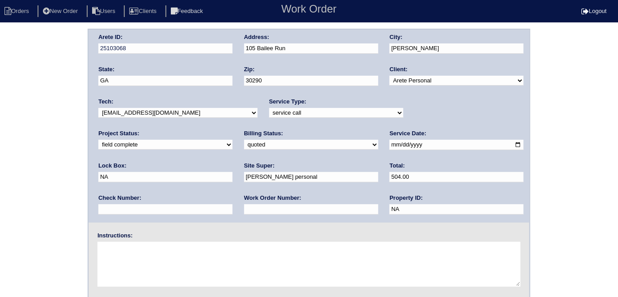
click at [47, 162] on div "Arete ID: 25103068 Address: 105 Bailee Run City: Tyrone State: GA Zip: 30290 Cl…" at bounding box center [309, 210] width 618 height 362
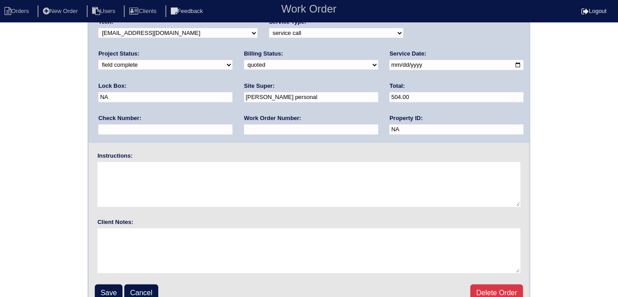
scroll to position [81, 0]
click at [107, 287] on input "Save" at bounding box center [109, 291] width 28 height 17
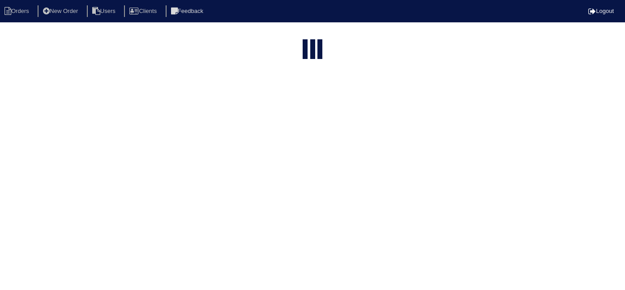
select select "15"
type input "105 b"
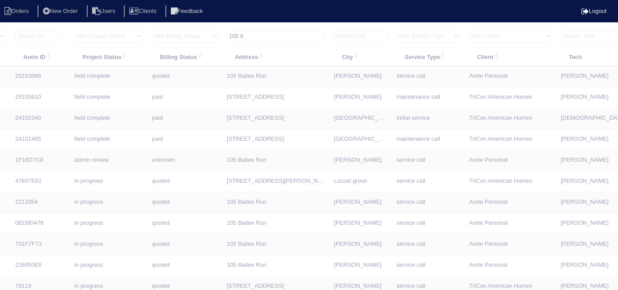
scroll to position [0, 162]
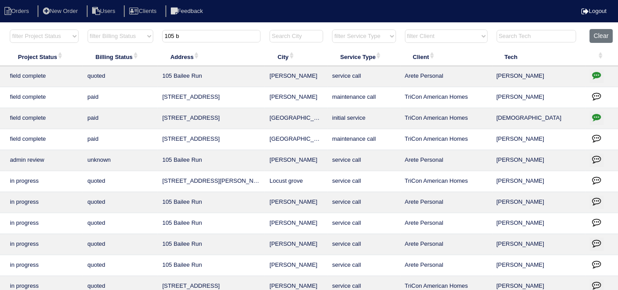
click at [597, 77] on icon "button" at bounding box center [597, 75] width 9 height 9
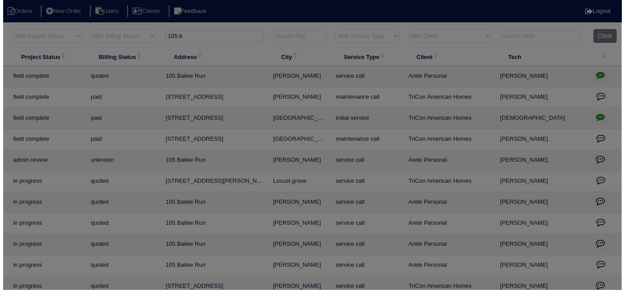
scroll to position [0, 156]
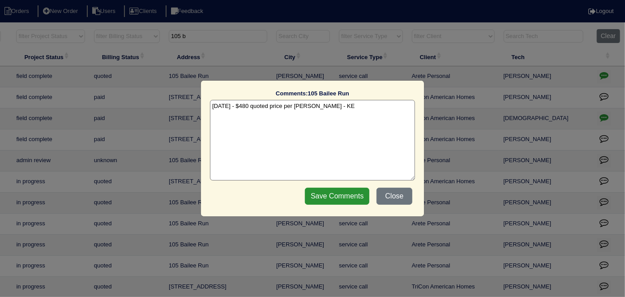
click at [356, 106] on textarea "8/18/25 - $480 quoted price per Payton - KE" at bounding box center [312, 140] width 205 height 81
click at [354, 127] on textarea "8/18/25 - $480 quoted price per Payton plus 5% CC fee - total - $504 - KE" at bounding box center [312, 140] width 205 height 81
type textarea "8/18/25 - $480 quoted price per Payton plus 5% CC fee - total - $504 - KE"
click at [333, 195] on input "Save Comments" at bounding box center [337, 196] width 64 height 17
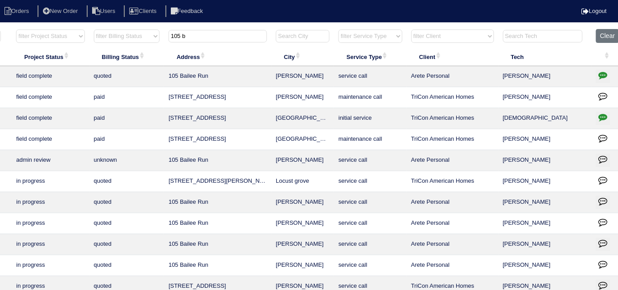
drag, startPoint x: 191, startPoint y: 38, endPoint x: 98, endPoint y: 35, distance: 92.7
click at [102, 36] on tr "filter Year -- Any Year -- 2025 2024 2023 2022 2021 2020 2019 filter Project St…" at bounding box center [238, 38] width 776 height 18
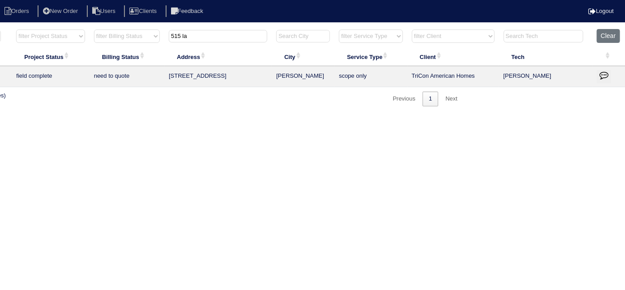
type input "515 la"
drag, startPoint x: 294, startPoint y: 290, endPoint x: 226, endPoint y: 293, distance: 67.2
click at [228, 115] on html "Orders New Order Users Clients Feedback Logout Orders New Order Users Clients M…" at bounding box center [156, 57] width 625 height 115
click at [229, 115] on html "Orders New Order Users Clients Feedback Logout Orders New Order Users Clients M…" at bounding box center [156, 57] width 625 height 115
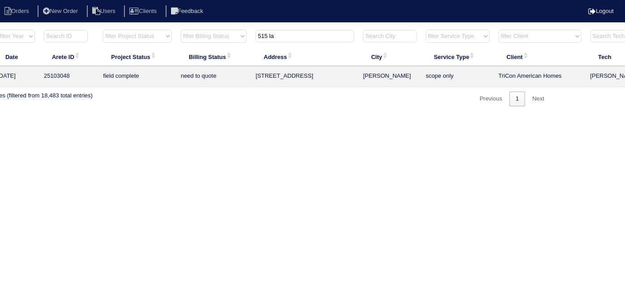
scroll to position [0, 0]
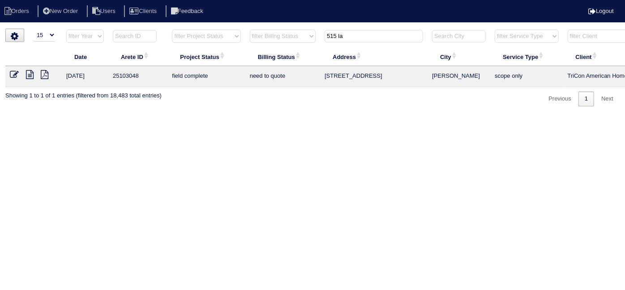
click at [212, 115] on html "Orders New Order Users Clients Feedback Logout Orders New Order Users Clients M…" at bounding box center [312, 57] width 625 height 115
click at [27, 77] on icon at bounding box center [30, 74] width 8 height 9
click at [13, 75] on icon at bounding box center [14, 74] width 9 height 9
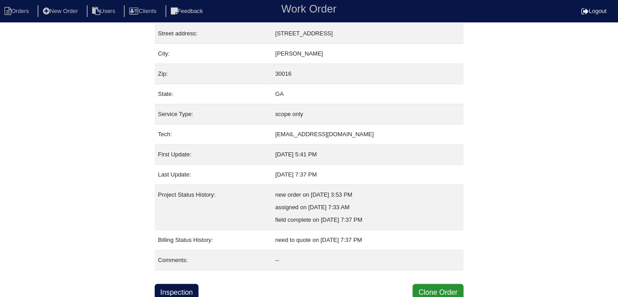
scroll to position [47, 0]
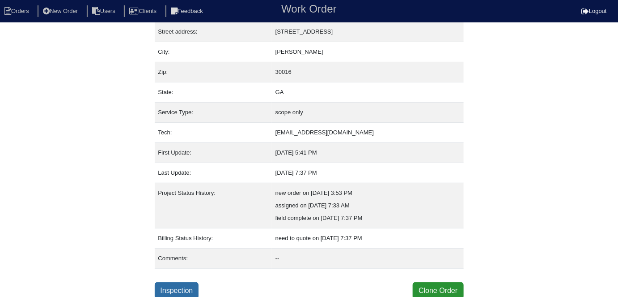
click at [198, 285] on link "Inspection" at bounding box center [177, 290] width 44 height 17
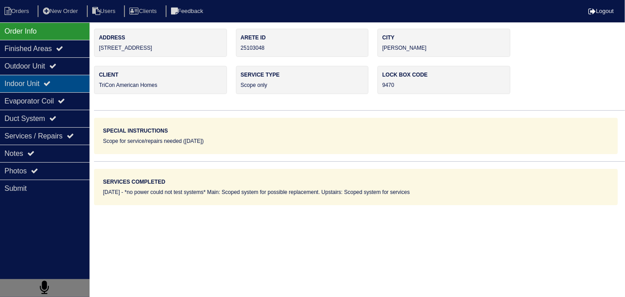
click at [11, 78] on div "Indoor Unit" at bounding box center [45, 83] width 90 height 17
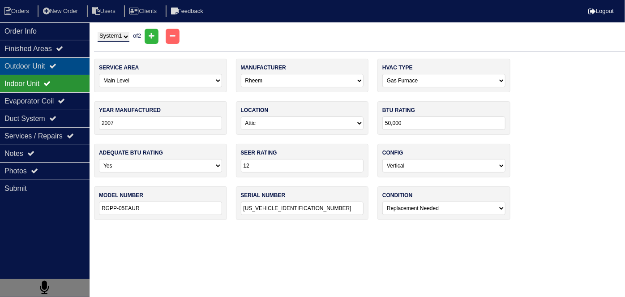
click at [20, 68] on div "Outdoor Unit" at bounding box center [45, 65] width 90 height 17
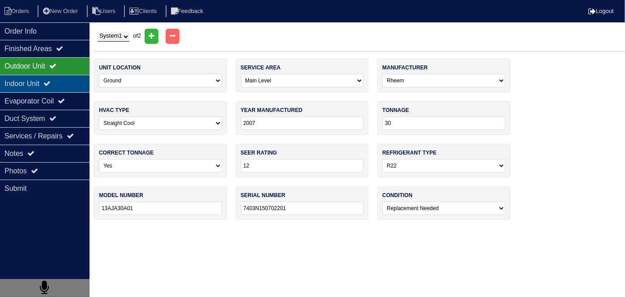
click at [29, 78] on div "Indoor Unit" at bounding box center [45, 83] width 90 height 17
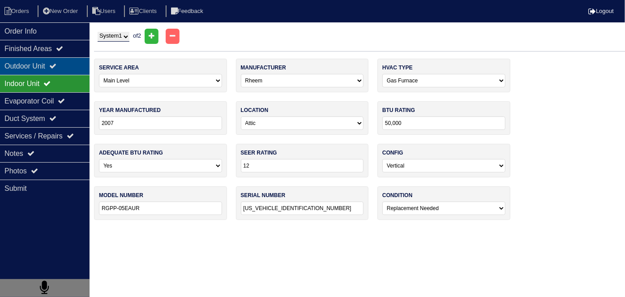
click at [29, 69] on div "Outdoor Unit" at bounding box center [45, 65] width 90 height 17
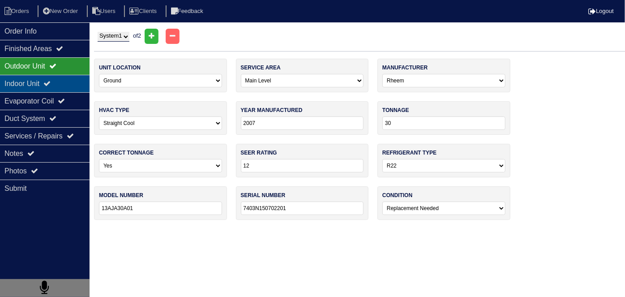
click at [29, 76] on div "Indoor Unit" at bounding box center [45, 83] width 90 height 17
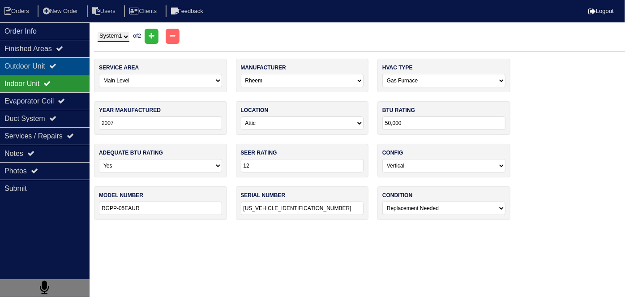
click at [31, 68] on div "Outdoor Unit" at bounding box center [45, 65] width 90 height 17
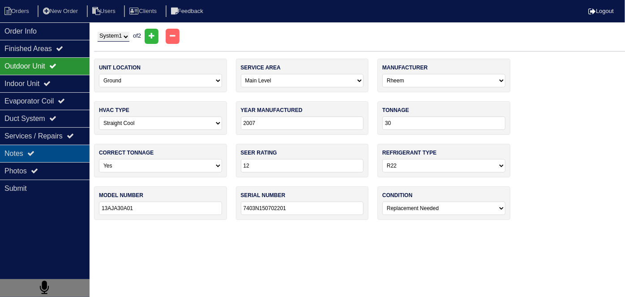
click at [39, 158] on div "Notes" at bounding box center [45, 153] width 90 height 17
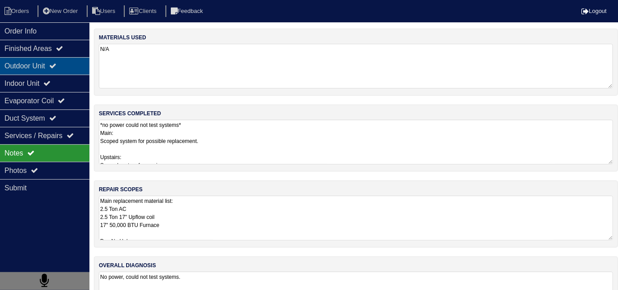
click at [59, 71] on div "Outdoor Unit" at bounding box center [45, 65] width 90 height 17
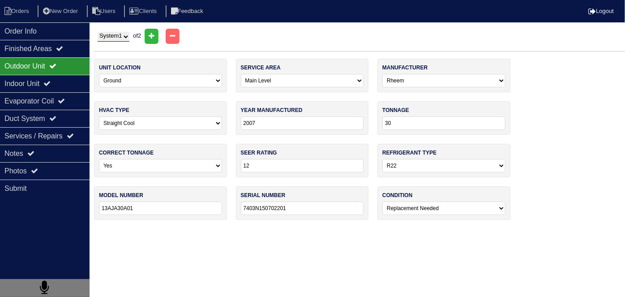
click at [115, 40] on select "System 1 System 2" at bounding box center [114, 37] width 32 height 10
select select "2"
click at [98, 32] on select "System 1 System 2" at bounding box center [114, 37] width 32 height 10
select select "1"
select select "Goodman"
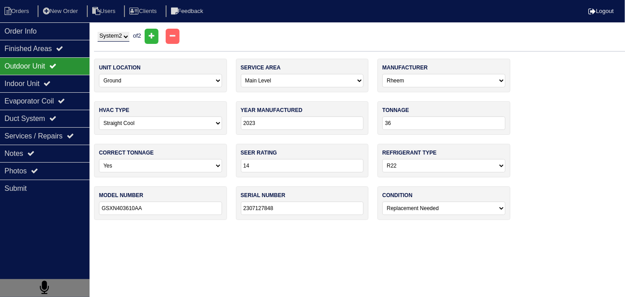
type input "2023"
type input "36"
type input "14"
select select "1"
type input "GSXN403610AA"
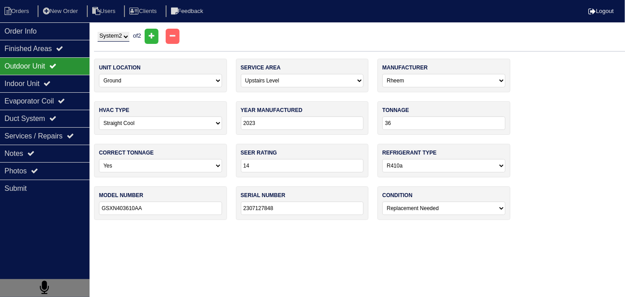
type input "2307127848"
select select "0"
drag, startPoint x: 61, startPoint y: 80, endPoint x: 58, endPoint y: 73, distance: 7.6
click at [60, 80] on div "Indoor Unit" at bounding box center [45, 83] width 90 height 17
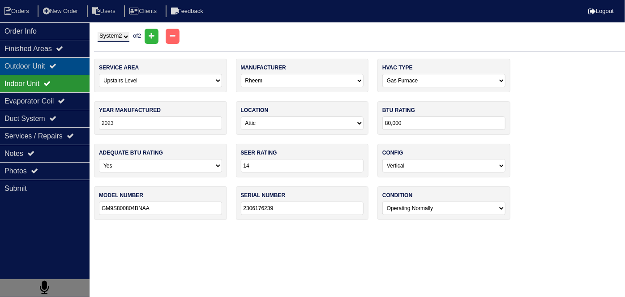
click at [57, 71] on div "Outdoor Unit" at bounding box center [45, 65] width 90 height 17
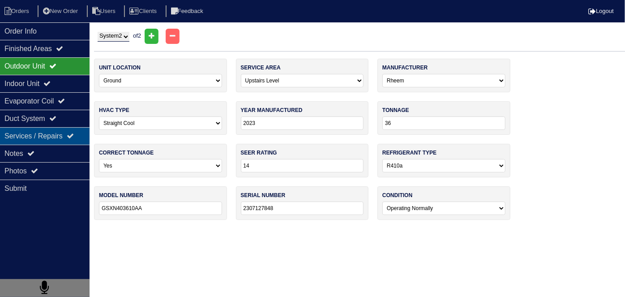
click at [49, 143] on div "Services / Repairs" at bounding box center [45, 135] width 90 height 17
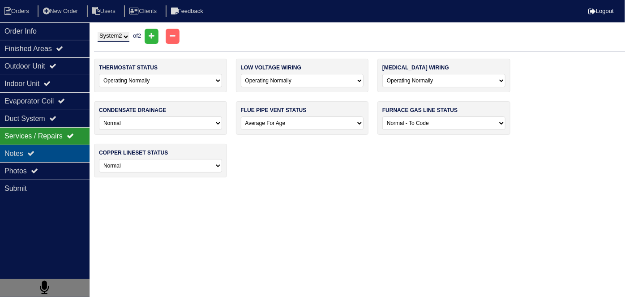
click at [47, 151] on div "Notes" at bounding box center [45, 153] width 90 height 17
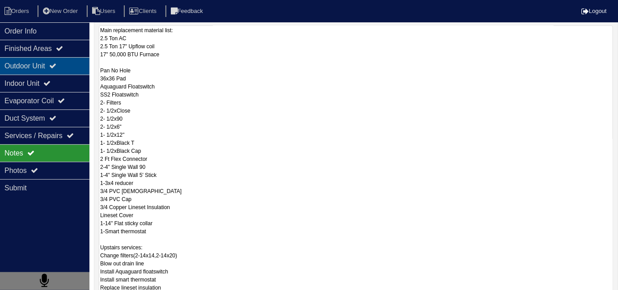
scroll to position [40, 0]
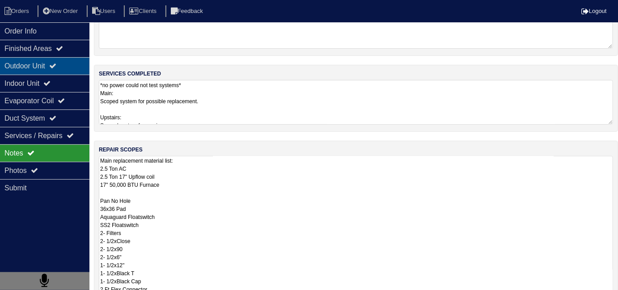
click at [54, 64] on div "Outdoor Unit" at bounding box center [45, 65] width 90 height 17
select select "2"
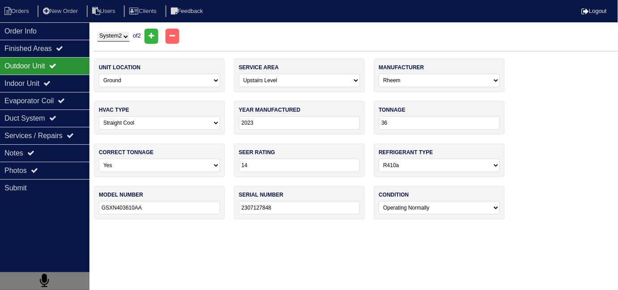
scroll to position [0, 0]
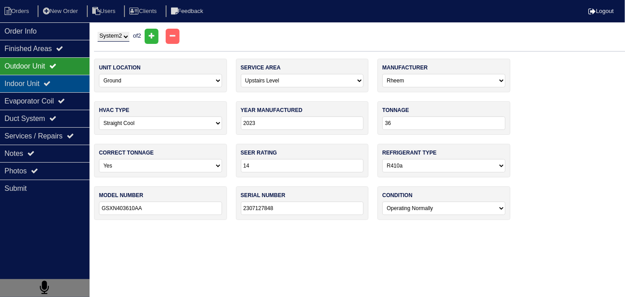
click at [63, 84] on div "Indoor Unit" at bounding box center [45, 83] width 90 height 17
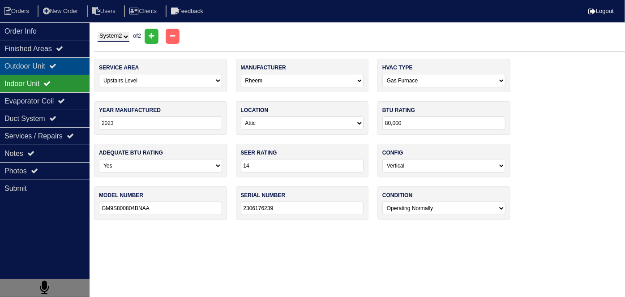
click at [55, 71] on div "Outdoor Unit" at bounding box center [45, 65] width 90 height 17
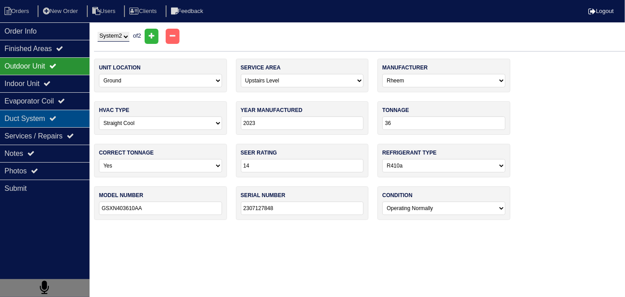
click at [49, 115] on div "Duct System" at bounding box center [45, 118] width 90 height 17
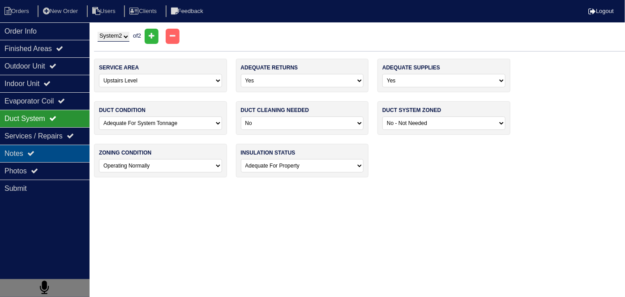
click at [55, 158] on div "Notes" at bounding box center [45, 153] width 90 height 17
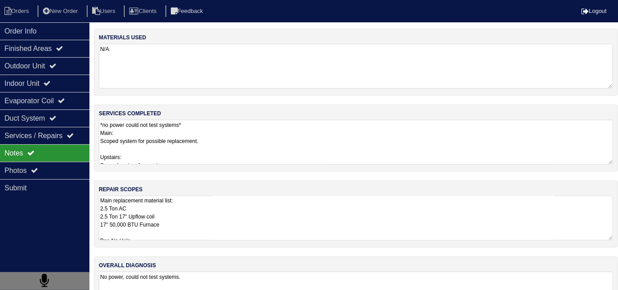
click at [181, 209] on textarea "Main replacement material list: 2.5 Ton AC 2.5 Ton 17" Upflow coil 17" 50,000 B…" at bounding box center [356, 218] width 515 height 45
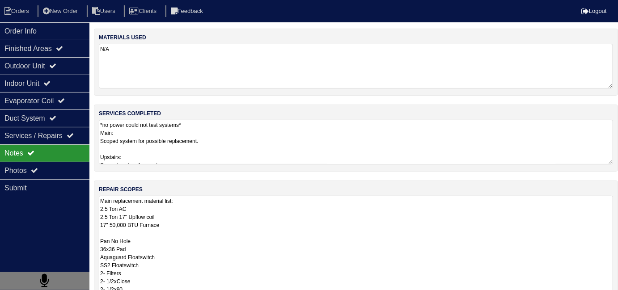
click at [269, 141] on textarea "*no power could not test systems* Main: Scoped system for possible replacement.…" at bounding box center [356, 142] width 515 height 45
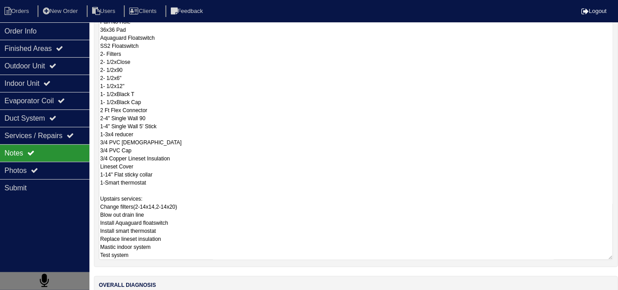
scroll to position [219, 0]
click at [315, 192] on textarea "Main replacement material list: 2.5 Ton AC 2.5 Ton 17" Upflow coil 17" 50,000 B…" at bounding box center [356, 119] width 515 height 284
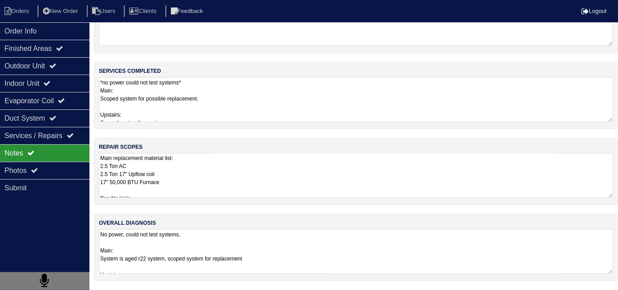
scroll to position [40, 0]
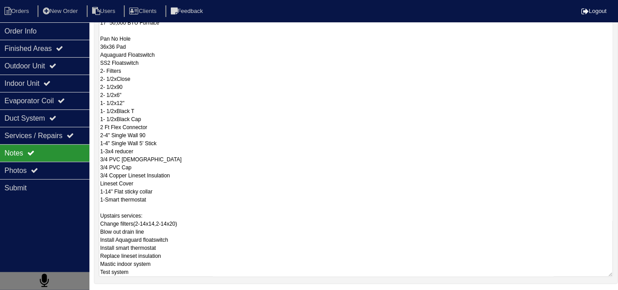
scroll to position [203, 0]
click at [362, 214] on textarea "Main replacement material list: 2.5 Ton AC 2.5 Ton 17" Upflow coil 17" 50,000 B…" at bounding box center [356, 135] width 515 height 284
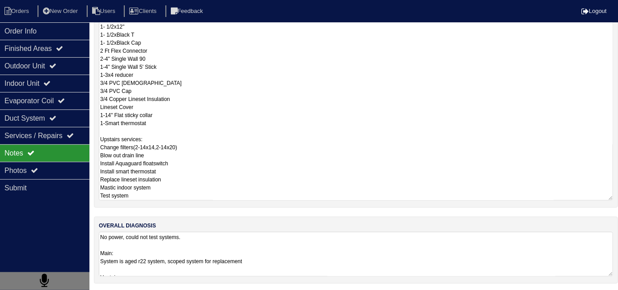
scroll to position [40, 0]
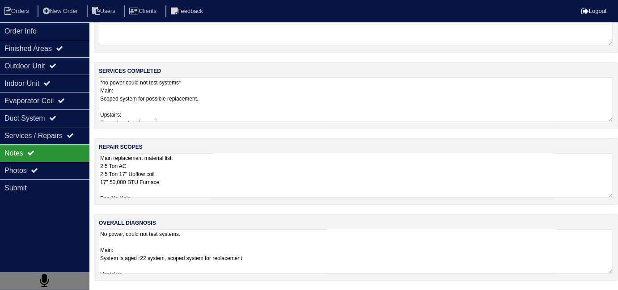
click at [233, 166] on textarea "Main replacement material list: 2.5 Ton AC 2.5 Ton 17" Upflow coil 17" 50,000 B…" at bounding box center [356, 176] width 515 height 45
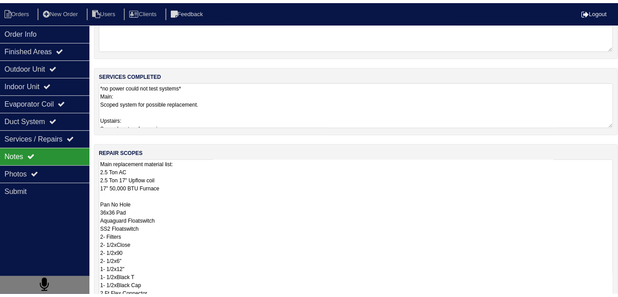
scroll to position [47, 0]
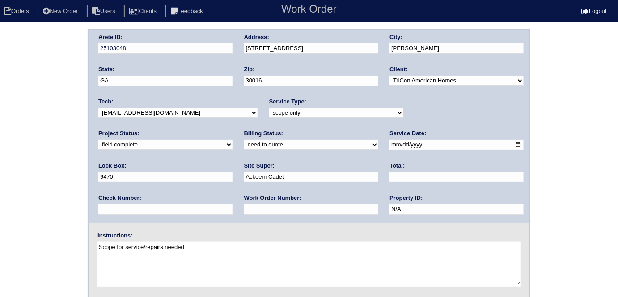
click at [244, 145] on select "need to quote quoted need to invoice invoiced paid warranty purchase order need…" at bounding box center [311, 145] width 134 height 10
select select "quoted"
click at [244, 140] on select "need to quote quoted need to invoice invoiced paid warranty purchase order need…" at bounding box center [311, 145] width 134 height 10
click at [244, 208] on input "text" at bounding box center [311, 209] width 134 height 10
type input "requested"
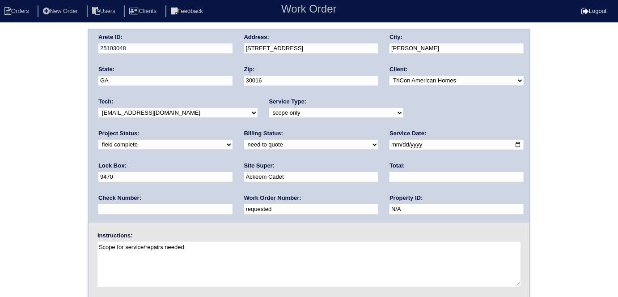
drag, startPoint x: 255, startPoint y: 178, endPoint x: 258, endPoint y: 174, distance: 5.1
click at [390, 175] on input "text" at bounding box center [457, 177] width 134 height 10
type input "5279.00"
drag, startPoint x: 303, startPoint y: 49, endPoint x: 229, endPoint y: 57, distance: 74.7
click at [229, 57] on div "Arete ID: 25103048 Address: [STREET_ADDRESS] City: [GEOGRAPHIC_DATA] State: [GE…" at bounding box center [309, 126] width 441 height 193
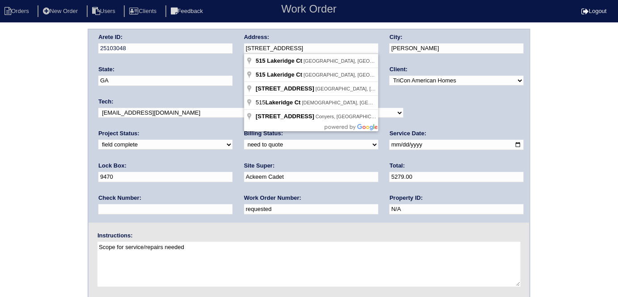
click at [90, 179] on div "Arete ID: 25103048 Address: [STREET_ADDRESS] City: [GEOGRAPHIC_DATA] State: [GE…" at bounding box center [309, 126] width 441 height 193
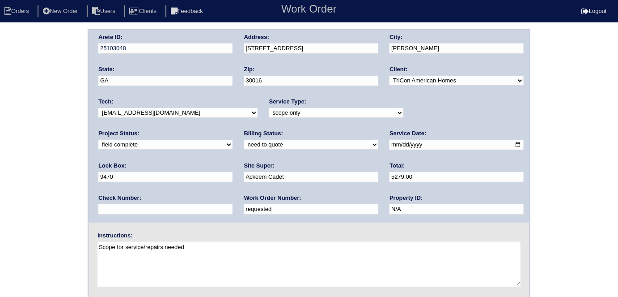
click at [16, 112] on div "Arete ID: 25103048 Address: [STREET_ADDRESS] City: [GEOGRAPHIC_DATA] State: [GE…" at bounding box center [309, 210] width 618 height 362
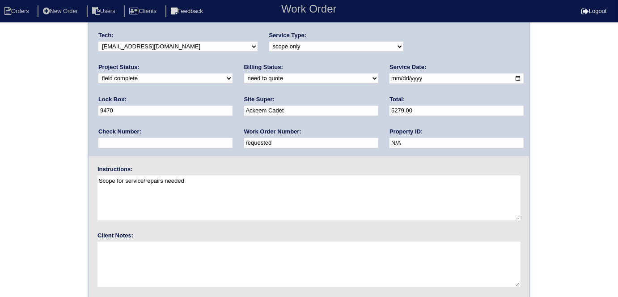
scroll to position [92, 0]
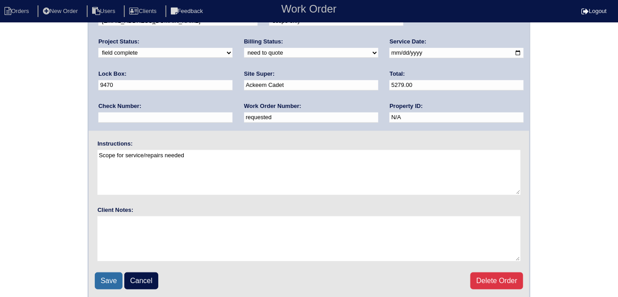
click at [109, 281] on input "Save" at bounding box center [109, 280] width 28 height 17
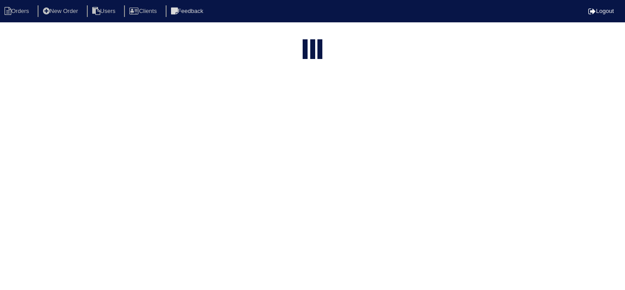
select select "15"
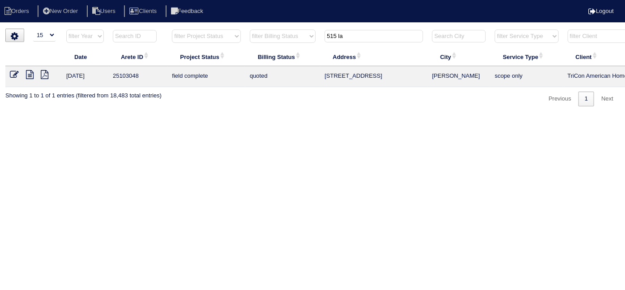
click at [29, 76] on icon at bounding box center [30, 74] width 8 height 9
drag, startPoint x: 355, startPoint y: 41, endPoint x: 322, endPoint y: 41, distance: 33.6
click at [322, 41] on th "515 la" at bounding box center [373, 38] width 107 height 18
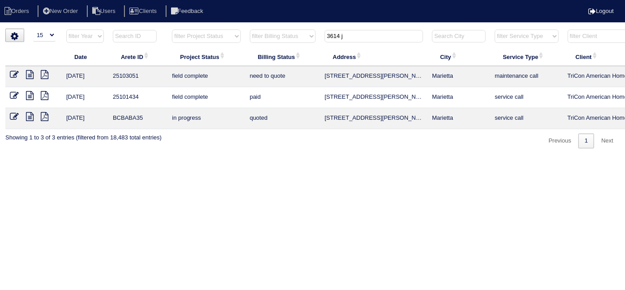
type input "3614 j"
click at [27, 74] on icon at bounding box center [30, 74] width 8 height 9
click at [16, 74] on icon at bounding box center [14, 74] width 9 height 9
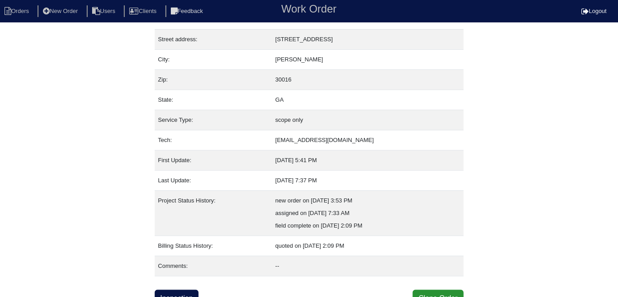
scroll to position [47, 0]
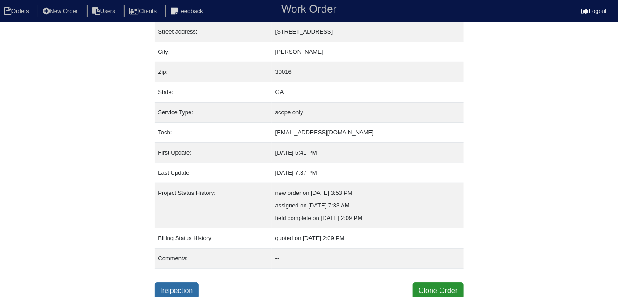
click at [194, 286] on link "Inspection" at bounding box center [177, 290] width 44 height 17
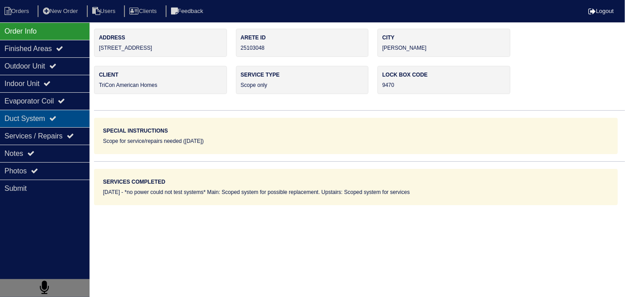
click at [22, 123] on div "Duct System" at bounding box center [45, 118] width 90 height 17
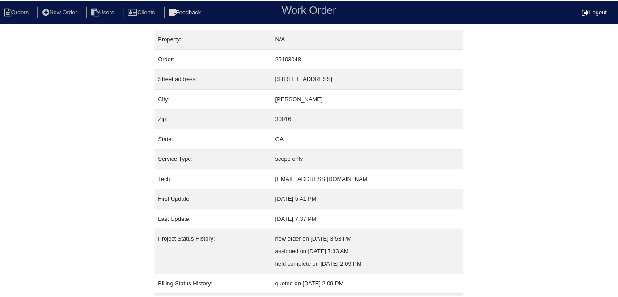
scroll to position [47, 0]
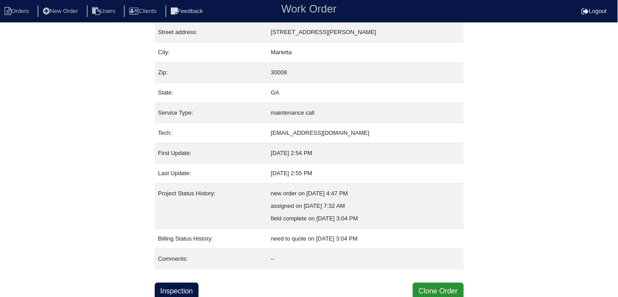
scroll to position [47, 0]
click at [183, 286] on link "Inspection" at bounding box center [177, 290] width 44 height 17
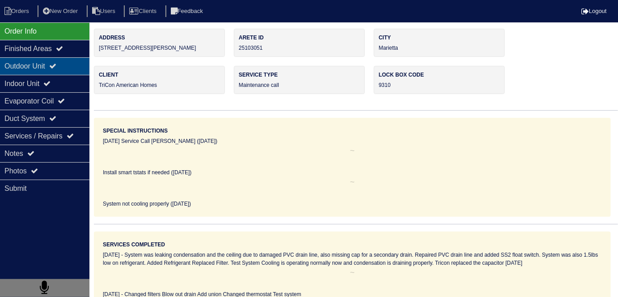
click at [48, 64] on div "Outdoor Unit" at bounding box center [45, 65] width 90 height 17
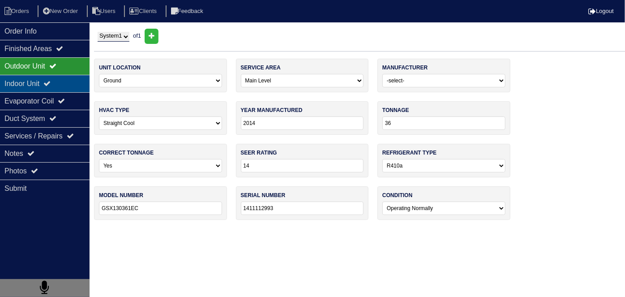
click at [51, 86] on icon at bounding box center [46, 83] width 7 height 7
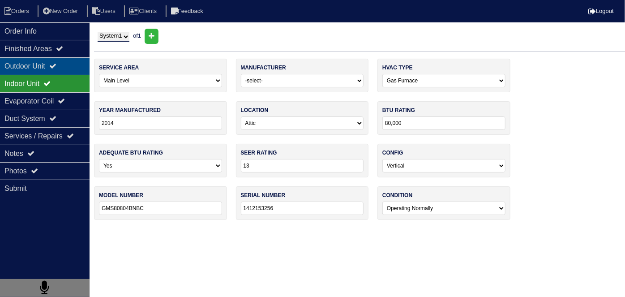
click at [55, 71] on div "Outdoor Unit" at bounding box center [45, 65] width 90 height 17
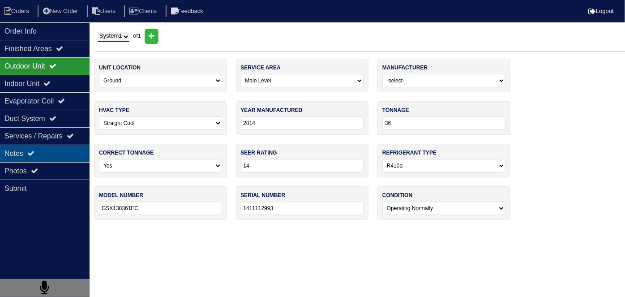
click at [66, 153] on div "Notes" at bounding box center [45, 153] width 90 height 17
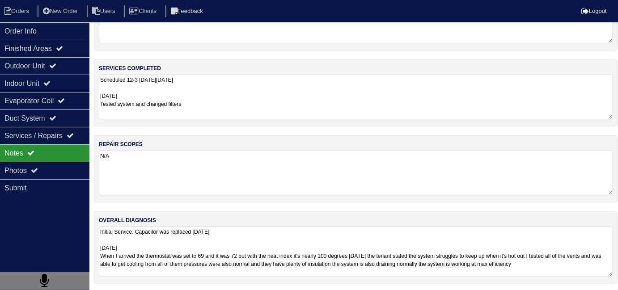
scroll to position [0, 0]
click at [283, 270] on textarea "Initial Service. Capacitor was replaced 2 years ago 08-18-25 When I arrived the…" at bounding box center [356, 252] width 515 height 50
click at [290, 101] on textarea "Scheduled 12-3 on monday 8/18/25 08-18-25 Tested system and changed filters" at bounding box center [356, 97] width 515 height 45
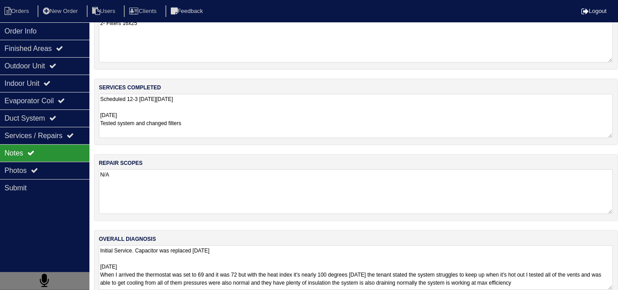
scroll to position [39, 0]
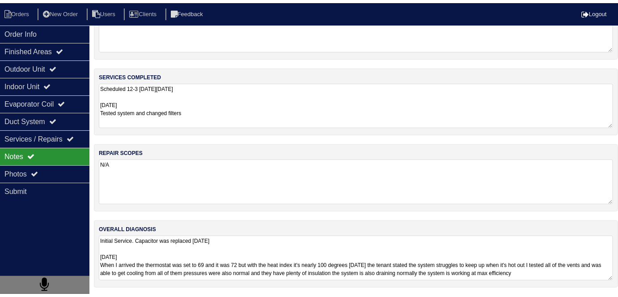
scroll to position [47, 0]
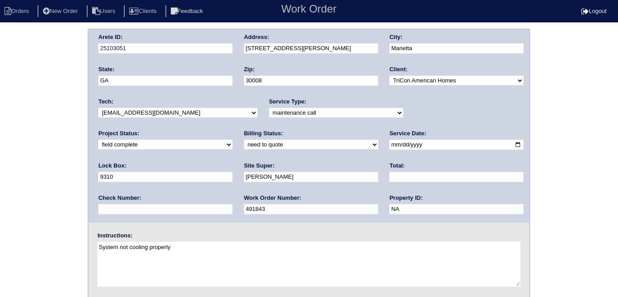
click at [244, 142] on select "need to quote quoted need to invoice invoiced paid warranty purchase order need…" at bounding box center [311, 145] width 134 height 10
select select "quoted"
click at [244, 140] on select "need to quote quoted need to invoice invoiced paid warranty purchase order need…" at bounding box center [311, 145] width 134 height 10
click at [390, 175] on input "text" at bounding box center [457, 177] width 134 height 10
type input "100.00"
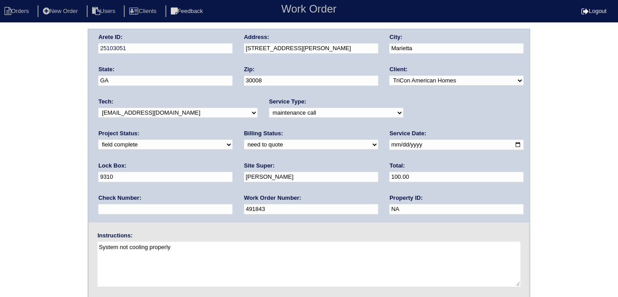
click at [0, 162] on div "Arete ID: 25103051 Address: [STREET_ADDRESS][PERSON_NAME] City: [GEOGRAPHIC_DAT…" at bounding box center [309, 210] width 618 height 362
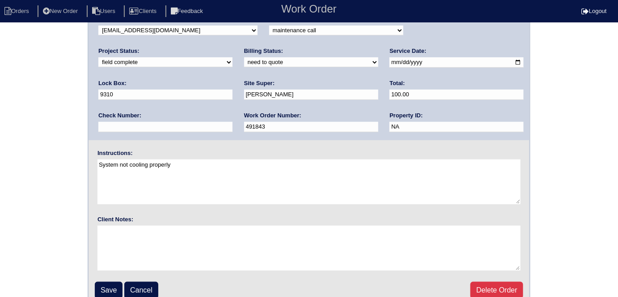
scroll to position [92, 0]
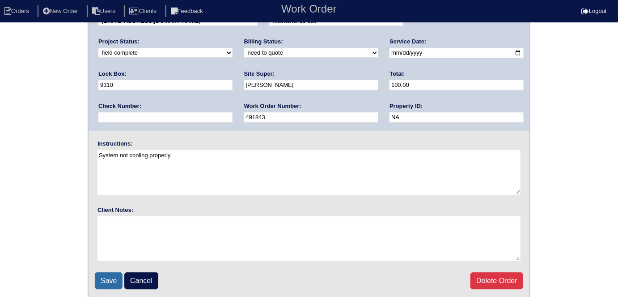
click at [119, 282] on input "Save" at bounding box center [109, 280] width 28 height 17
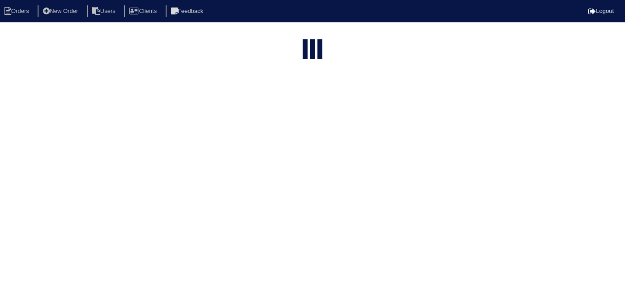
select select "15"
type input "3614 j"
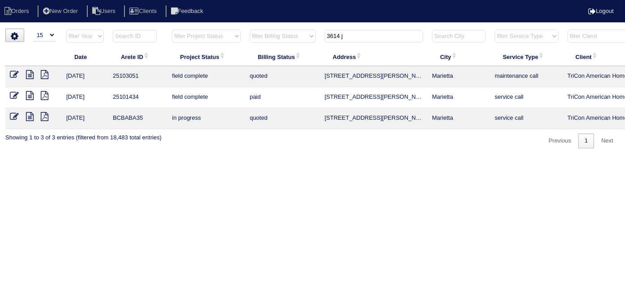
drag, startPoint x: 354, startPoint y: 37, endPoint x: 310, endPoint y: 34, distance: 43.9
click at [310, 34] on tr "filter Year -- Any Year -- 2025 2024 2023 2022 2021 2020 2019 filter Project St…" at bounding box center [393, 38] width 776 height 18
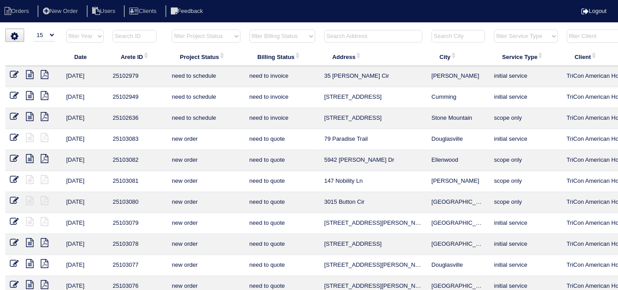
click at [358, 39] on input "text" at bounding box center [373, 36] width 98 height 13
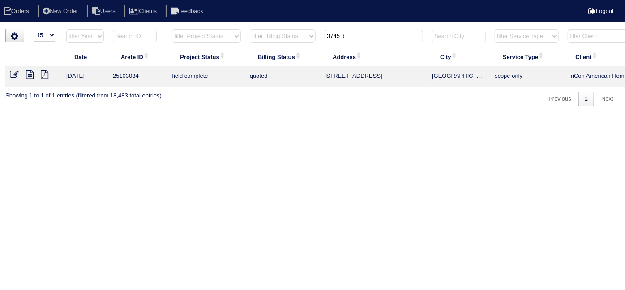
type input "3745 d"
click at [15, 76] on icon at bounding box center [14, 74] width 9 height 9
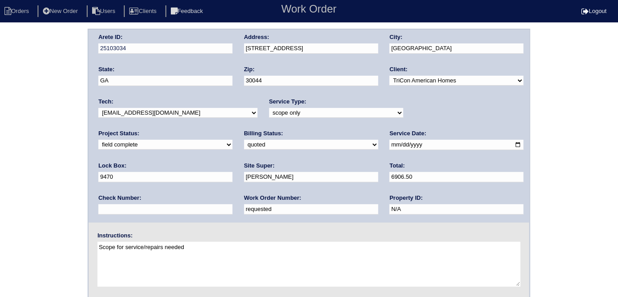
drag, startPoint x: 135, startPoint y: 210, endPoint x: 72, endPoint y: 202, distance: 63.2
click at [72, 202] on div "Arete ID: 25103034 Address: 3745 Dove Creek Cir SW City: Lawrenceville State: G…" at bounding box center [309, 210] width 618 height 362
type input "534676"
click at [72, 202] on div "Arete ID: 25103034 Address: 3745 Dove Creek Cir SW City: Lawrenceville State: G…" at bounding box center [309, 210] width 618 height 362
click at [244, 182] on div "Site Super: Brian Tracy" at bounding box center [311, 174] width 134 height 25
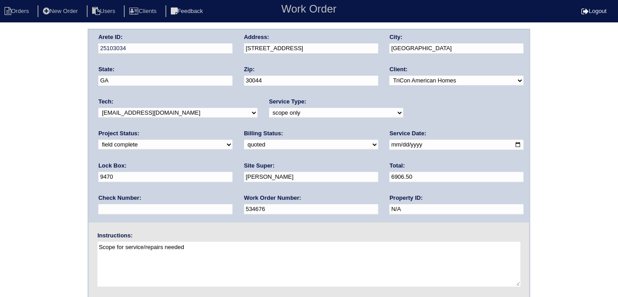
click at [244, 176] on input "Brian Tracy" at bounding box center [311, 177] width 134 height 10
type input "Brian Tracy/Yaggo Battles"
click at [62, 143] on div "Arete ID: 25103034 Address: 3745 Dove Creek Cir SW City: Lawrenceville State: G…" at bounding box center [309, 210] width 618 height 362
click at [244, 147] on select "need to quote quoted need to invoice invoiced paid warranty purchase order need…" at bounding box center [311, 145] width 134 height 10
select select "need to invoice"
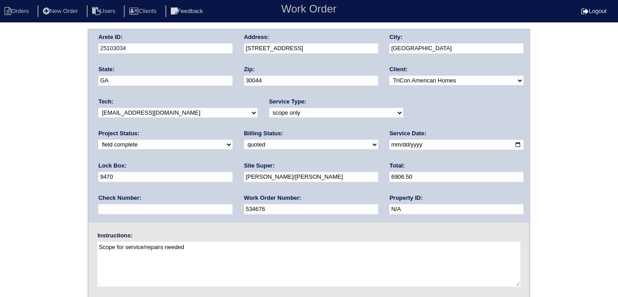
click at [244, 140] on select "need to quote quoted need to invoice invoiced paid warranty purchase order need…" at bounding box center [311, 145] width 134 height 10
drag, startPoint x: 414, startPoint y: 110, endPoint x: 413, endPoint y: 116, distance: 6.3
click at [233, 140] on select "new order assigned in progress field complete need to schedule admin review arc…" at bounding box center [165, 145] width 134 height 10
select select "need to schedule"
click at [233, 140] on select "new order assigned in progress field complete need to schedule admin review arc…" at bounding box center [165, 145] width 134 height 10
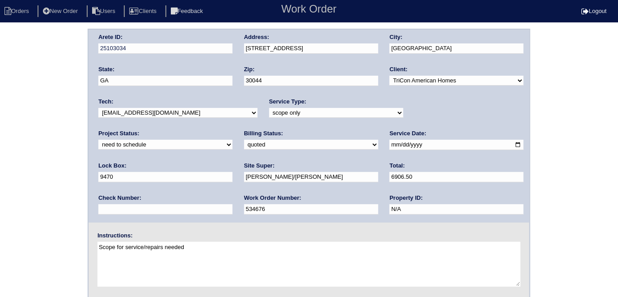
click at [390, 143] on input "2025-08-15" at bounding box center [457, 145] width 134 height 10
type input "2025-08-20"
click at [0, 173] on div "Arete ID: 25103034 Address: 3745 Dove Creek Cir SW City: Lawrenceville State: G…" at bounding box center [309, 210] width 618 height 362
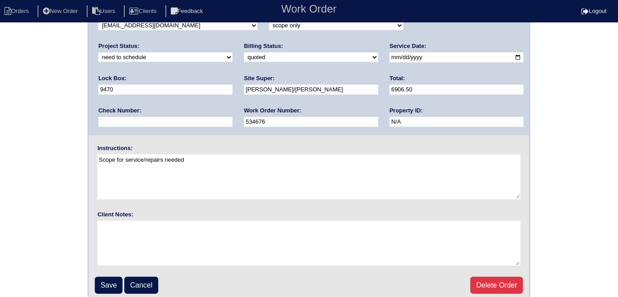
scroll to position [92, 0]
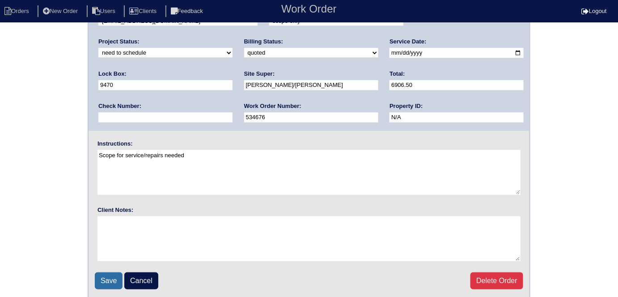
click at [97, 273] on input "Save" at bounding box center [109, 280] width 28 height 17
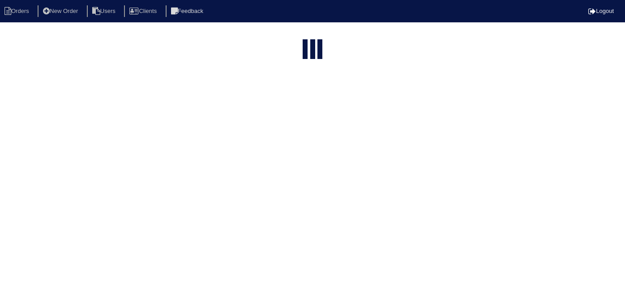
select select "15"
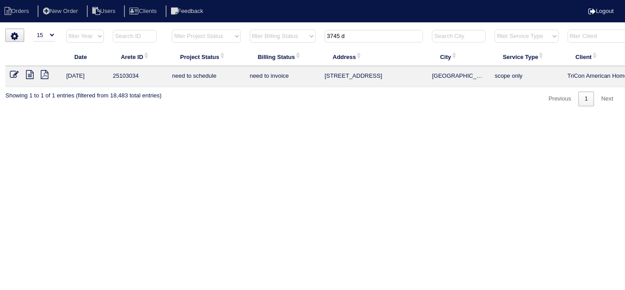
scroll to position [0, 156]
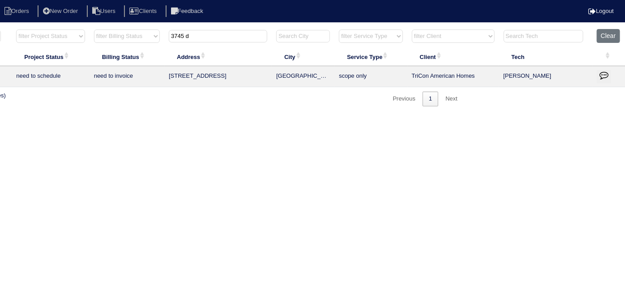
click at [601, 71] on icon "button" at bounding box center [603, 75] width 9 height 9
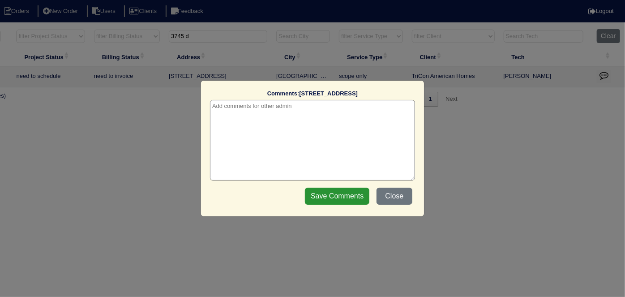
click at [221, 103] on textarea at bounding box center [312, 140] width 205 height 81
paste textarea "Replace Main/Service x 2"
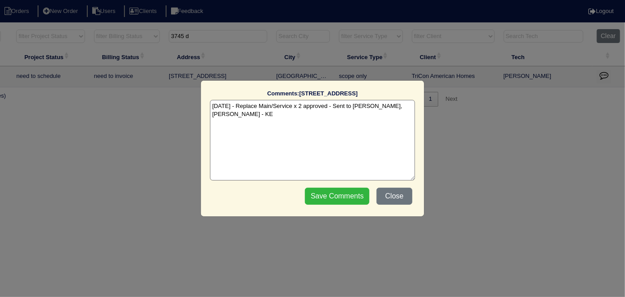
type textarea "[DATE] - Replace Main/Service x 2 approved - Sent to [PERSON_NAME], [PERSON_NAM…"
click at [320, 194] on input "Save Comments" at bounding box center [337, 196] width 64 height 17
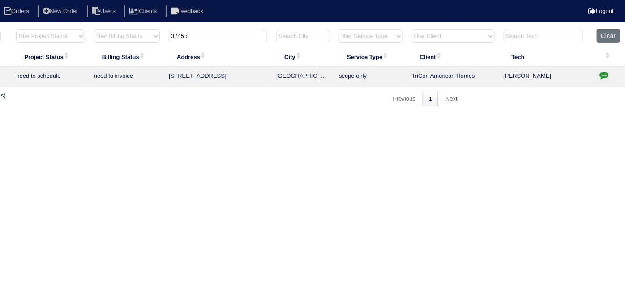
drag, startPoint x: 218, startPoint y: 37, endPoint x: 88, endPoint y: 26, distance: 130.7
click at [94, 27] on html "Orders New Order Users Clients Feedback Logout Orders New Order Users Clients M…" at bounding box center [156, 57] width 625 height 115
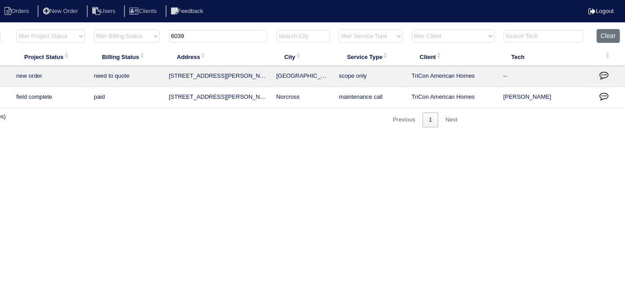
scroll to position [0, 0]
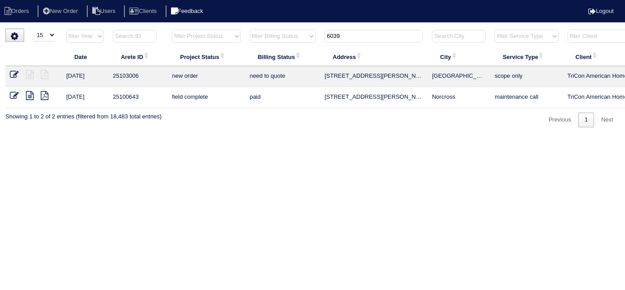
type input "6039"
click at [13, 75] on icon at bounding box center [14, 74] width 9 height 9
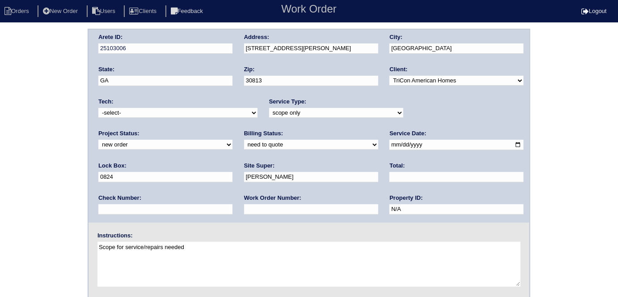
click at [244, 206] on input "text" at bounding box center [311, 209] width 134 height 10
type input "534681"
click at [68, 179] on div "Arete ID: 25103006 Address: [STREET_ADDRESS][PERSON_NAME] City: [GEOGRAPHIC_DAT…" at bounding box center [309, 210] width 618 height 362
click at [132, 109] on select "-select- [EMAIL_ADDRESS][DOMAIN_NAME] [EMAIL_ADDRESS][DOMAIN_NAME] [EMAIL_ADDRE…" at bounding box center [177, 113] width 159 height 10
click at [244, 129] on label "Billing Status:" at bounding box center [263, 133] width 39 height 8
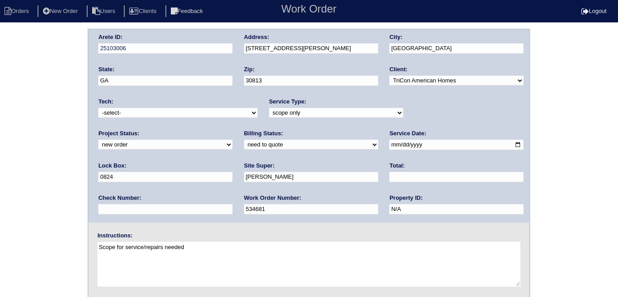
click at [129, 114] on select "-select- [EMAIL_ADDRESS][DOMAIN_NAME] [EMAIL_ADDRESS][DOMAIN_NAME] [EMAIL_ADDRE…" at bounding box center [177, 113] width 159 height 10
select select "33"
click at [98, 108] on select "-select- [EMAIL_ADDRESS][DOMAIN_NAME] [EMAIL_ADDRESS][DOMAIN_NAME] [EMAIL_ADDRE…" at bounding box center [177, 113] width 159 height 10
click at [51, 140] on div "Arete ID: 25103006 Address: [STREET_ADDRESS][PERSON_NAME] City: [GEOGRAPHIC_DAT…" at bounding box center [309, 210] width 618 height 362
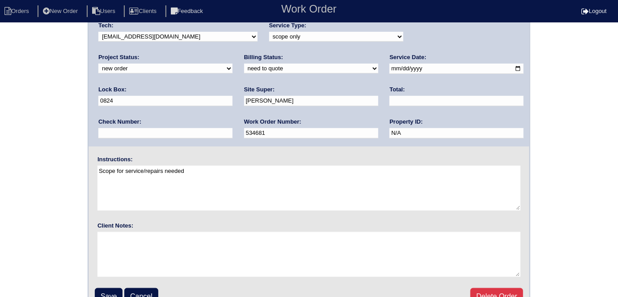
scroll to position [92, 0]
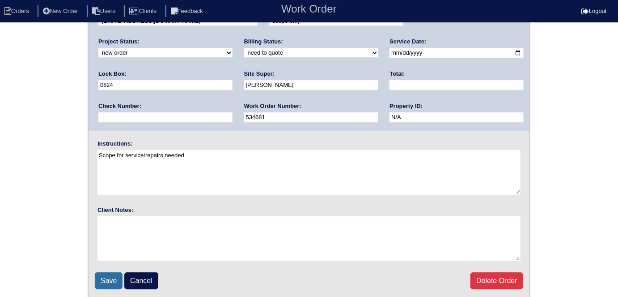
click at [111, 272] on input "Save" at bounding box center [109, 280] width 28 height 17
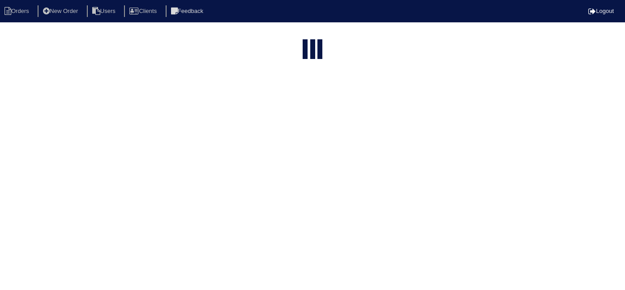
select select "15"
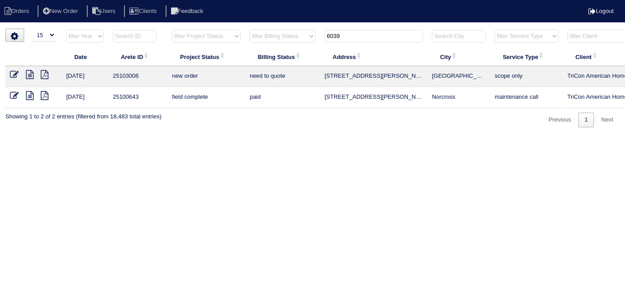
drag, startPoint x: 347, startPoint y: 34, endPoint x: 284, endPoint y: 11, distance: 67.5
click at [286, 29] on body "Orders New Order Users Clients Feedback Logout Orders New Order Users Clients M…" at bounding box center [312, 78] width 625 height 99
type input "1944"
click at [30, 72] on icon at bounding box center [30, 74] width 8 height 9
click at [16, 74] on icon at bounding box center [14, 74] width 9 height 9
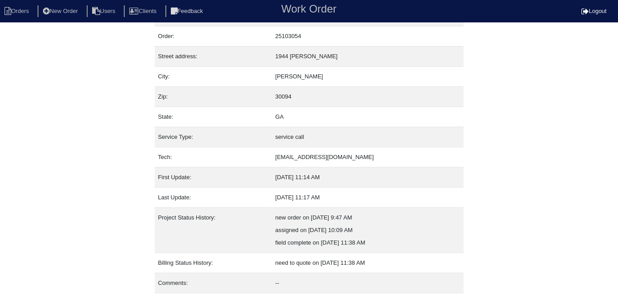
scroll to position [47, 0]
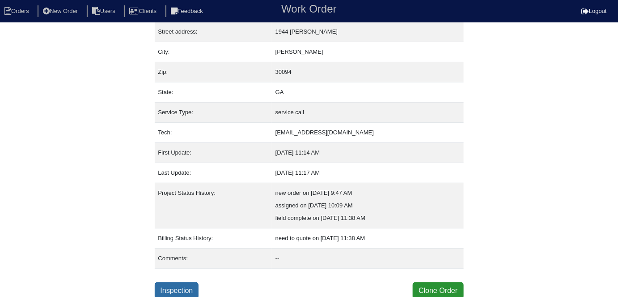
click at [180, 293] on link "Inspection" at bounding box center [177, 290] width 44 height 17
select select "0"
select select "Carrier"
select select "0"
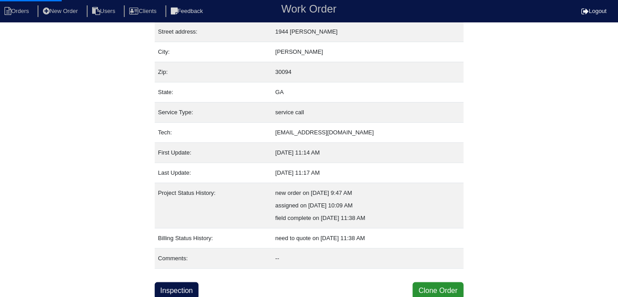
select select "0"
select select "2"
select select "0"
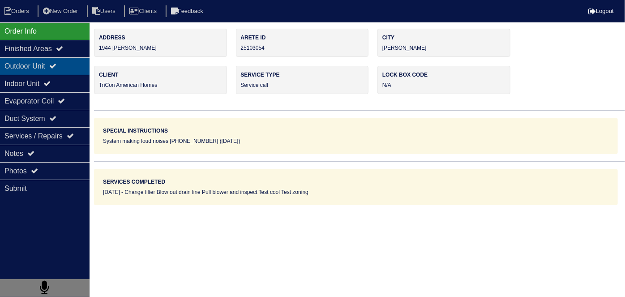
click at [52, 69] on div "Outdoor Unit" at bounding box center [45, 65] width 90 height 17
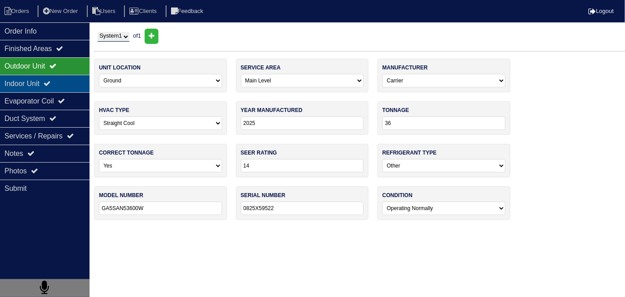
click at [43, 82] on div "Indoor Unit" at bounding box center [45, 83] width 90 height 17
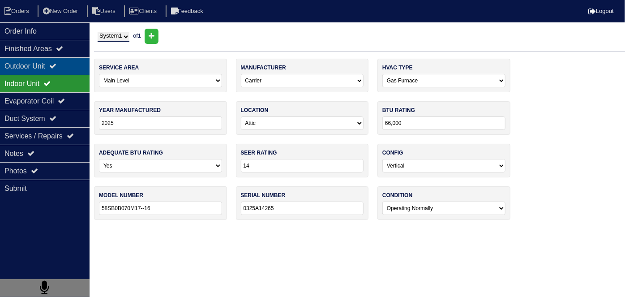
click at [43, 68] on div "Outdoor Unit" at bounding box center [45, 65] width 90 height 17
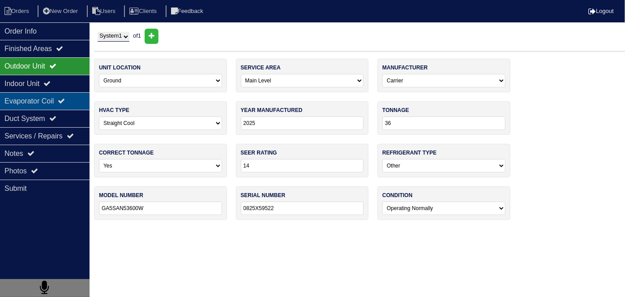
click at [53, 95] on div "Evaporator Coil" at bounding box center [45, 100] width 90 height 17
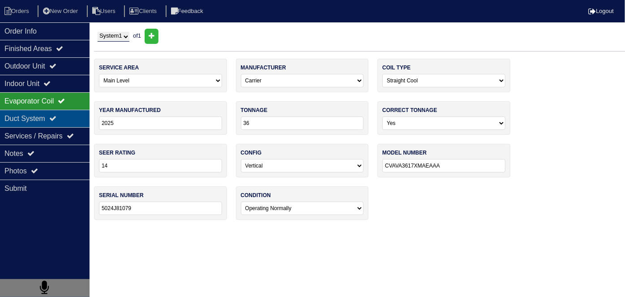
click at [50, 111] on div "Duct System" at bounding box center [45, 118] width 90 height 17
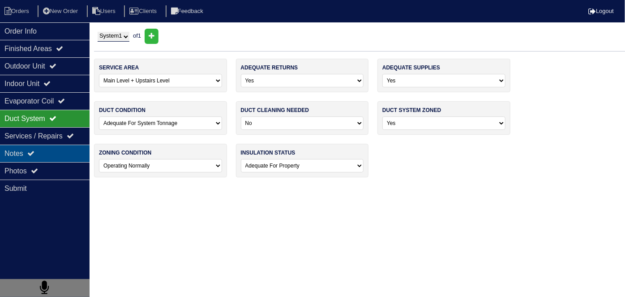
click at [49, 157] on div "Notes" at bounding box center [45, 153] width 90 height 17
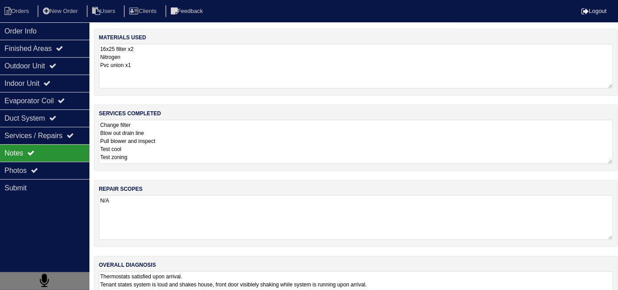
click at [268, 152] on textarea "Change filter Blow out drain line Pull blower and inspect Test cool Test zoning" at bounding box center [356, 142] width 515 height 44
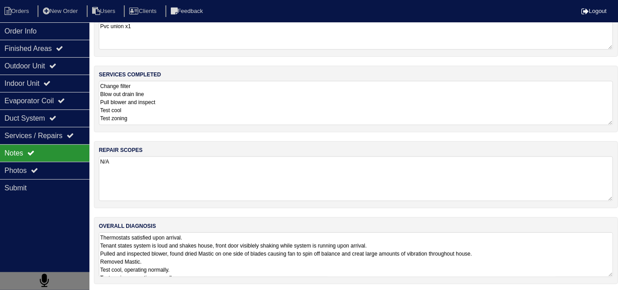
scroll to position [39, 0]
click at [301, 261] on textarea "Thermostats satisfied upon arrival. Tenant states system is loud and shakes hou…" at bounding box center [356, 254] width 515 height 45
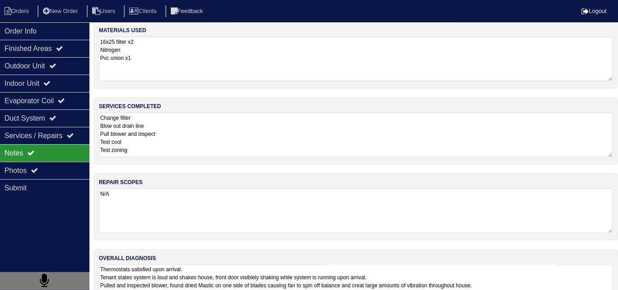
scroll to position [0, 0]
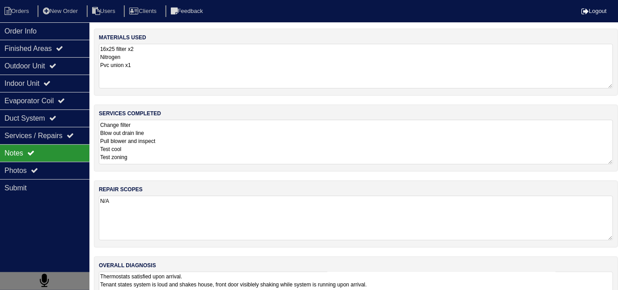
click at [206, 137] on textarea "Change filter Blow out drain line Pull blower and inspect Test cool Test zoning" at bounding box center [356, 142] width 515 height 45
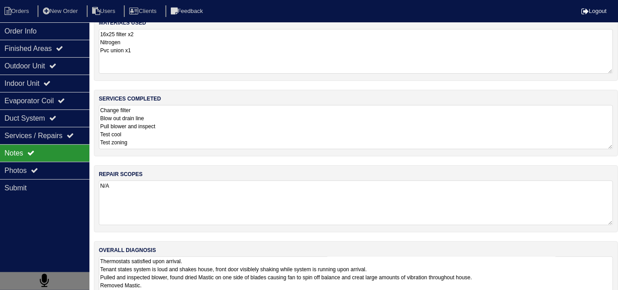
scroll to position [39, 0]
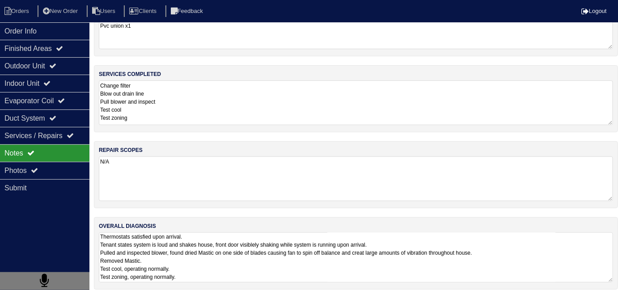
click at [422, 259] on textarea "Thermostats satisfied upon arrival. Tenant states system is loud and shakes hou…" at bounding box center [356, 258] width 515 height 50
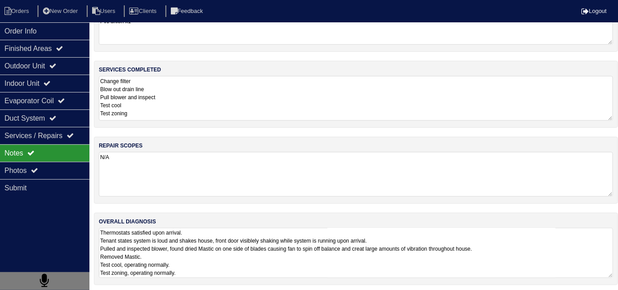
scroll to position [45, 0]
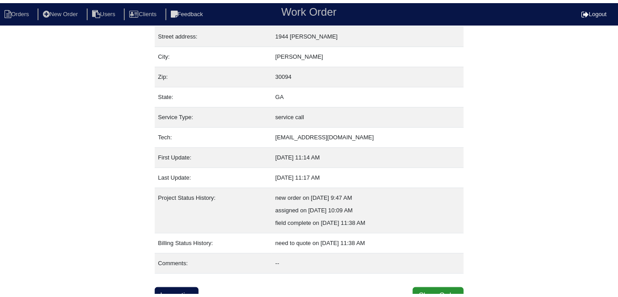
scroll to position [47, 0]
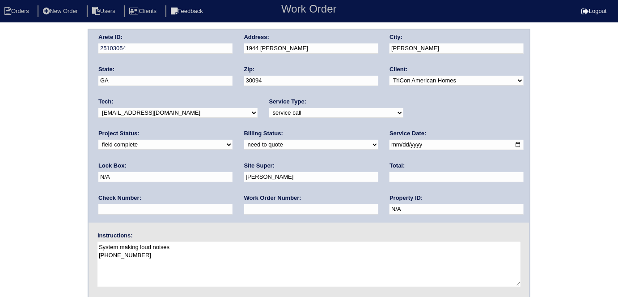
click at [244, 142] on select "need to quote quoted need to invoice invoiced paid warranty purchase order need…" at bounding box center [311, 145] width 134 height 10
select select "quoted"
click at [244, 140] on select "need to quote quoted need to invoice invoiced paid warranty purchase order need…" at bounding box center [311, 145] width 134 height 10
click at [244, 203] on div "Work Order Number:" at bounding box center [311, 206] width 134 height 25
click at [244, 205] on input "text" at bounding box center [311, 209] width 134 height 10
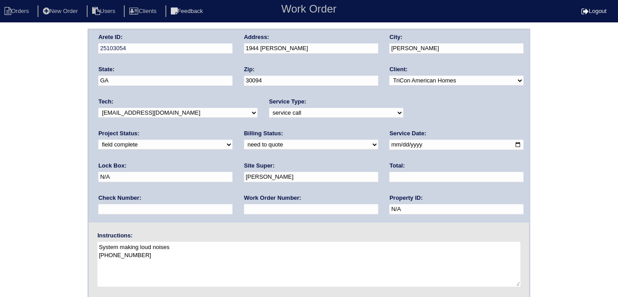
type input "requested"
click at [390, 175] on input "text" at bounding box center [457, 177] width 134 height 10
type input "530.00"
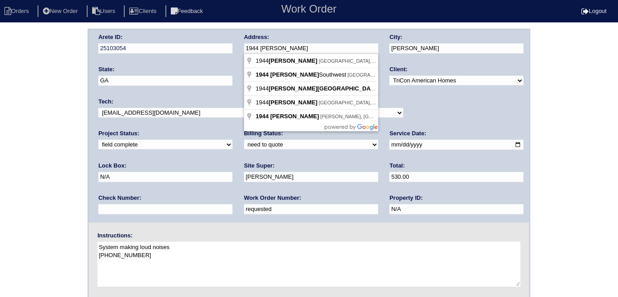
drag, startPoint x: 307, startPoint y: 46, endPoint x: 243, endPoint y: 47, distance: 64.0
click at [243, 47] on div "Arete ID: 25103054 Address: 1944 Logan Lane City: Conyers State: GA Zip: 30094 …" at bounding box center [309, 126] width 441 height 193
click at [47, 79] on div "Arete ID: 25103054 Address: 1944 Logan Lane City: Conyers State: GA Zip: 30094 …" at bounding box center [309, 210] width 618 height 362
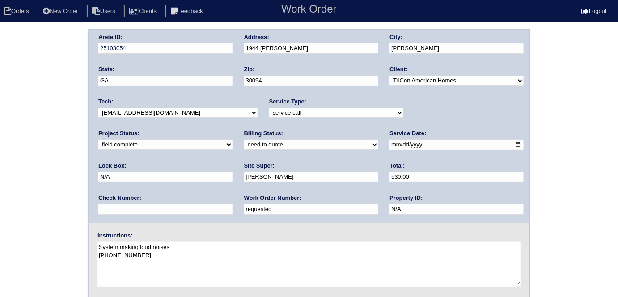
click at [18, 90] on div "Arete ID: 25103054 Address: 1944 Logan Lane City: Conyers State: GA Zip: 30094 …" at bounding box center [309, 210] width 618 height 362
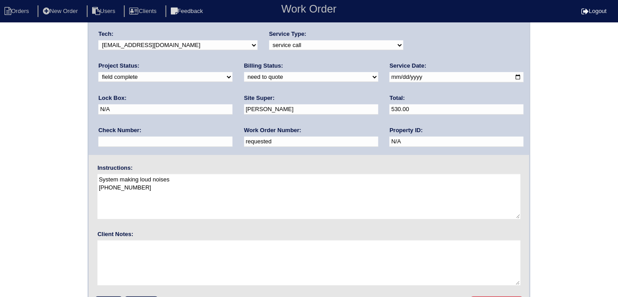
scroll to position [92, 0]
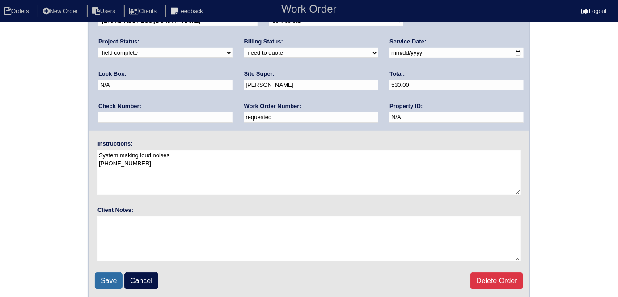
click at [109, 274] on input "Save" at bounding box center [109, 280] width 28 height 17
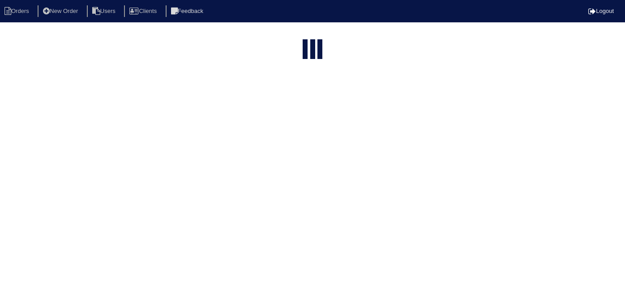
select select "15"
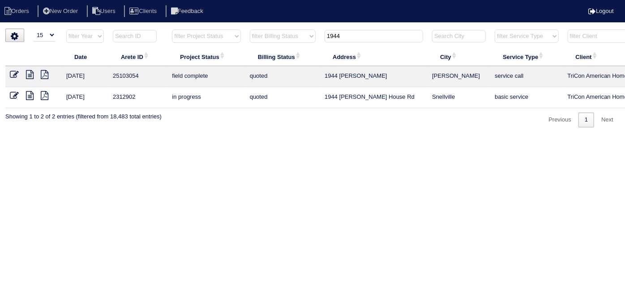
drag, startPoint x: 373, startPoint y: 38, endPoint x: 294, endPoint y: 25, distance: 80.9
click at [294, 25] on html "Orders New Order Users Clients Feedback Logout Orders New Order Users Clients M…" at bounding box center [312, 68] width 625 height 136
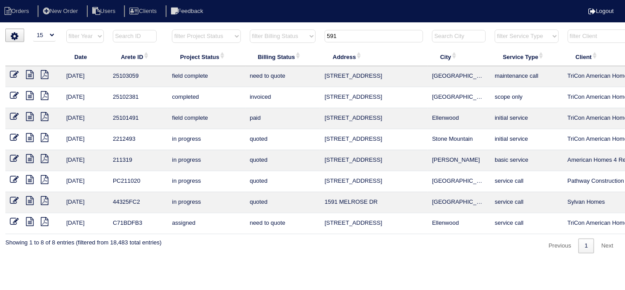
type input "591"
click at [32, 74] on icon at bounding box center [30, 74] width 8 height 9
click at [26, 72] on icon at bounding box center [30, 74] width 8 height 9
drag, startPoint x: 380, startPoint y: 44, endPoint x: 335, endPoint y: 38, distance: 45.1
click at [329, 42] on th "591" at bounding box center [373, 38] width 107 height 18
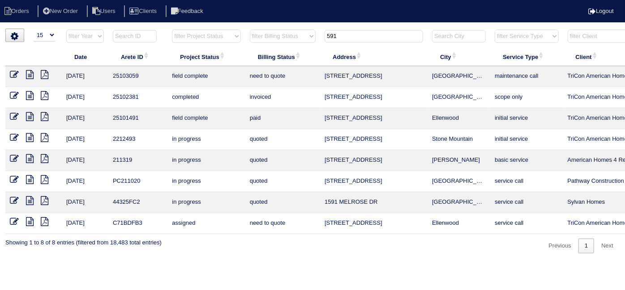
drag, startPoint x: 341, startPoint y: 37, endPoint x: 244, endPoint y: 18, distance: 98.6
click at [249, 29] on body "Orders New Order Users Clients Feedback Logout Orders New Order Users Clients M…" at bounding box center [312, 141] width 625 height 225
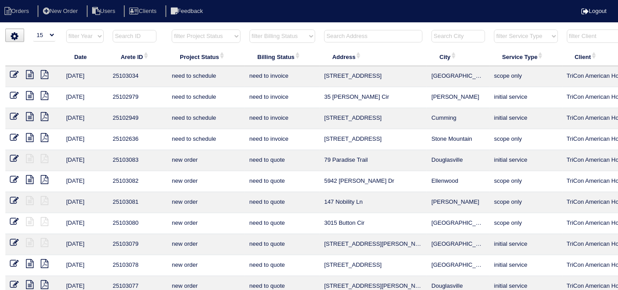
click at [334, 38] on input "text" at bounding box center [373, 36] width 98 height 13
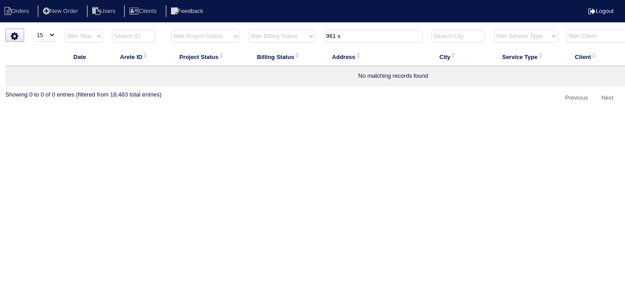
drag, startPoint x: 344, startPoint y: 37, endPoint x: 304, endPoint y: 30, distance: 40.4
click at [303, 32] on tr "filter Year -- Any Year -- 2025 2024 2023 2022 2021 2020 2019 filter Project St…" at bounding box center [393, 38] width 776 height 18
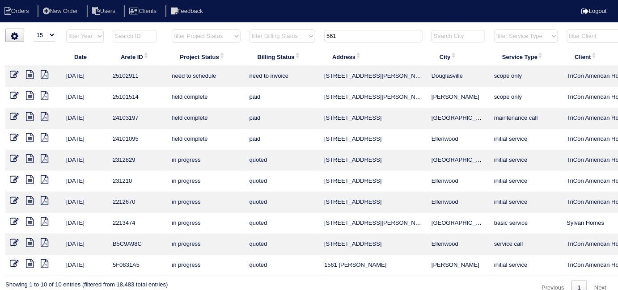
drag, startPoint x: 342, startPoint y: 37, endPoint x: 296, endPoint y: 31, distance: 46.5
click at [296, 31] on tr "filter Year -- Any Year -- 2025 2024 2023 2022 2021 2020 2019 filter Project St…" at bounding box center [393, 38] width 776 height 18
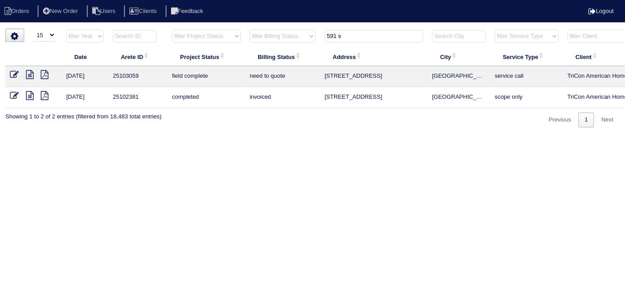
type input "591 s"
click at [31, 72] on icon at bounding box center [30, 74] width 8 height 9
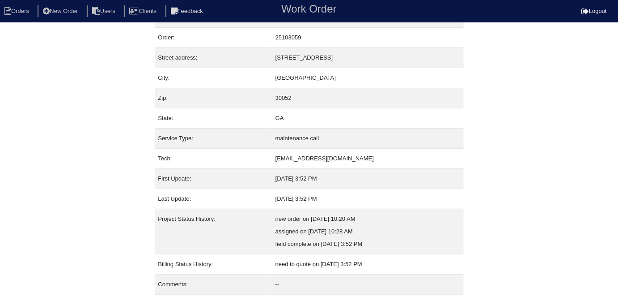
scroll to position [47, 0]
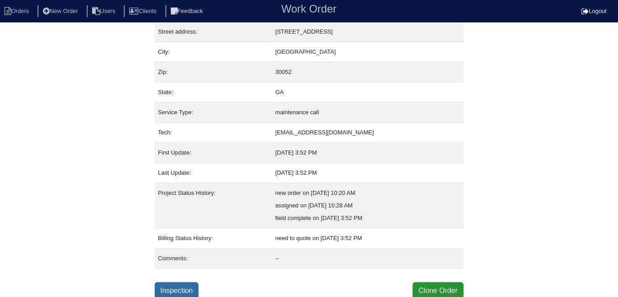
click at [195, 286] on link "Inspection" at bounding box center [177, 290] width 44 height 17
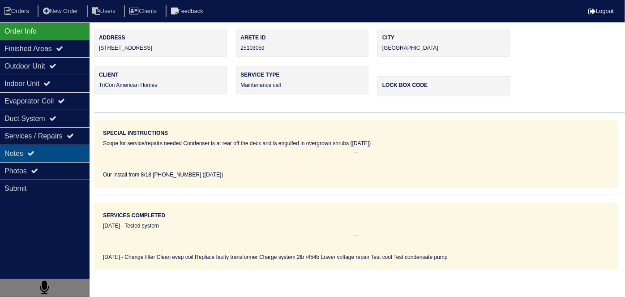
click at [60, 153] on div "Notes" at bounding box center [45, 153] width 90 height 17
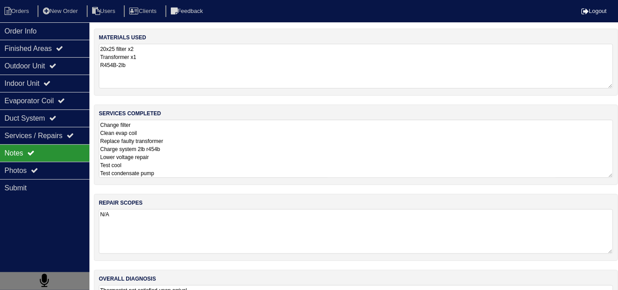
click at [237, 148] on textarea "Change filter Clean evap coil Replace faulty transformer Charge system 2lb r454…" at bounding box center [356, 149] width 515 height 58
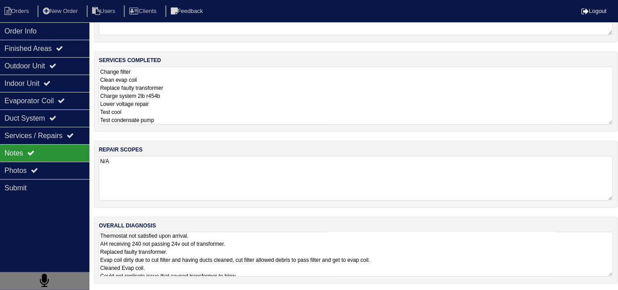
scroll to position [0, 0]
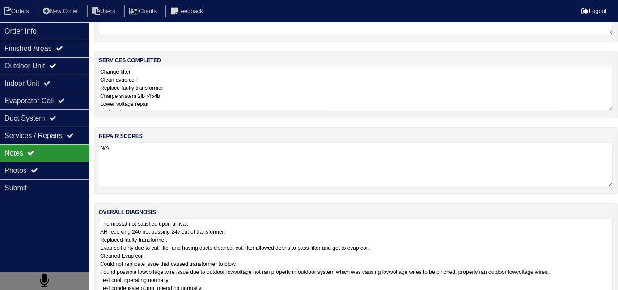
click at [447, 258] on textarea "Thermostat not satisfied upon arrival. AH receiving 240 not passing 24v out of …" at bounding box center [356, 260] width 515 height 82
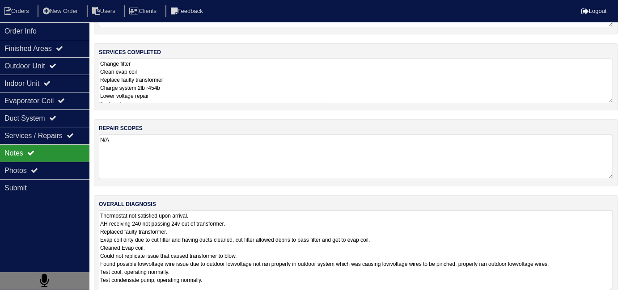
scroll to position [77, 0]
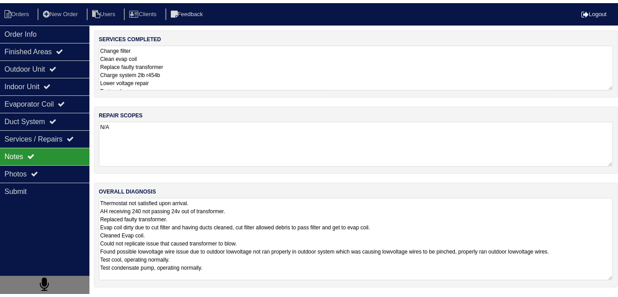
scroll to position [47, 0]
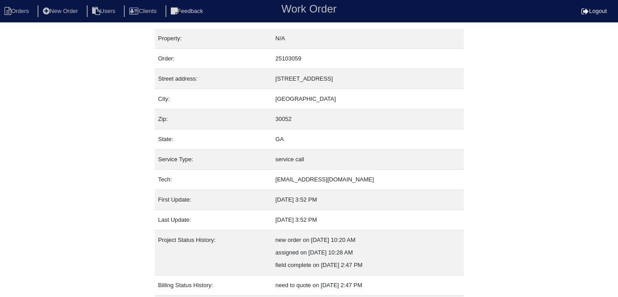
scroll to position [47, 0]
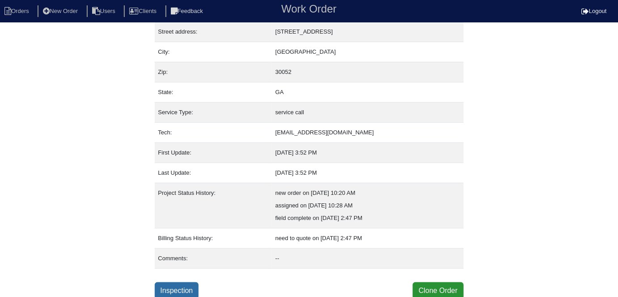
click at [198, 286] on link "Inspection" at bounding box center [177, 290] width 44 height 17
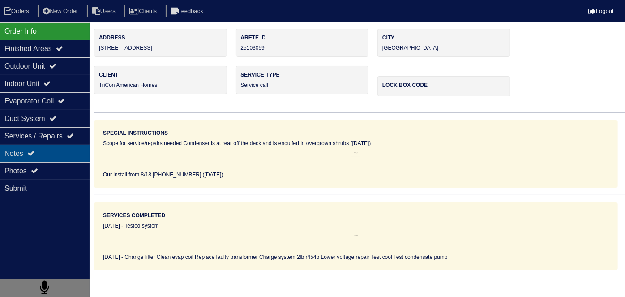
click at [64, 157] on div "Notes" at bounding box center [45, 153] width 90 height 17
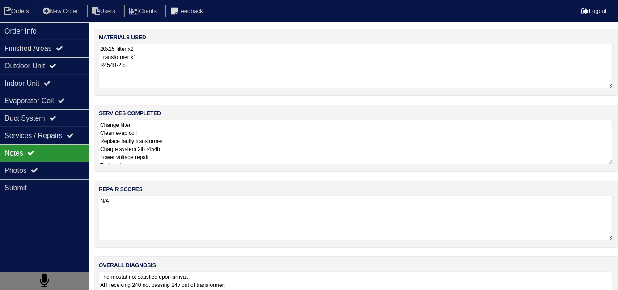
click at [310, 154] on textarea "Change filter Clean evap coil Replace faulty transformer Charge system 2lb r454…" at bounding box center [356, 142] width 515 height 45
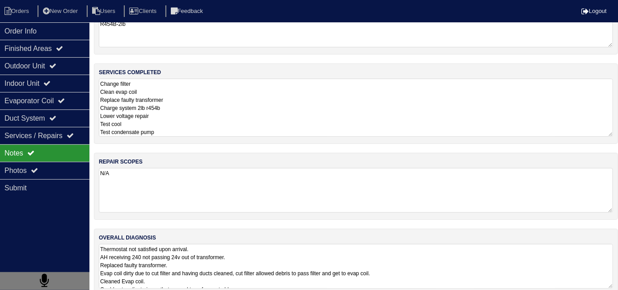
scroll to position [53, 0]
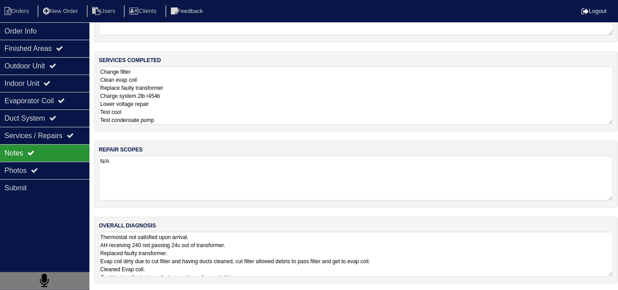
click at [429, 254] on textarea "Thermostat not satisfied upon arrival. AH receiving 240 not passing 24v out of …" at bounding box center [356, 254] width 515 height 45
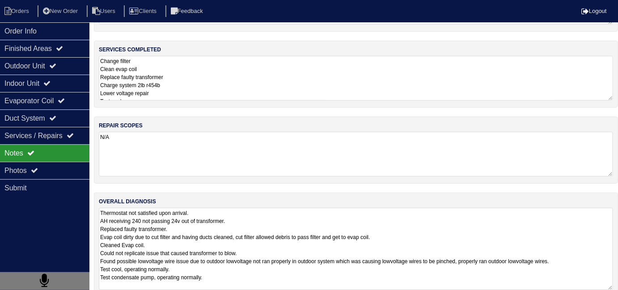
scroll to position [77, 0]
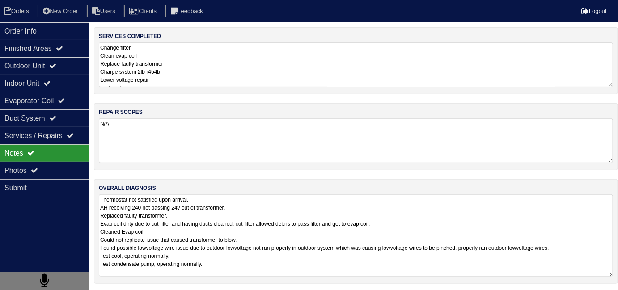
click at [323, 269] on textarea "Thermostat not satisfied upon arrival. AH receiving 240 not passing 24v out of …" at bounding box center [356, 236] width 515 height 82
click at [57, 26] on div "Order Info" at bounding box center [45, 30] width 90 height 17
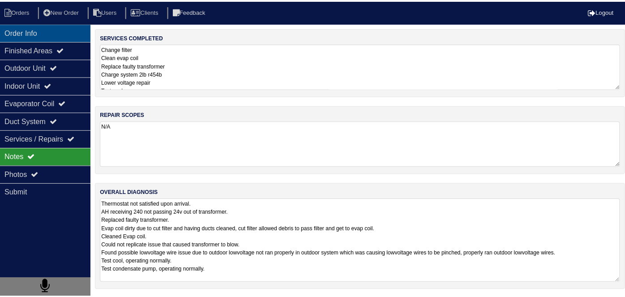
scroll to position [0, 0]
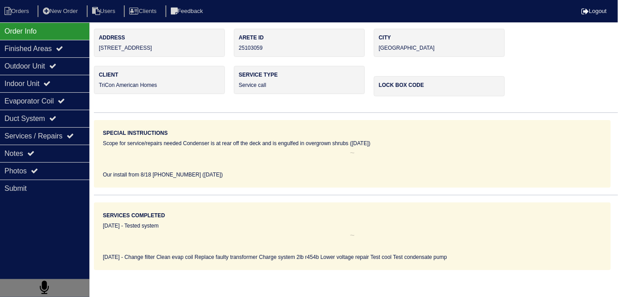
scroll to position [47, 0]
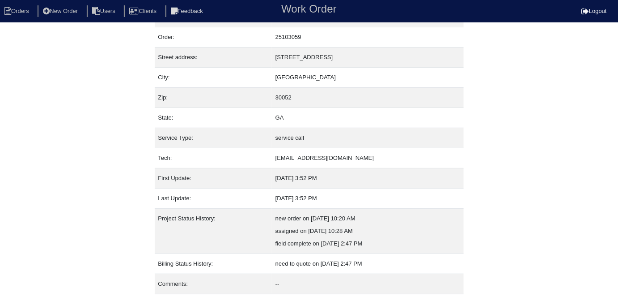
scroll to position [47, 0]
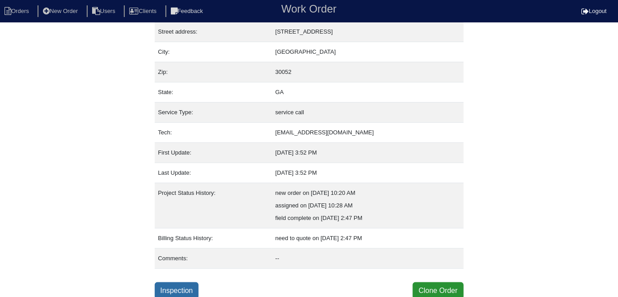
click at [190, 283] on link "Inspection" at bounding box center [177, 290] width 44 height 17
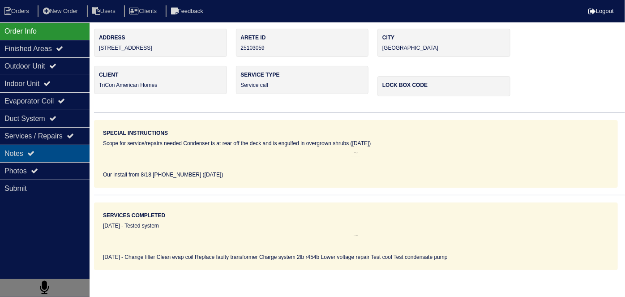
click at [34, 154] on icon at bounding box center [30, 152] width 7 height 7
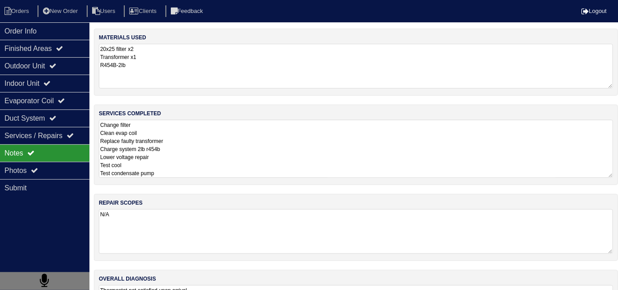
click at [212, 139] on textarea "Change filter Clean evap coil Replace faulty transformer Charge system 2lb r454…" at bounding box center [356, 149] width 515 height 58
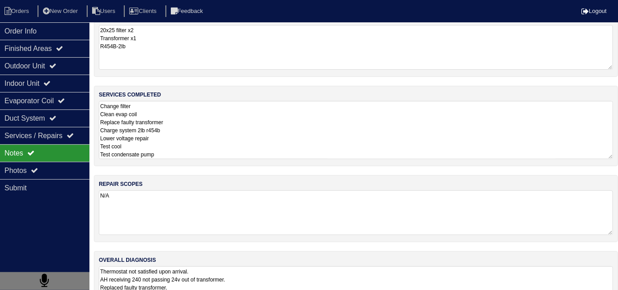
scroll to position [53, 0]
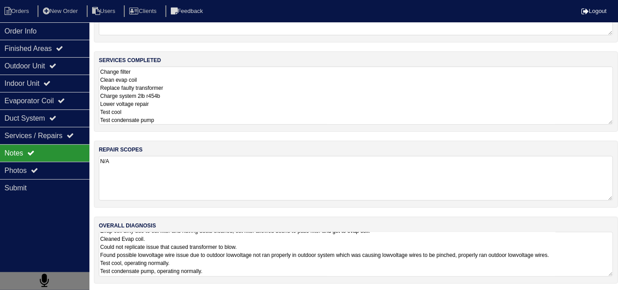
click at [426, 263] on textarea "Thermostat not satisfied upon arrival. AH receiving 240 not passing 24v out of …" at bounding box center [356, 254] width 515 height 45
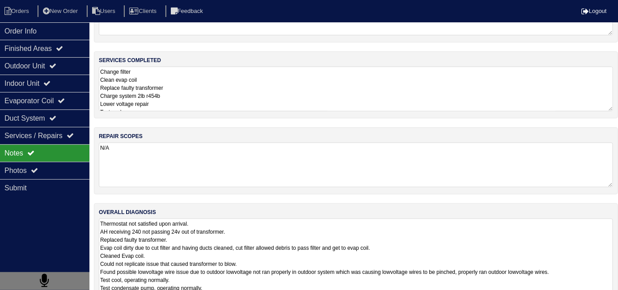
scroll to position [77, 0]
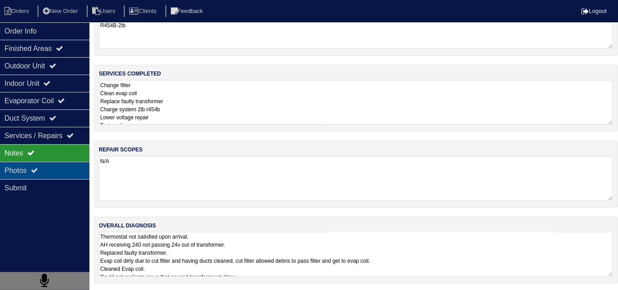
click at [52, 175] on div "Photos" at bounding box center [45, 170] width 90 height 17
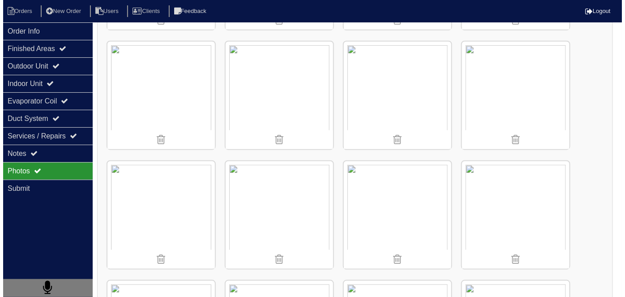
scroll to position [243, 0]
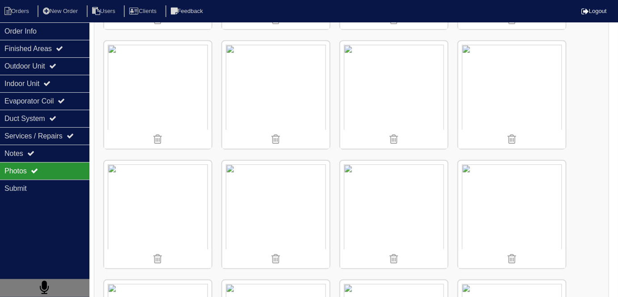
click at [289, 198] on img at bounding box center [275, 214] width 107 height 107
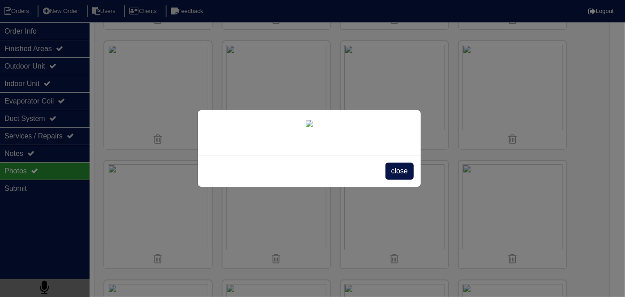
scroll to position [51, 0]
drag, startPoint x: 392, startPoint y: 271, endPoint x: 399, endPoint y: 263, distance: 10.8
click at [395, 179] on span "close" at bounding box center [399, 170] width 28 height 17
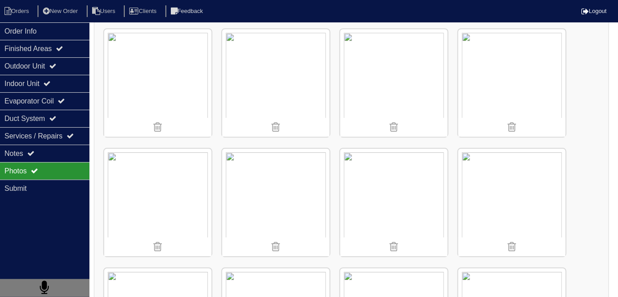
scroll to position [853, 0]
click at [23, 12] on li "Orders" at bounding box center [18, 11] width 36 height 12
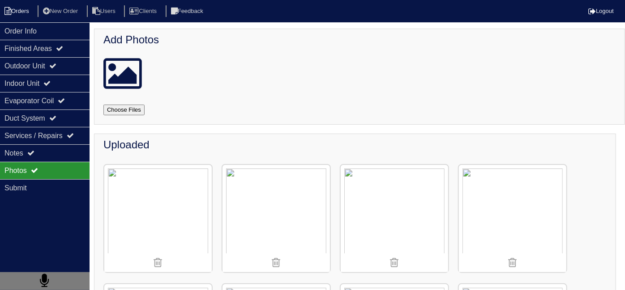
select select "15"
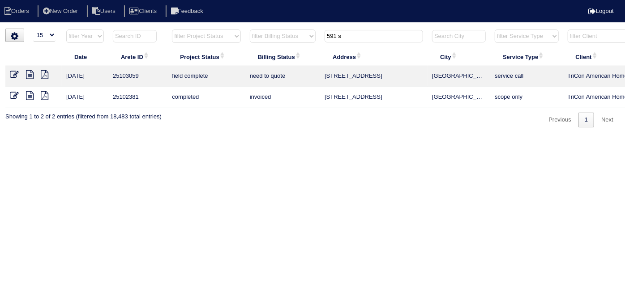
drag, startPoint x: 370, startPoint y: 32, endPoint x: 252, endPoint y: 17, distance: 119.1
click at [261, 23] on html "Orders New Order Users Clients Feedback Logout Orders New Order Users Clients M…" at bounding box center [312, 68] width 625 height 136
type input "4365"
click at [17, 74] on icon at bounding box center [14, 74] width 9 height 9
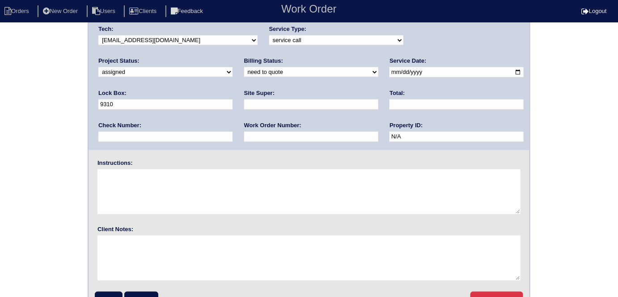
scroll to position [92, 0]
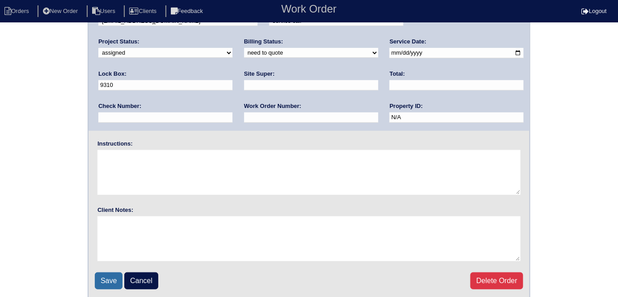
click at [111, 281] on input "Save" at bounding box center [109, 280] width 28 height 17
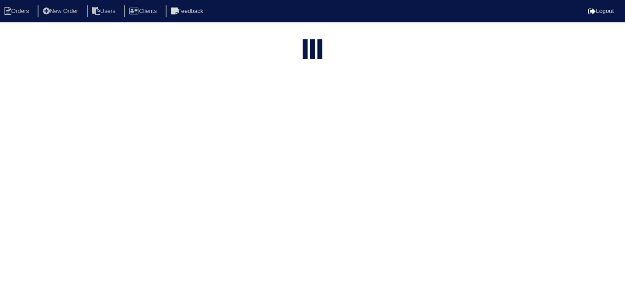
select select "15"
type input "4365"
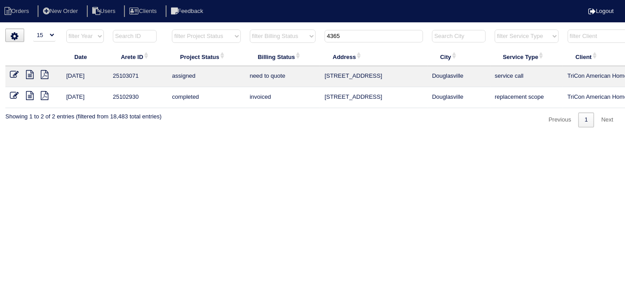
click at [16, 94] on icon at bounding box center [14, 95] width 9 height 9
click at [13, 77] on icon at bounding box center [14, 74] width 9 height 9
click at [26, 72] on icon at bounding box center [30, 74] width 8 height 9
click at [15, 95] on icon at bounding box center [14, 95] width 9 height 9
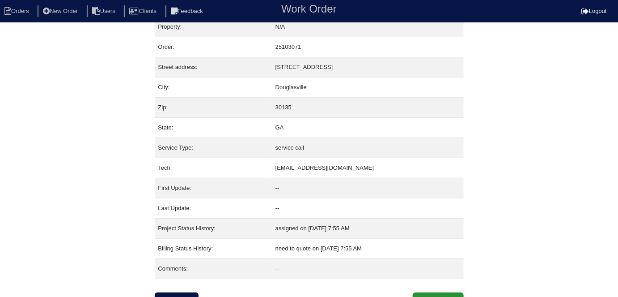
scroll to position [22, 0]
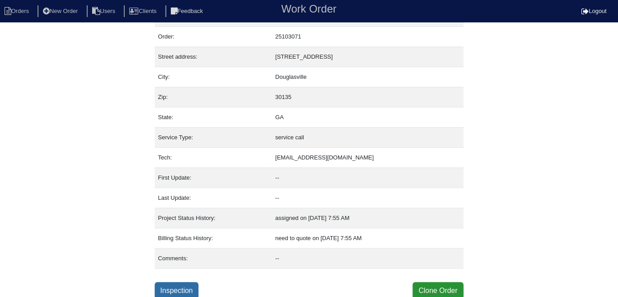
click at [190, 287] on link "Inspection" at bounding box center [177, 290] width 44 height 17
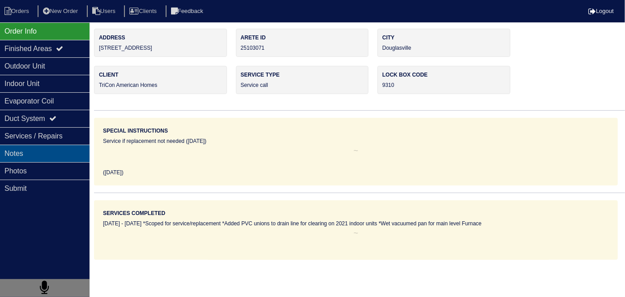
click at [43, 146] on div "Notes" at bounding box center [45, 153] width 90 height 17
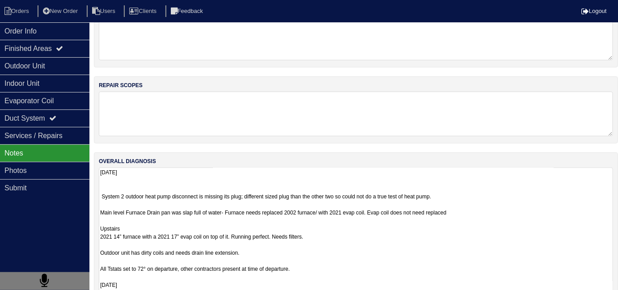
scroll to position [142, 0]
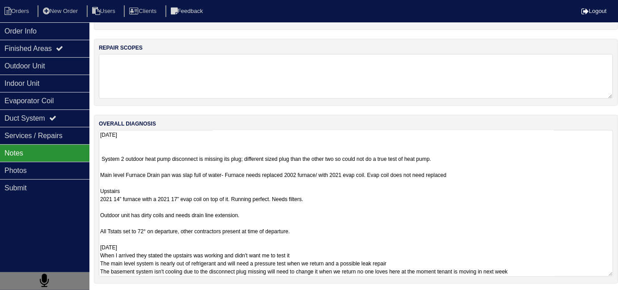
click at [444, 256] on textarea "08/08/2025 System 2 outdoor heat pump disconnect is missing its plug; different…" at bounding box center [356, 203] width 515 height 147
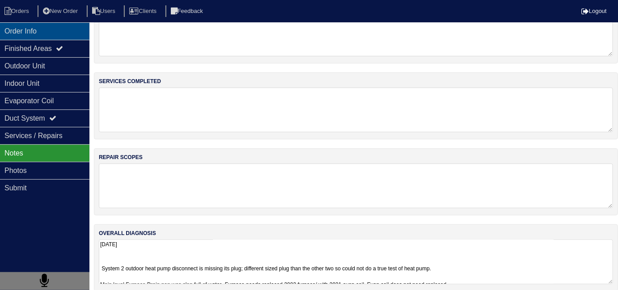
scroll to position [32, 0]
click at [43, 26] on div "Order Info" at bounding box center [45, 30] width 90 height 17
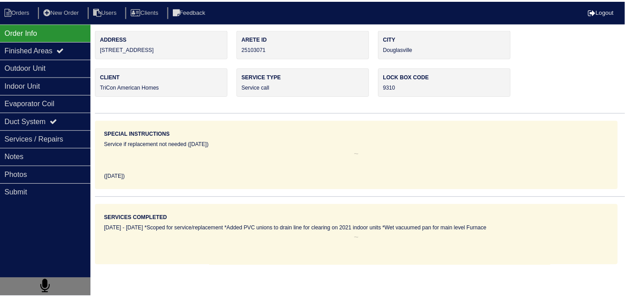
scroll to position [0, 0]
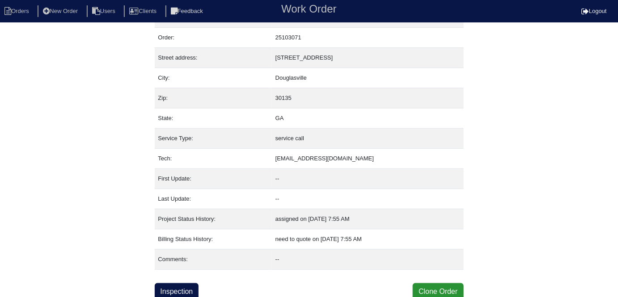
scroll to position [22, 0]
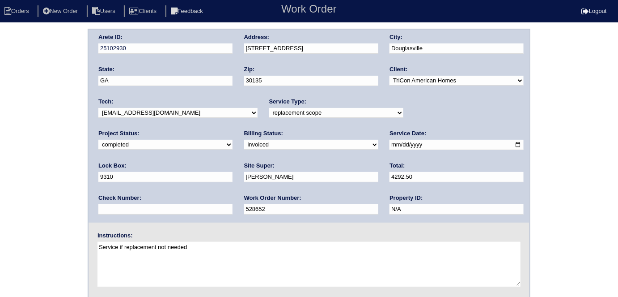
click at [0, 183] on div "Arete ID: 25102930 Address: [STREET_ADDRESS] City: [GEOGRAPHIC_DATA] State: [GE…" at bounding box center [309, 210] width 618 height 362
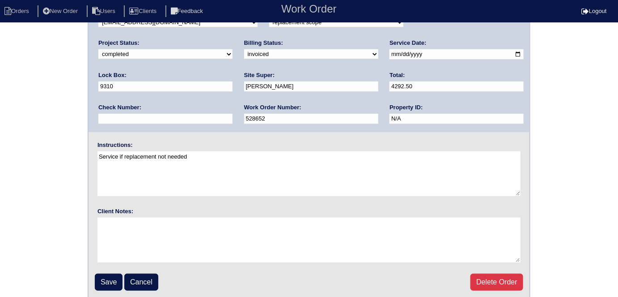
scroll to position [92, 0]
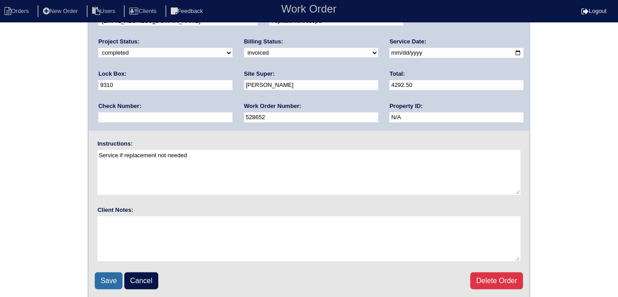
click at [99, 279] on input "Save" at bounding box center [109, 280] width 28 height 17
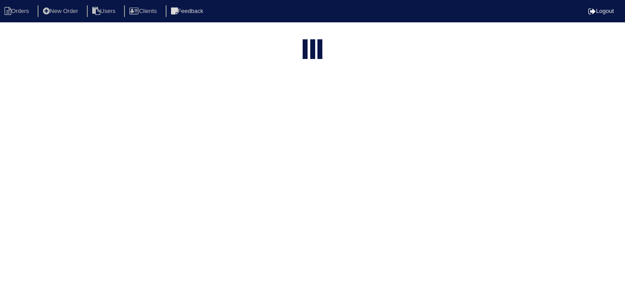
select select "15"
type input "4365"
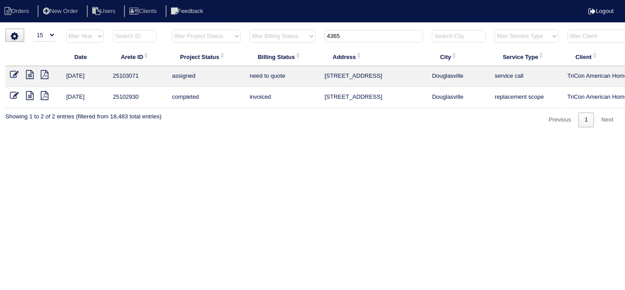
click at [30, 72] on icon at bounding box center [30, 74] width 8 height 9
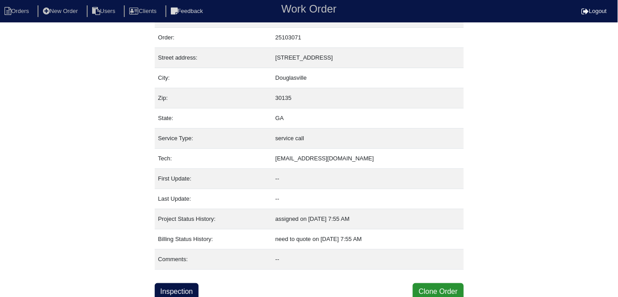
scroll to position [22, 0]
click at [183, 288] on link "Inspection" at bounding box center [177, 290] width 44 height 17
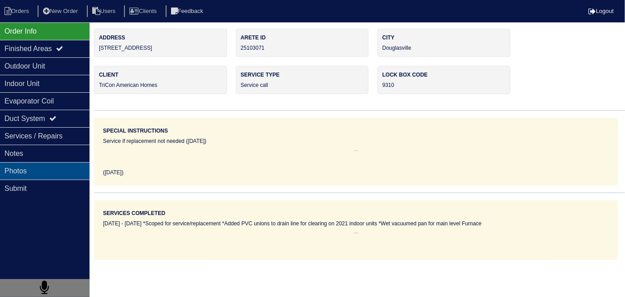
click at [33, 167] on div "Photos" at bounding box center [45, 170] width 90 height 17
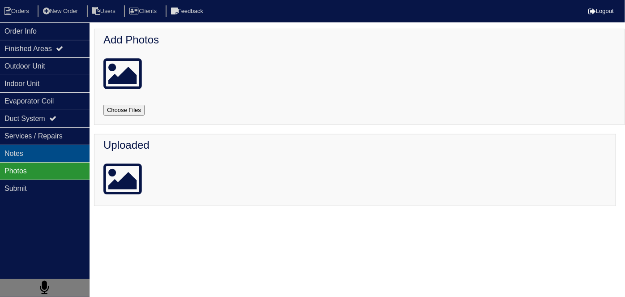
click at [31, 152] on div "Notes" at bounding box center [45, 153] width 90 height 17
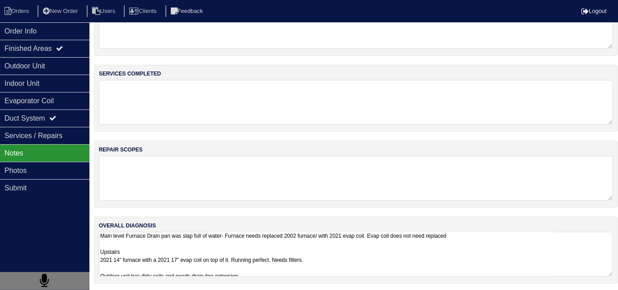
scroll to position [0, 0]
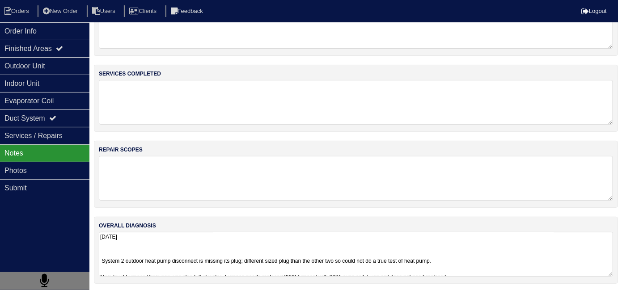
click at [507, 261] on textarea "08/08/2025 System 2 outdoor heat pump disconnect is missing its plug; different…" at bounding box center [356, 254] width 515 height 45
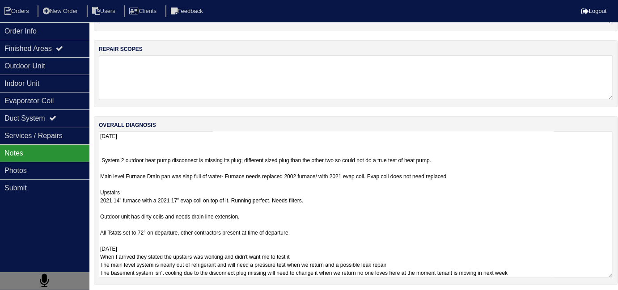
scroll to position [142, 0]
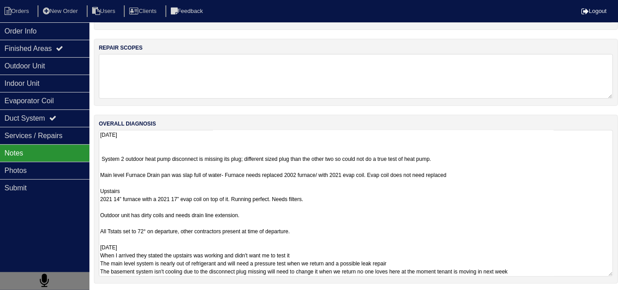
click at [454, 260] on textarea "08/08/2025 System 2 outdoor heat pump disconnect is missing its plug; different…" at bounding box center [356, 203] width 515 height 147
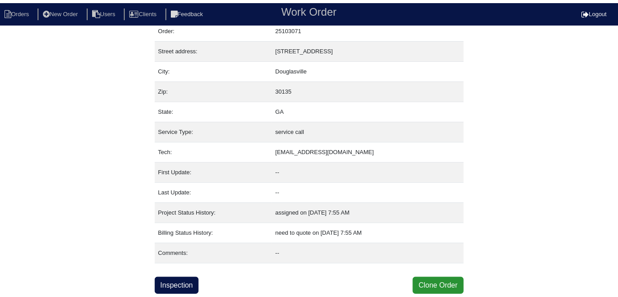
scroll to position [22, 0]
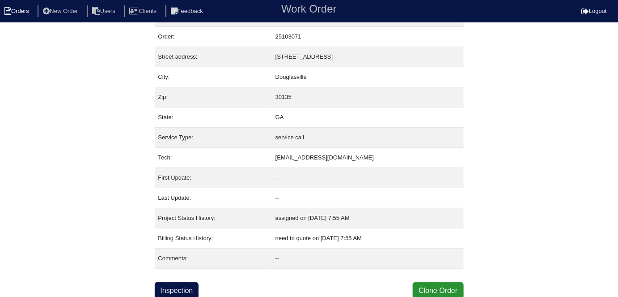
click at [16, 9] on li "Orders" at bounding box center [18, 11] width 36 height 12
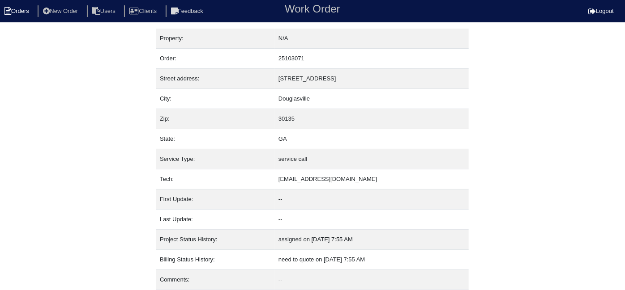
select select "15"
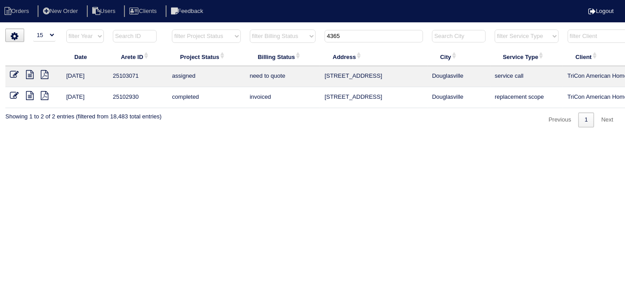
drag, startPoint x: 358, startPoint y: 38, endPoint x: 234, endPoint y: 15, distance: 126.7
click at [245, 29] on body "Orders New Order Users Clients Feedback Logout Orders New Order Users Clients M…" at bounding box center [312, 78] width 625 height 99
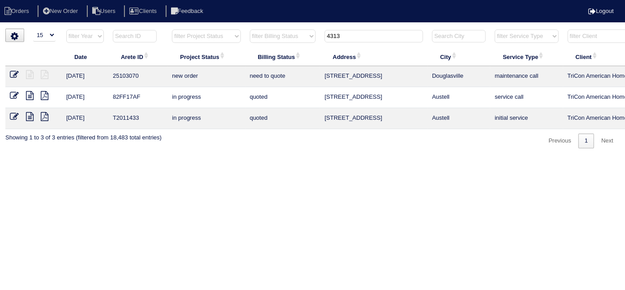
type input "4313"
drag, startPoint x: 359, startPoint y: 38, endPoint x: 269, endPoint y: 27, distance: 91.1
click at [270, 28] on html "Orders New Order Users Clients Feedback Logout Orders New Order Users Clients M…" at bounding box center [312, 79] width 625 height 158
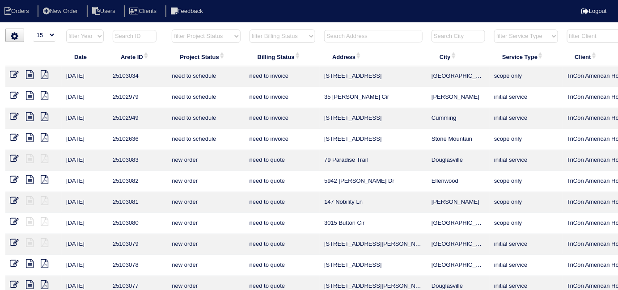
click at [350, 39] on input "text" at bounding box center [373, 36] width 98 height 13
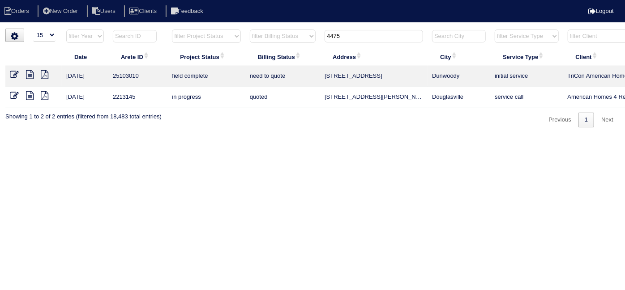
type input "4475"
click at [32, 73] on icon at bounding box center [30, 74] width 8 height 9
click at [13, 73] on icon at bounding box center [14, 74] width 9 height 9
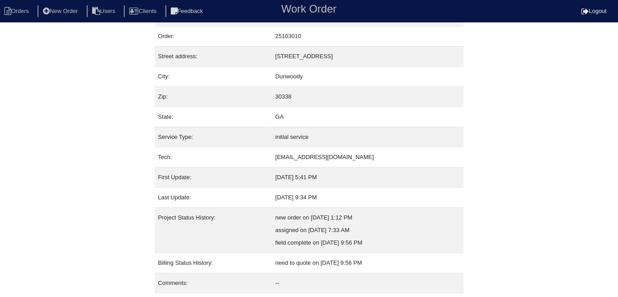
scroll to position [47, 0]
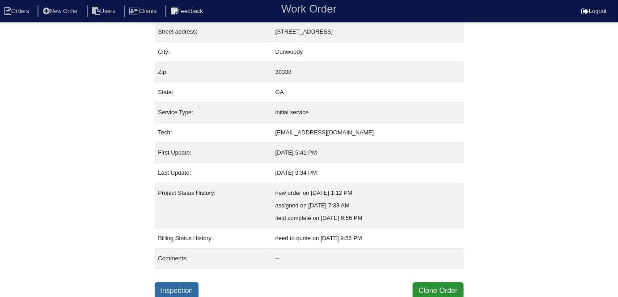
click at [178, 288] on link "Inspection" at bounding box center [177, 290] width 44 height 17
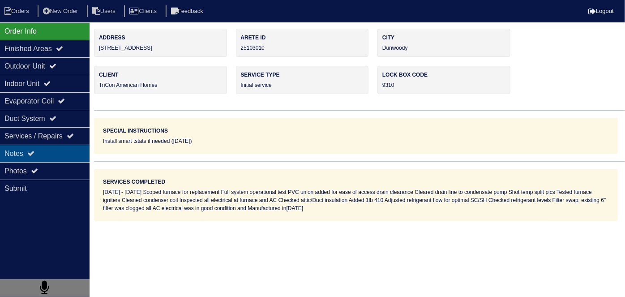
click at [44, 146] on div "Notes" at bounding box center [45, 153] width 90 height 17
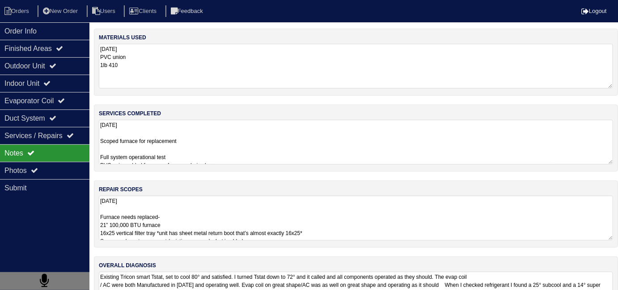
click at [251, 154] on textarea "8.18.25 Scoped furnace for replacement Full system operational test PVC union a…" at bounding box center [356, 142] width 515 height 45
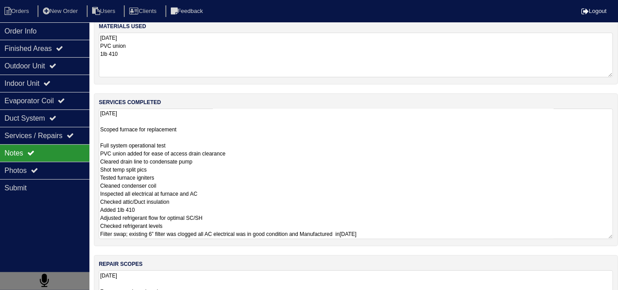
scroll to position [12, 0]
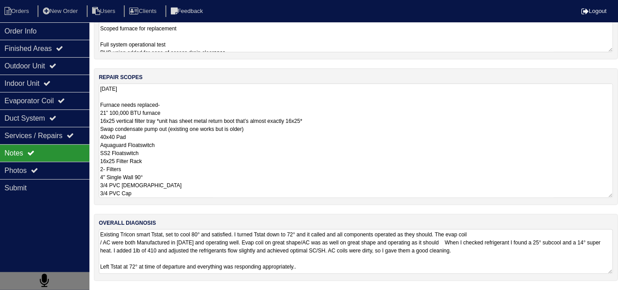
click at [361, 191] on textarea "8.18.25 Furnace needs replaced- 21” 100,000 BTU furnace 16x25 vertical filter t…" at bounding box center [356, 141] width 515 height 115
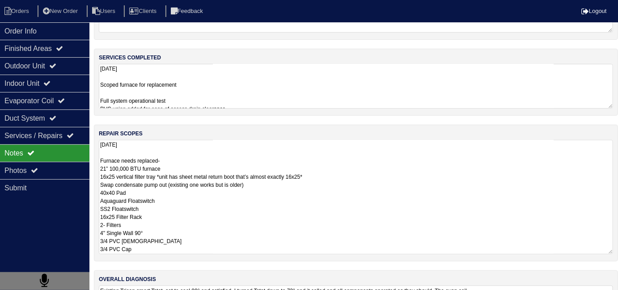
scroll to position [56, 0]
click at [197, 245] on textarea "8.18.25 Furnace needs replaced- 21” 100,000 BTU furnace 16x25 vertical filter t…" at bounding box center [356, 197] width 515 height 115
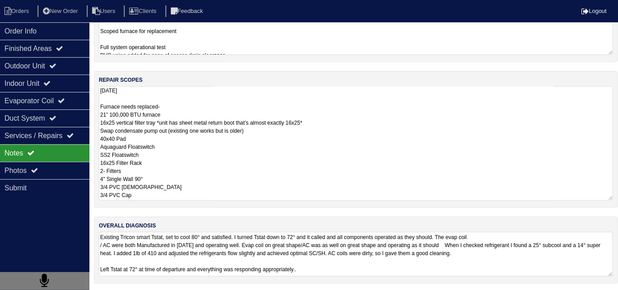
scroll to position [15, 0]
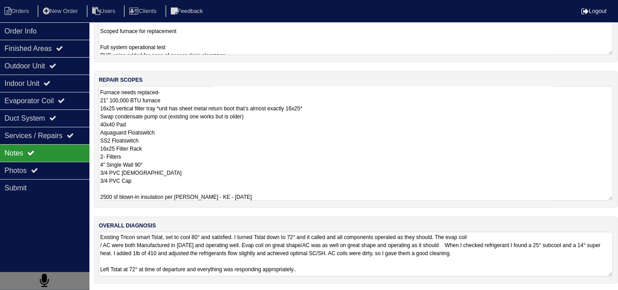
click at [350, 166] on textarea "8.18.25 Furnace needs replaced- 21” 100,000 BTU furnace 16x25 vertical filter t…" at bounding box center [356, 143] width 515 height 115
type textarea "8.18.25 Furnace needs replaced- 21” 100,000 BTU furnace 16x25 vertical filter t…"
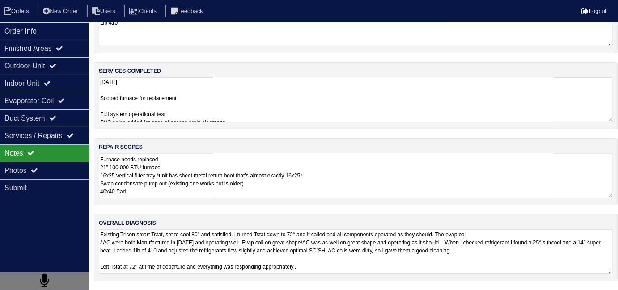
scroll to position [40, 0]
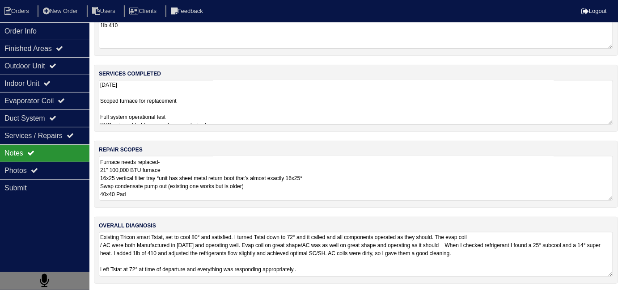
click at [363, 186] on textarea "8.18.25 Furnace needs replaced- 21” 100,000 BTU furnace 16x25 vertical filter t…" at bounding box center [356, 178] width 515 height 45
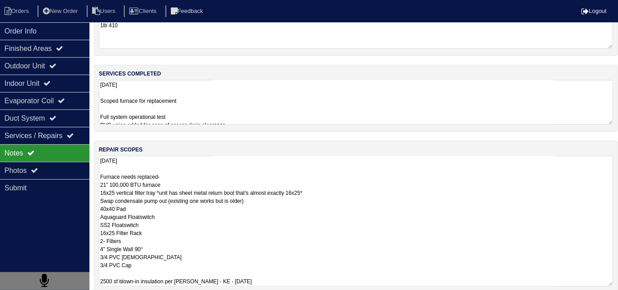
scroll to position [110, 0]
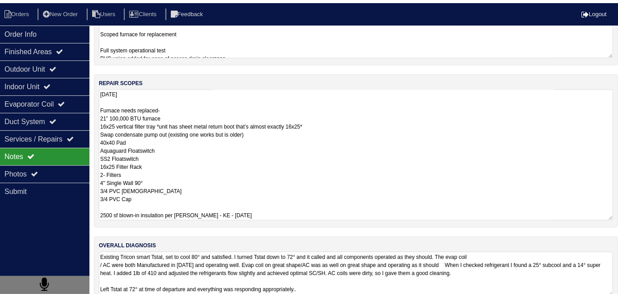
scroll to position [47, 0]
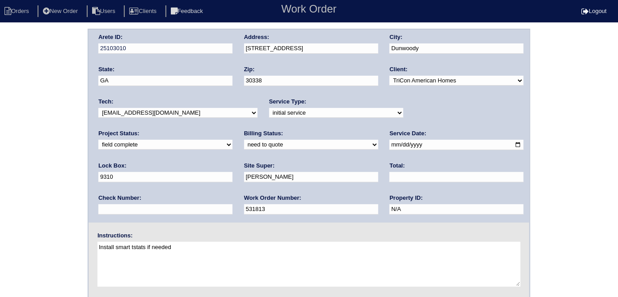
click at [244, 145] on select "need to quote quoted need to invoice invoiced paid warranty purchase order need…" at bounding box center [311, 145] width 134 height 10
select select "quoted"
click at [244, 140] on select "need to quote quoted need to invoice invoiced paid warranty purchase order need…" at bounding box center [311, 145] width 134 height 10
click at [390, 179] on input "text" at bounding box center [457, 177] width 134 height 10
type input "7045.00"
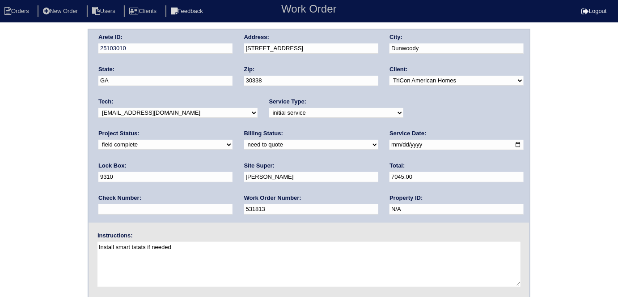
click at [1, 111] on div "Arete ID: 25103010 Address: [STREET_ADDRESS] City: [GEOGRAPHIC_DATA] State: [GE…" at bounding box center [309, 210] width 618 height 362
click at [76, 43] on div "Arete ID: 25103010 Address: [STREET_ADDRESS] City: [GEOGRAPHIC_DATA] State: [GE…" at bounding box center [309, 210] width 618 height 362
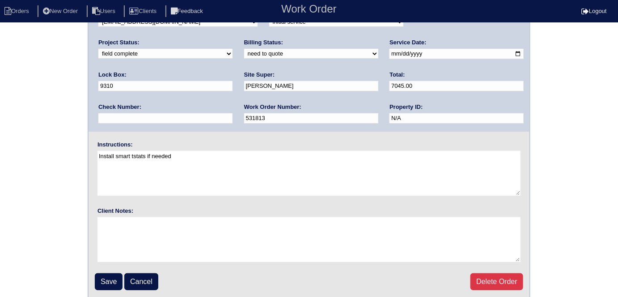
scroll to position [92, 0]
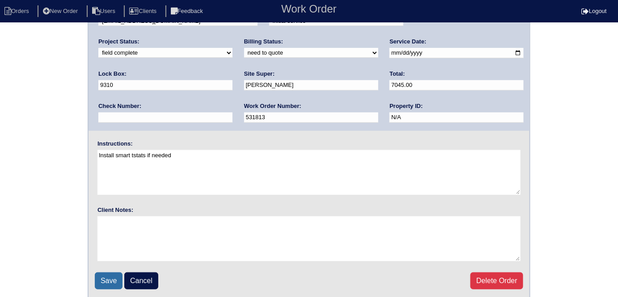
drag, startPoint x: 106, startPoint y: 281, endPoint x: 118, endPoint y: 255, distance: 28.6
click at [106, 279] on input "Save" at bounding box center [109, 280] width 28 height 17
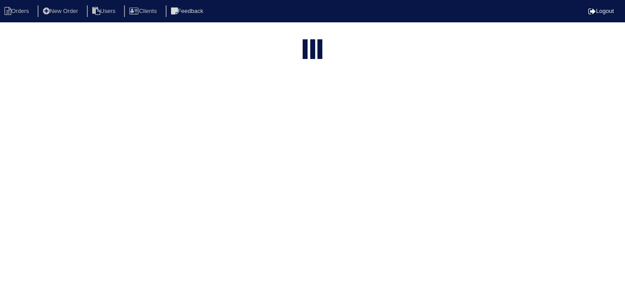
select select "15"
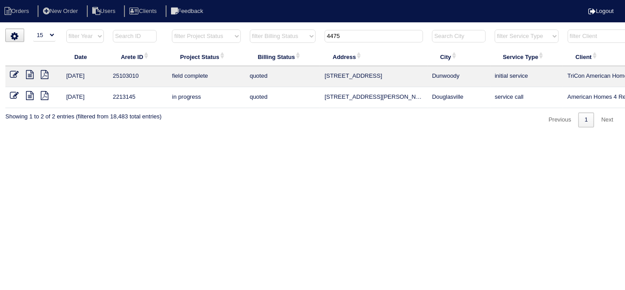
drag, startPoint x: 357, startPoint y: 39, endPoint x: 294, endPoint y: 35, distance: 62.8
click at [296, 36] on tr "filter Year -- Any Year -- 2025 2024 2023 2022 2021 2020 2019 filter Project St…" at bounding box center [393, 38] width 776 height 18
click at [200, 38] on select "filter Project Status -- Any Project Status -- new order assigned in progress f…" at bounding box center [206, 36] width 68 height 13
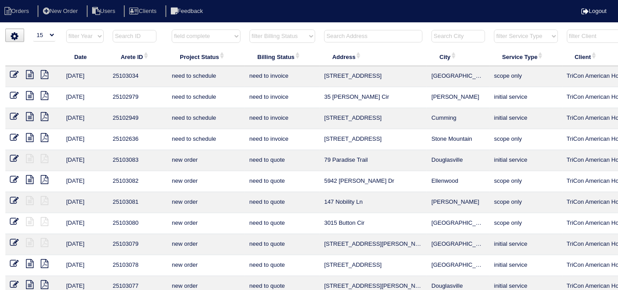
click at [172, 30] on select "filter Project Status -- Any Project Status -- new order assigned in progress f…" at bounding box center [206, 36] width 68 height 13
select select "field complete"
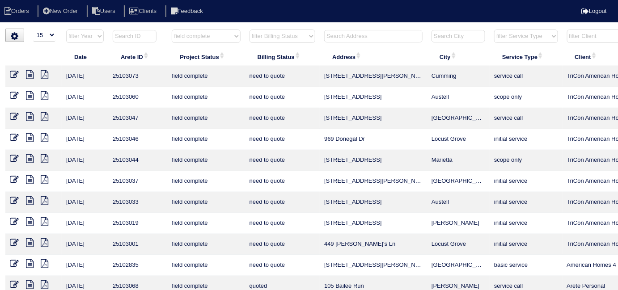
drag, startPoint x: 284, startPoint y: 32, endPoint x: 283, endPoint y: 37, distance: 5.0
click at [284, 32] on select "filter Billing Status -- Any Billing Status -- need to quote quoted need to inv…" at bounding box center [283, 36] width 66 height 13
select select "need to quote"
click at [250, 30] on select "filter Billing Status -- Any Billing Status -- need to quote quoted need to inv…" at bounding box center [283, 36] width 66 height 13
select select "field complete"
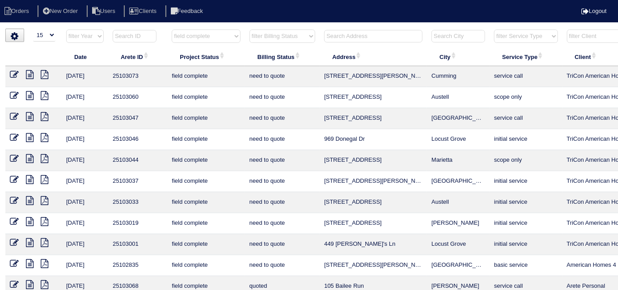
select select "need to quote"
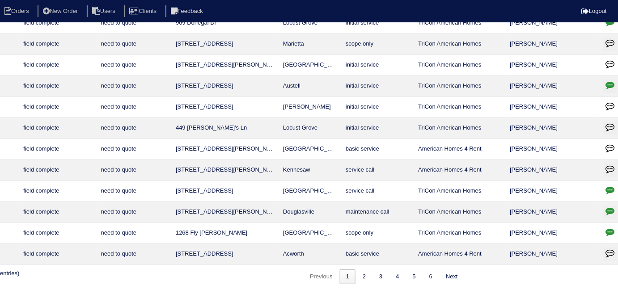
scroll to position [116, 162]
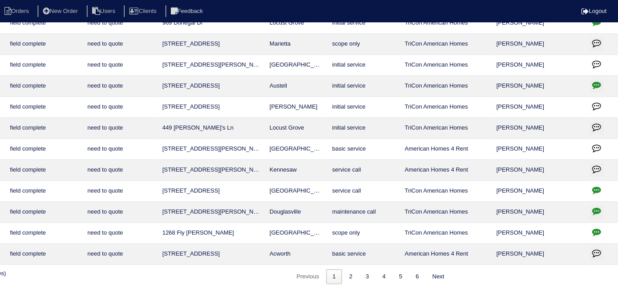
click at [601, 186] on icon "button" at bounding box center [597, 190] width 9 height 9
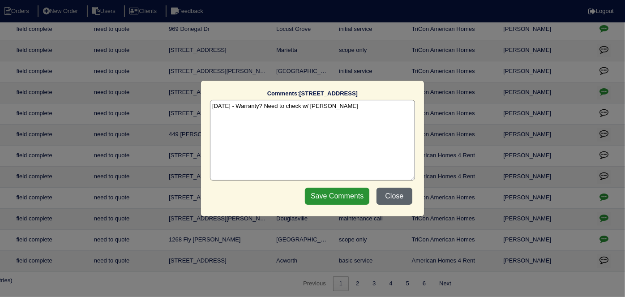
click at [387, 191] on button "Close" at bounding box center [394, 196] width 36 height 17
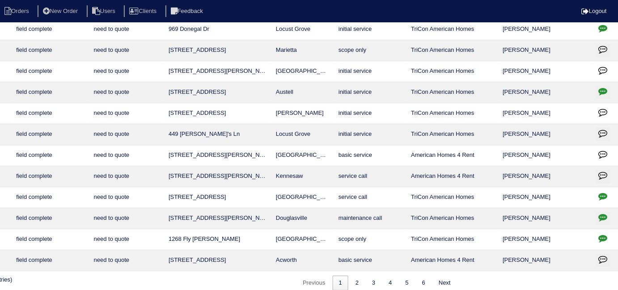
click at [605, 217] on icon "button" at bounding box center [603, 217] width 9 height 9
type textarea "[DATE] - Need to return to replace TXV - TXV ordered [PERSON_NAME] with expecte…"
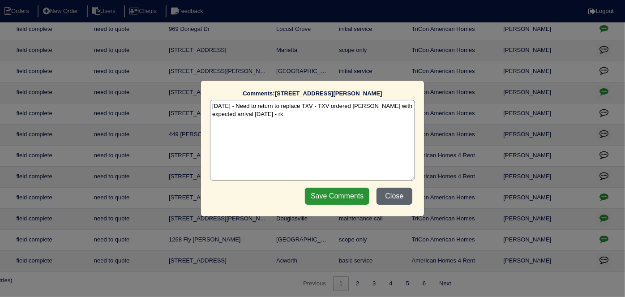
click at [405, 200] on button "Close" at bounding box center [394, 196] width 36 height 17
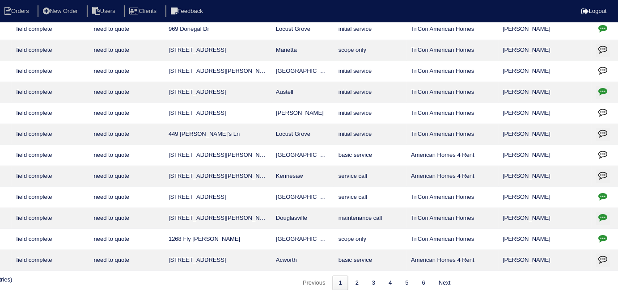
click at [601, 234] on icon "button" at bounding box center [603, 238] width 9 height 9
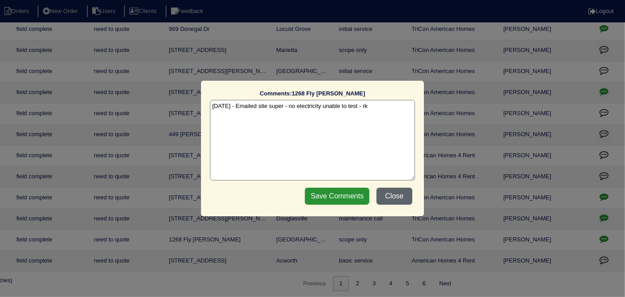
click at [405, 202] on button "Close" at bounding box center [394, 196] width 36 height 17
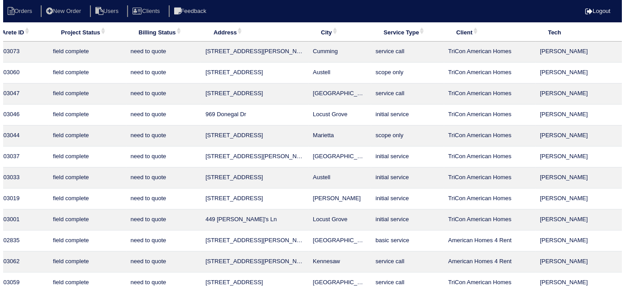
scroll to position [0, 122]
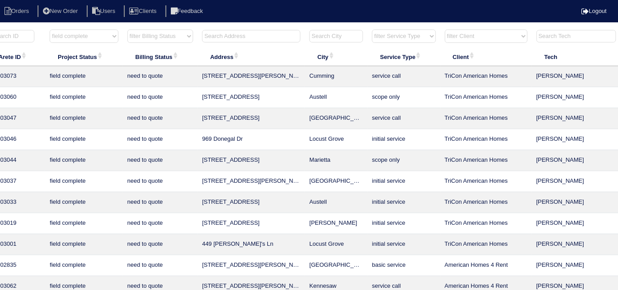
click at [82, 40] on select "filter Project Status -- Any Project Status -- new order assigned in progress f…" at bounding box center [84, 36] width 68 height 13
select select
click at [50, 30] on select "filter Project Status -- Any Project Status -- new order assigned in progress f…" at bounding box center [84, 36] width 68 height 13
select select "need to quote"
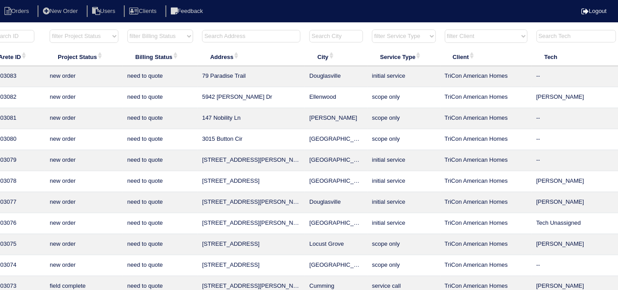
click at [147, 42] on select "filter Billing Status -- Any Billing Status -- need to quote quoted need to inv…" at bounding box center [161, 36] width 66 height 13
select select
click at [128, 30] on select "filter Billing Status -- Any Billing Status -- need to quote quoted need to inv…" at bounding box center [161, 36] width 66 height 13
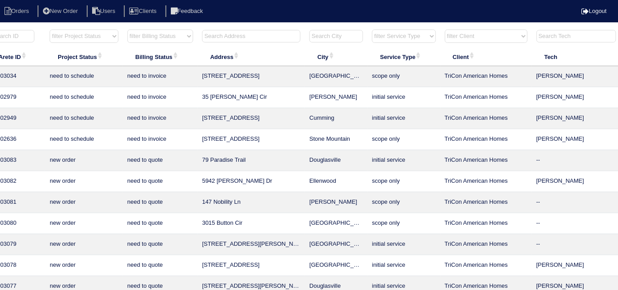
click at [223, 37] on input "text" at bounding box center [251, 36] width 98 height 13
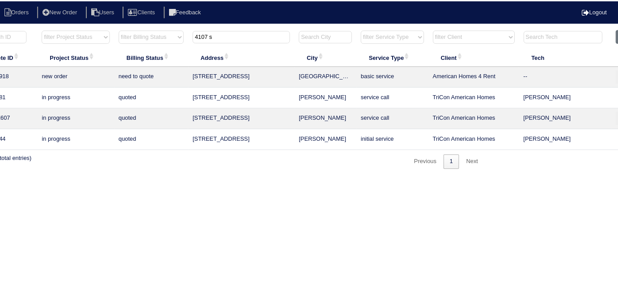
scroll to position [0, 156]
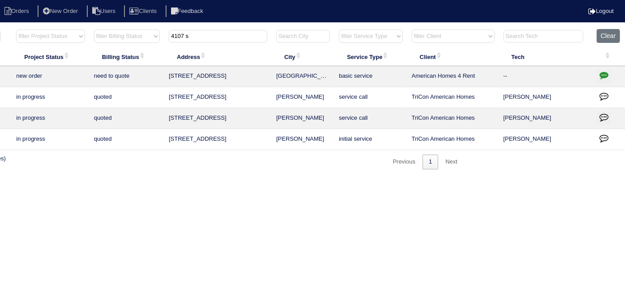
type input "4107 s"
click at [246, 178] on html "Orders New Order Users Clients Feedback Logout Orders New Order Users Clients M…" at bounding box center [156, 89] width 625 height 179
drag, startPoint x: 211, startPoint y: 37, endPoint x: 0, endPoint y: 0, distance: 214.0
click at [87, 29] on body "Orders New Order Users Clients Feedback Logout Orders New Order Users Clients M…" at bounding box center [156, 99] width 625 height 141
